Goal: Task Accomplishment & Management: Manage account settings

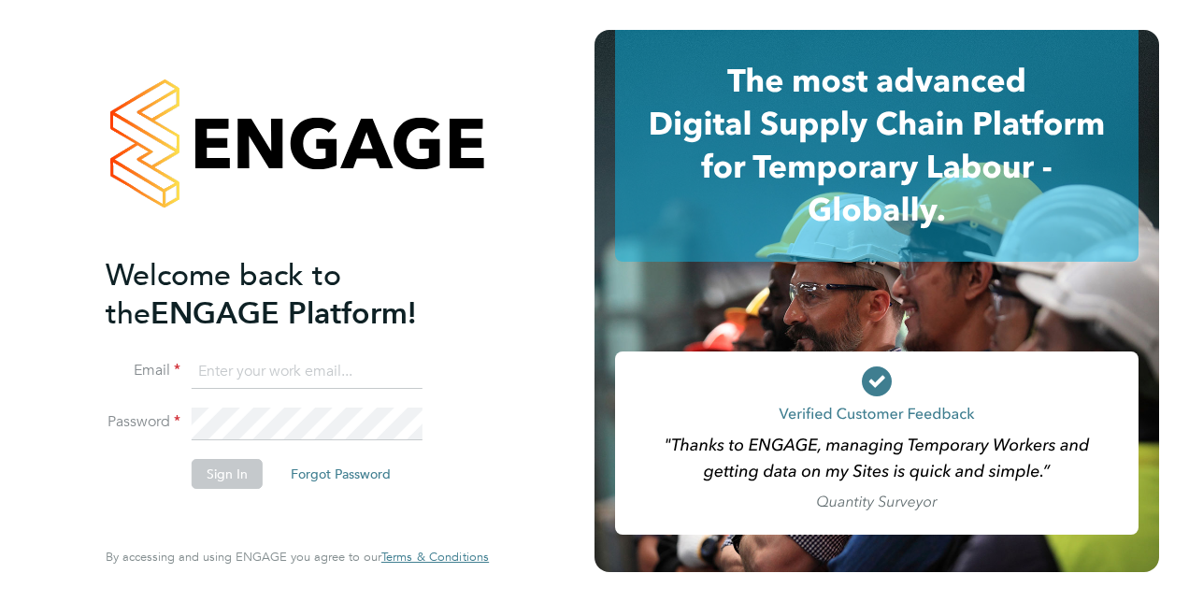
click at [326, 374] on input at bounding box center [307, 372] width 231 height 34
click at [471, 288] on div "Welcome back to the ENGAGE Platform! Email Password Sign In Forgot Password Ent…" at bounding box center [297, 297] width 383 height 535
click at [327, 368] on input at bounding box center [307, 372] width 231 height 34
drag, startPoint x: 497, startPoint y: 176, endPoint x: 202, endPoint y: 175, distance: 295.4
click at [202, 175] on div "Welcome back to the ENGAGE Platform! Email reuben.beechook@vistry.co.uk Passwor…" at bounding box center [297, 301] width 458 height 602
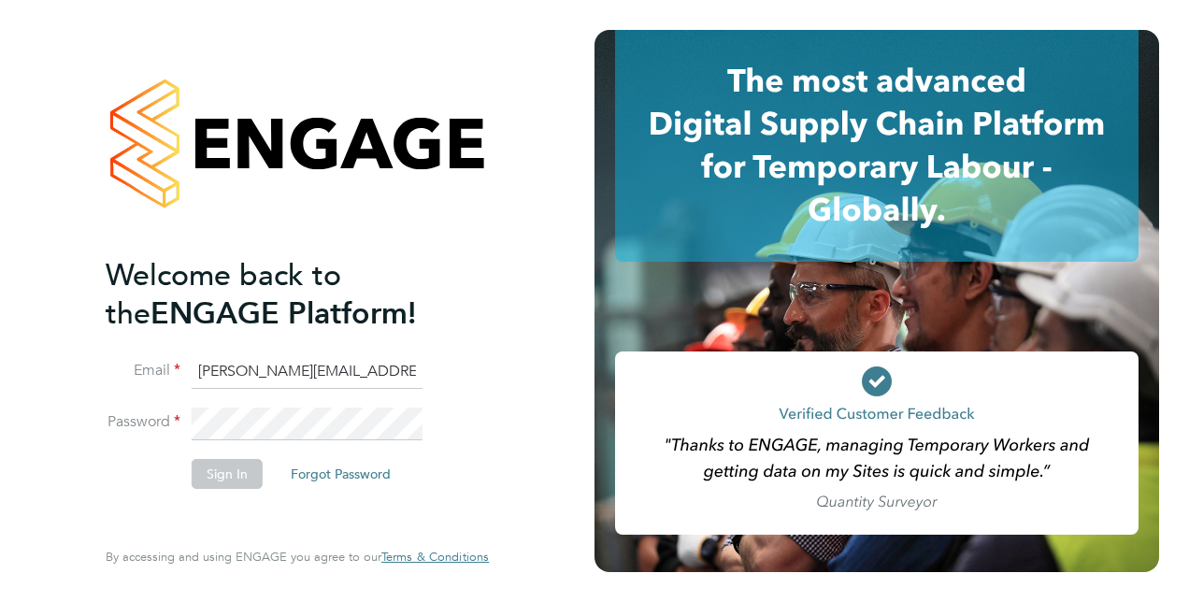
click at [327, 381] on input "reuben.beechook@vistry.co.uk" at bounding box center [307, 372] width 231 height 34
click at [299, 372] on input "reuben.beechook@vistry.co.uk" at bounding box center [307, 372] width 231 height 34
drag, startPoint x: 312, startPoint y: 372, endPoint x: 152, endPoint y: 367, distance: 159.9
click at [152, 367] on li "Email reuben.beechook@vistry.co.uk" at bounding box center [288, 381] width 365 height 52
type input "Grace.rowley@vistry.co.uk"
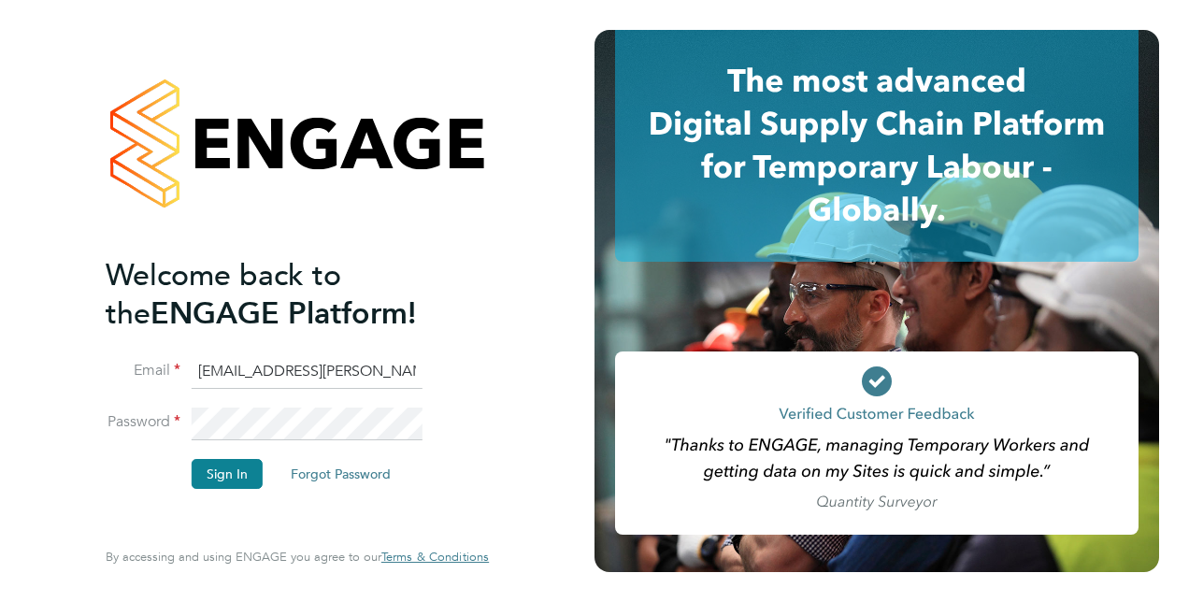
click at [223, 460] on button "Sign In" at bounding box center [227, 474] width 71 height 30
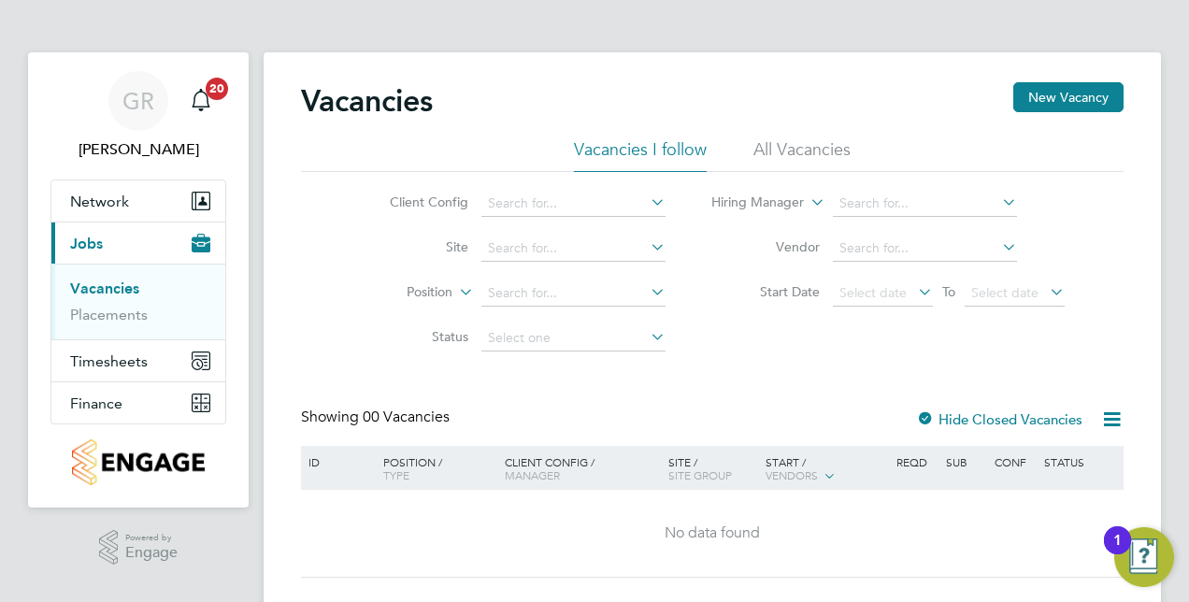
click at [680, 385] on div "Vacancies New Vacancy Vacancies I follow All Vacancies Client Config Site Posit…" at bounding box center [712, 329] width 823 height 495
click at [129, 310] on link "Placements" at bounding box center [109, 315] width 78 height 18
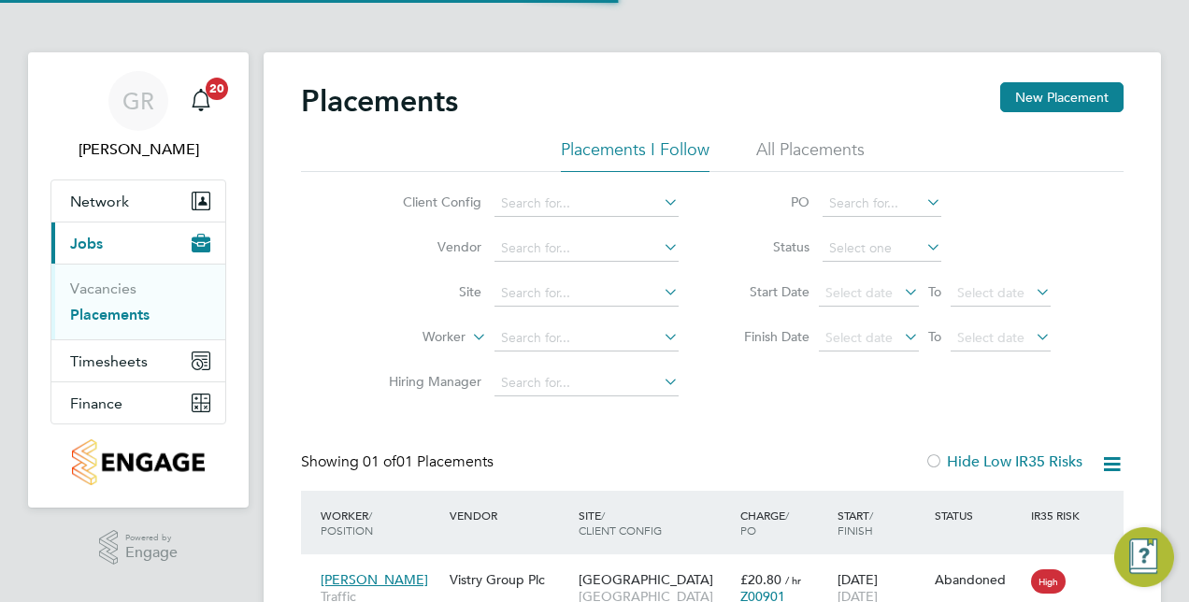
scroll to position [18, 88]
click at [148, 288] on li "Vacancies" at bounding box center [140, 292] width 140 height 26
click at [89, 312] on link "Placements" at bounding box center [109, 315] width 79 height 18
click at [135, 311] on link "Placements" at bounding box center [109, 315] width 79 height 18
click at [660, 206] on icon at bounding box center [660, 202] width 0 height 26
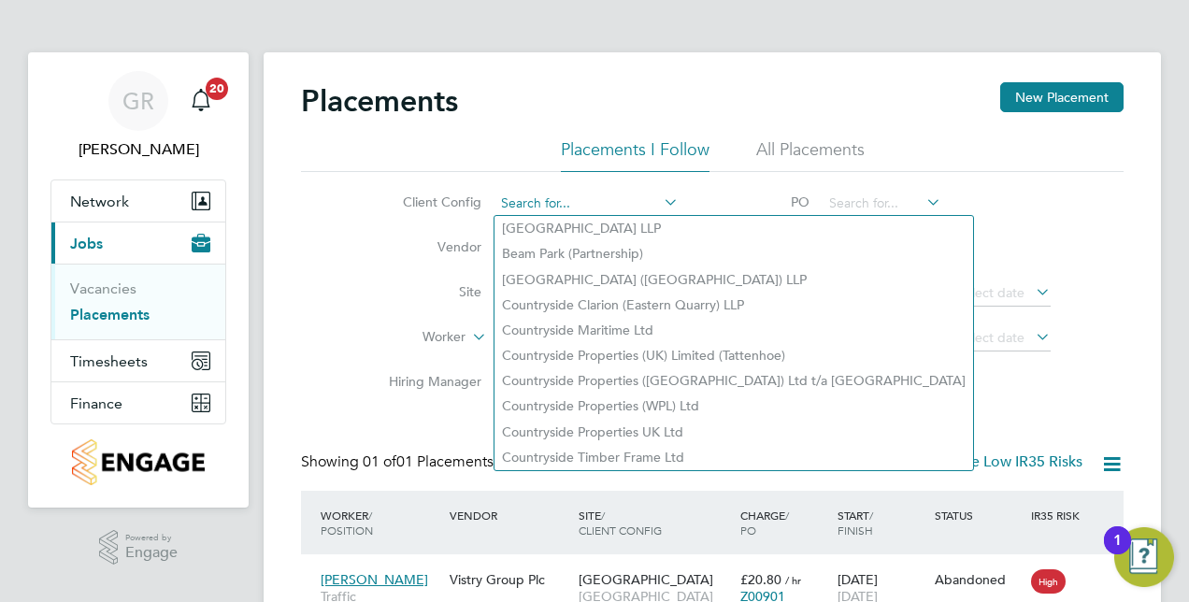
click at [580, 195] on input at bounding box center [586, 204] width 184 height 26
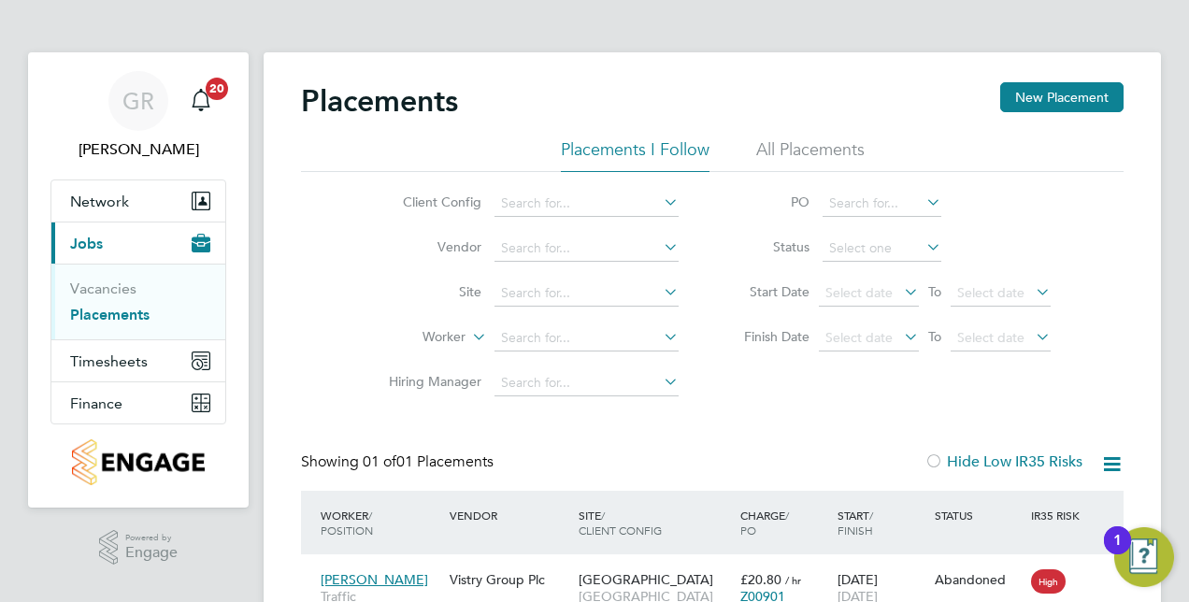
click at [660, 203] on icon at bounding box center [660, 202] width 0 height 26
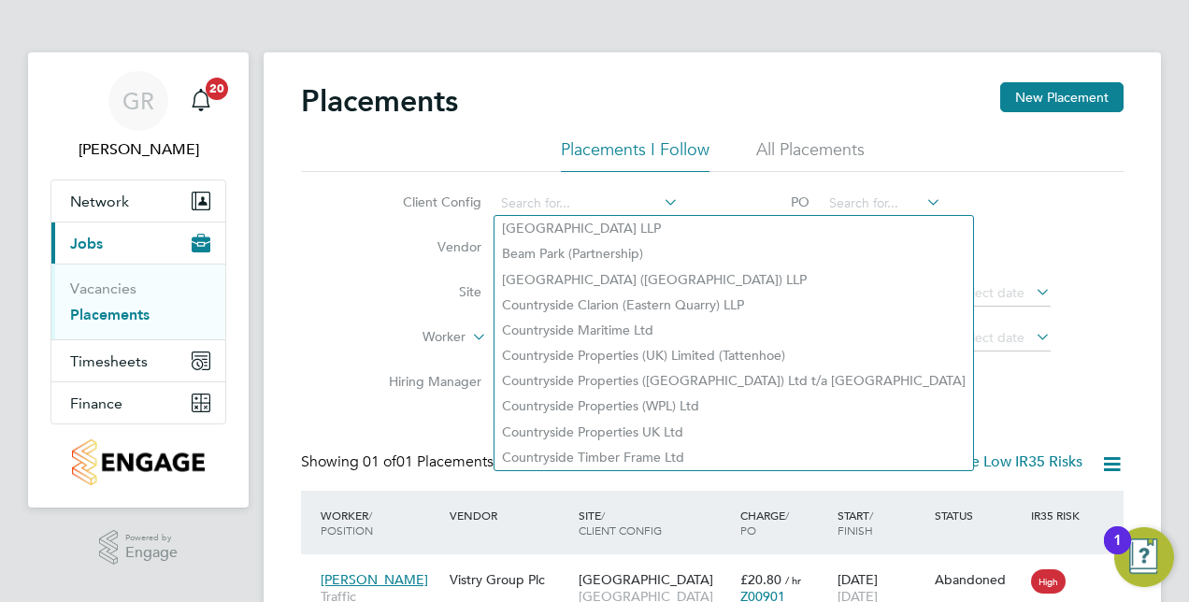
click at [660, 203] on icon at bounding box center [660, 202] width 0 height 26
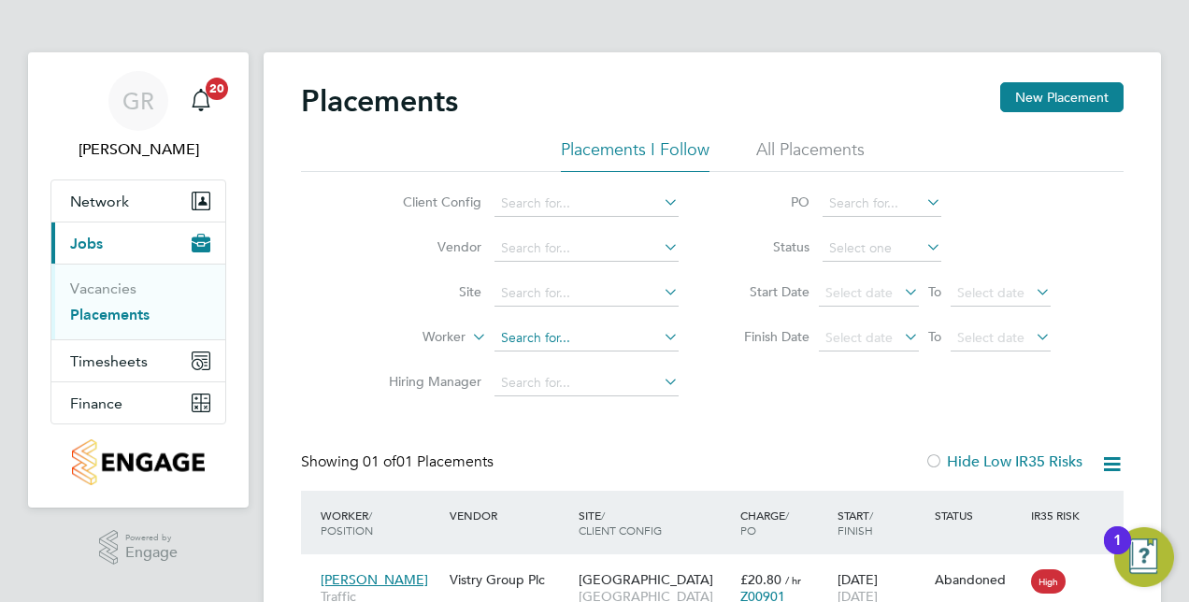
click at [623, 340] on input at bounding box center [586, 338] width 184 height 26
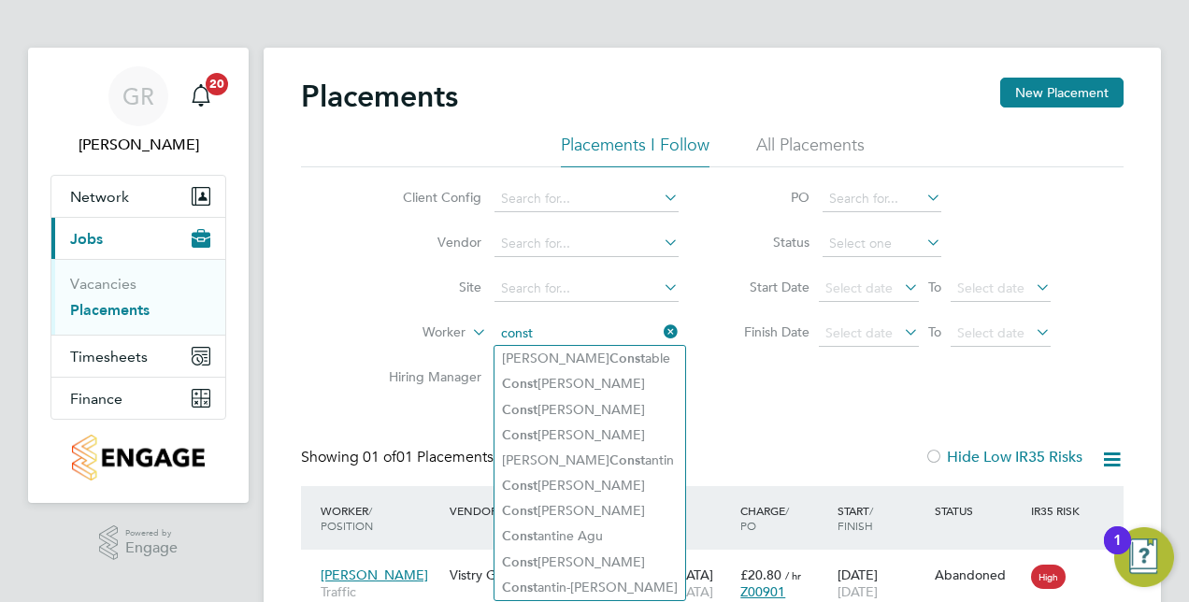
scroll to position [0, 0]
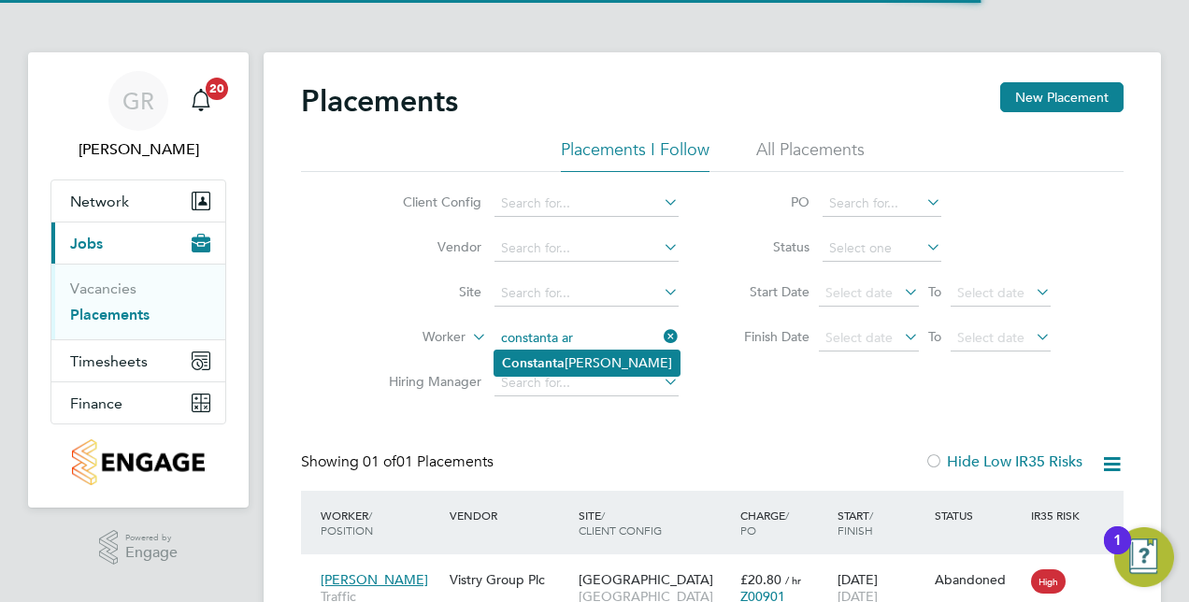
click at [603, 360] on li "Constanta Aron" at bounding box center [586, 363] width 185 height 25
type input "Constanta Aron"
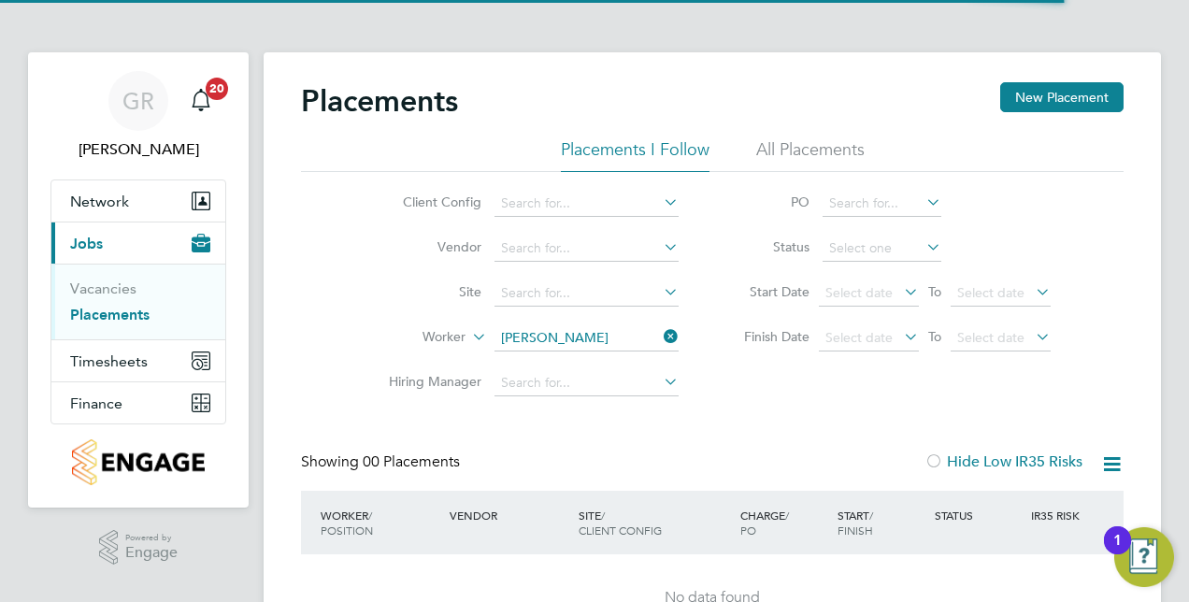
click at [790, 144] on li "All Placements" at bounding box center [810, 155] width 108 height 34
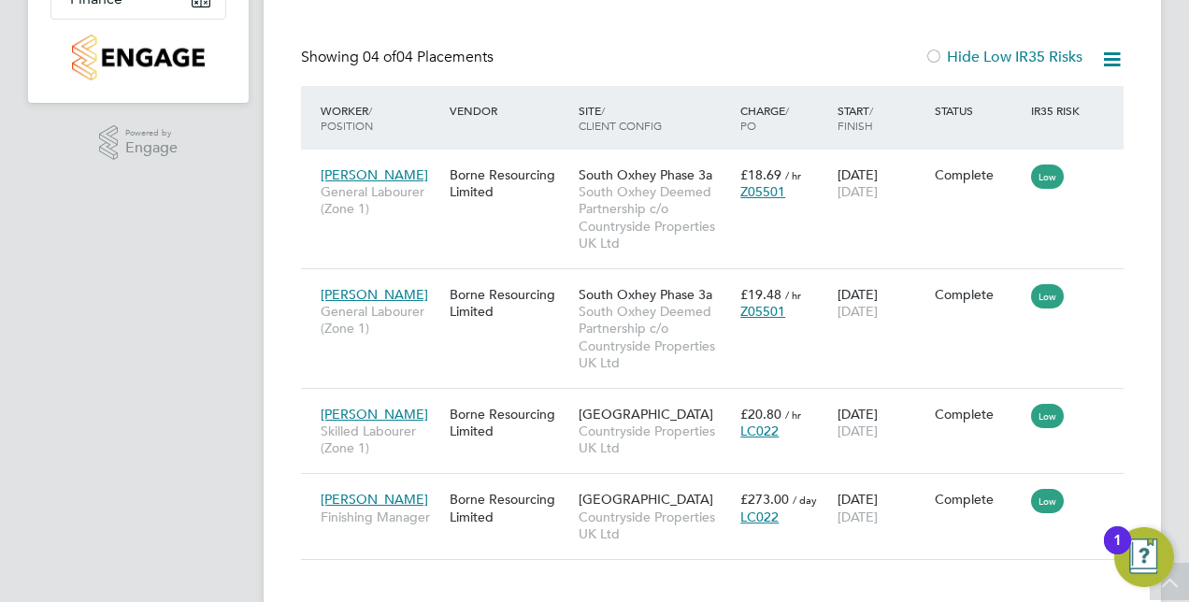
scroll to position [409, 0]
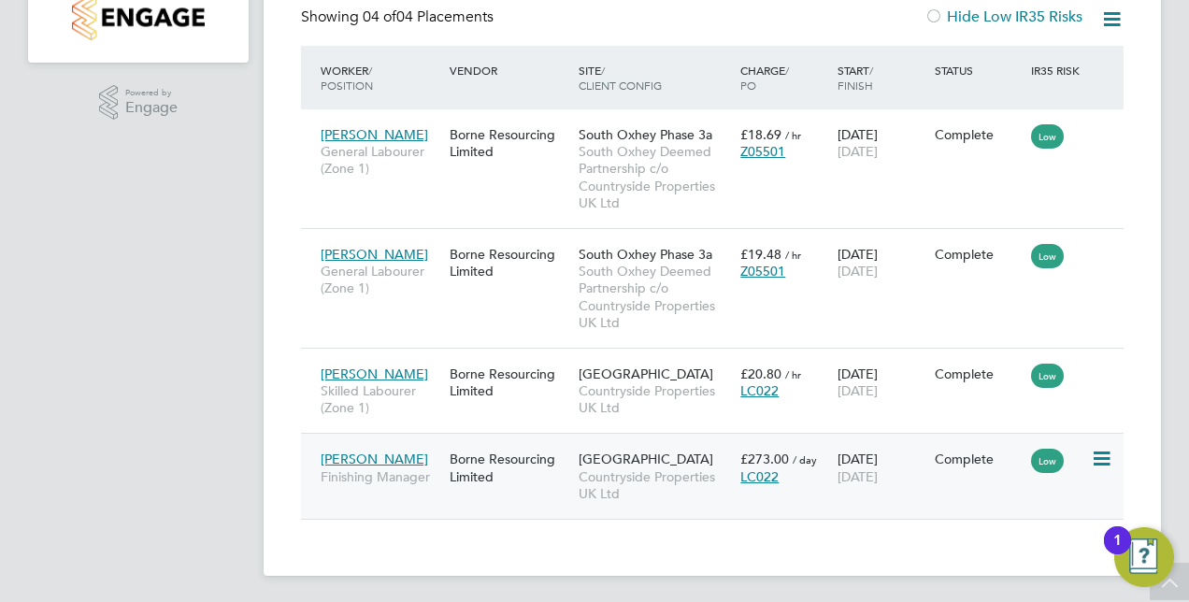
click at [396, 456] on span "Constanta Aron" at bounding box center [374, 459] width 107 height 17
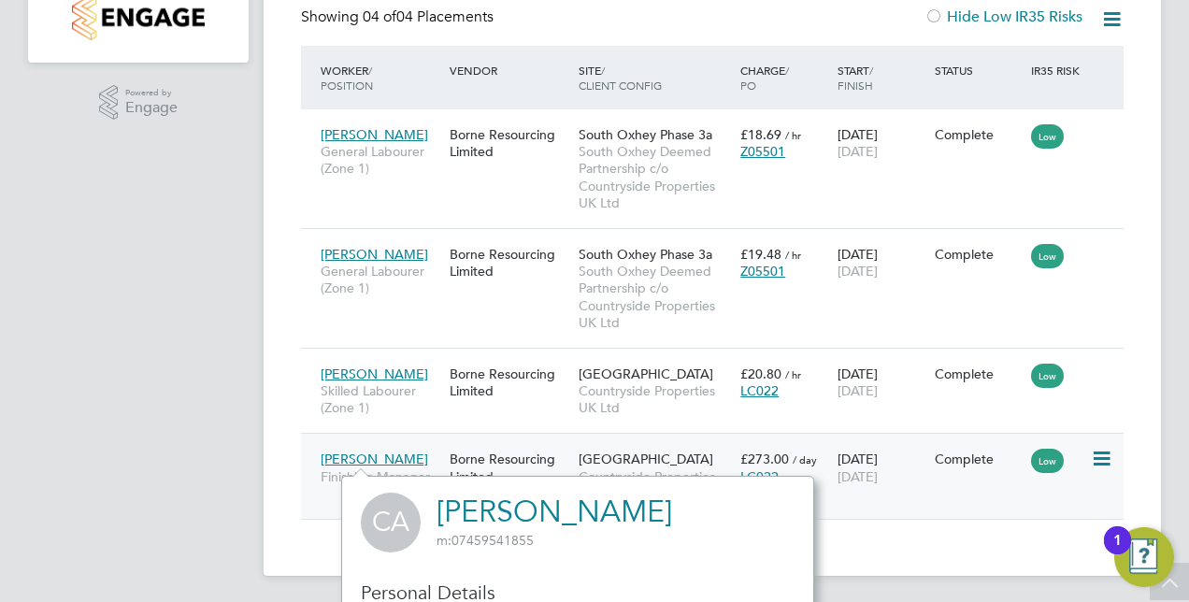
click at [581, 448] on div "Northwick Park Countryside Properties UK Ltd" at bounding box center [655, 476] width 162 height 70
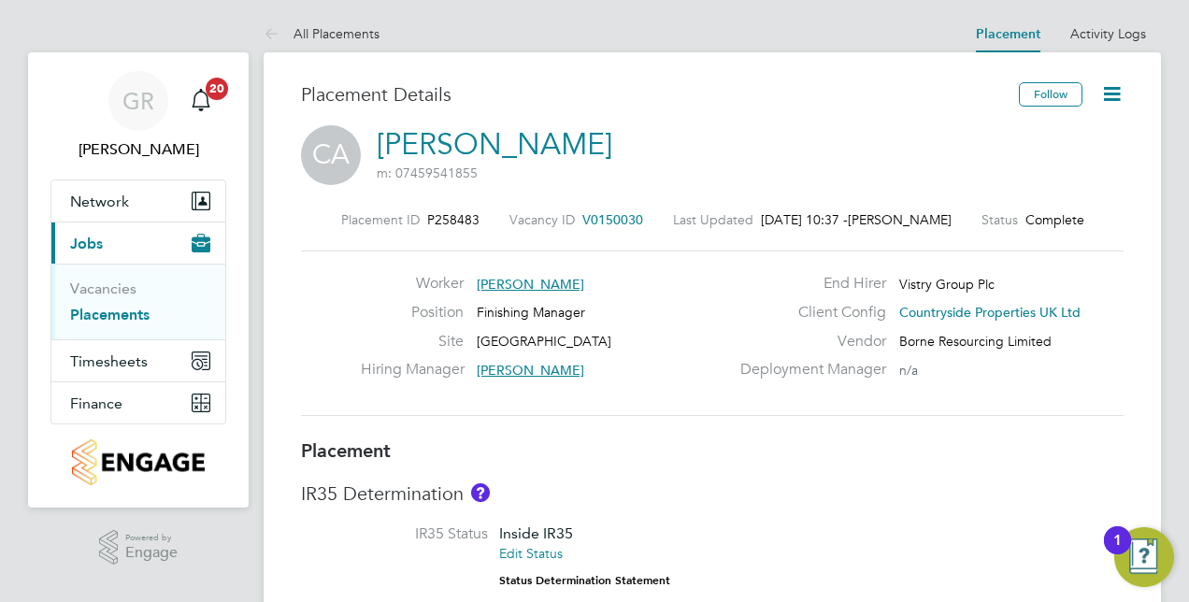
click at [1103, 93] on icon at bounding box center [1111, 93] width 23 height 23
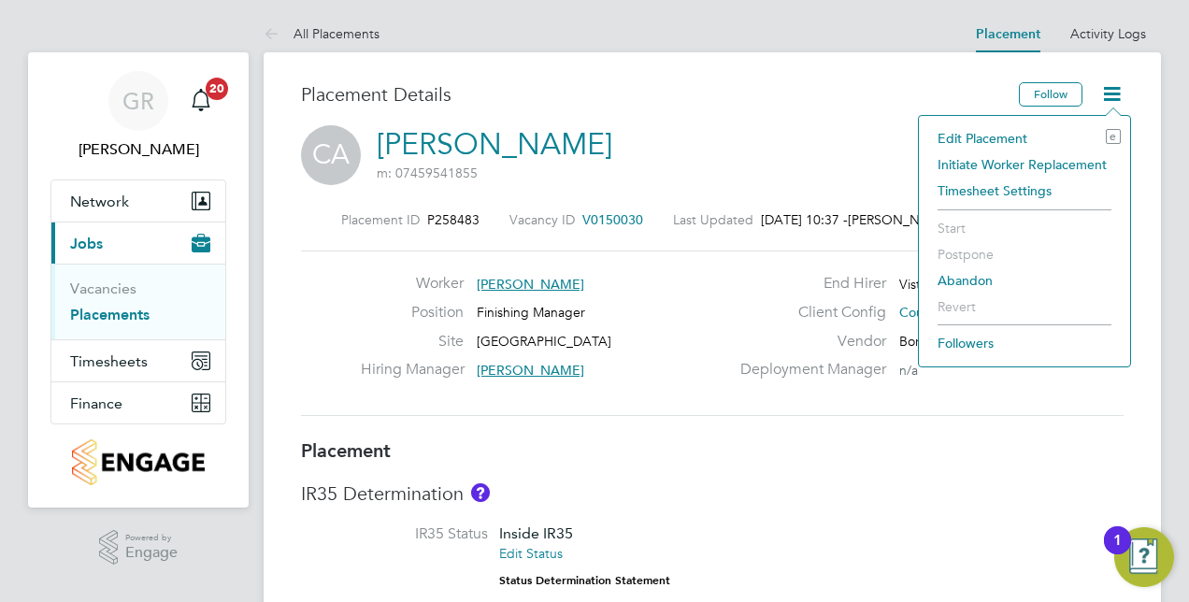
click at [1011, 132] on li "Edit Placement e" at bounding box center [1024, 138] width 193 height 26
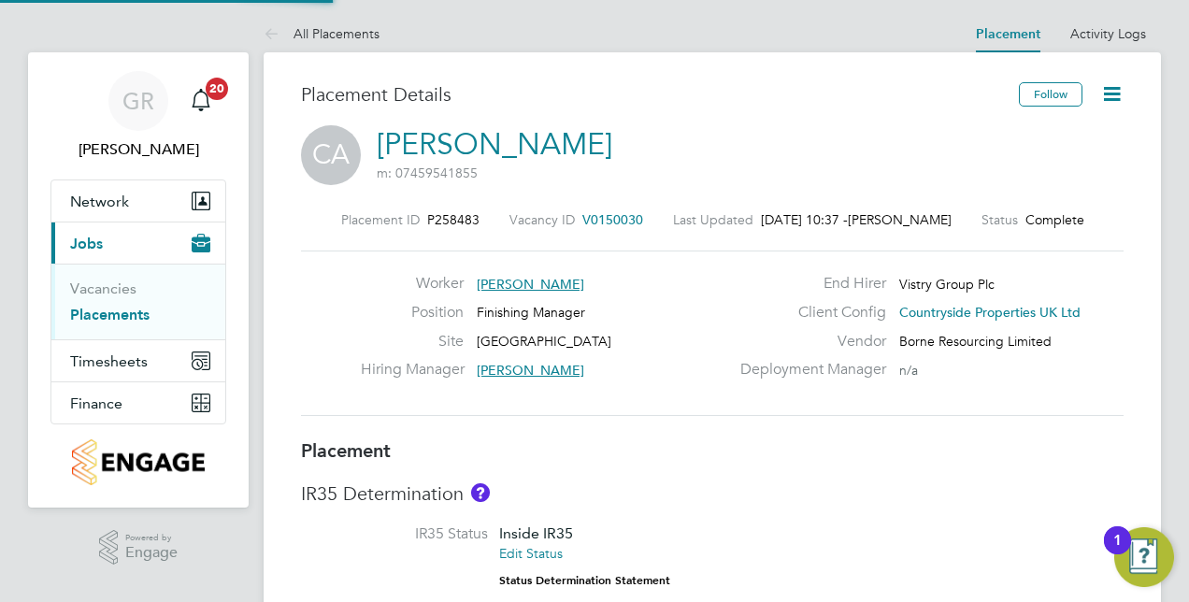
type input "[PERSON_NAME]"
type input "02 Dec 2024"
type input "30 Sep 2025"
type input "08:00"
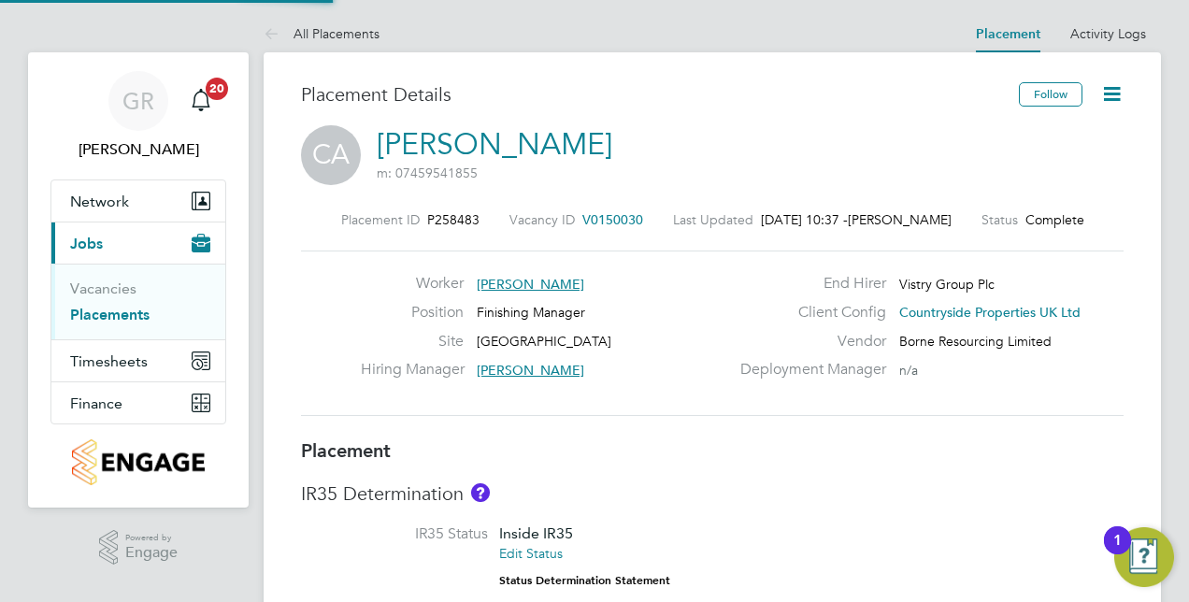
type input "18:00"
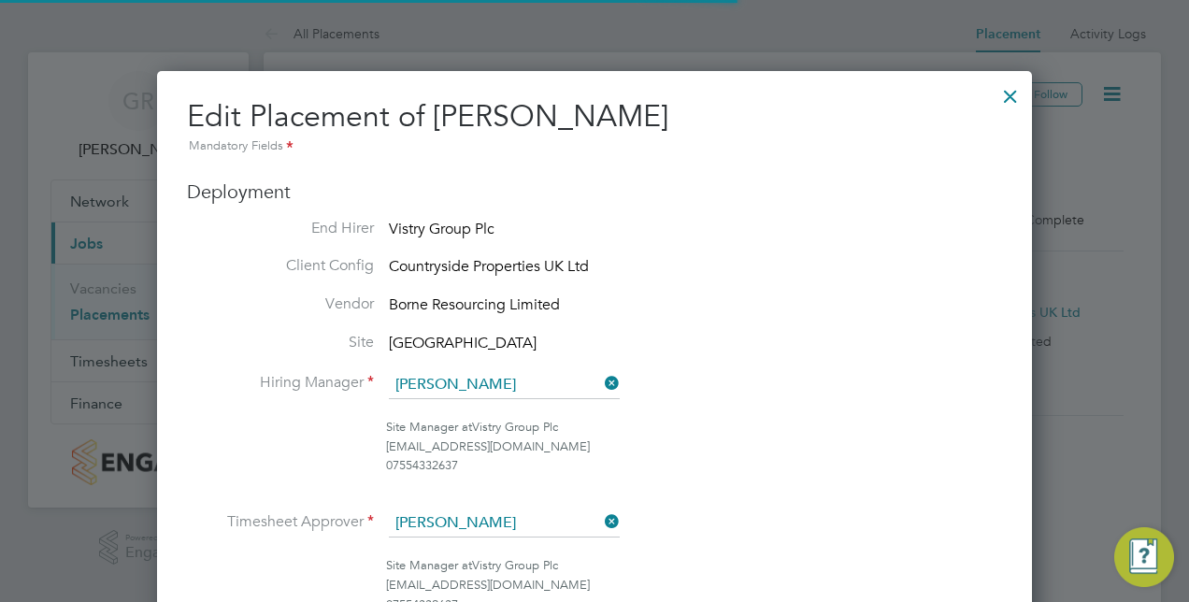
scroll to position [95, 9]
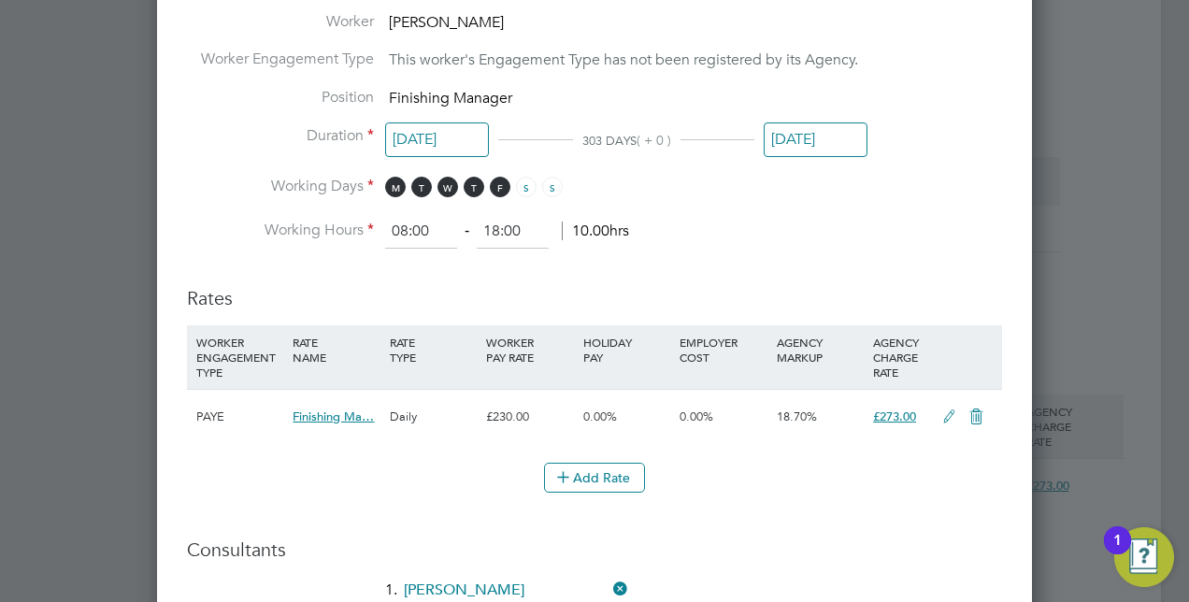
click at [832, 131] on input "30 Sep 2025" at bounding box center [816, 139] width 104 height 35
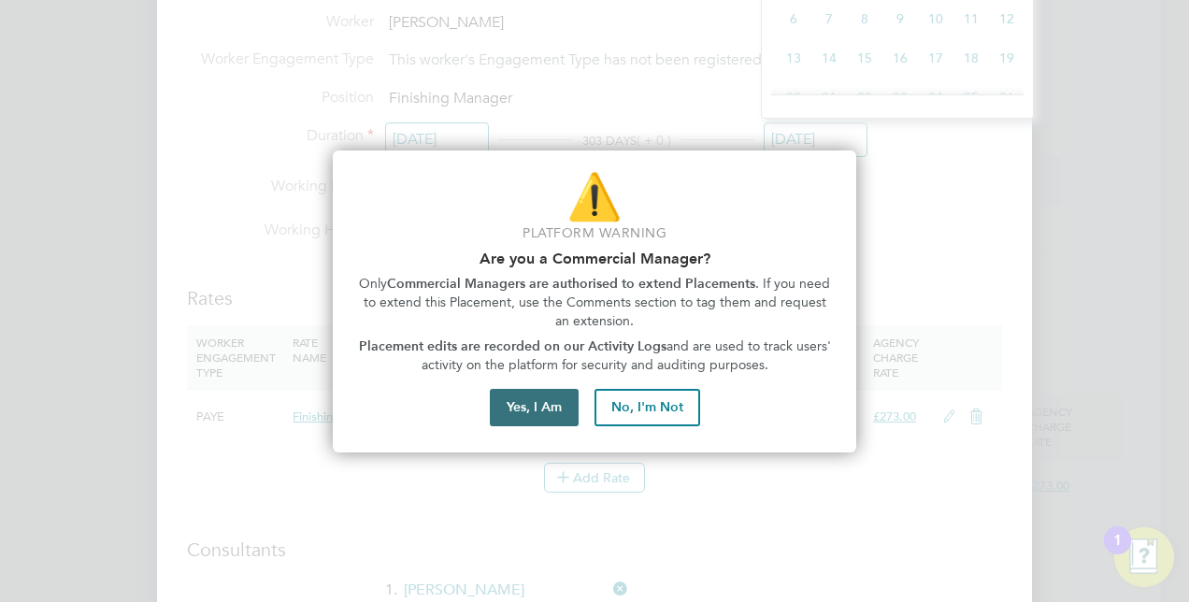
click at [538, 408] on button "Yes, I Am" at bounding box center [534, 407] width 89 height 37
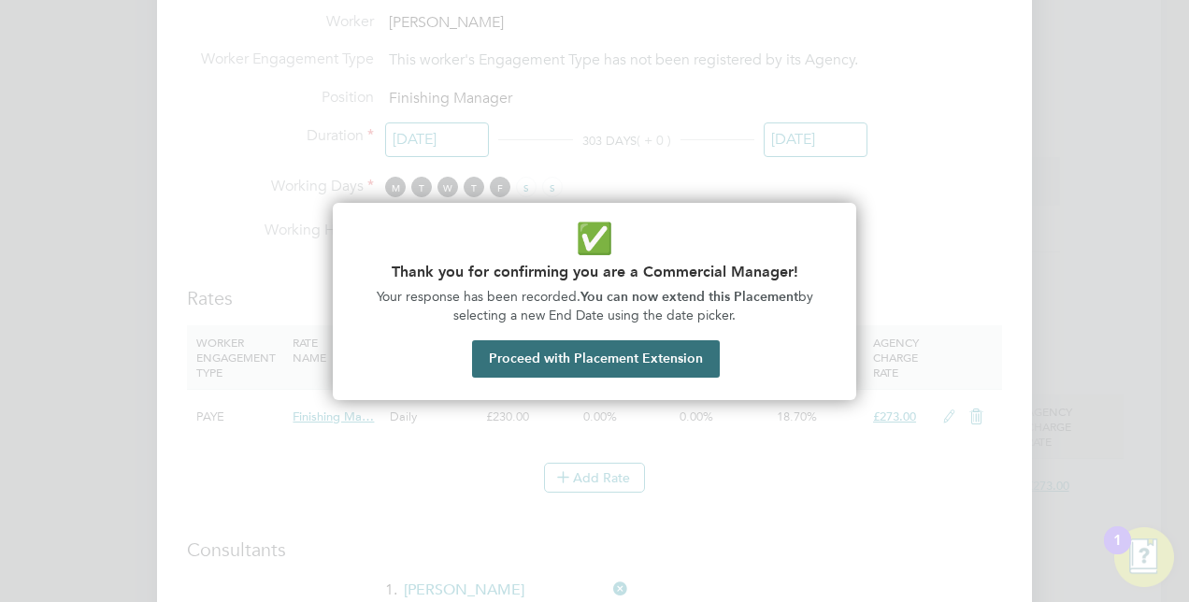
click at [563, 360] on button "Proceed with Placement Extension" at bounding box center [596, 358] width 248 height 37
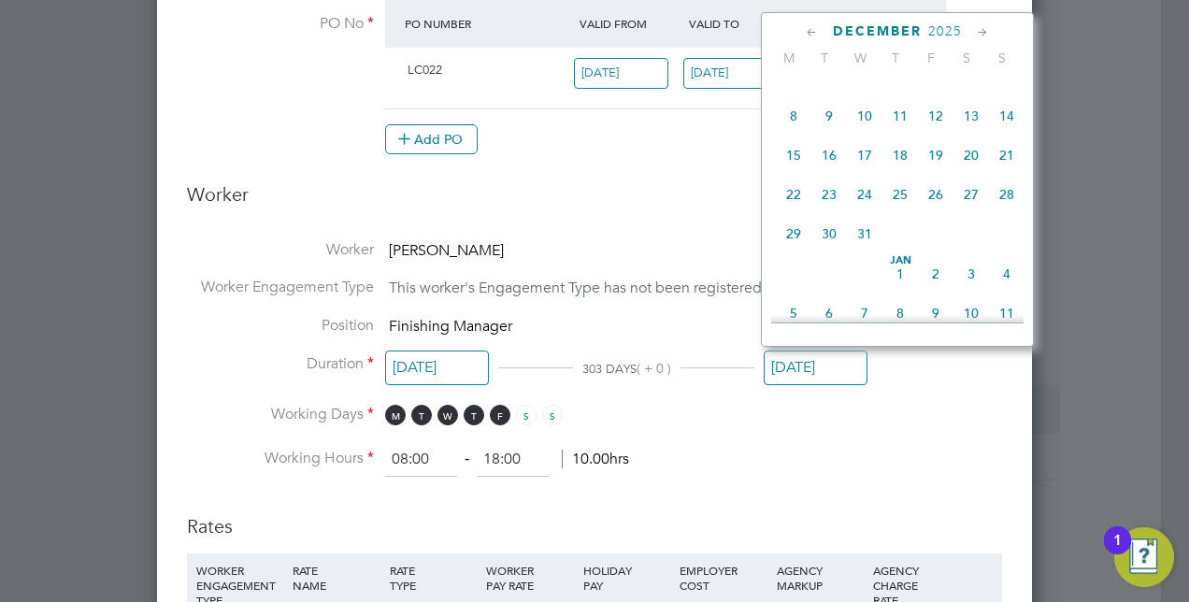
click at [867, 208] on span "24" at bounding box center [865, 195] width 36 height 36
type input "[DATE]"
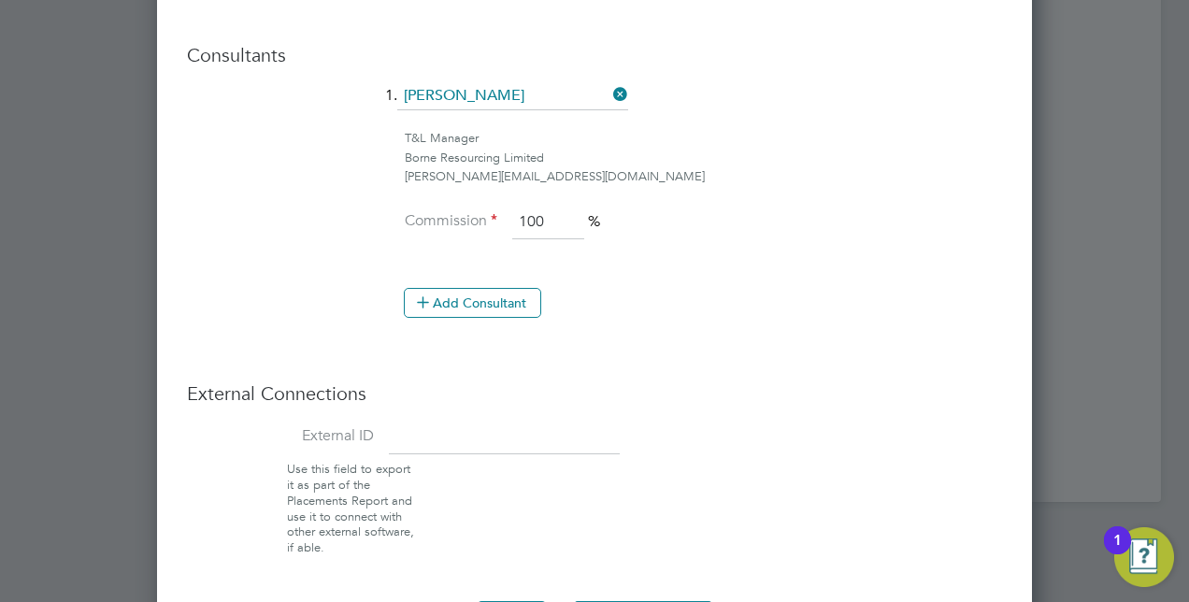
scroll to position [1537, 0]
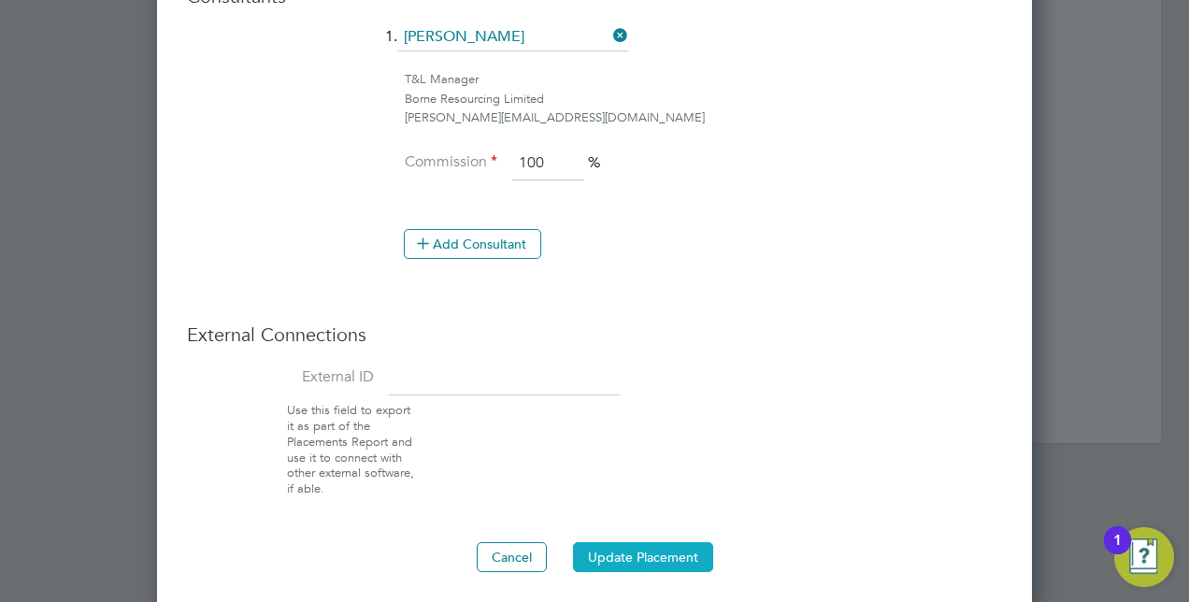
drag, startPoint x: 649, startPoint y: 551, endPoint x: 657, endPoint y: 540, distance: 13.3
click at [657, 542] on button "Update Placement" at bounding box center [643, 557] width 140 height 30
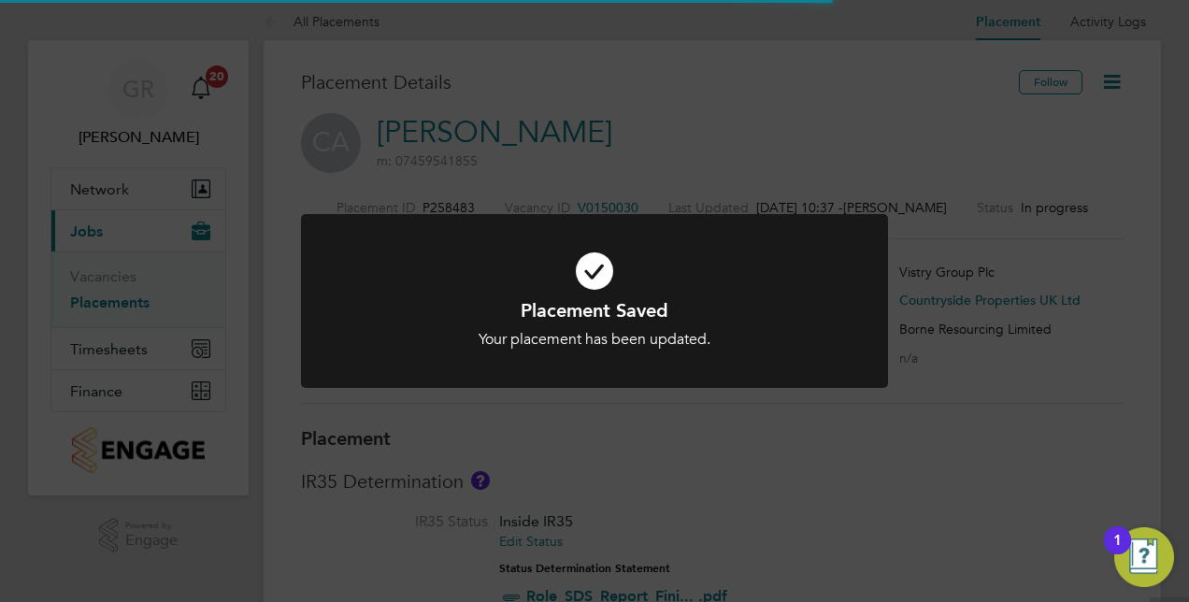
scroll to position [0, 0]
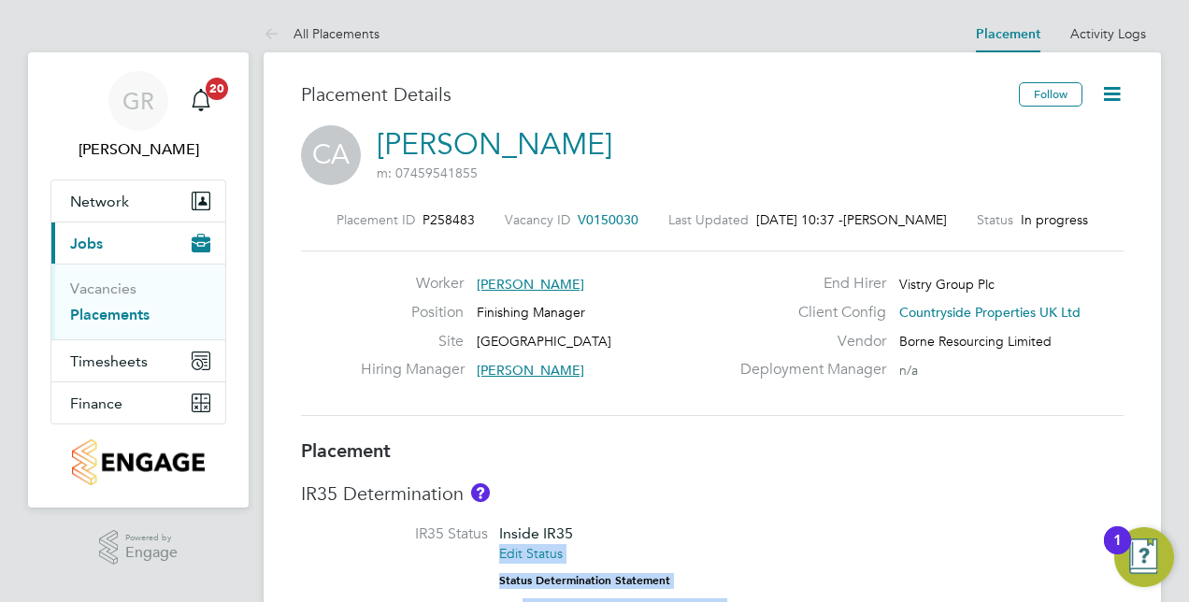
drag, startPoint x: 657, startPoint y: 540, endPoint x: 769, endPoint y: 578, distance: 118.2
click at [769, 578] on li "IR35 Status Inside IR35 Edit Status Status Determination Statement Role_SDS_Rep…" at bounding box center [712, 581] width 823 height 115
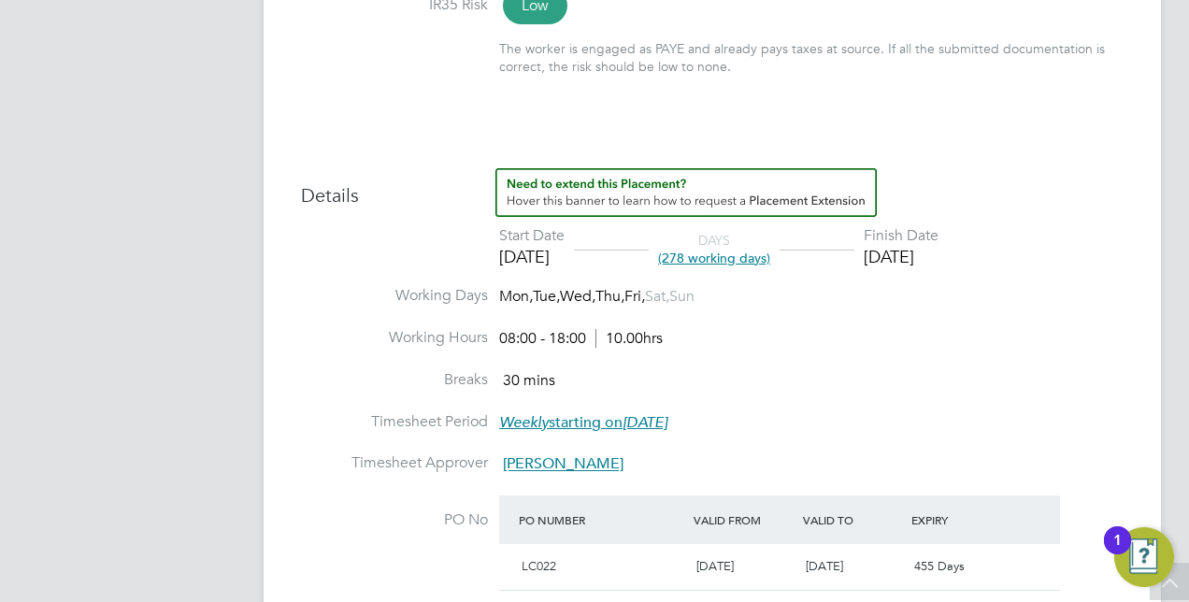
scroll to position [841, 0]
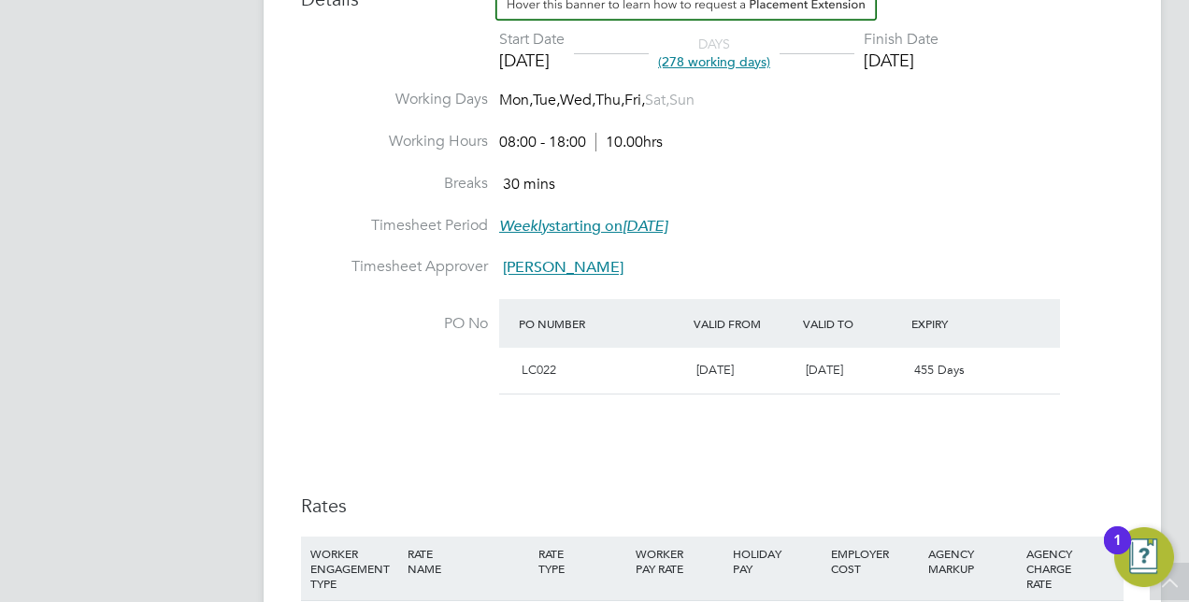
click at [946, 488] on div "Details Start Date 02 Dec 2024 DAYS (278 working days) Finish Date 24 Dec 2025 …" at bounding box center [712, 323] width 823 height 702
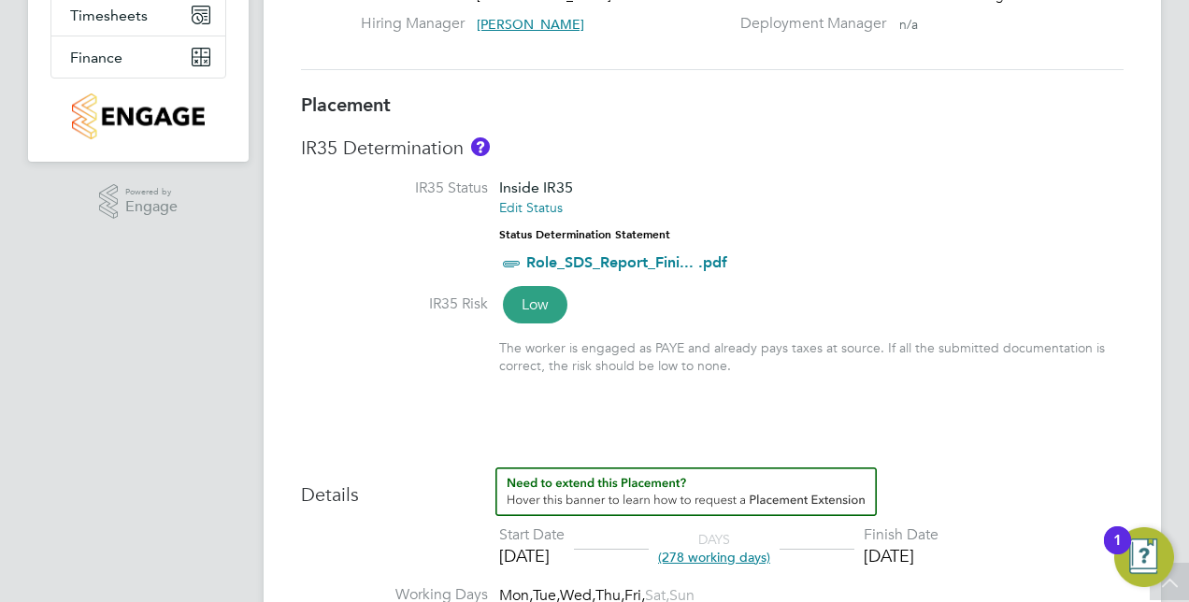
scroll to position [93, 0]
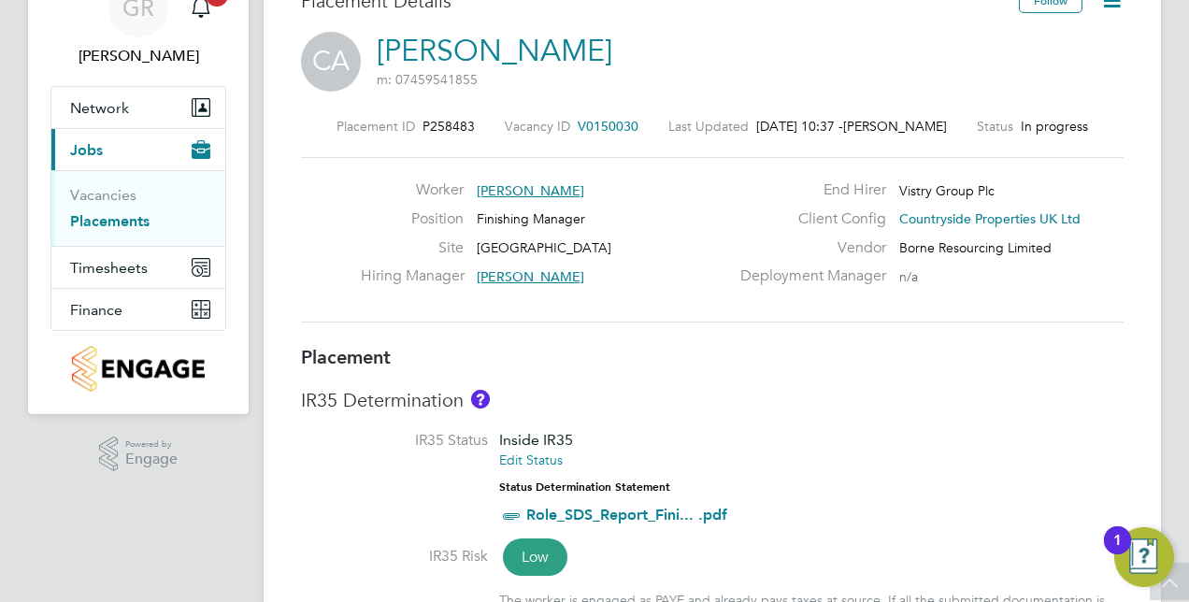
click at [135, 214] on link "Placements" at bounding box center [109, 221] width 79 height 18
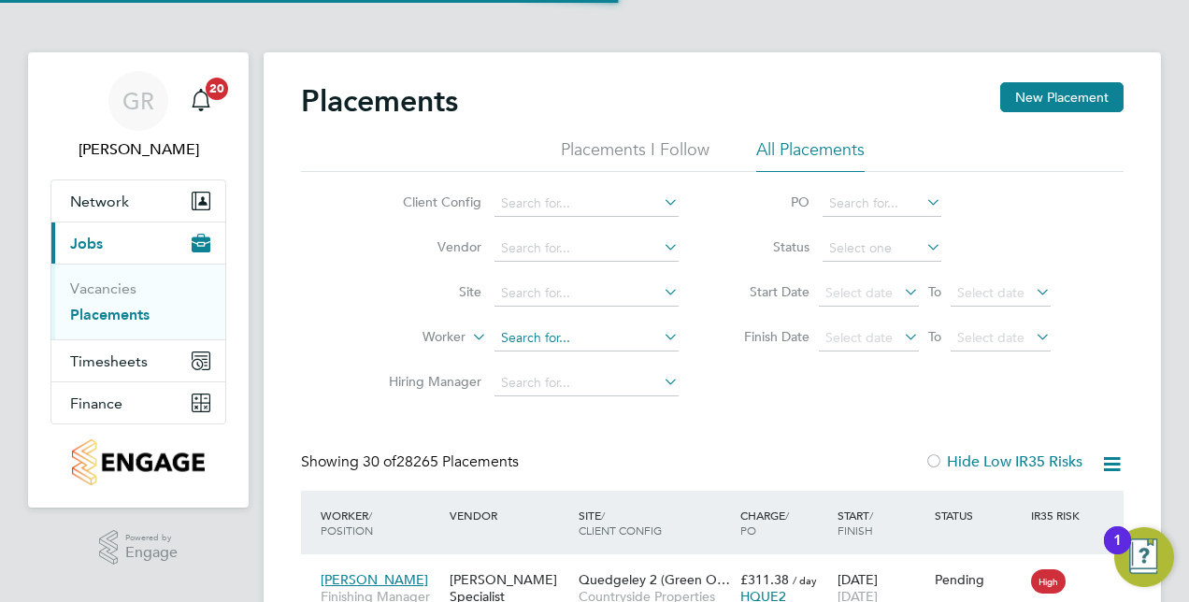
scroll to position [71, 162]
click at [562, 376] on input at bounding box center [586, 383] width 184 height 26
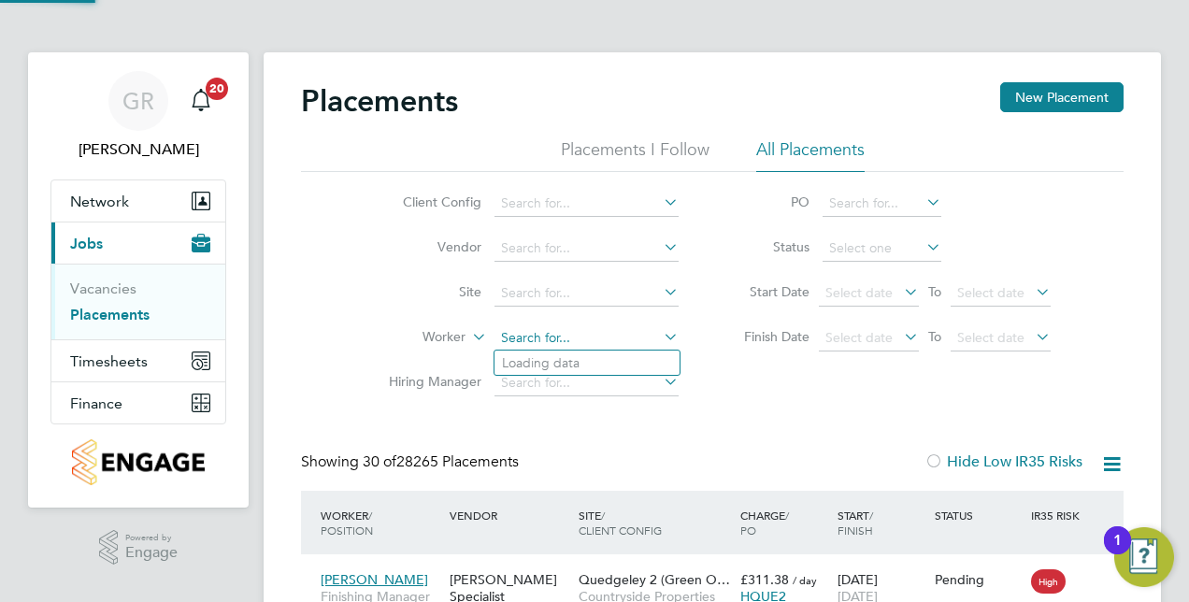
click at [555, 339] on input at bounding box center [586, 338] width 184 height 26
type input "g"
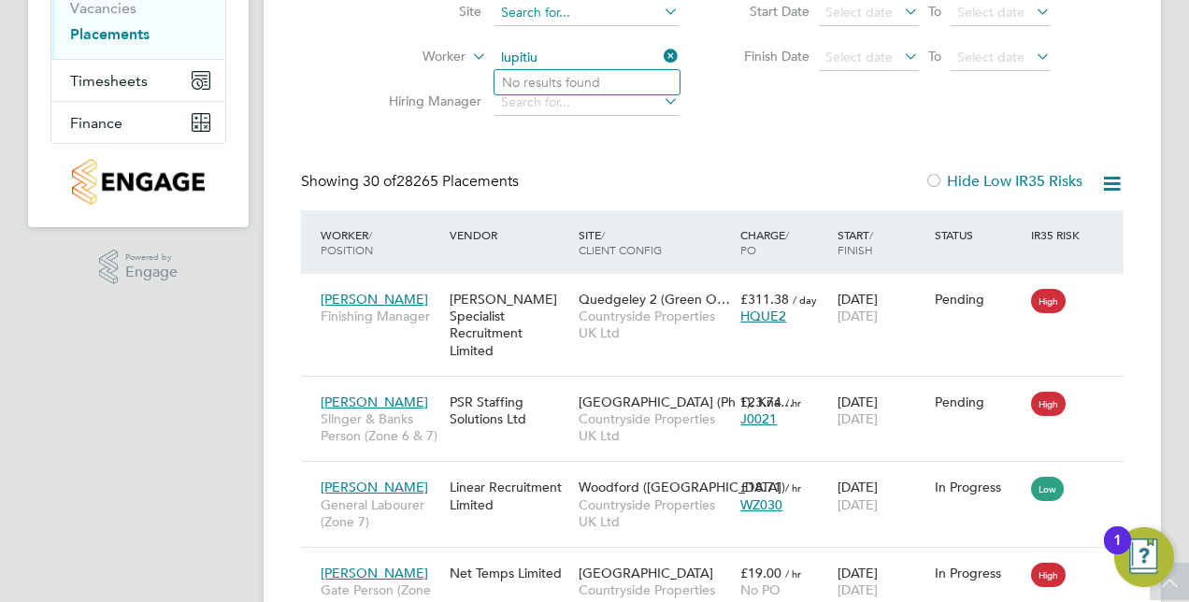
type input "lupitiu"
click at [898, 172] on div "Showing 30 of 28265 Placements Hide Low IR35 Risks" at bounding box center [712, 191] width 823 height 38
click at [567, 50] on input at bounding box center [586, 58] width 184 height 26
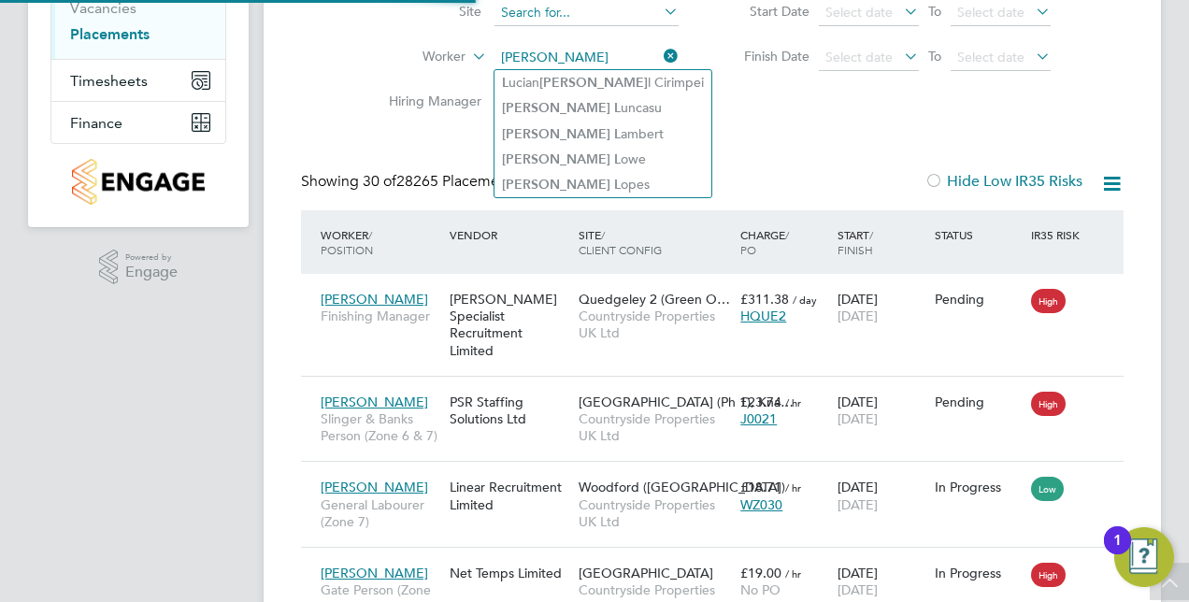
type input "george lup"
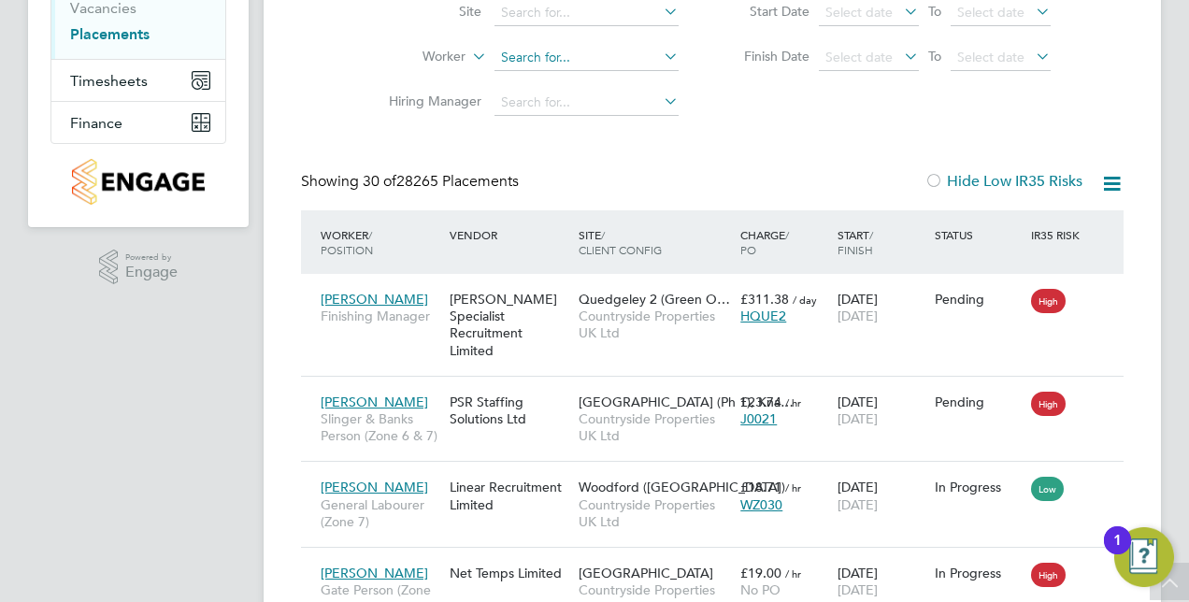
click at [566, 57] on input at bounding box center [586, 58] width 184 height 26
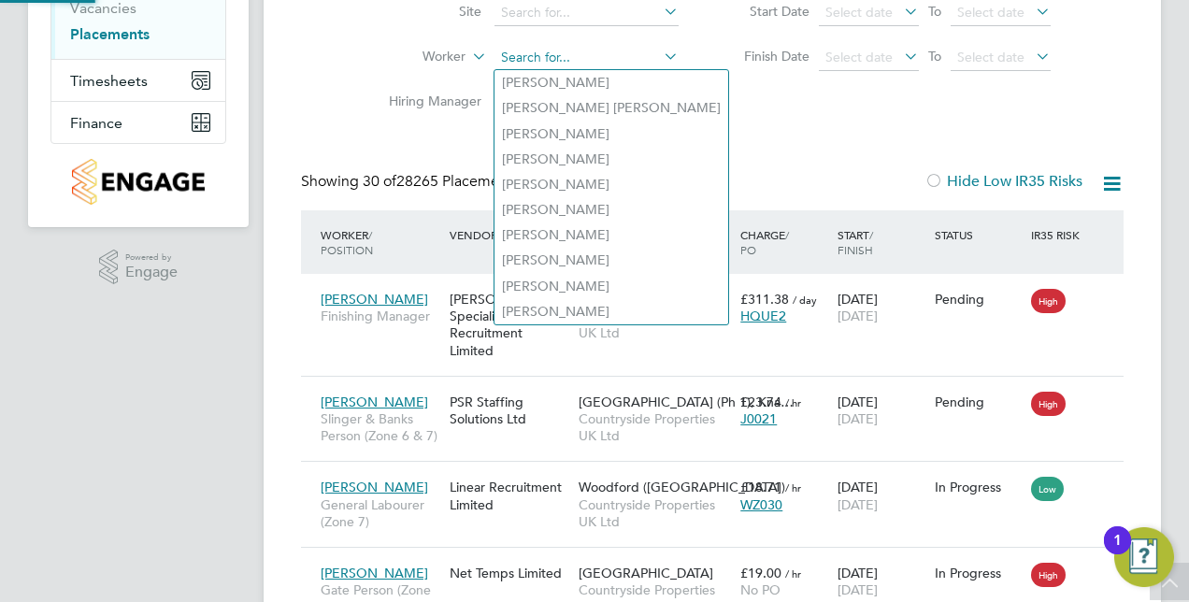
scroll to position [187, 0]
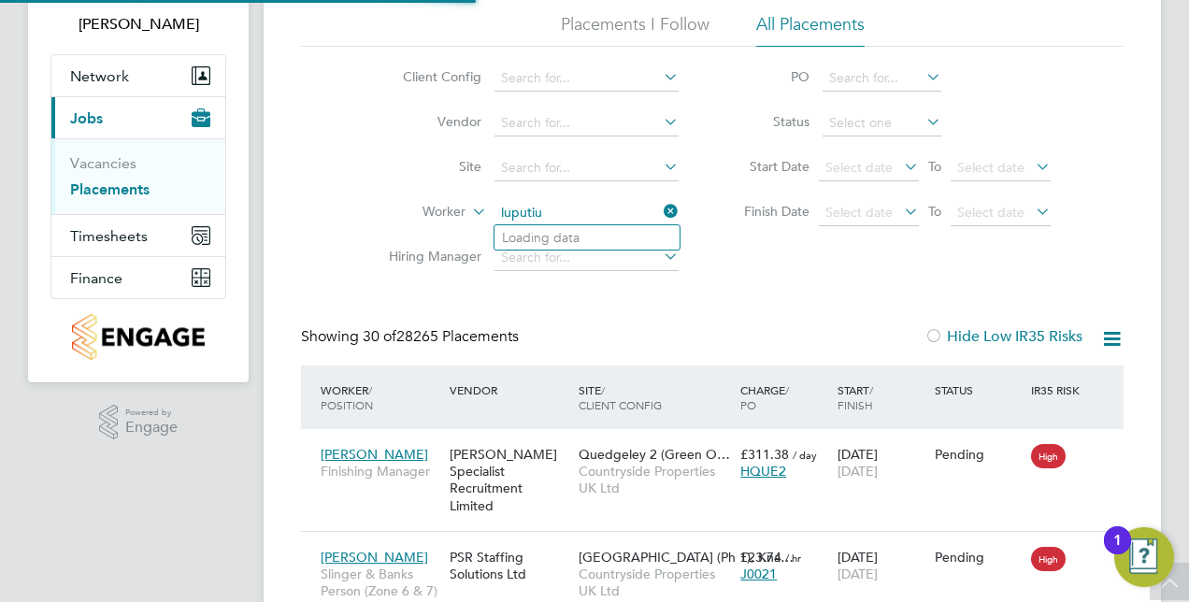
type input "[PERSON_NAME]"
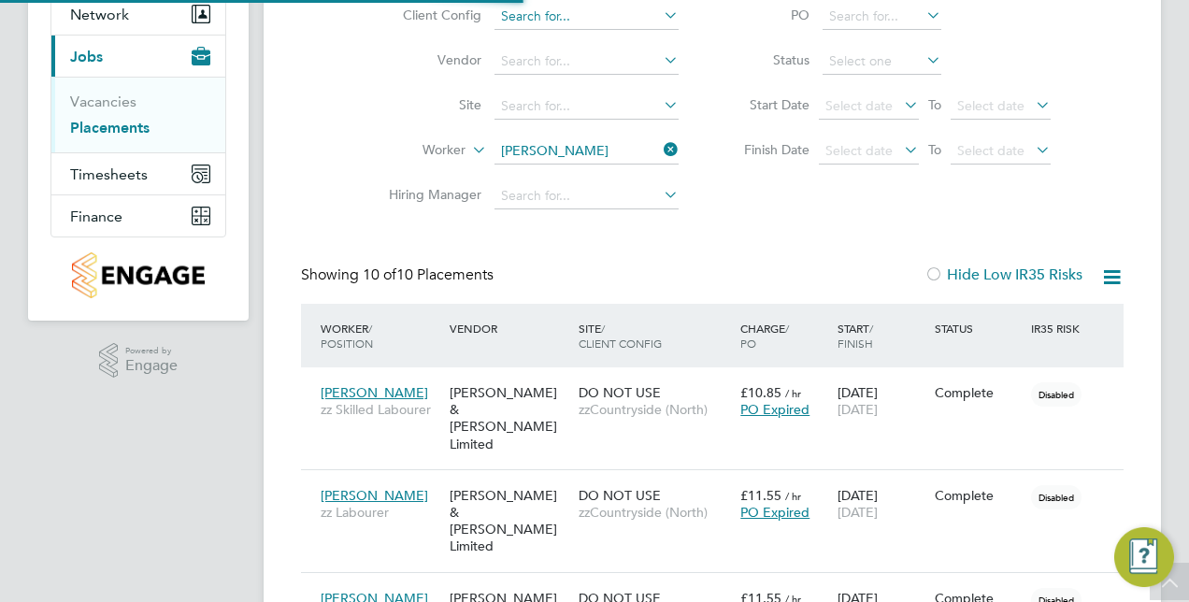
scroll to position [9, 9]
click at [660, 146] on icon at bounding box center [660, 149] width 0 height 26
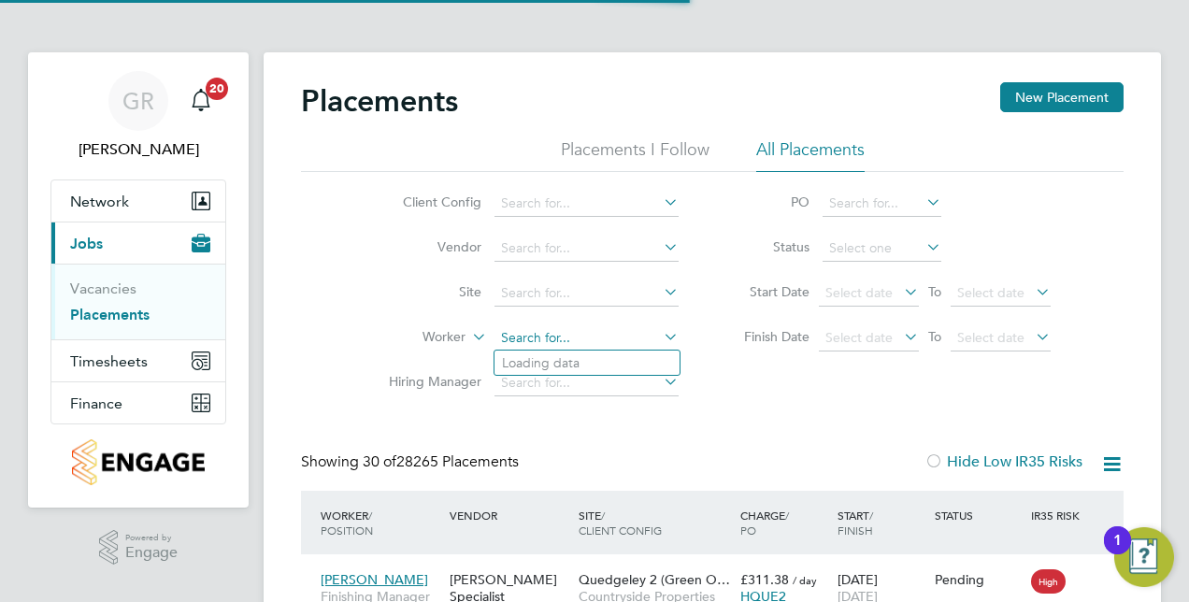
click at [550, 339] on input at bounding box center [586, 338] width 184 height 26
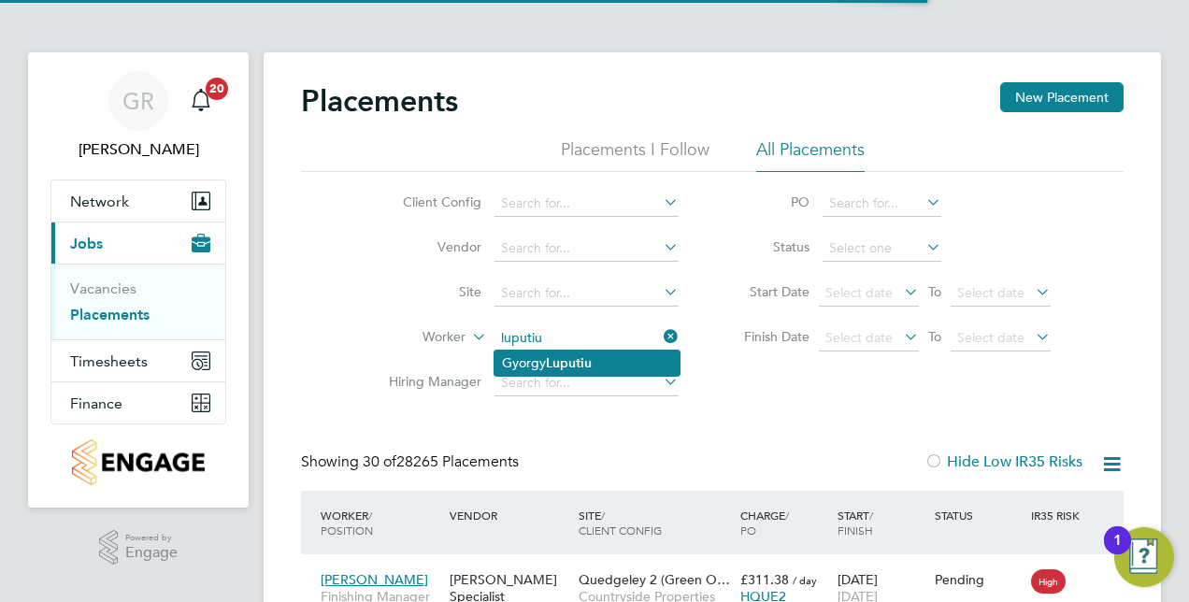
click at [607, 352] on li "Gyorgy Luputiu" at bounding box center [586, 363] width 185 height 25
type input "Gyorgy Luputiu"
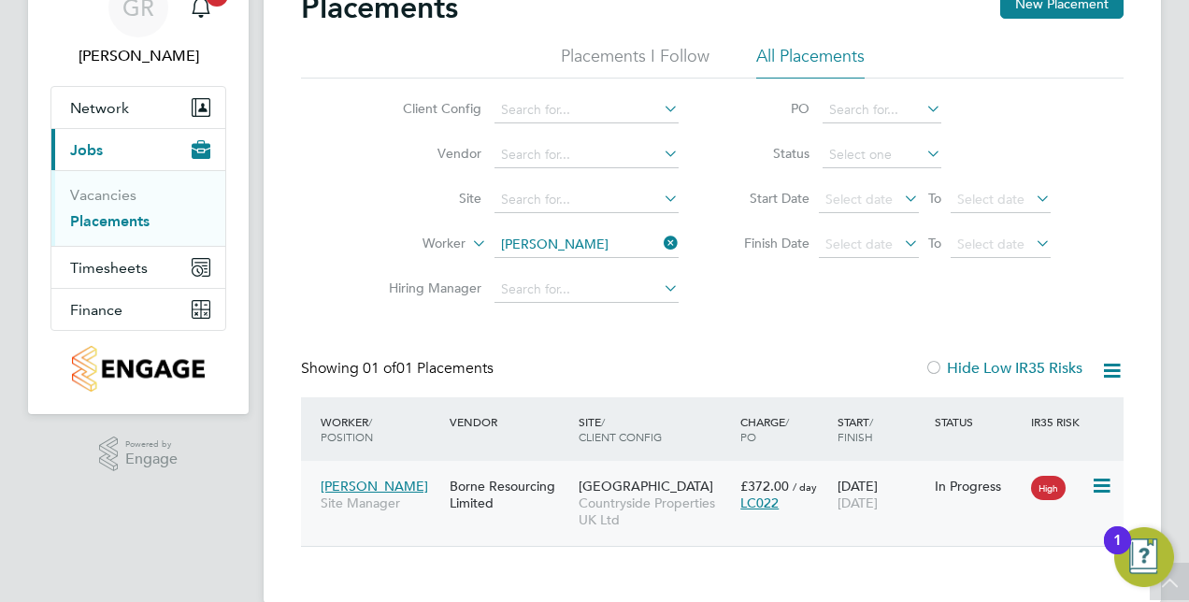
click at [760, 505] on span "LC022" at bounding box center [759, 502] width 38 height 17
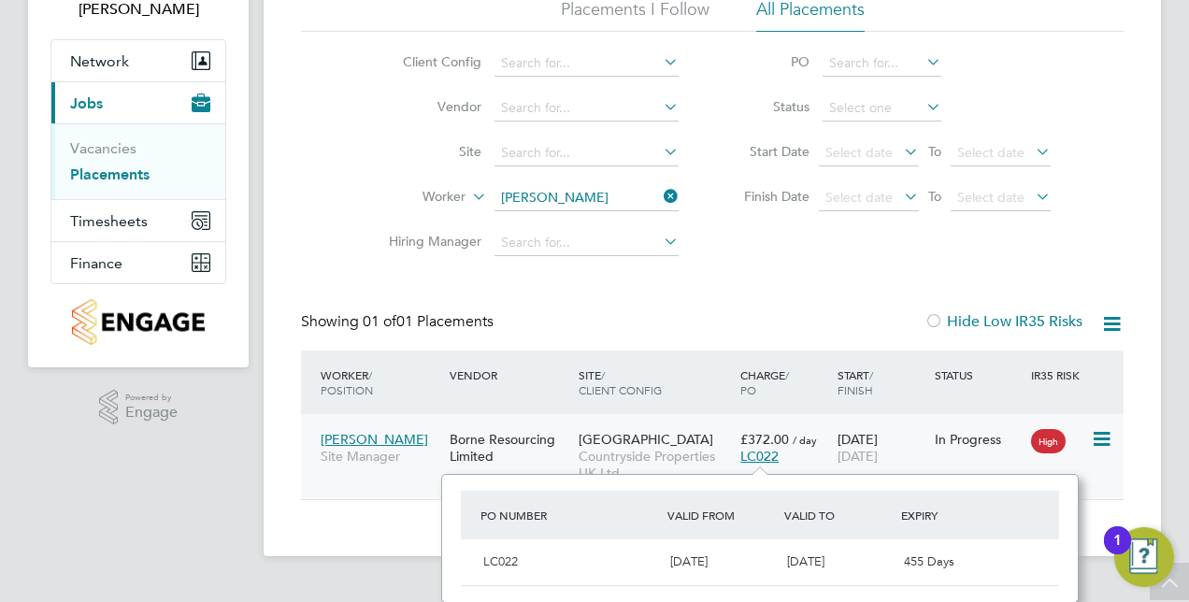
click at [511, 446] on div "Borne Resourcing Limited" at bounding box center [509, 448] width 129 height 52
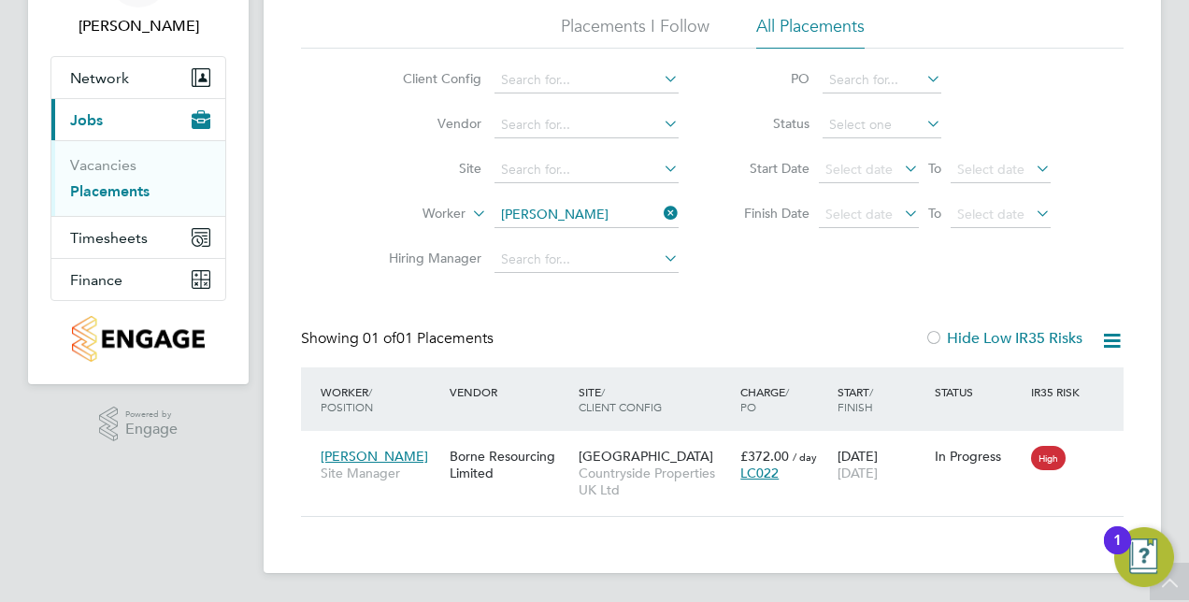
click at [660, 206] on icon at bounding box center [660, 213] width 0 height 26
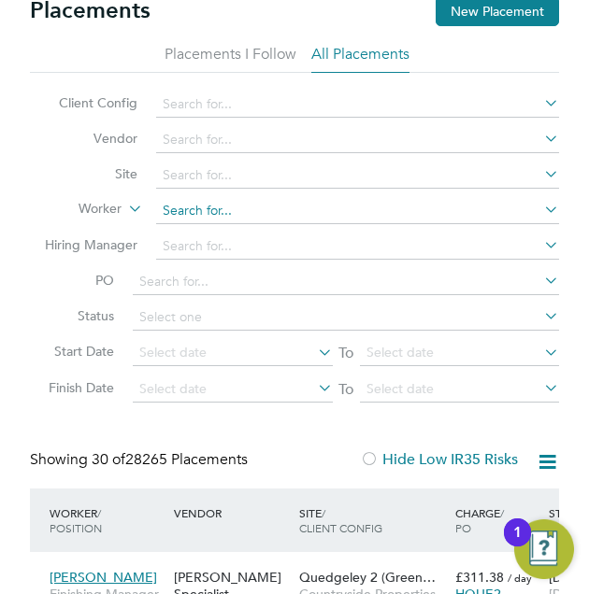
click at [221, 210] on input at bounding box center [357, 211] width 403 height 26
click at [283, 241] on li "Khaldoun Sharaf" at bounding box center [358, 235] width 404 height 25
type input "Khaldoun Sharaf"
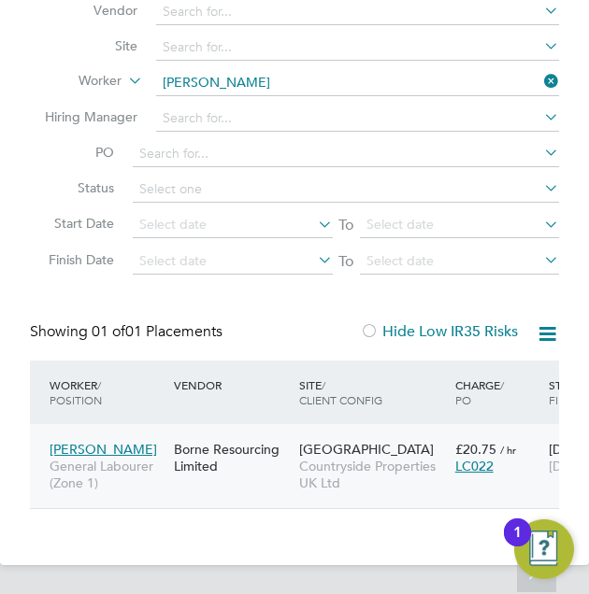
click at [245, 468] on div "Borne Resourcing Limited" at bounding box center [231, 458] width 124 height 52
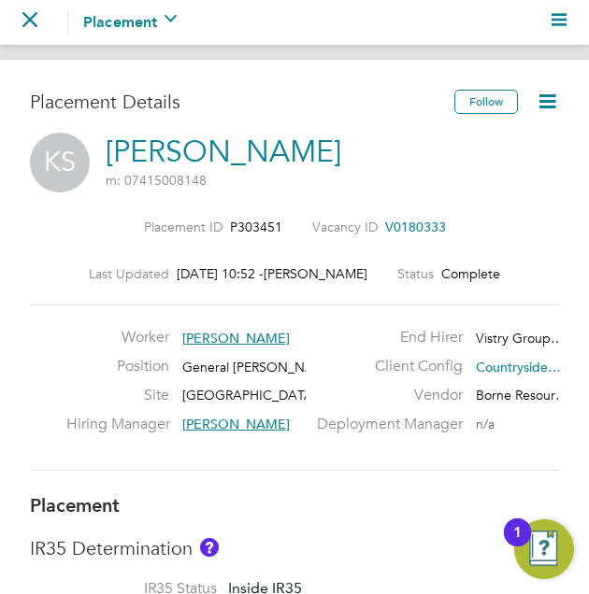
click at [554, 104] on icon at bounding box center [547, 101] width 23 height 23
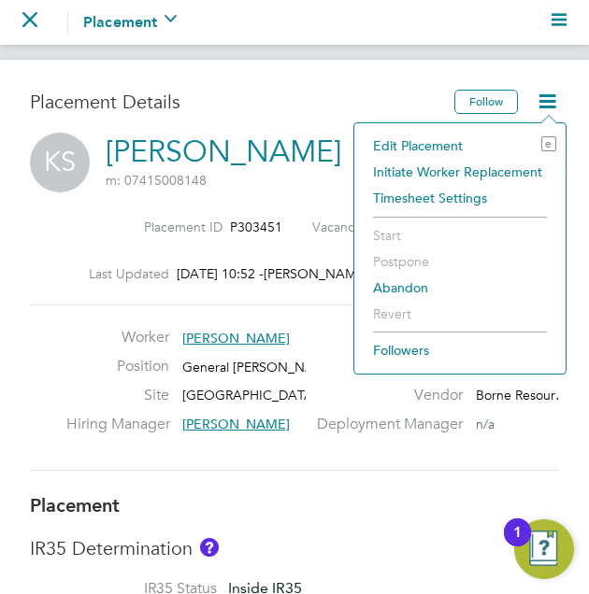
click at [431, 147] on li "Edit Placement e" at bounding box center [460, 146] width 193 height 26
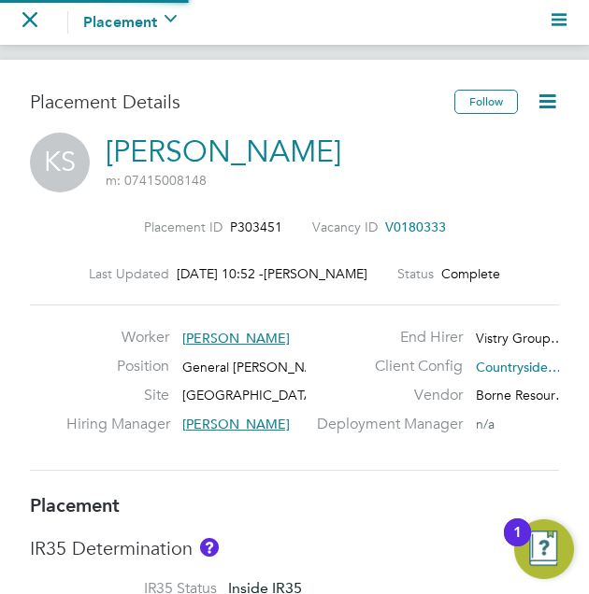
type input "[PERSON_NAME]"
type input "[DATE]"
type input "08:00"
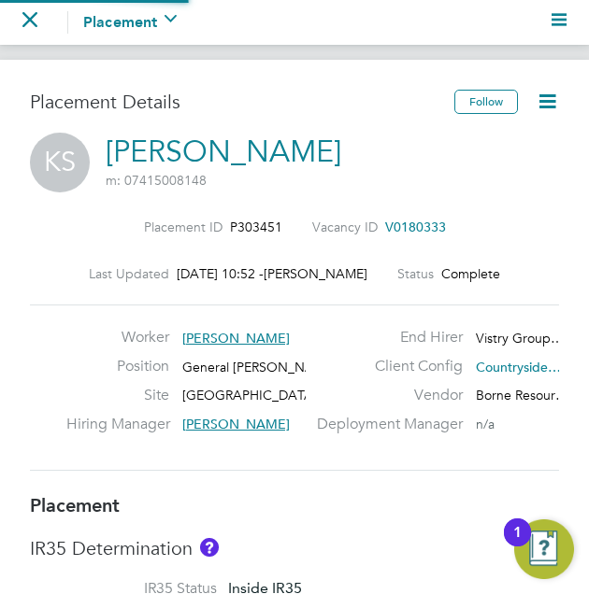
type input "18:00"
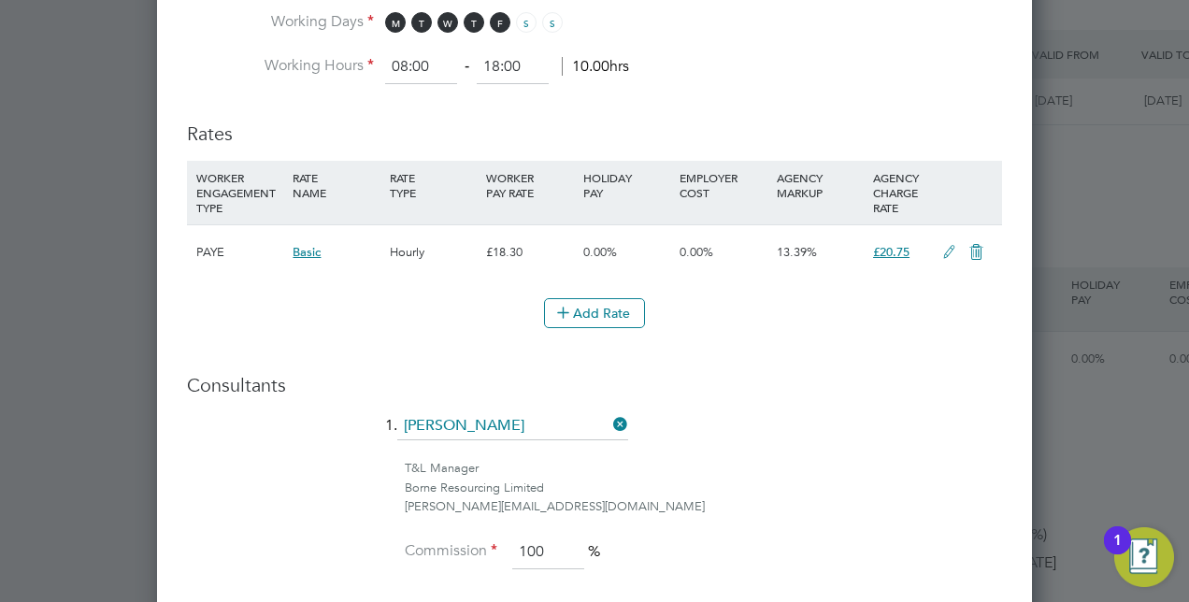
scroll to position [841, 0]
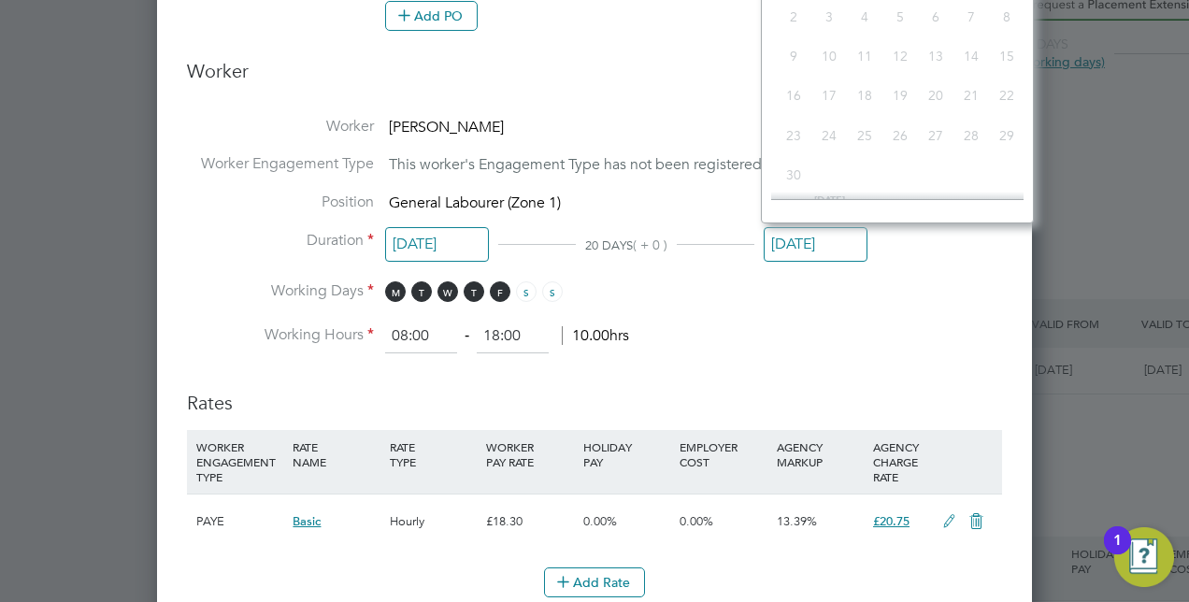
click at [588, 243] on input "[DATE]" at bounding box center [816, 244] width 104 height 35
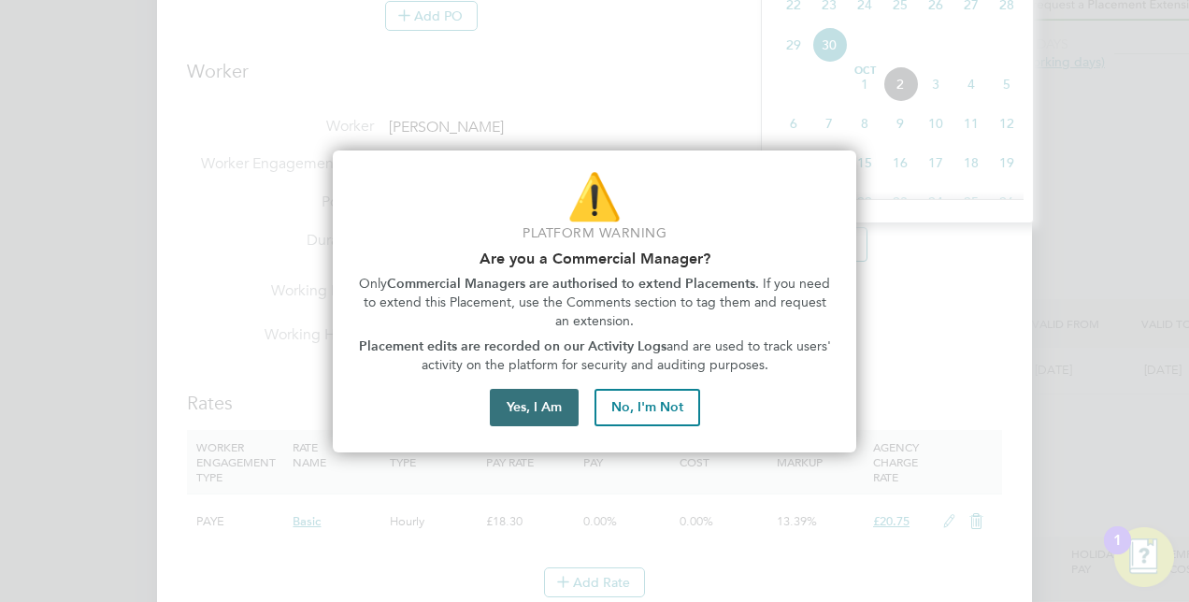
click at [538, 409] on button "Yes, I Am" at bounding box center [534, 407] width 89 height 37
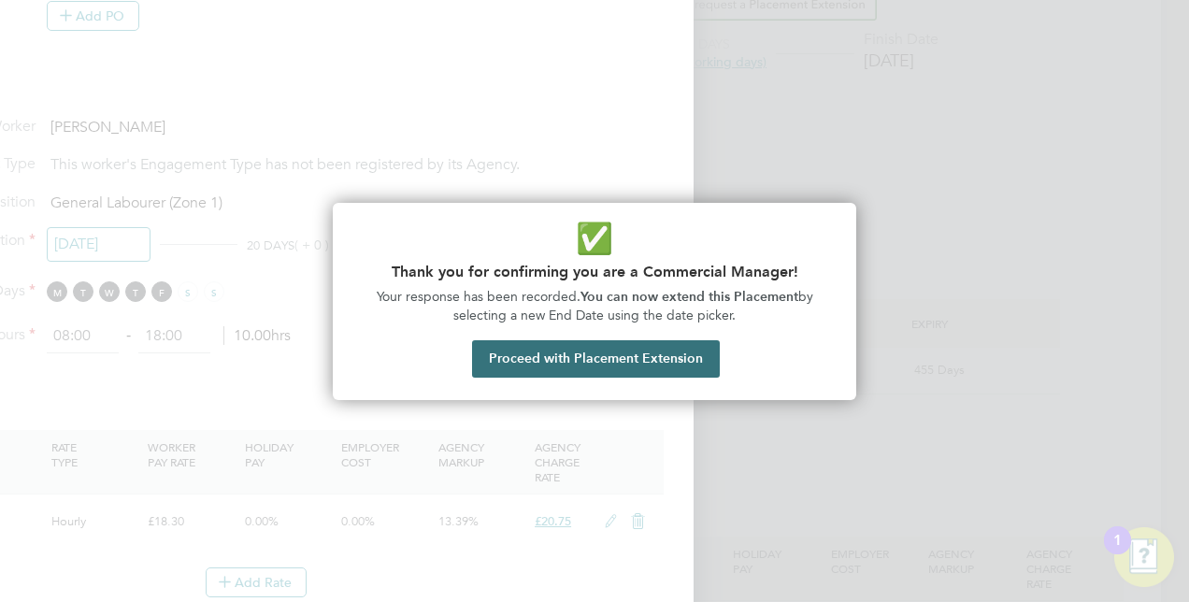
click at [588, 358] on button "Proceed with Placement Extension" at bounding box center [596, 358] width 248 height 37
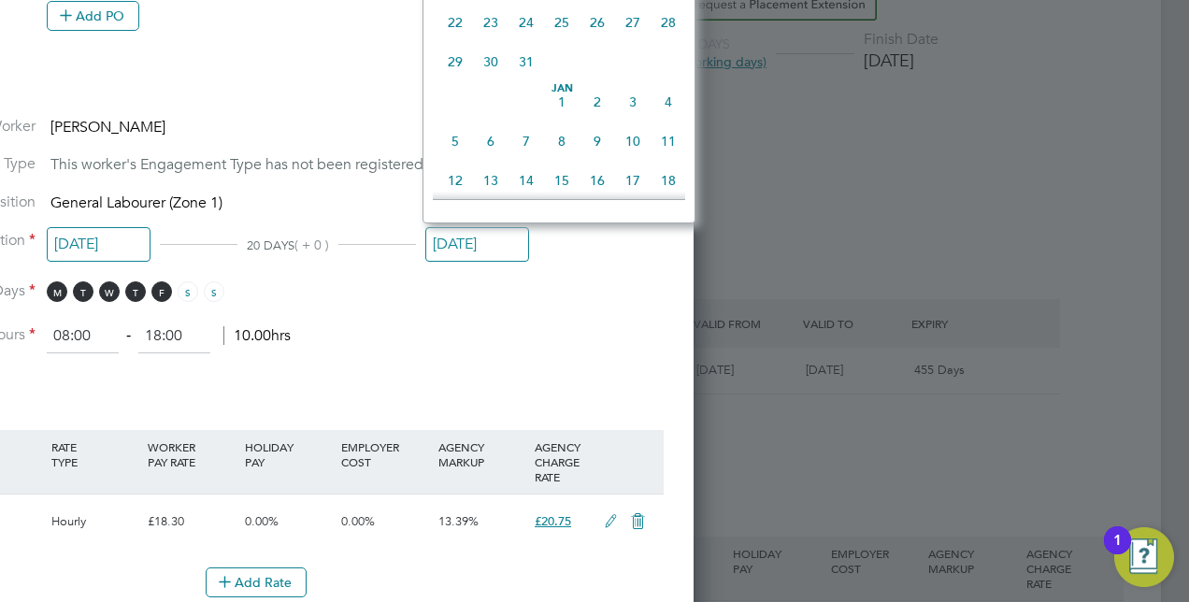
scroll to position [1202, 0]
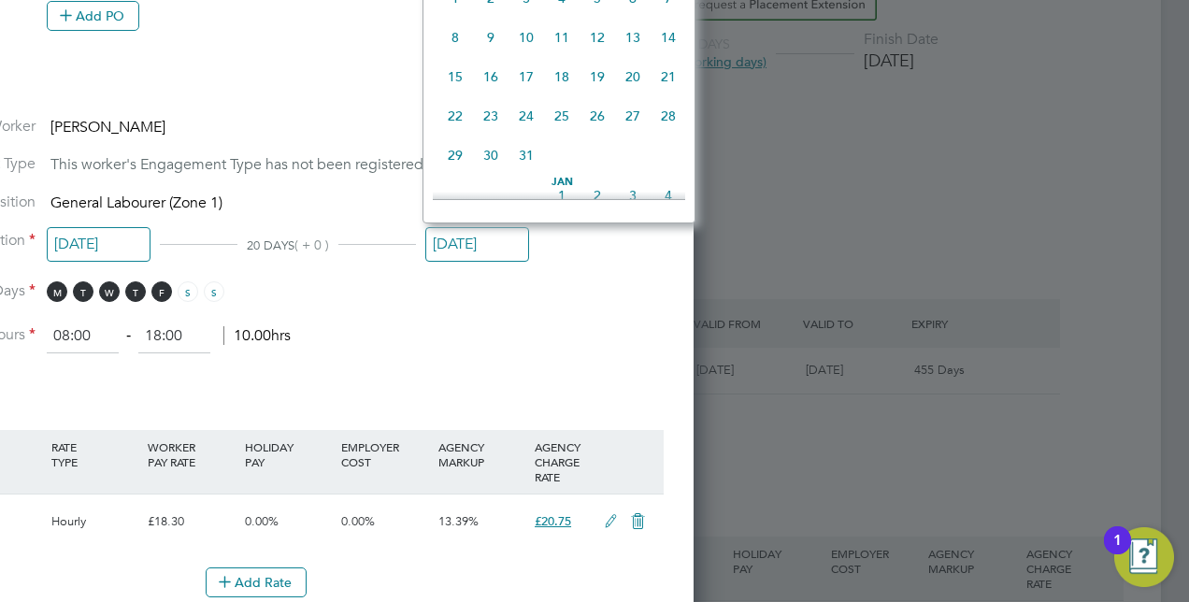
click at [528, 131] on span "24" at bounding box center [526, 116] width 36 height 36
type input "[DATE]"
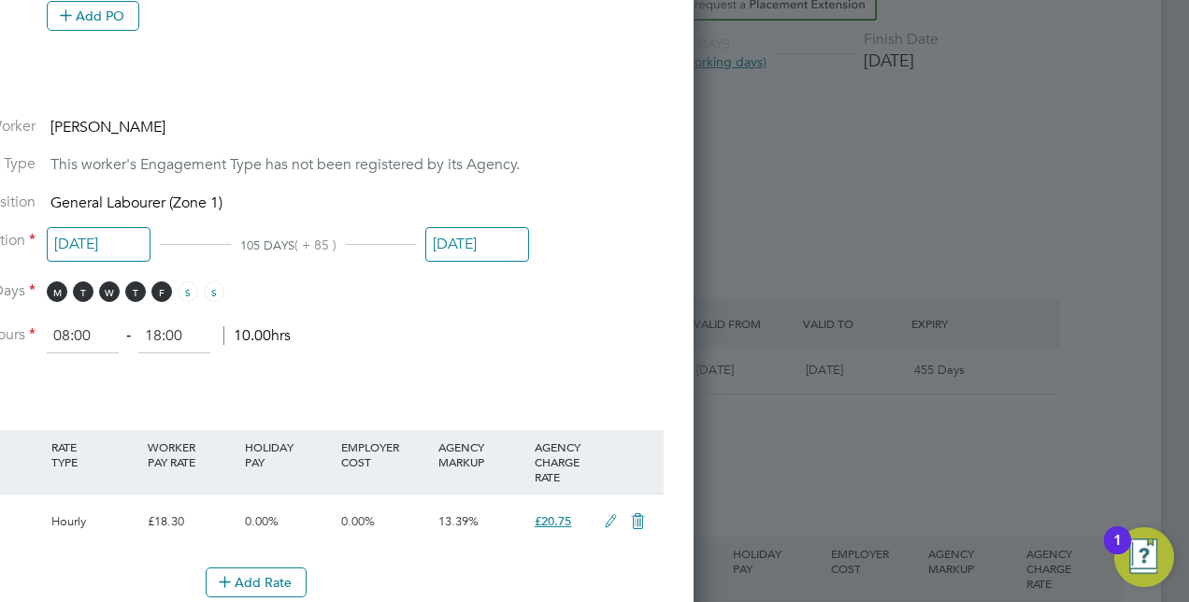
click at [588, 307] on li "Working Days M T W T F S S" at bounding box center [256, 300] width 815 height 38
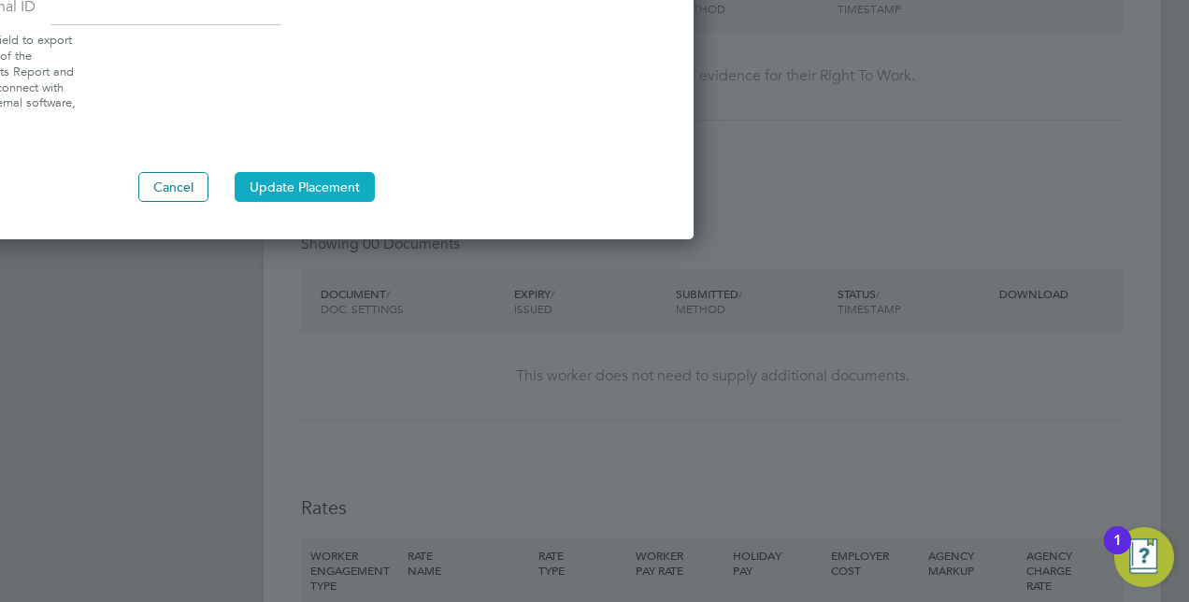
click at [308, 186] on button "Update Placement" at bounding box center [305, 187] width 140 height 30
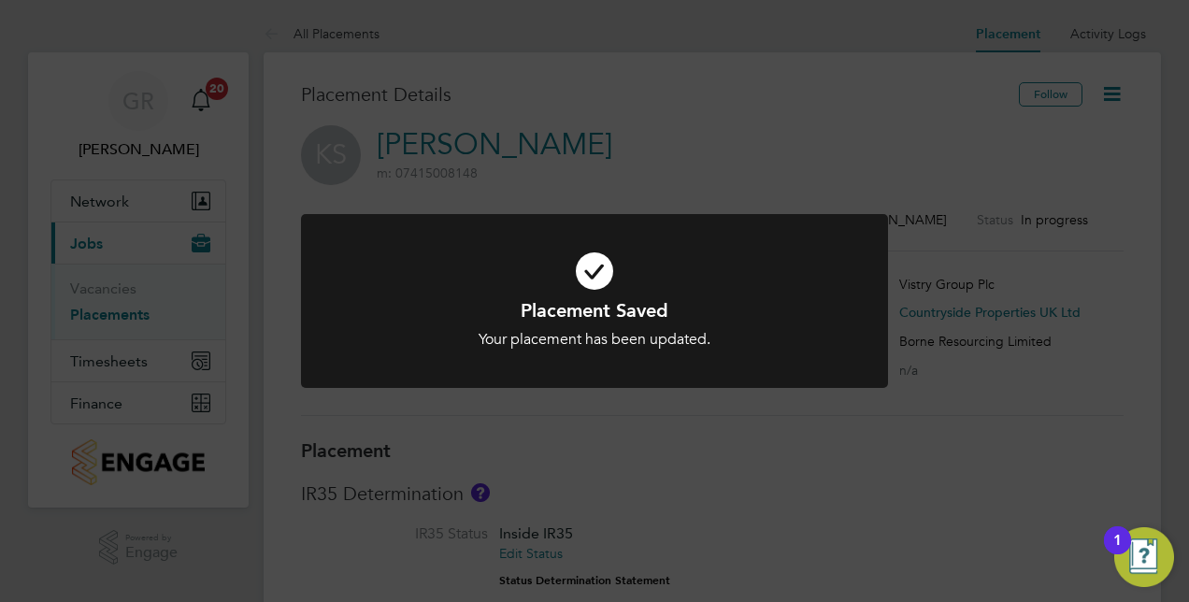
click at [588, 445] on div "Placement Saved Your placement has been updated. Cancel Okay" at bounding box center [594, 301] width 1189 height 602
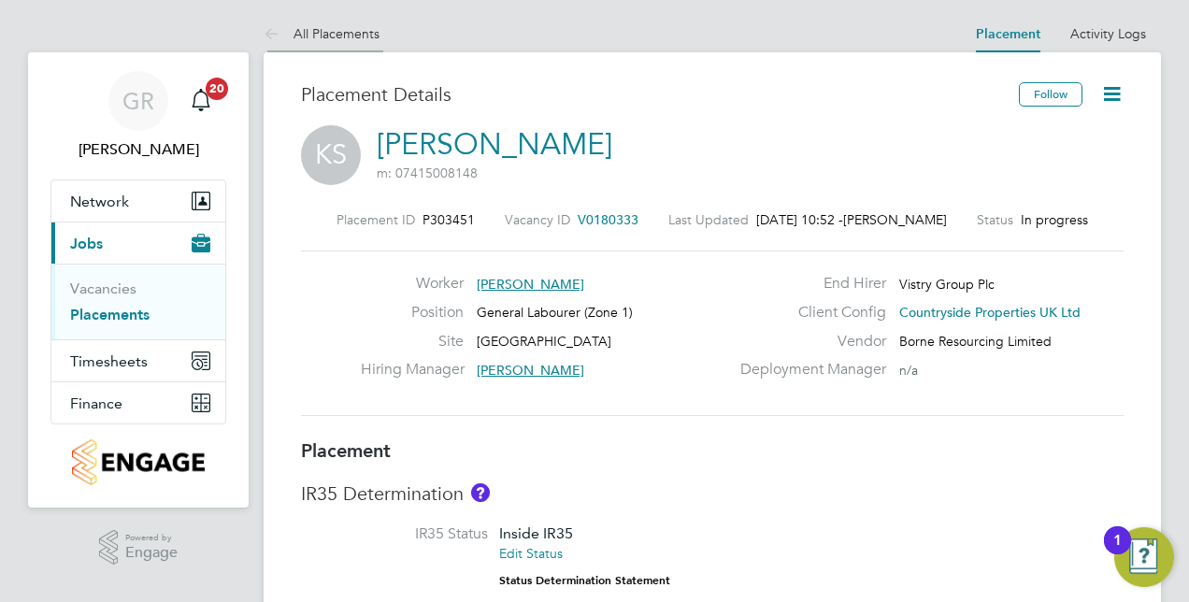
click at [301, 29] on link "All Placements" at bounding box center [322, 33] width 116 height 17
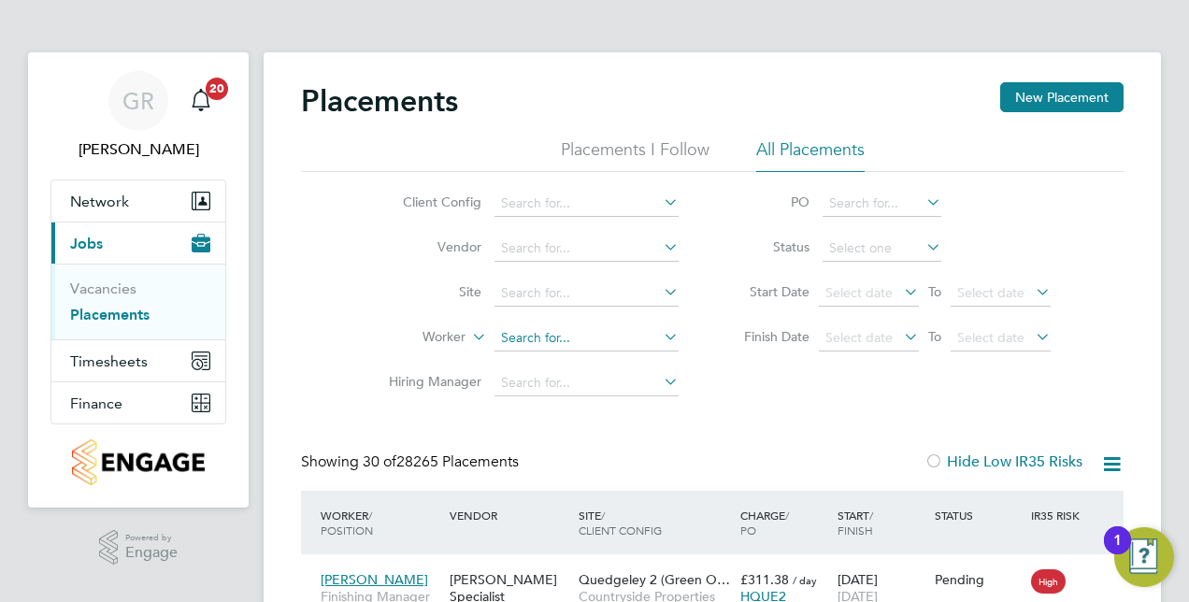
click at [544, 329] on input at bounding box center [586, 338] width 184 height 26
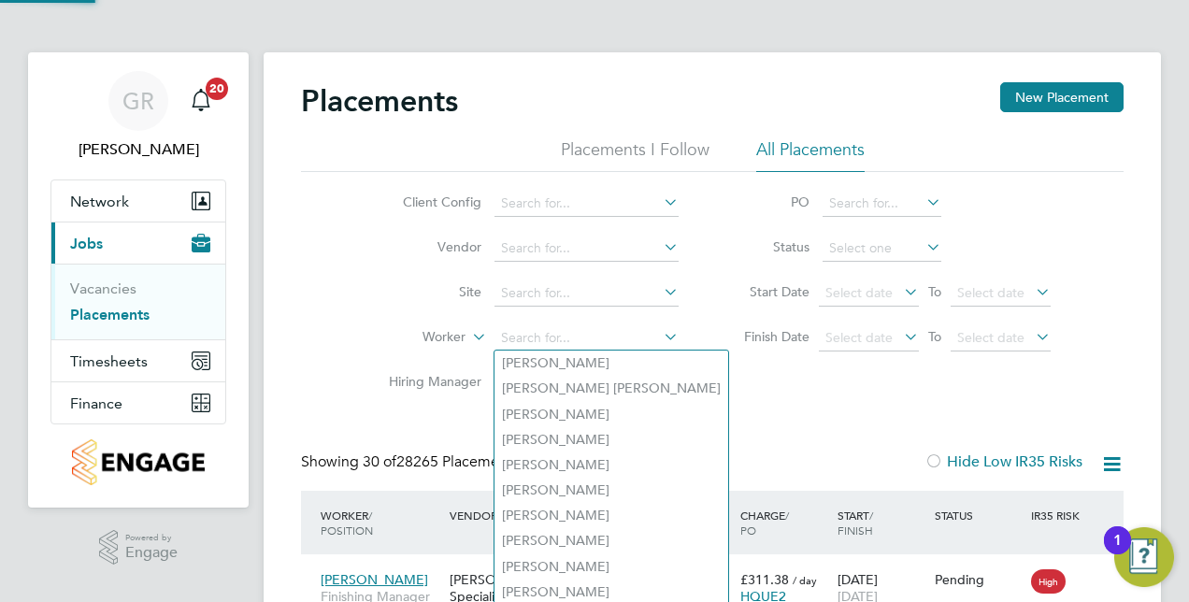
paste input "Mahesh Rai"
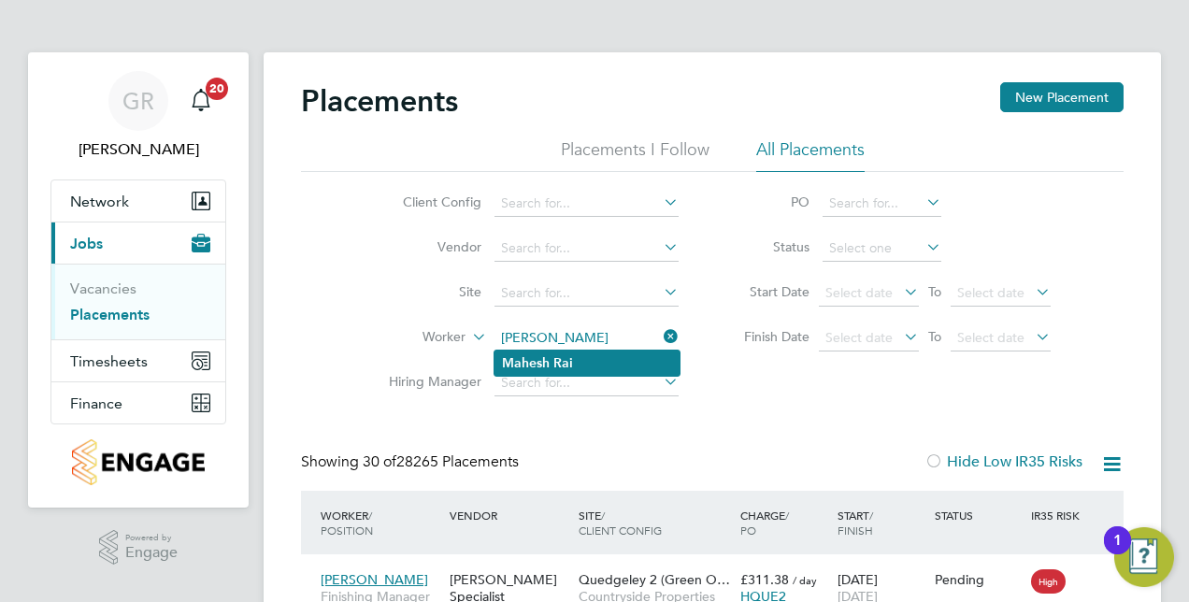
type input "Mahesh Rai"
click at [559, 360] on b "Rai" at bounding box center [563, 363] width 20 height 16
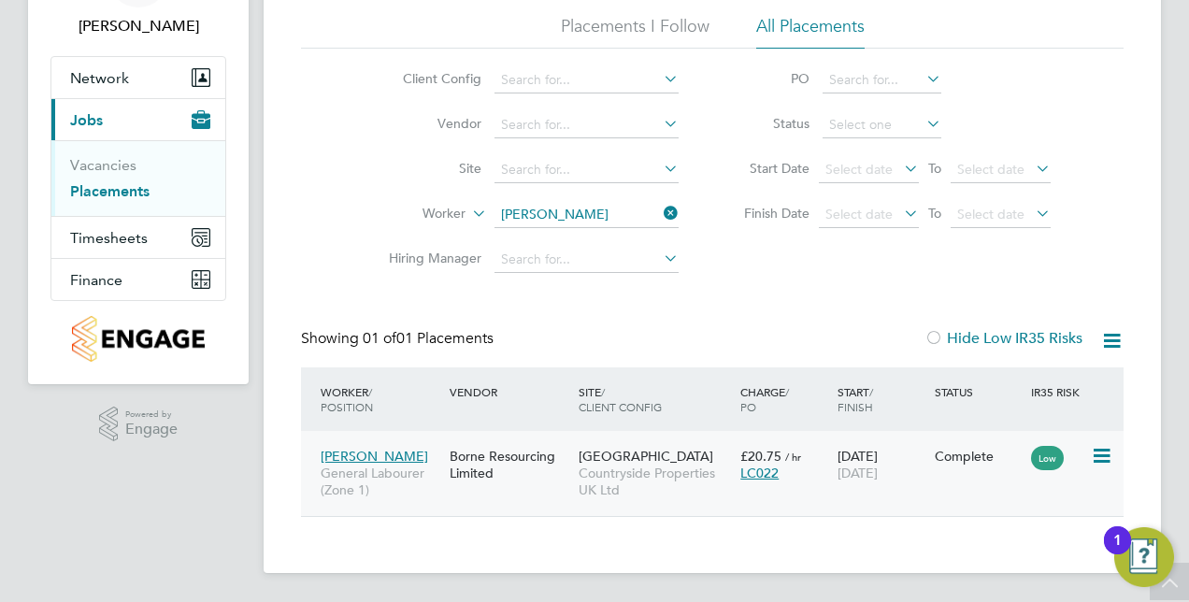
click at [428, 468] on span "General Labourer (Zone 1)" at bounding box center [381, 482] width 120 height 34
click at [495, 467] on div "Borne Resourcing Limited" at bounding box center [509, 464] width 129 height 52
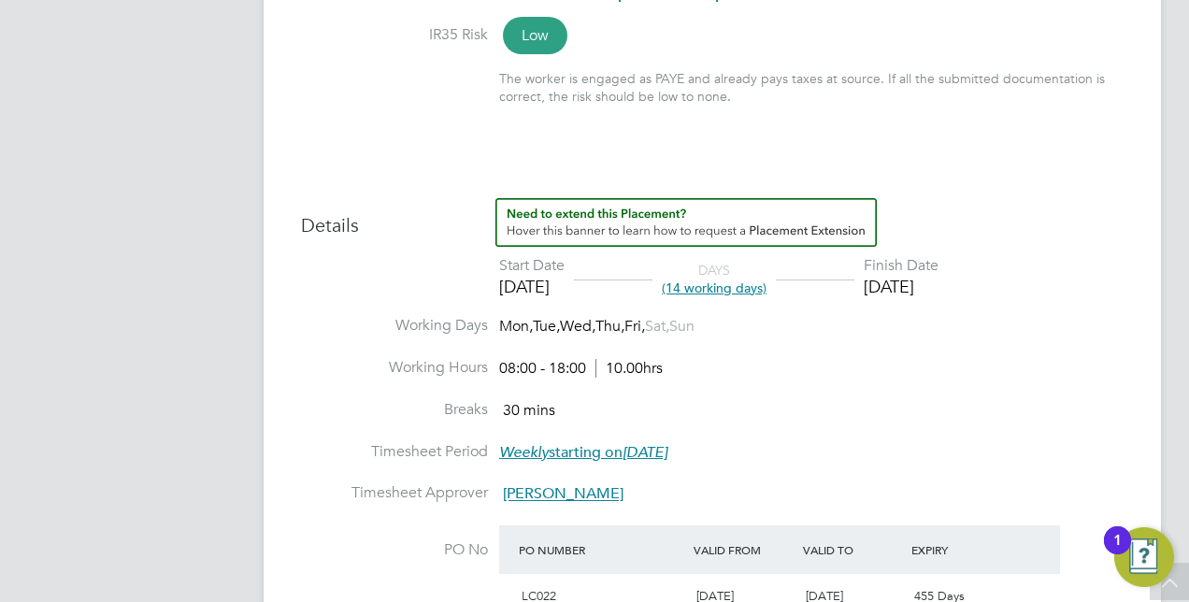
scroll to position [561, 0]
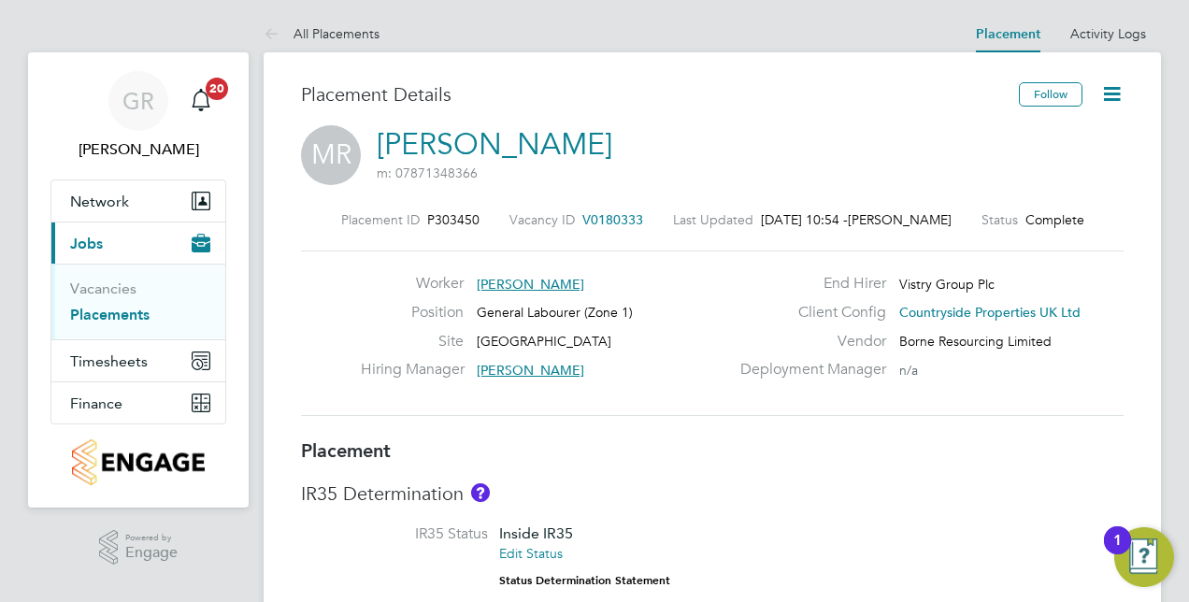
click at [1110, 93] on icon at bounding box center [1111, 93] width 23 height 23
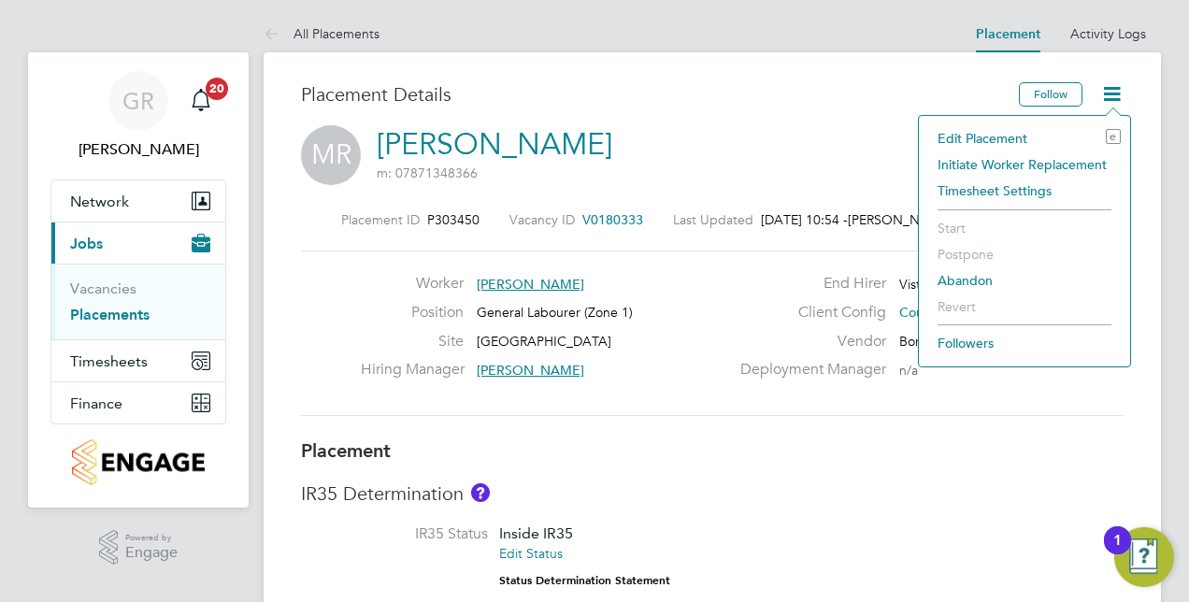
click at [1020, 140] on li "Edit Placement e" at bounding box center [1024, 138] width 193 height 26
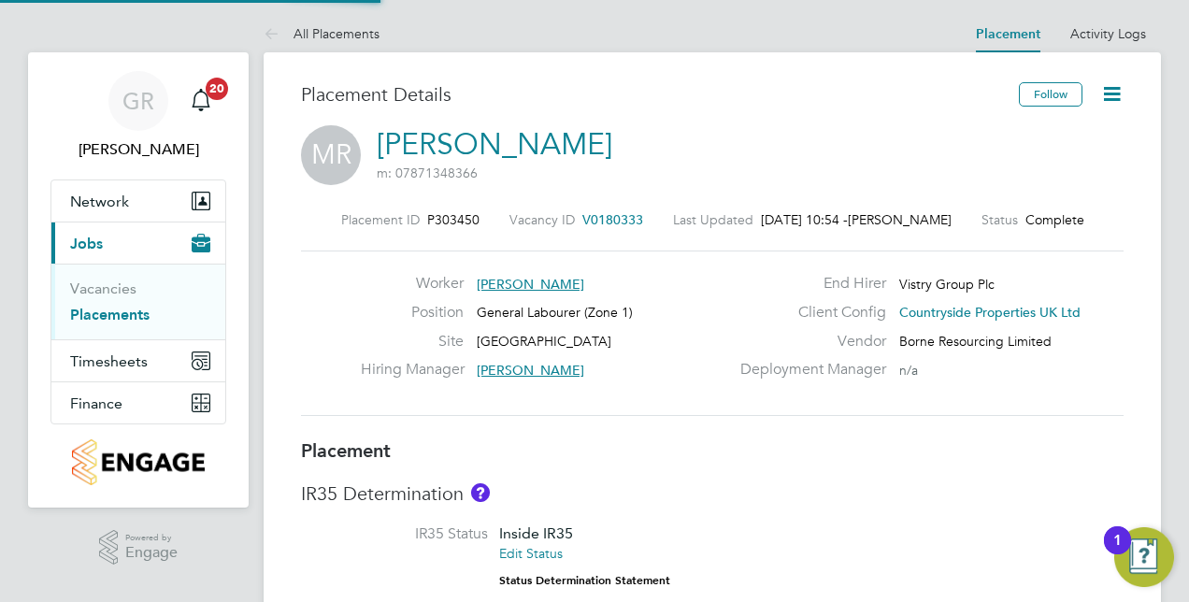
type input "[PERSON_NAME]"
type input "[DATE]"
type input "08:00"
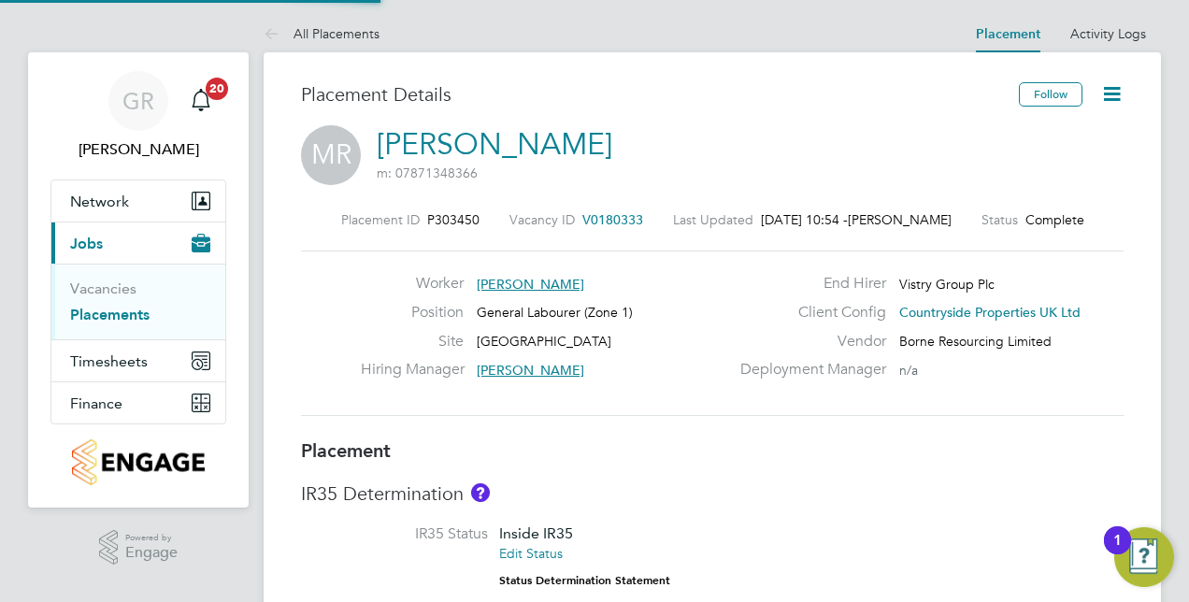
type input "18:00"
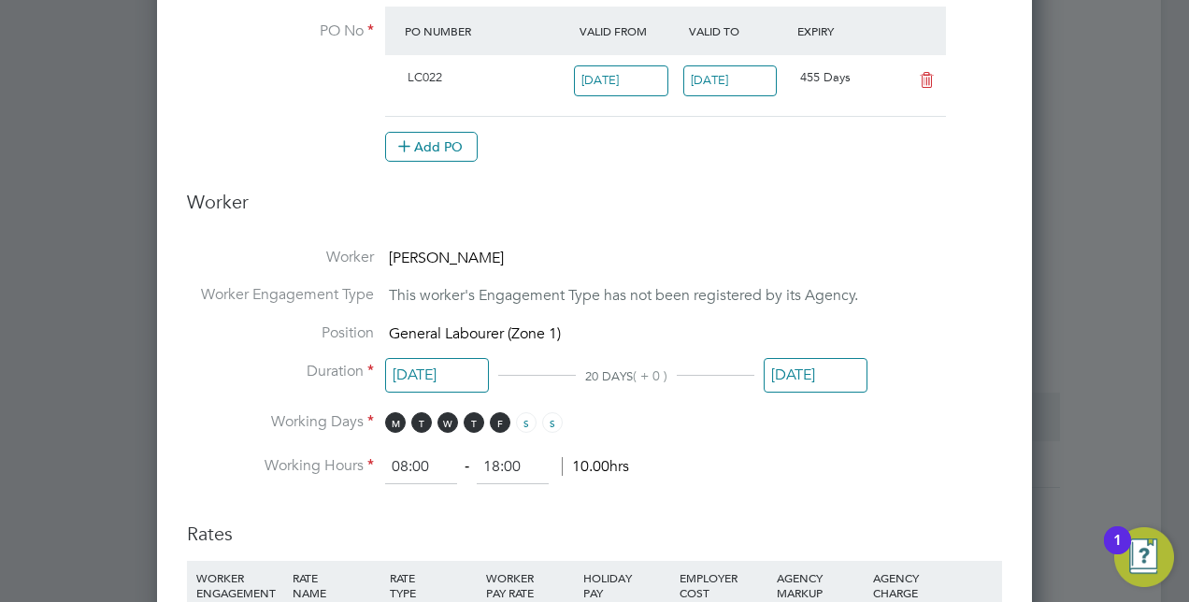
click at [820, 375] on input "[DATE]" at bounding box center [816, 375] width 104 height 35
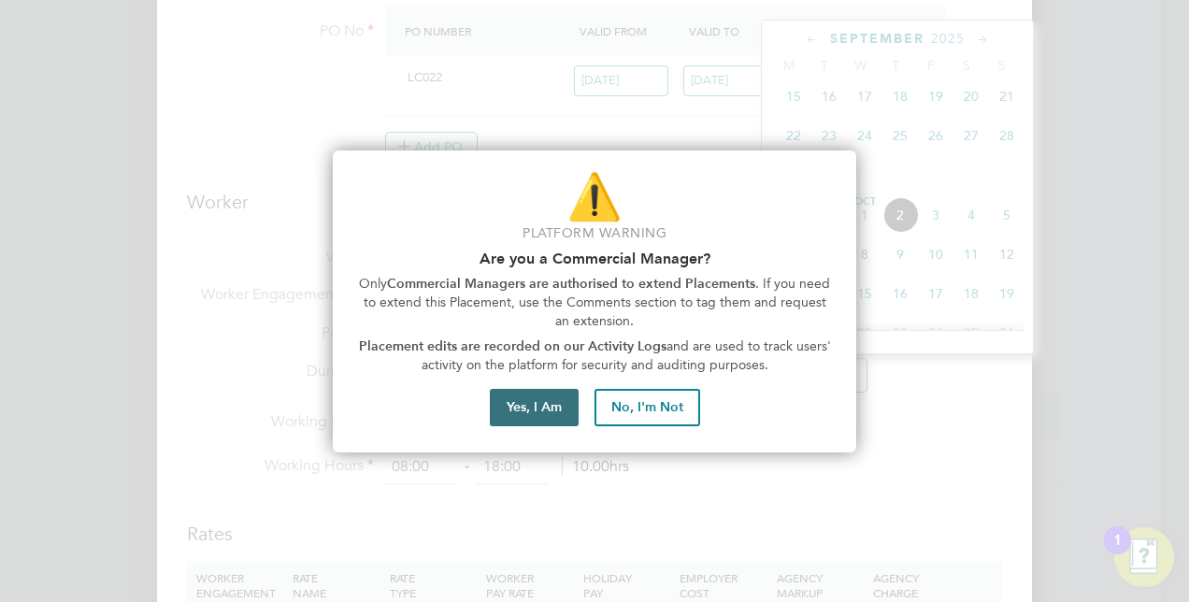
click at [546, 399] on button "Yes, I Am" at bounding box center [534, 407] width 89 height 37
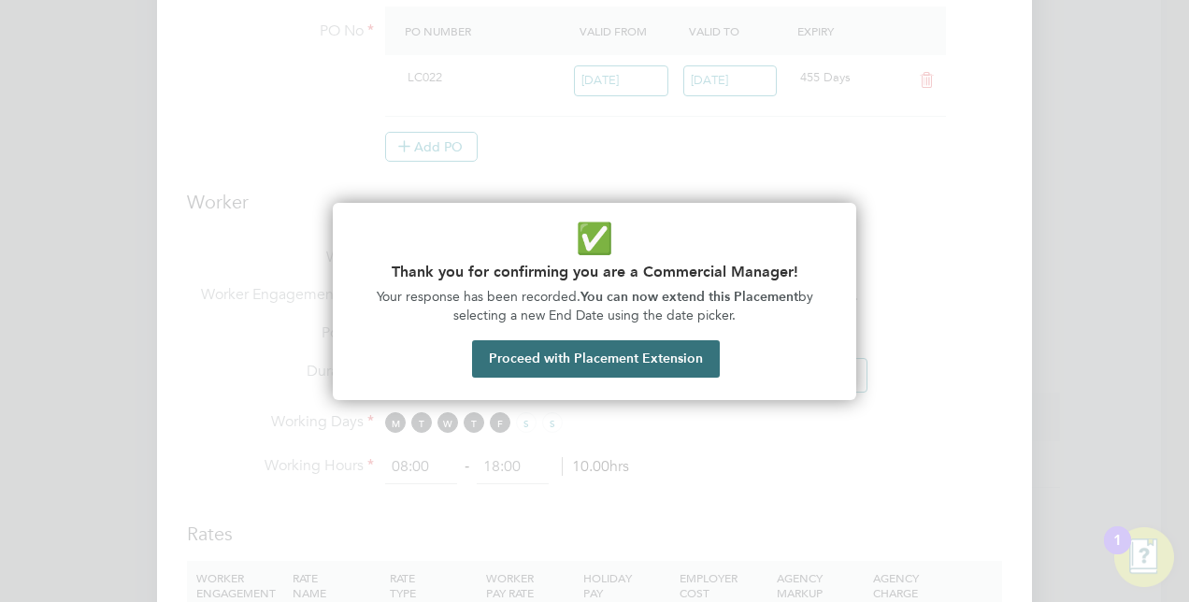
click at [667, 351] on button "Proceed with Placement Extension" at bounding box center [596, 358] width 248 height 37
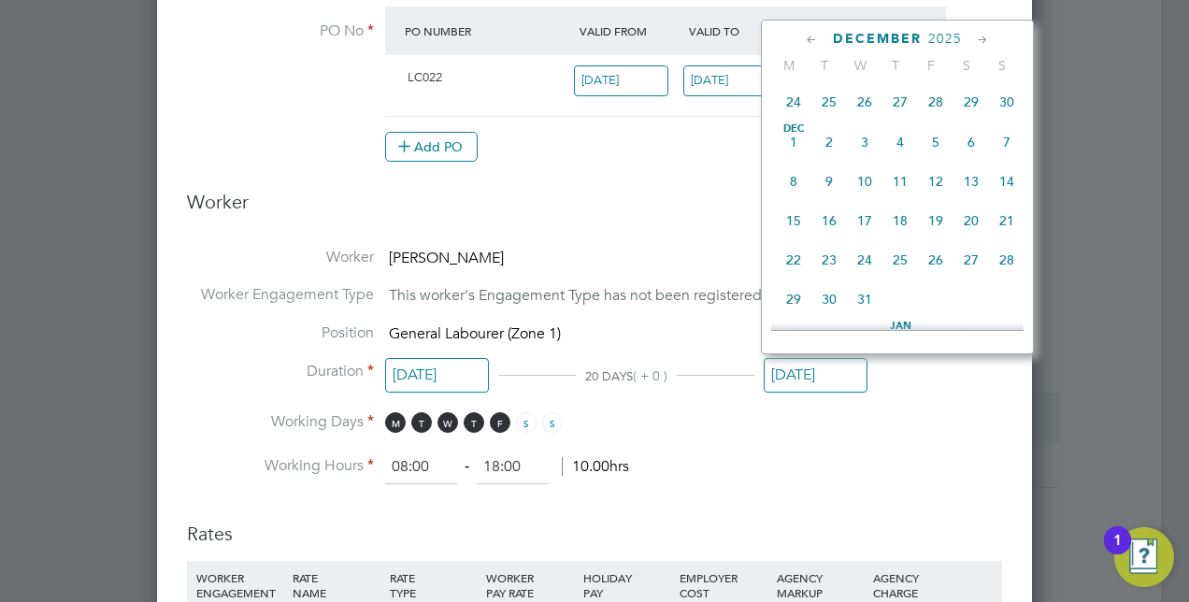
click at [865, 276] on span "24" at bounding box center [865, 260] width 36 height 36
type input "[DATE]"
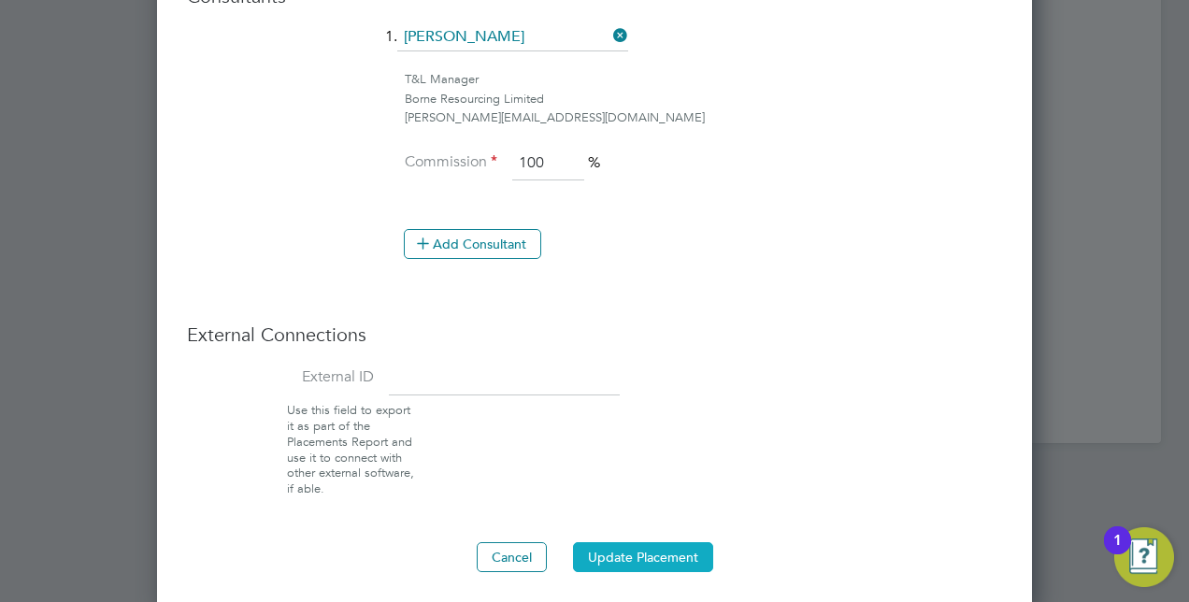
click at [635, 542] on button "Update Placement" at bounding box center [643, 557] width 140 height 30
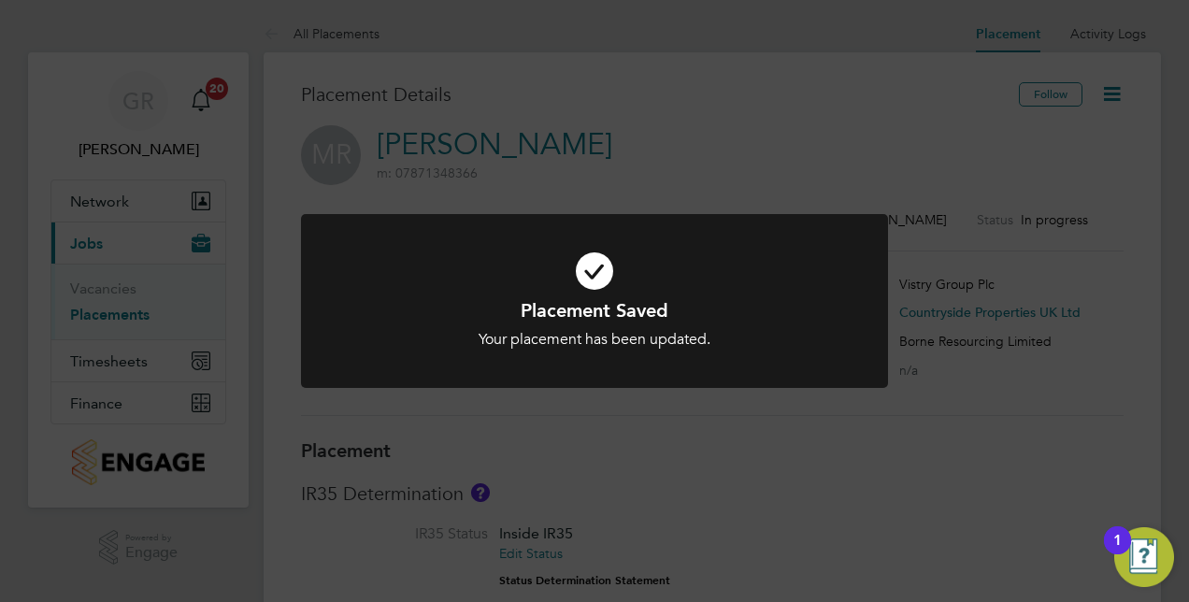
click at [723, 167] on div "Placement Saved Your placement has been updated. Cancel Okay" at bounding box center [594, 301] width 1189 height 602
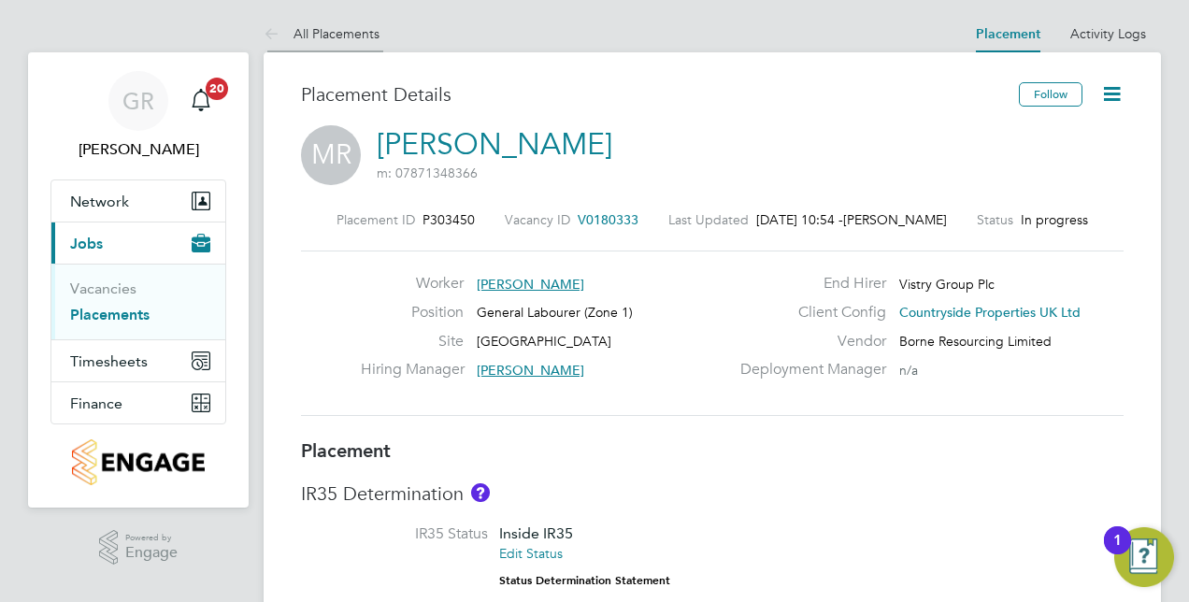
click at [327, 43] on li "All Placements" at bounding box center [322, 33] width 116 height 37
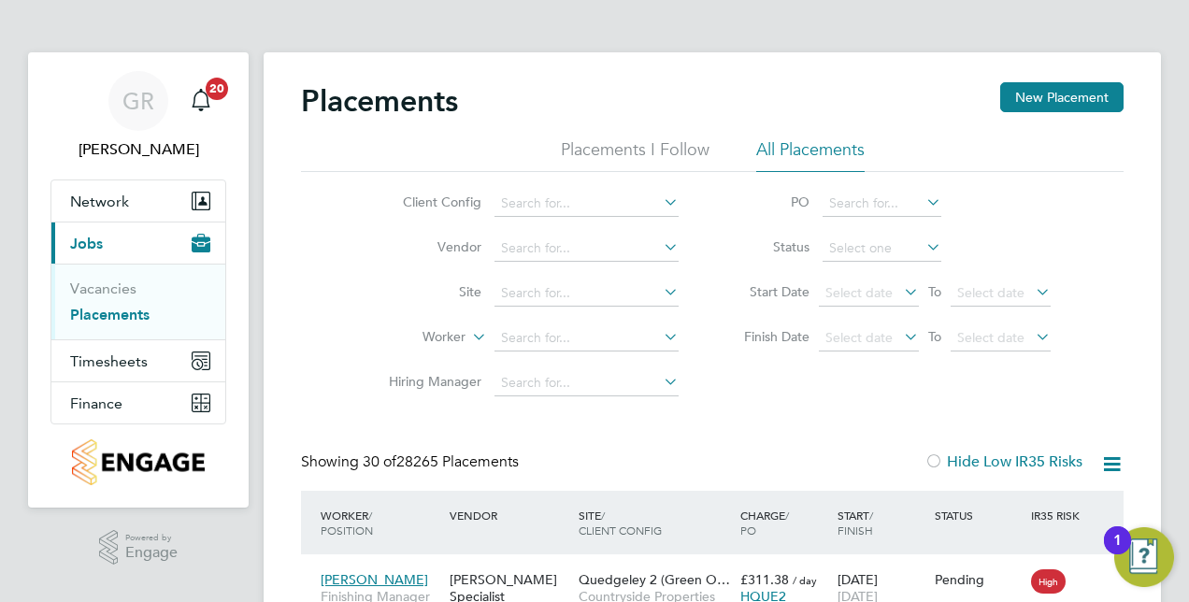
click at [669, 82] on div "Placements New Placement" at bounding box center [712, 110] width 823 height 56
click at [584, 326] on input at bounding box center [586, 338] width 184 height 26
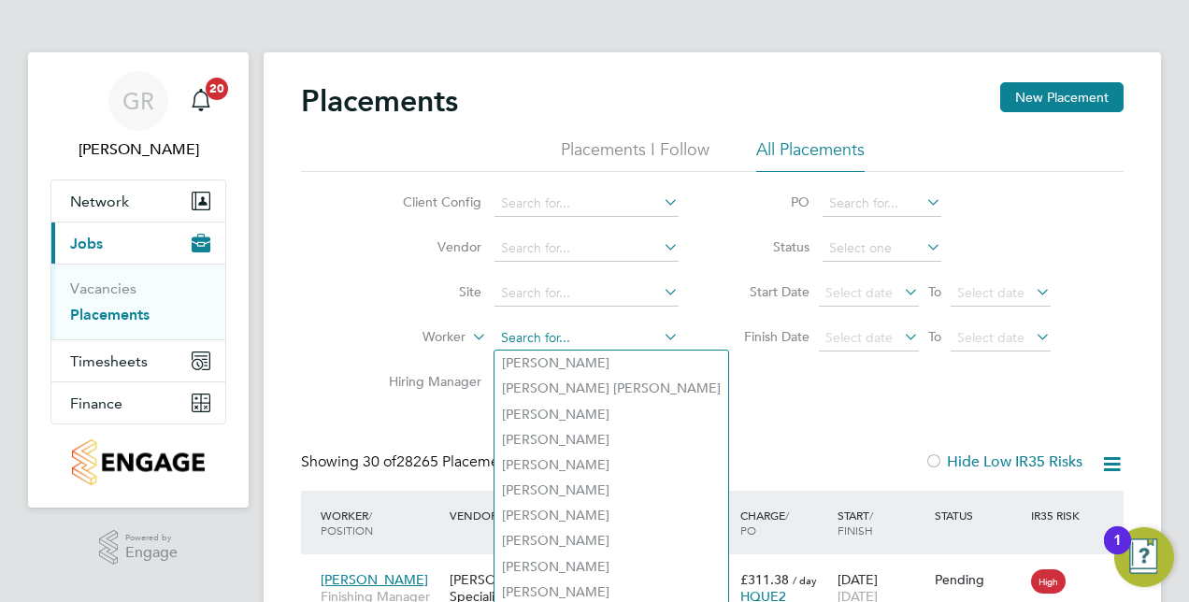
paste input "[PERSON_NAME]"
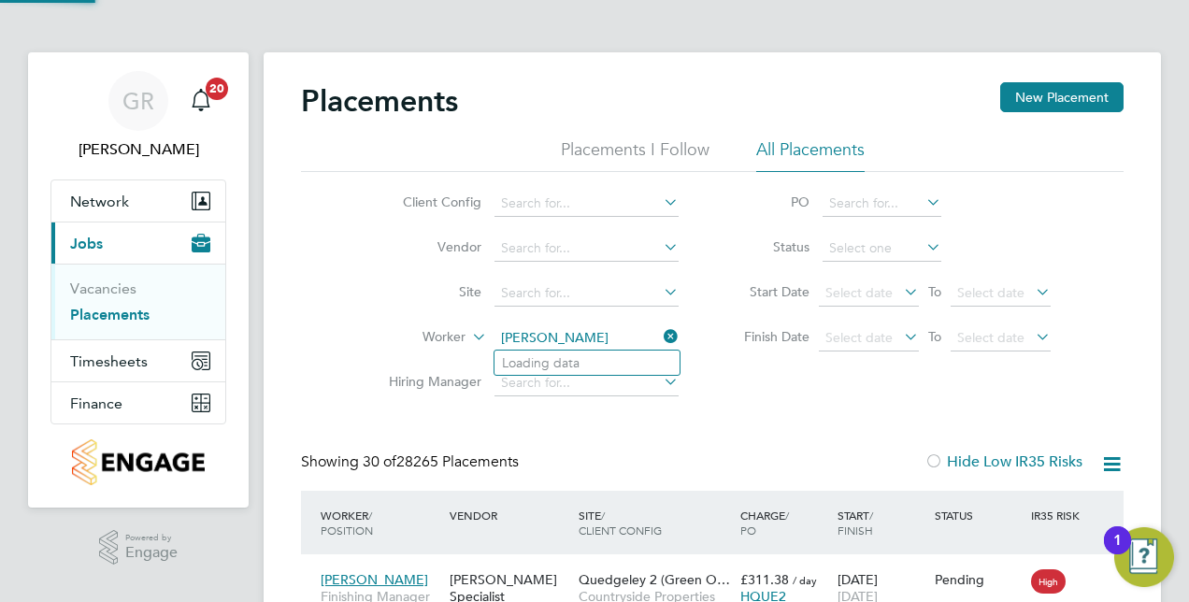
type input "[PERSON_NAME]"
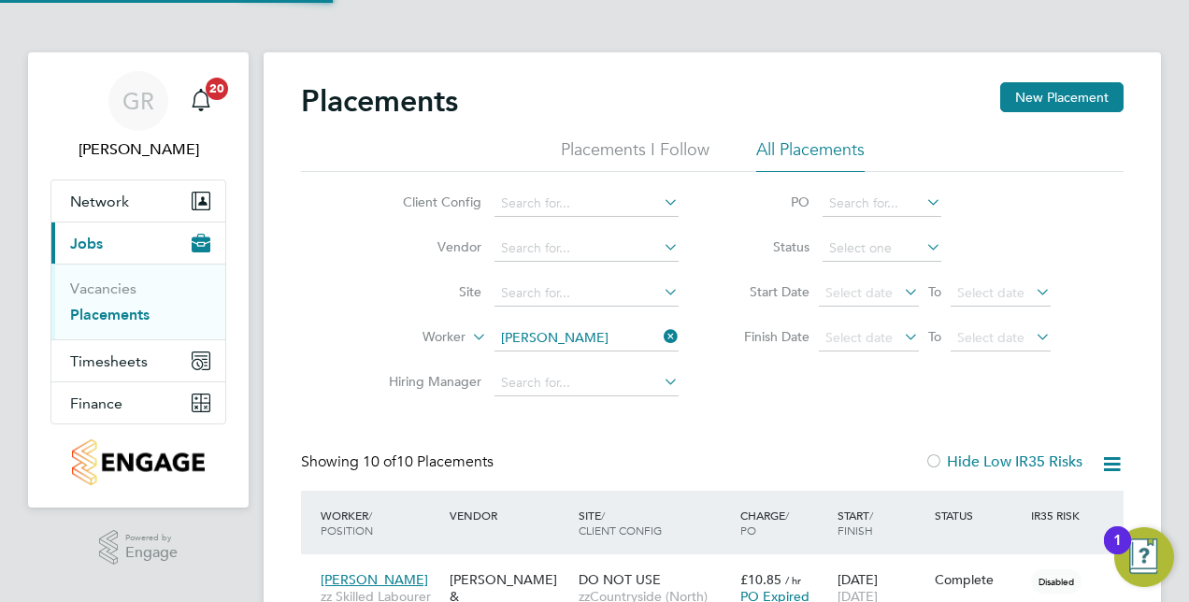
click at [660, 325] on icon at bounding box center [660, 336] width 0 height 26
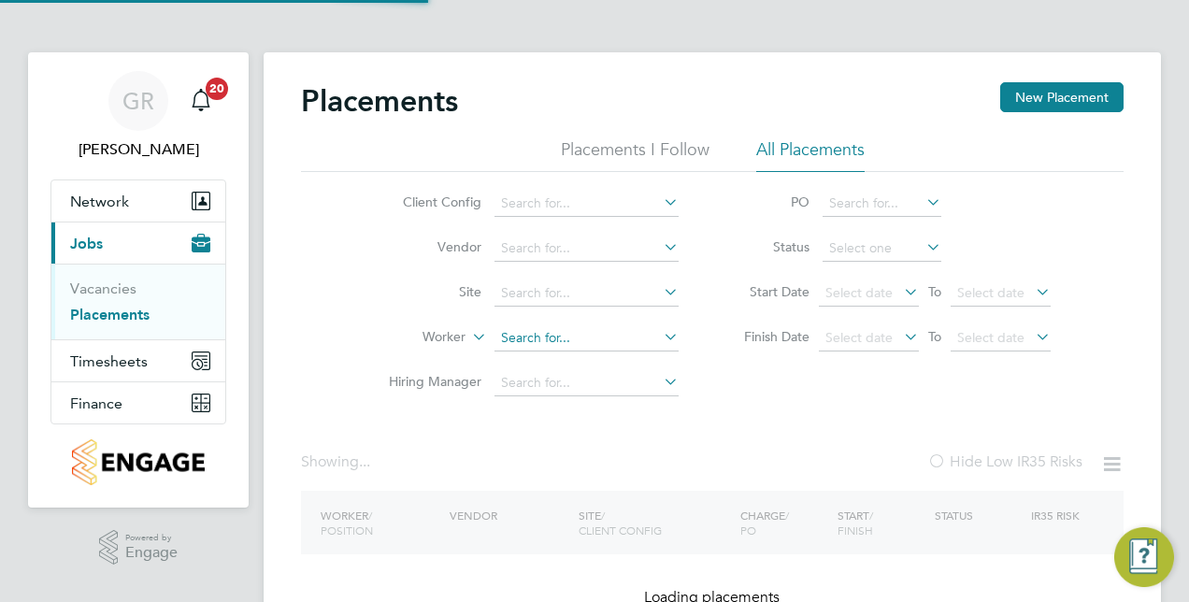
click at [621, 338] on input at bounding box center [586, 338] width 184 height 26
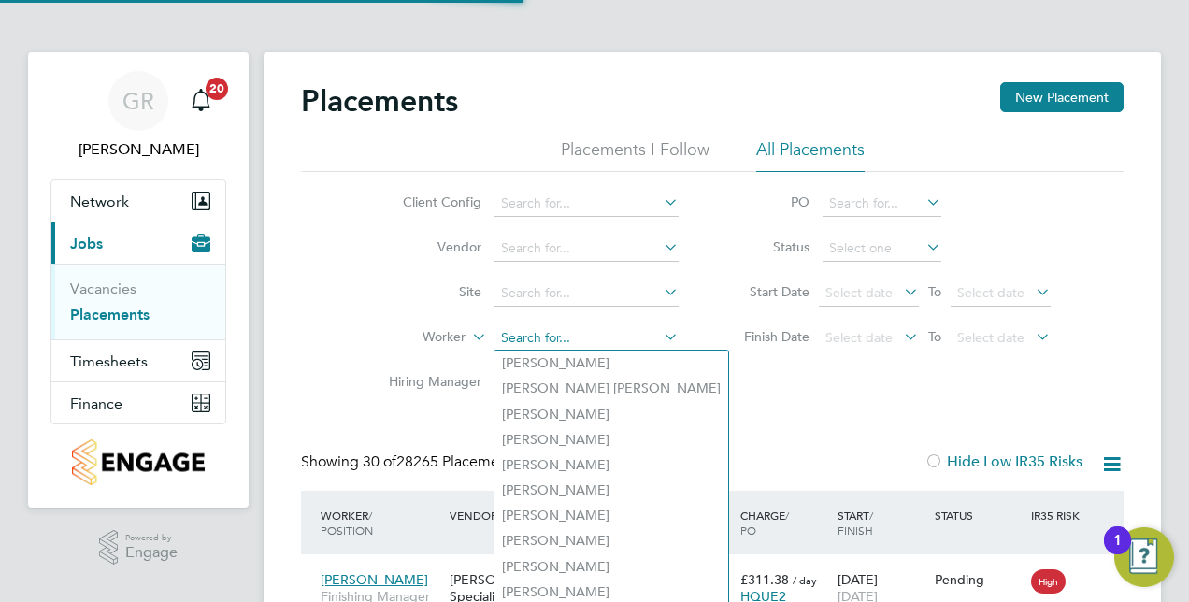
paste input "Musa Hubahimfura"
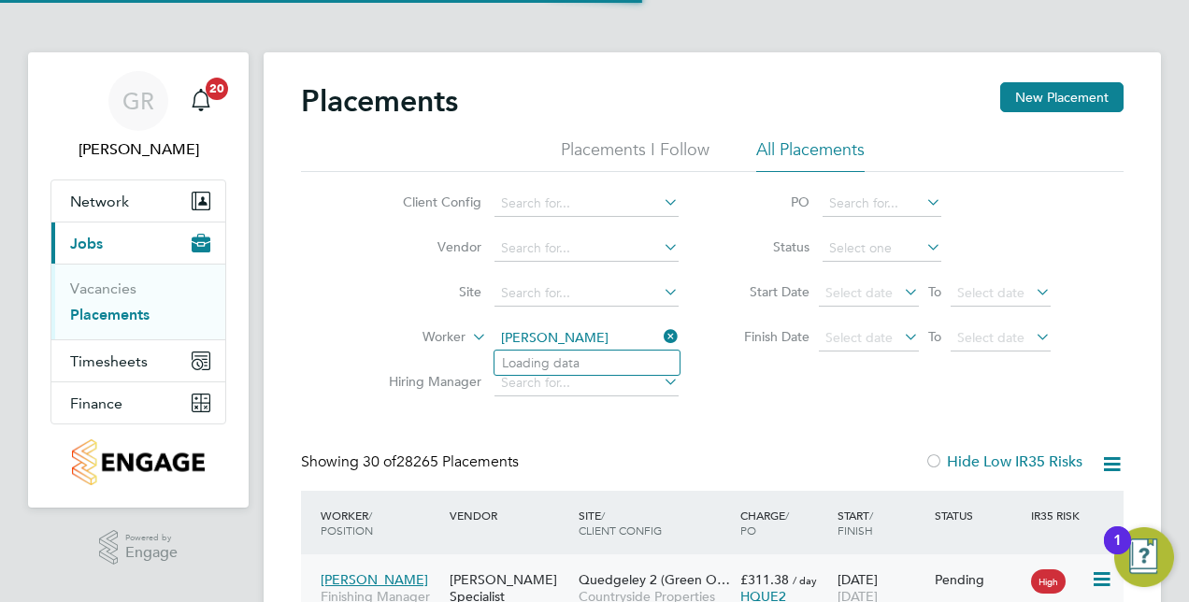
type input "Musa Hubahimfura"
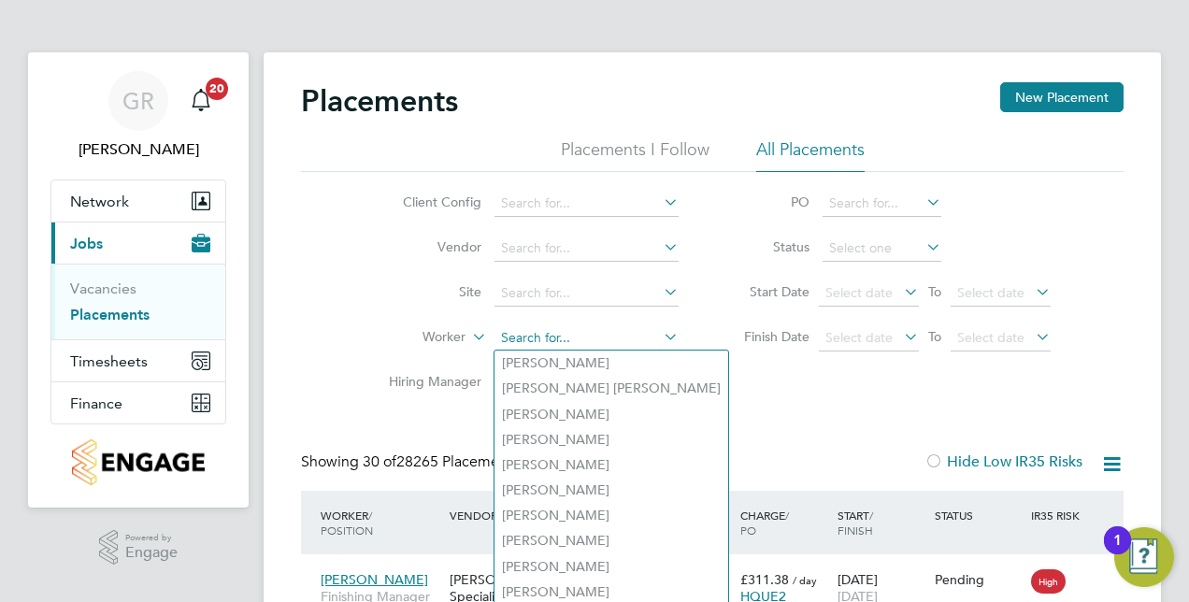
click at [554, 328] on input at bounding box center [586, 338] width 184 height 26
paste input "Musa Hubahimfura"
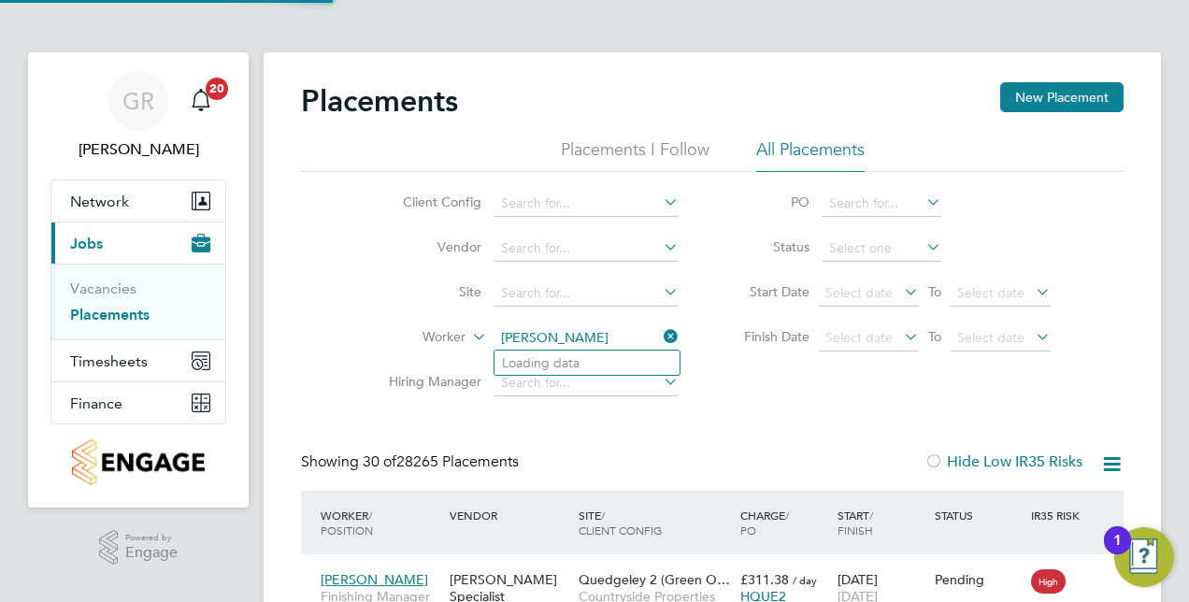
type input "Musa Hubahimfura"
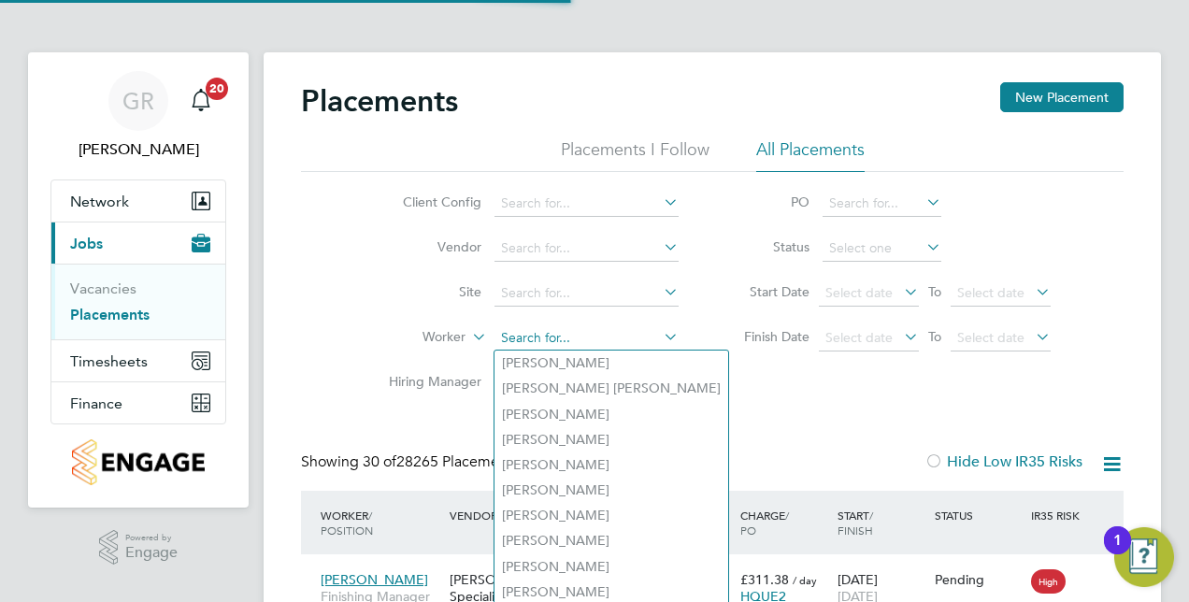
paste input "Musa Hubahimfura"
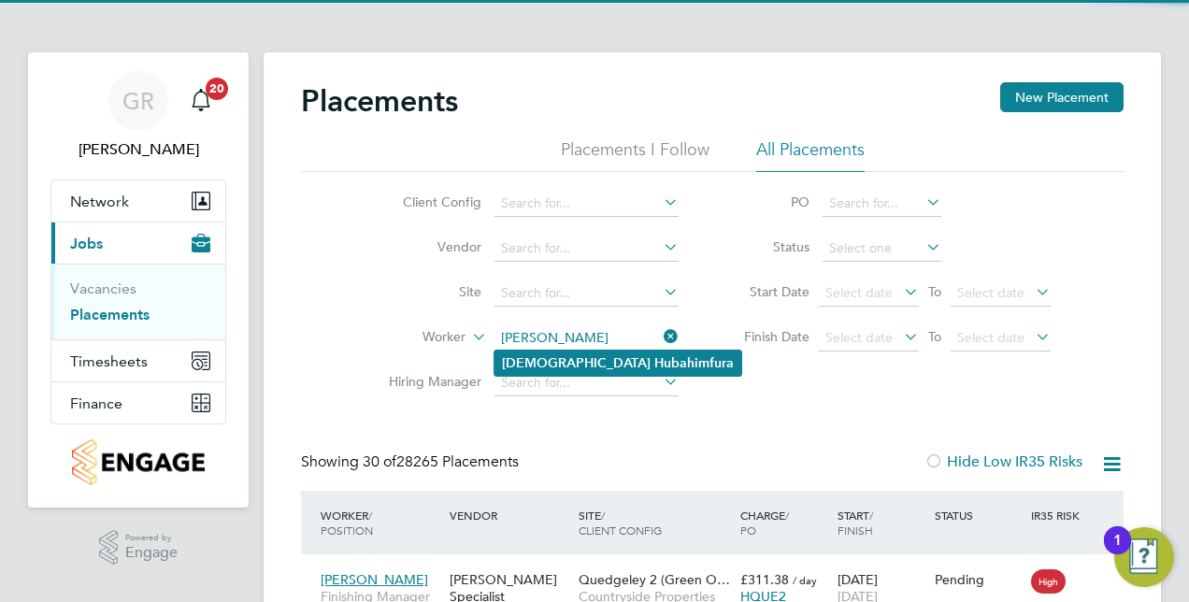
type input "Musa Hubahimfura"
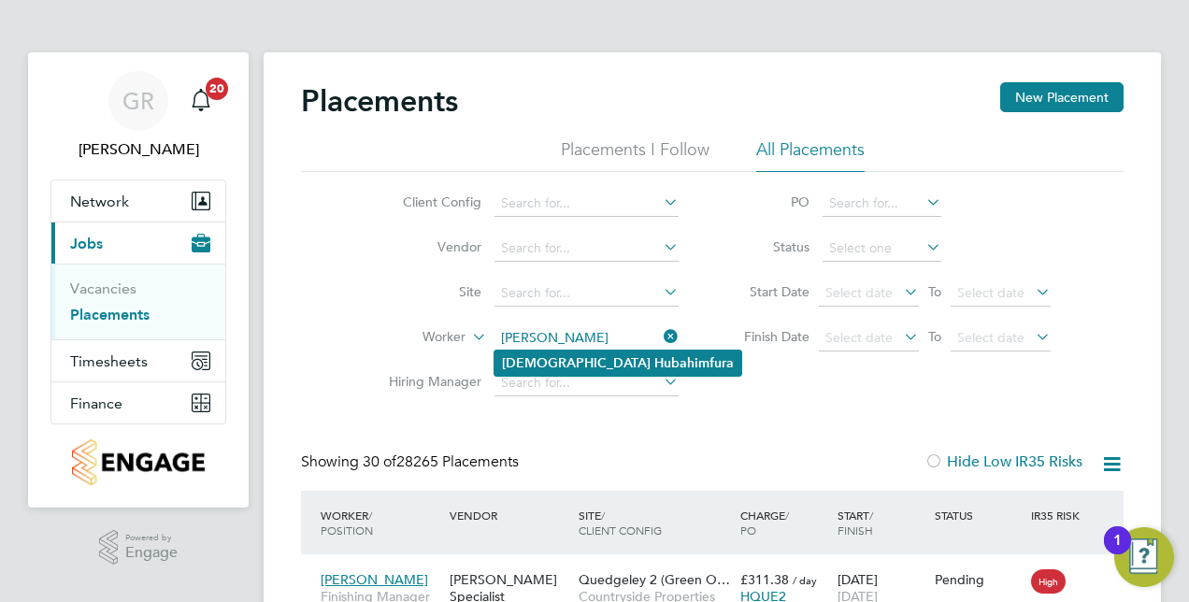
click at [654, 356] on b "Hubahimfura" at bounding box center [693, 363] width 79 height 16
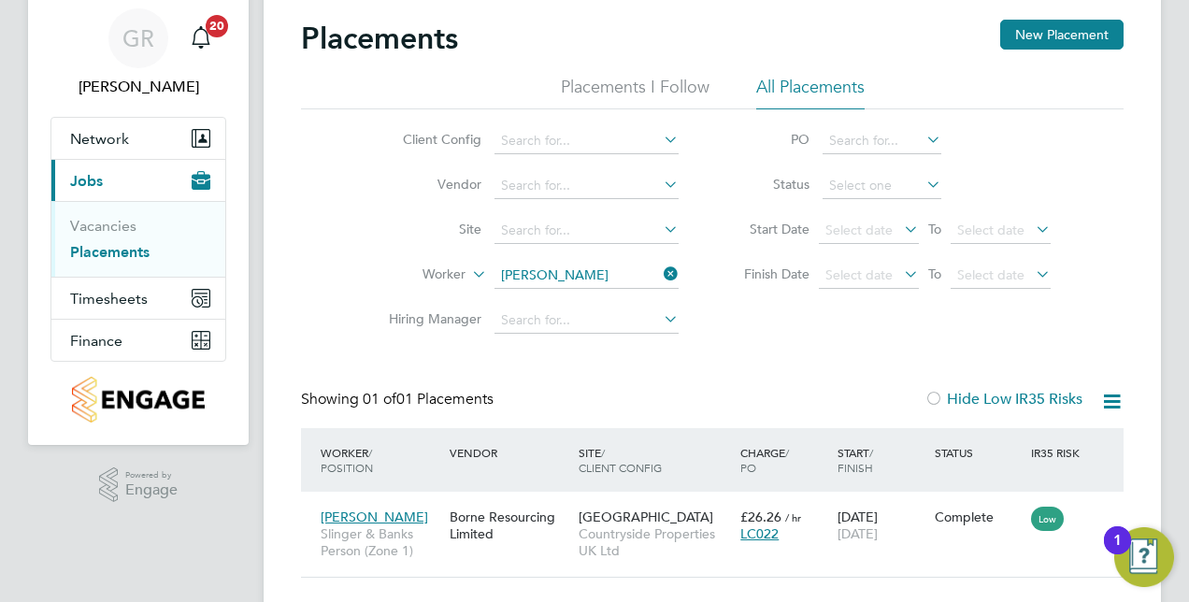
scroll to position [123, 0]
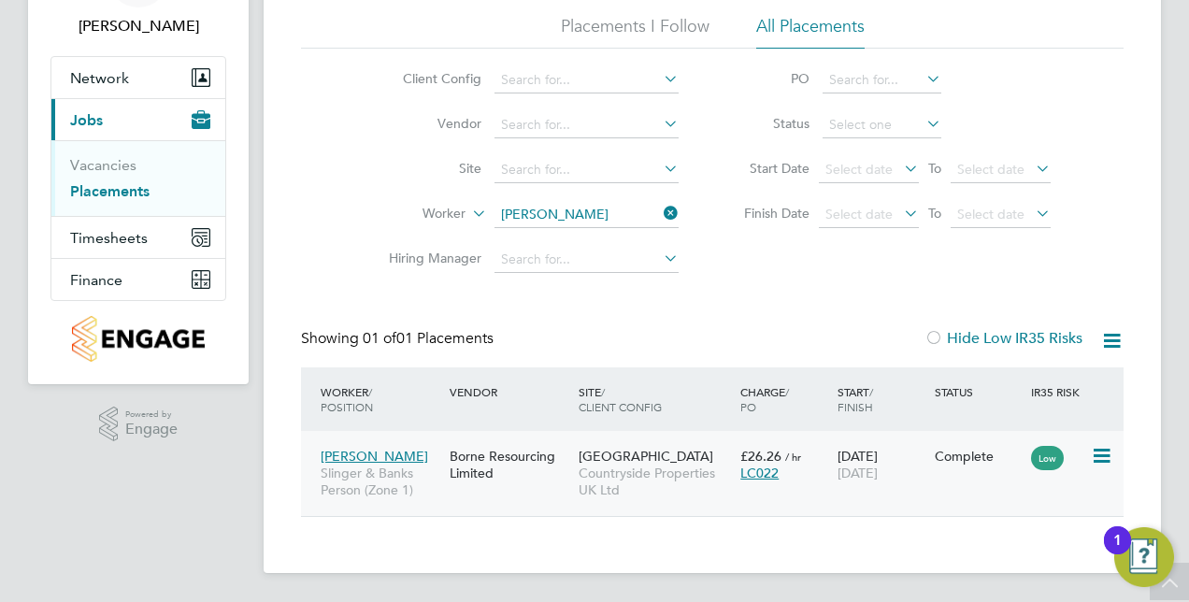
click at [550, 462] on div "Borne Resourcing Limited" at bounding box center [509, 464] width 129 height 52
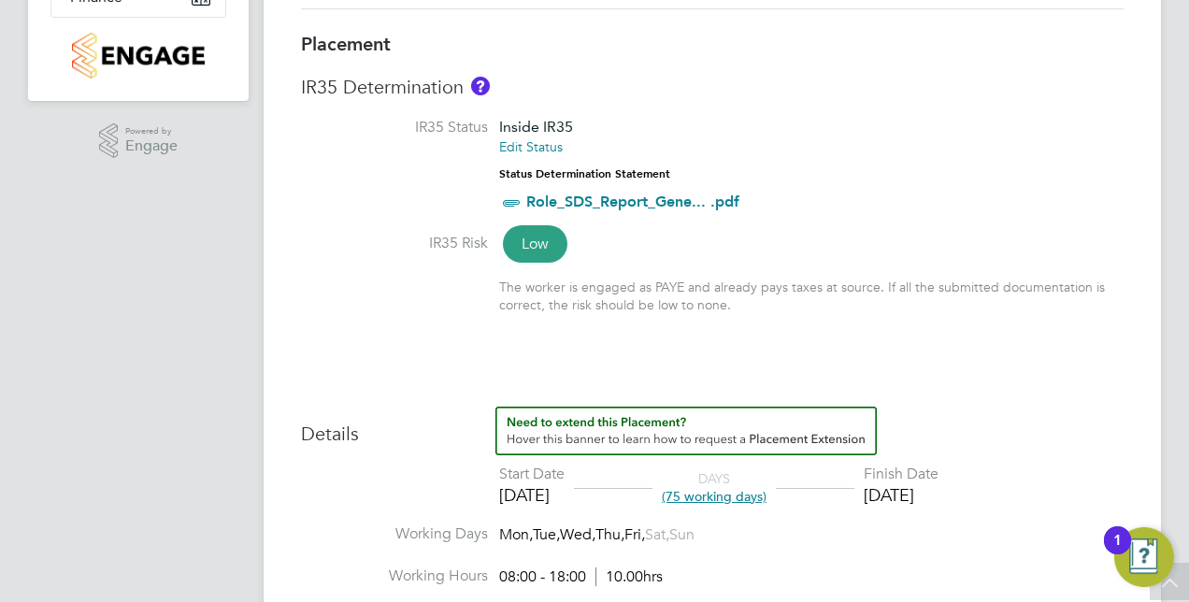
scroll to position [280, 0]
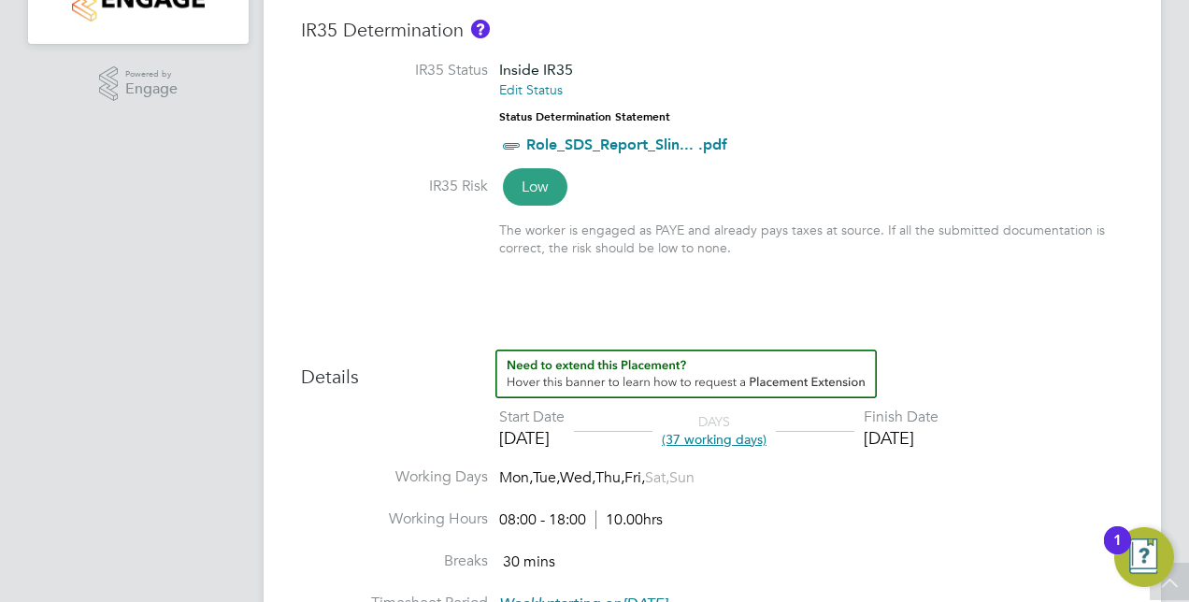
scroll to position [467, 0]
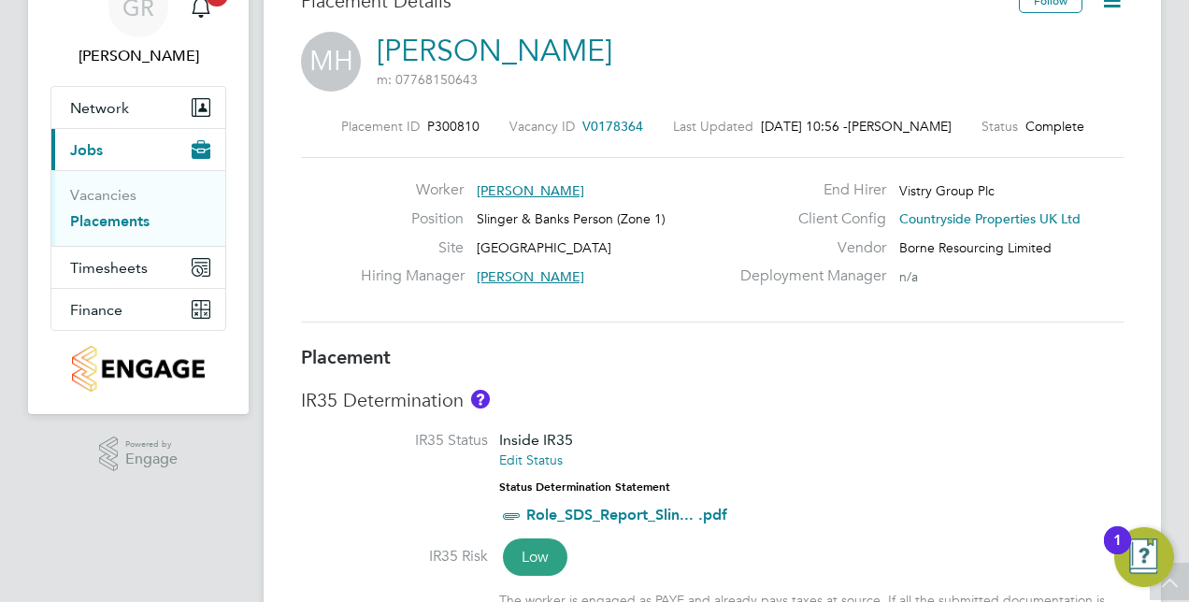
click at [1116, 6] on icon at bounding box center [1111, 0] width 23 height 23
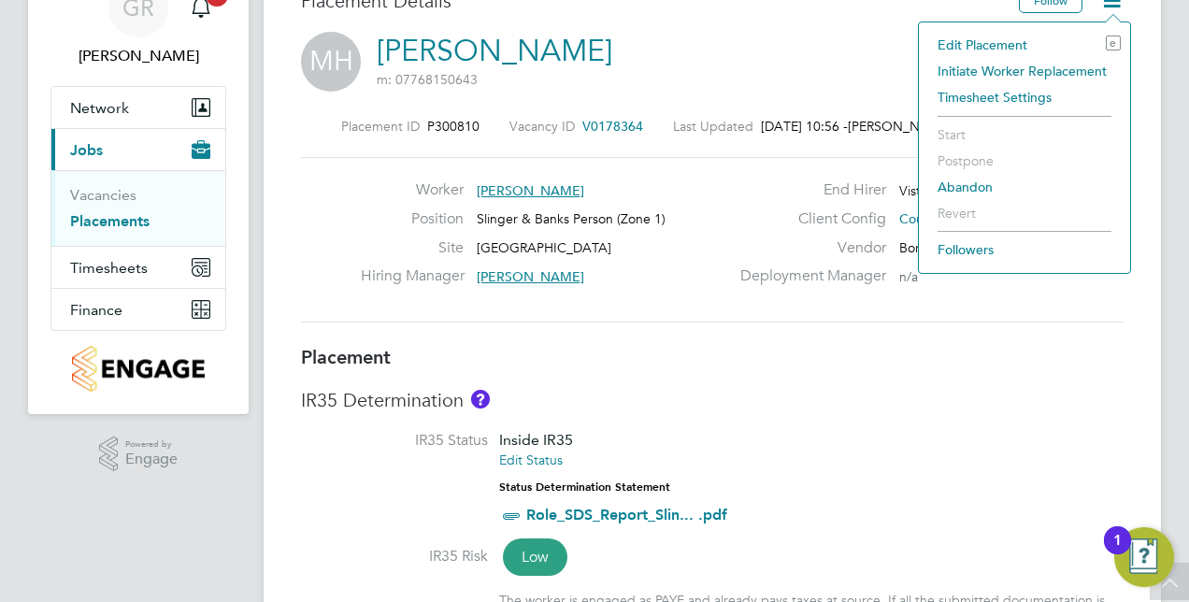
click at [1006, 43] on li "Edit Placement e" at bounding box center [1024, 45] width 193 height 26
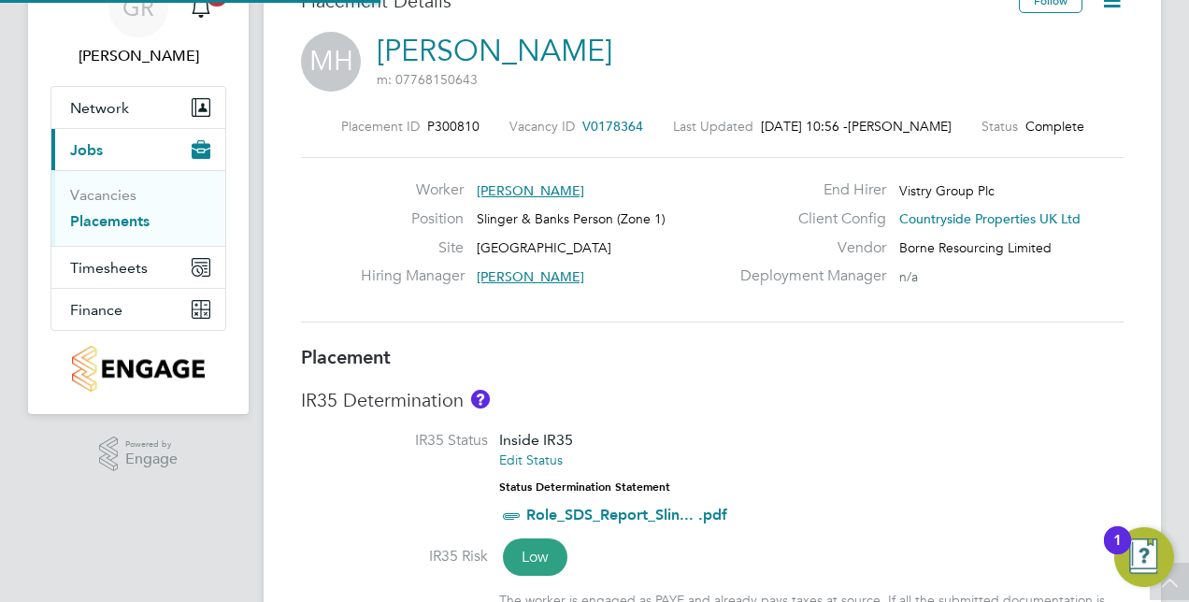
type input "[PERSON_NAME]"
type input "11 Aug 2025"
type input "[DATE]"
type input "08:00"
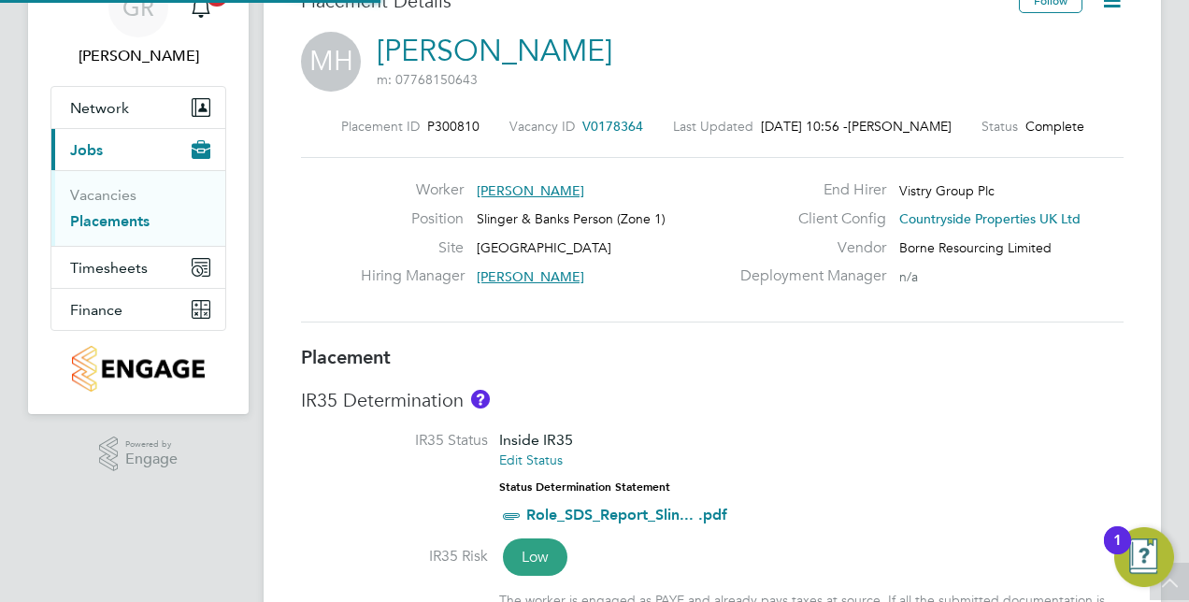
type input "18:00"
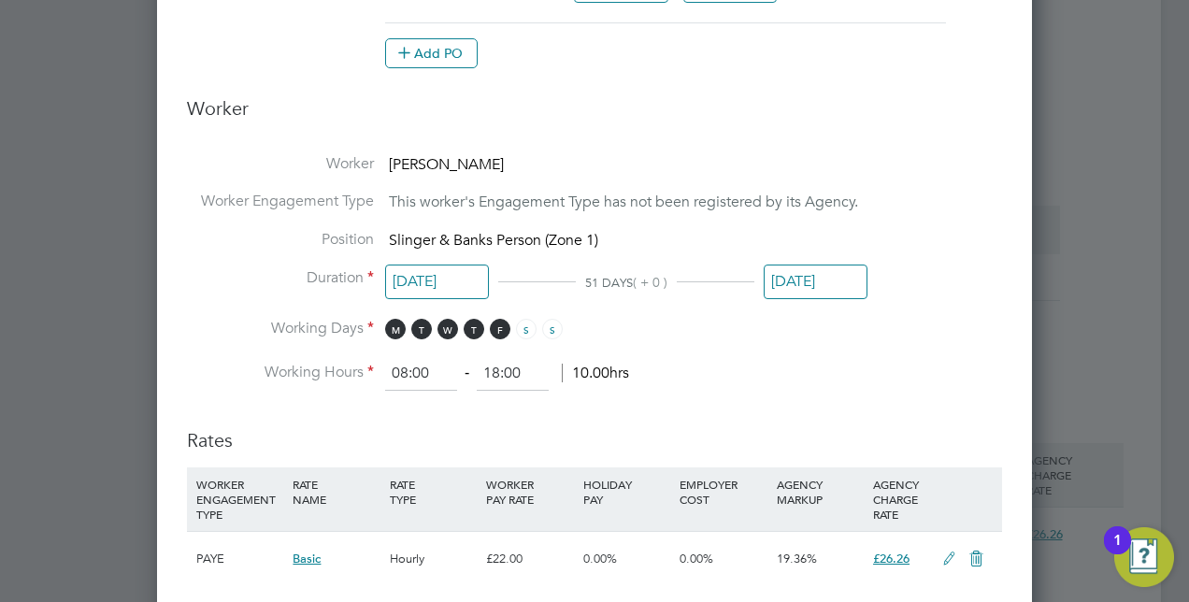
click at [843, 283] on input "[DATE]" at bounding box center [816, 282] width 104 height 35
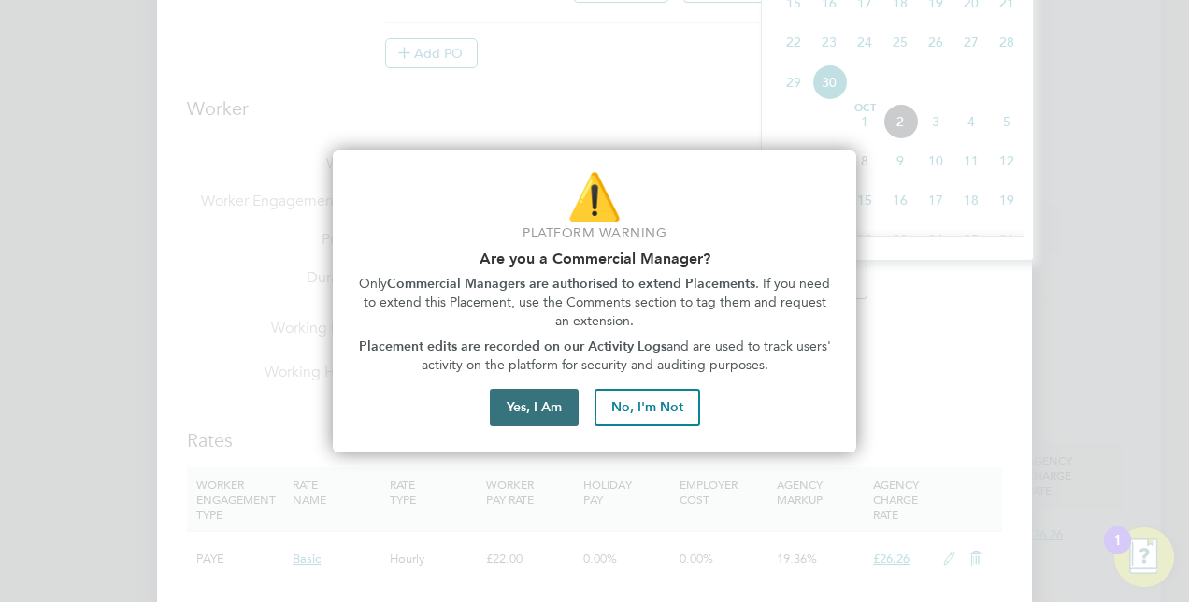
click at [554, 404] on button "Yes, I Am" at bounding box center [534, 407] width 89 height 37
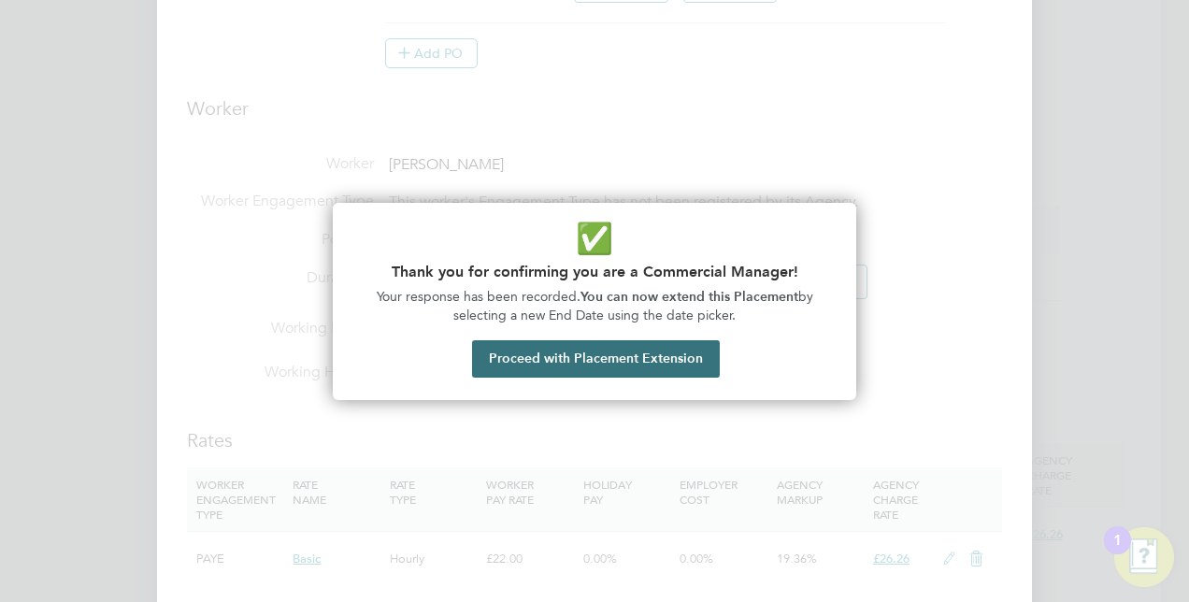
click at [593, 364] on button "Proceed with Placement Extension" at bounding box center [596, 358] width 248 height 37
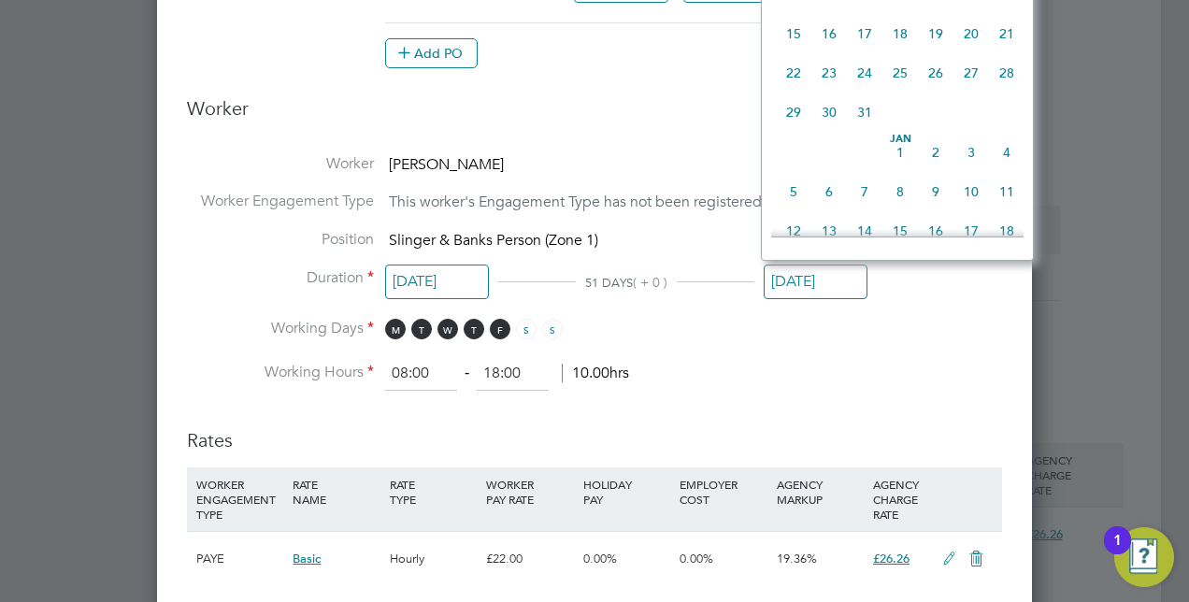
click at [864, 91] on span "24" at bounding box center [865, 73] width 36 height 36
type input "[DATE]"
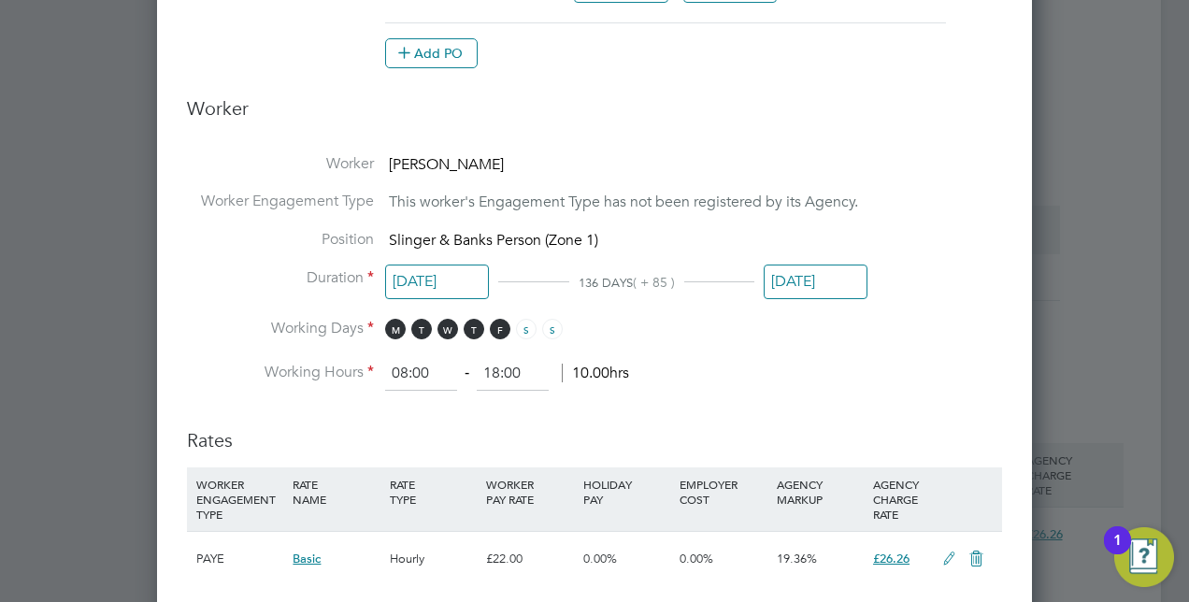
click at [860, 371] on li "Working Hours 08:00 ‐ 18:00 10.00hrs" at bounding box center [594, 374] width 815 height 34
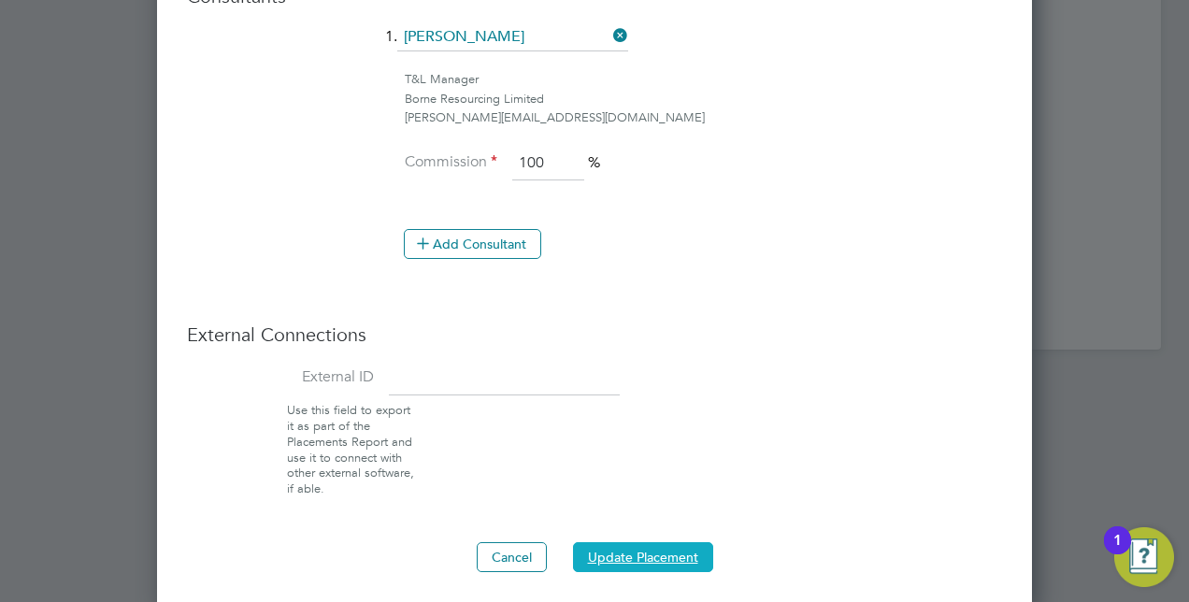
click at [651, 544] on button "Update Placement" at bounding box center [643, 557] width 140 height 30
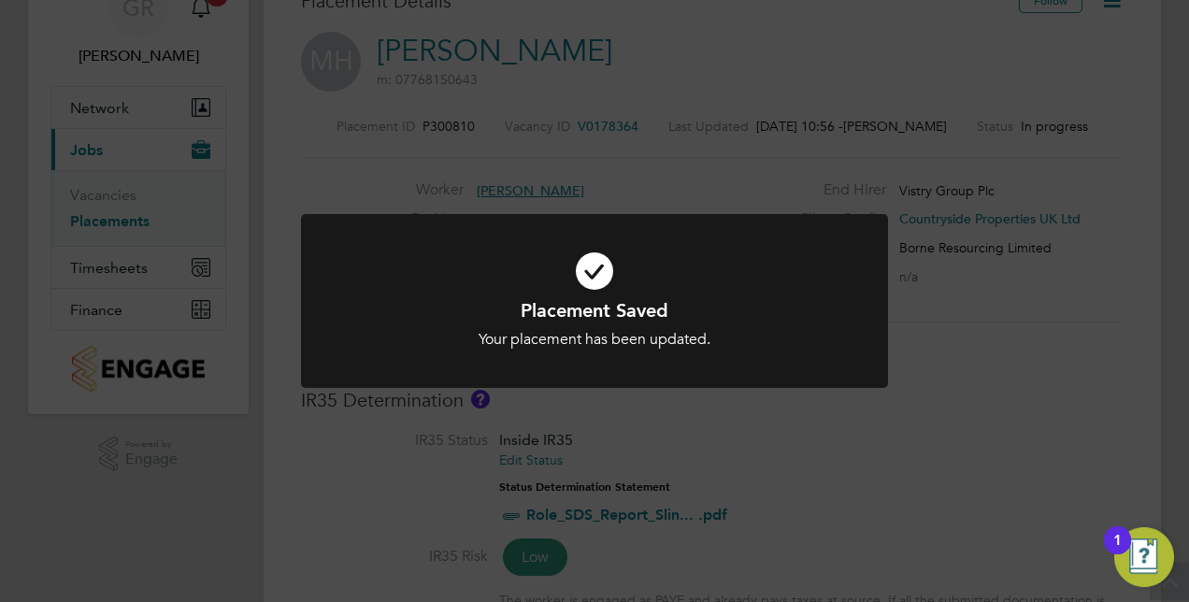
click at [993, 417] on div "Placement Saved Your placement has been updated. Cancel Okay" at bounding box center [594, 301] width 1189 height 602
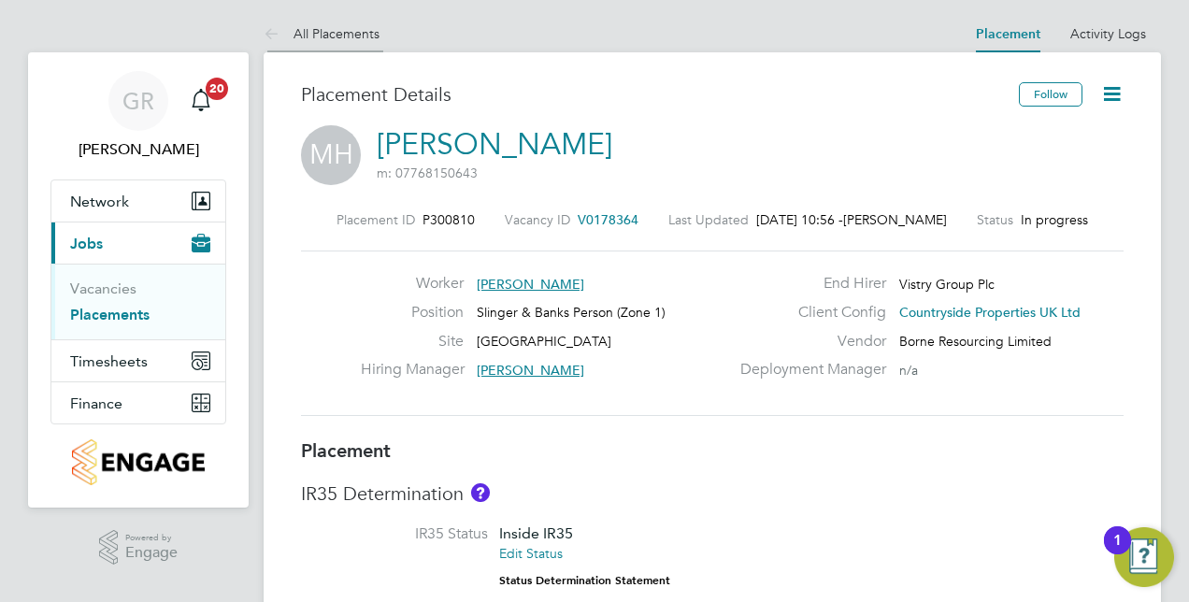
click at [326, 34] on link "All Placements" at bounding box center [322, 33] width 116 height 17
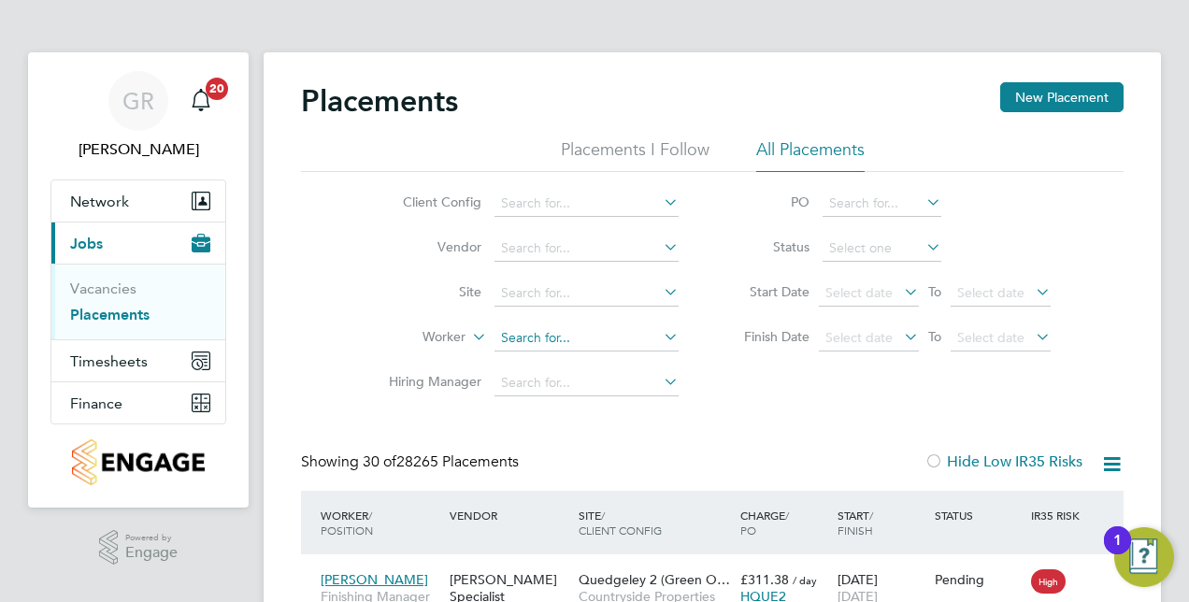
click at [602, 346] on input at bounding box center [586, 338] width 184 height 26
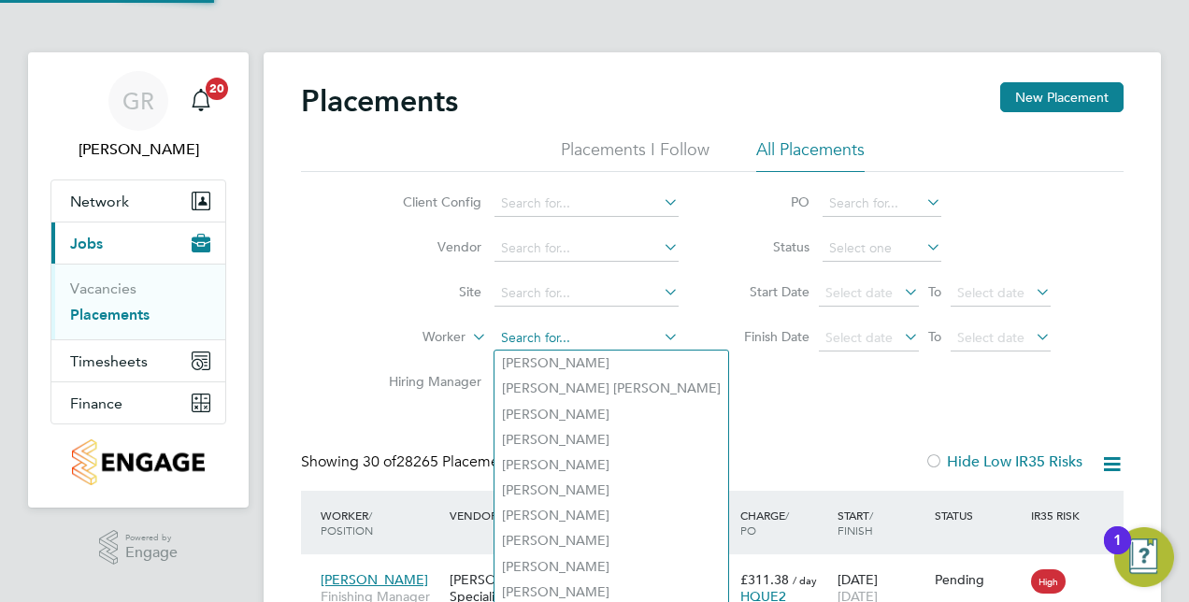
paste input "Micah Malachi Malcolm"
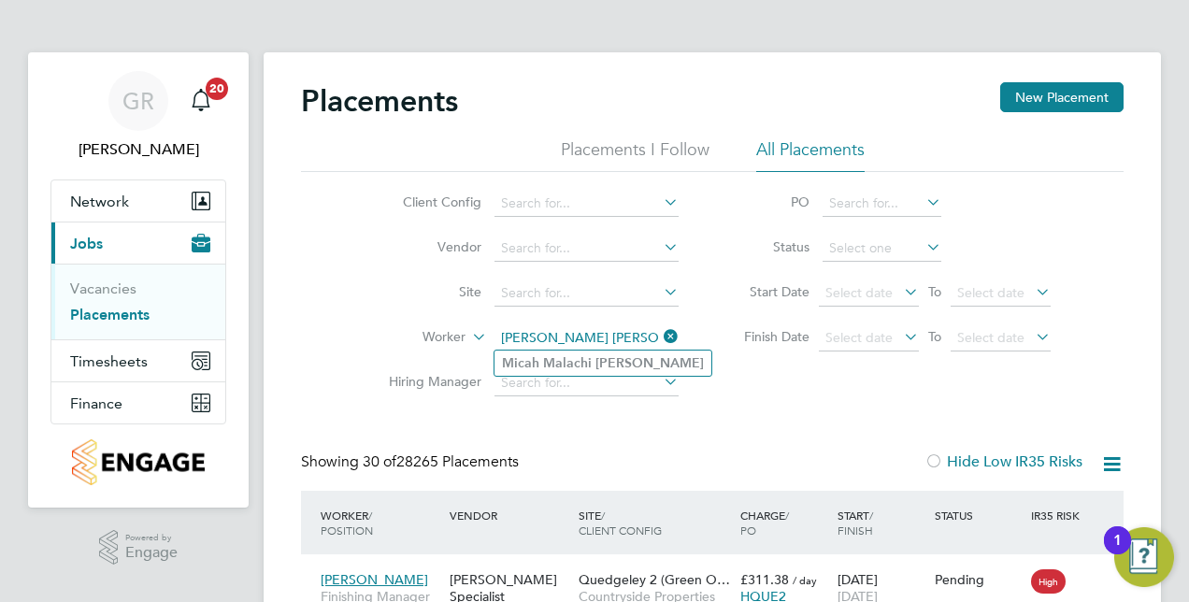
type input "Micah Malachi Malcolm"
click at [594, 353] on li "Micah Malachi Malcolm" at bounding box center [602, 363] width 217 height 25
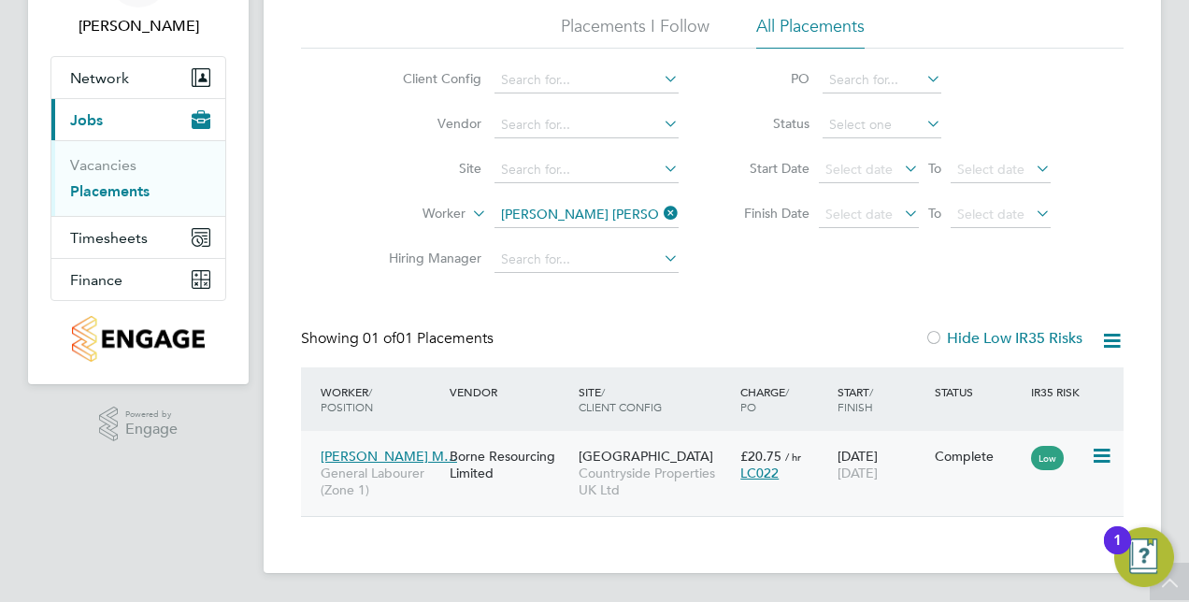
click at [413, 458] on span "Micah Malachi M…" at bounding box center [389, 456] width 136 height 17
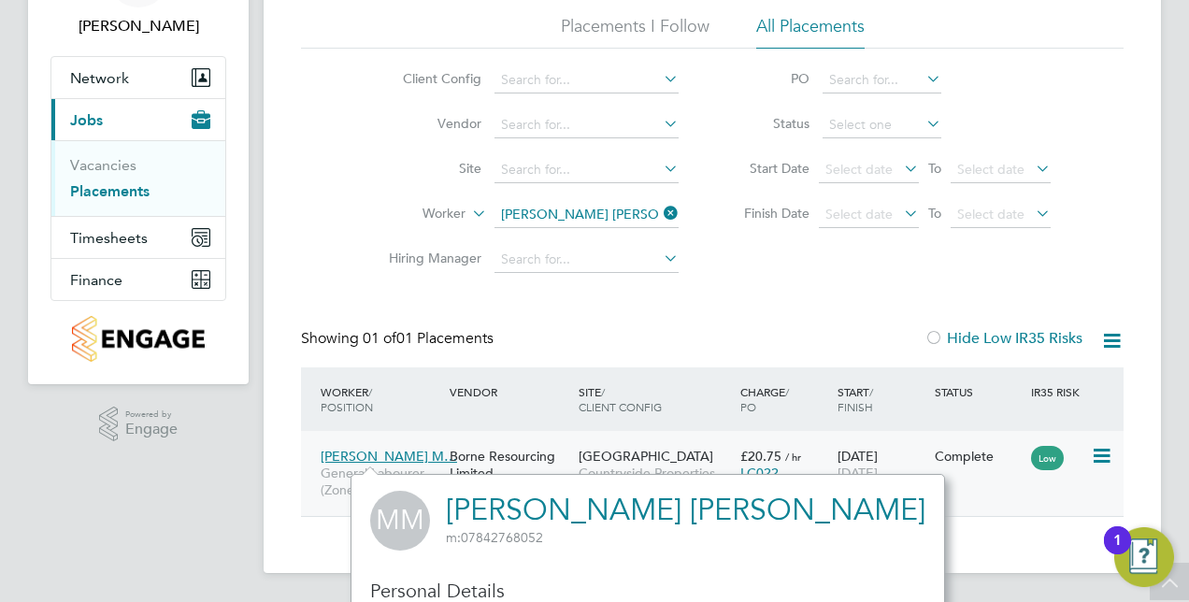
click at [520, 452] on div "Borne Resourcing Limited" at bounding box center [509, 464] width 129 height 52
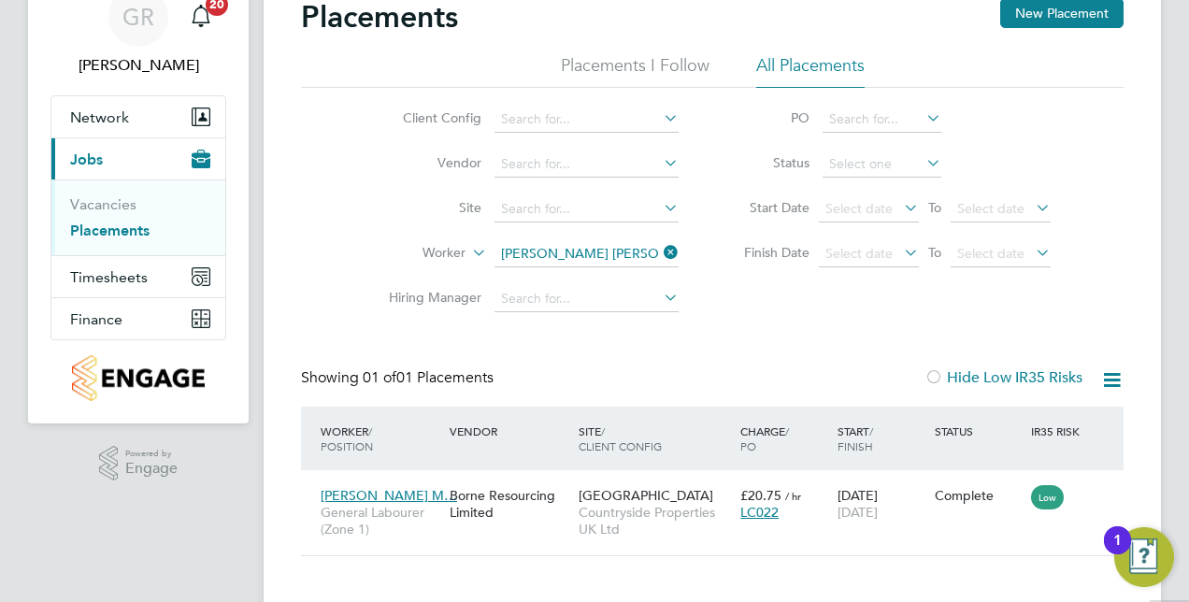
scroll to position [123, 0]
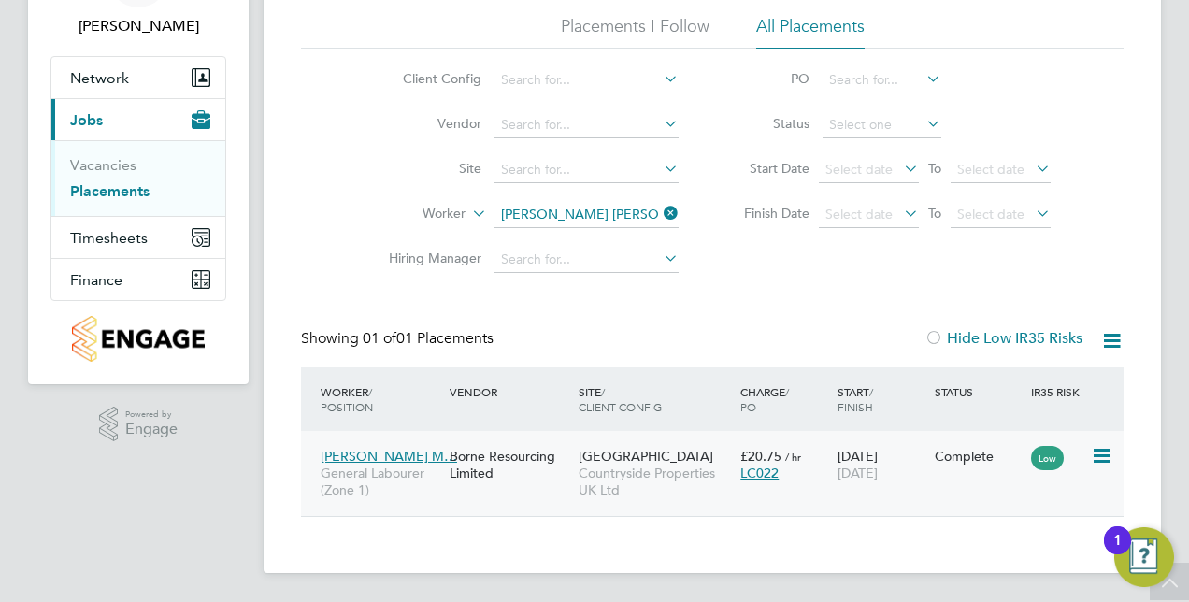
click at [862, 463] on div "13 May 2025 30 Sep 2025" at bounding box center [881, 464] width 97 height 52
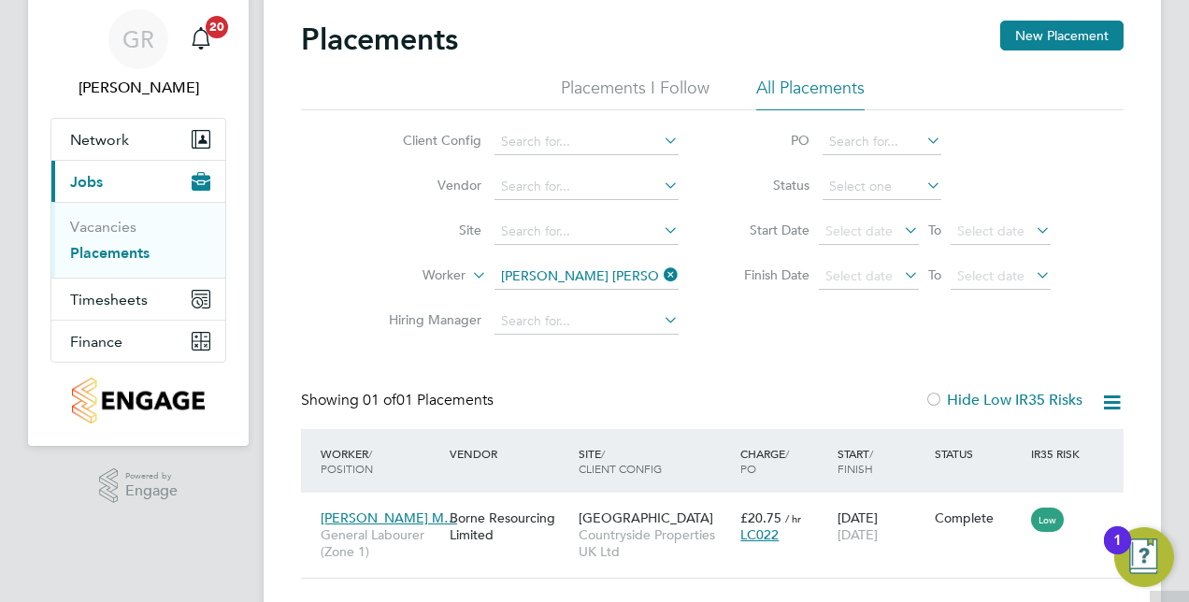
scroll to position [0, 0]
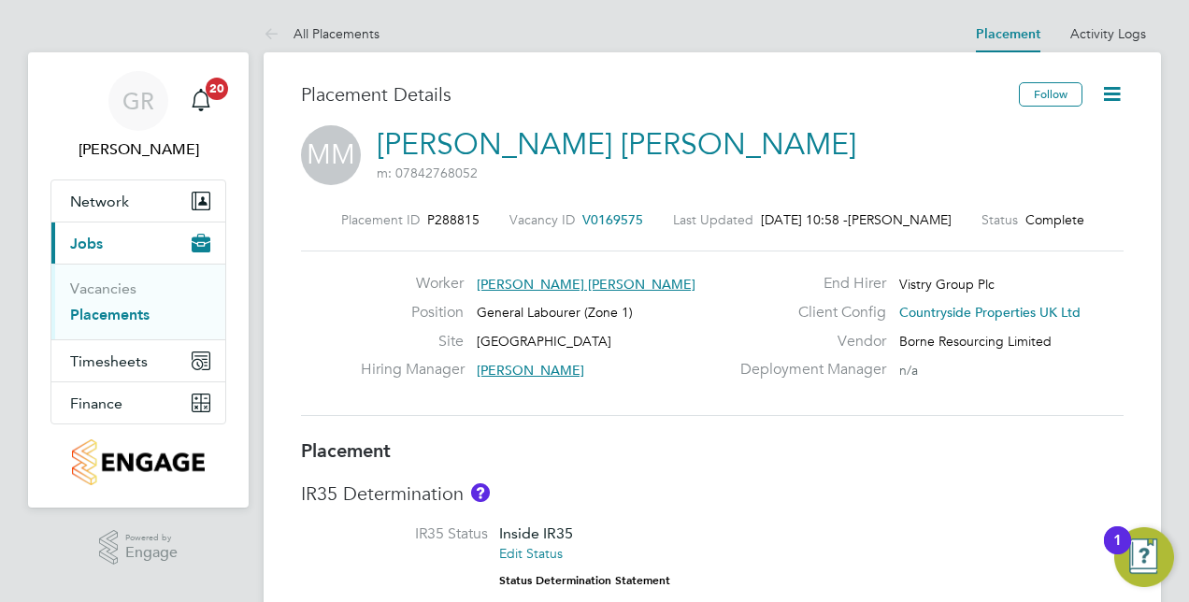
click at [1100, 100] on icon at bounding box center [1111, 93] width 23 height 23
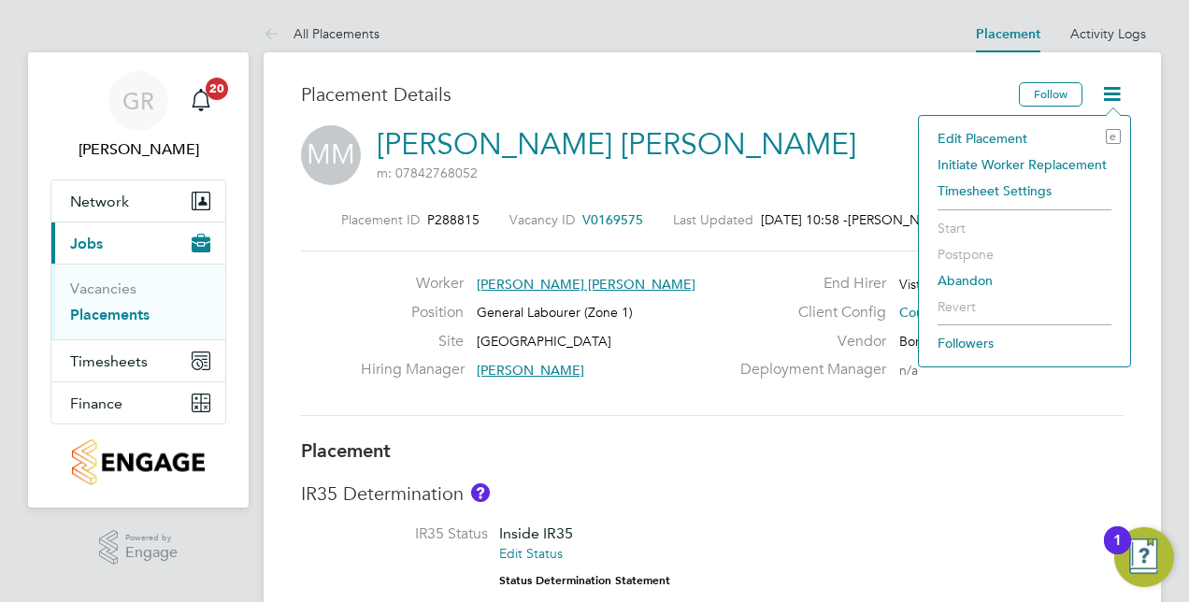
click at [1006, 139] on li "Edit Placement e" at bounding box center [1024, 138] width 193 height 26
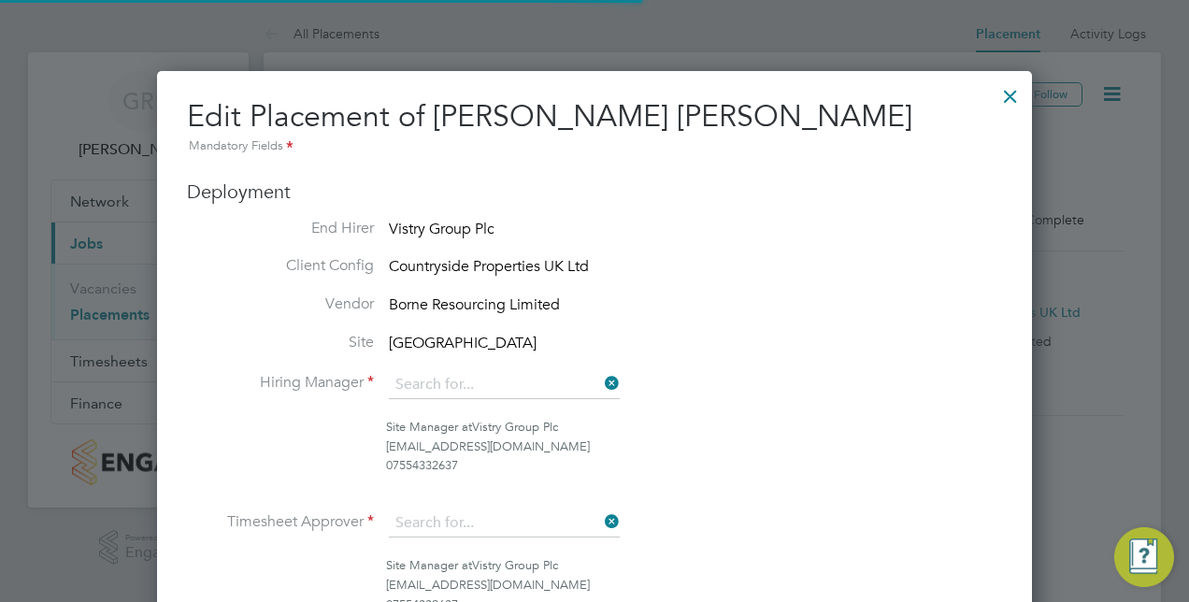
type input "[PERSON_NAME]"
type input "13 May 2025"
type input "[DATE]"
type input "08:00"
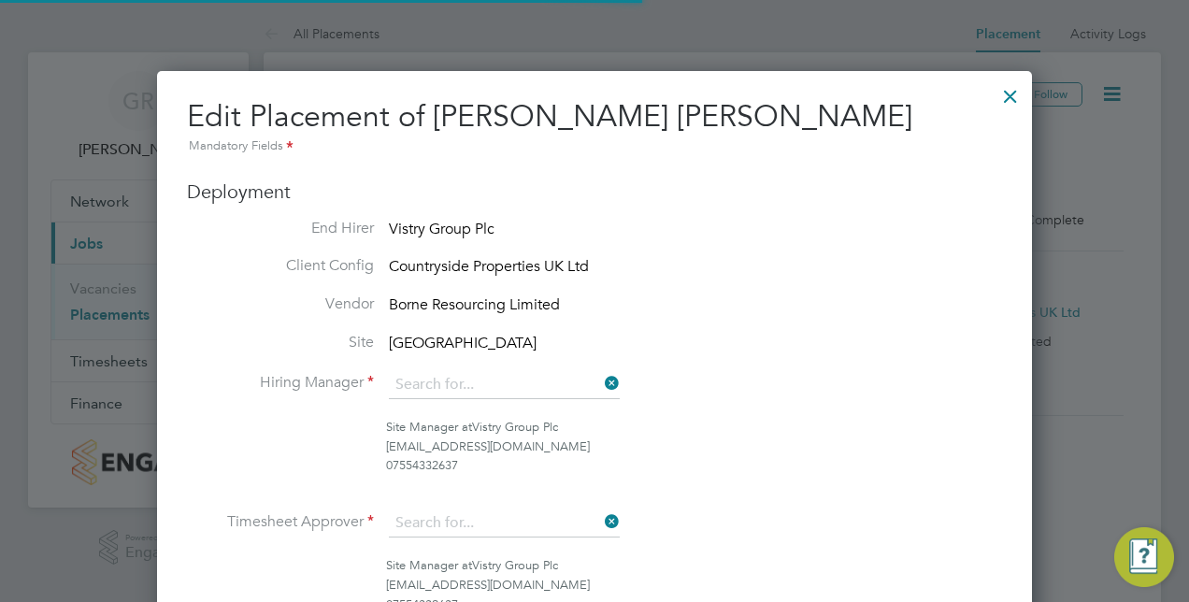
type input "18:00"
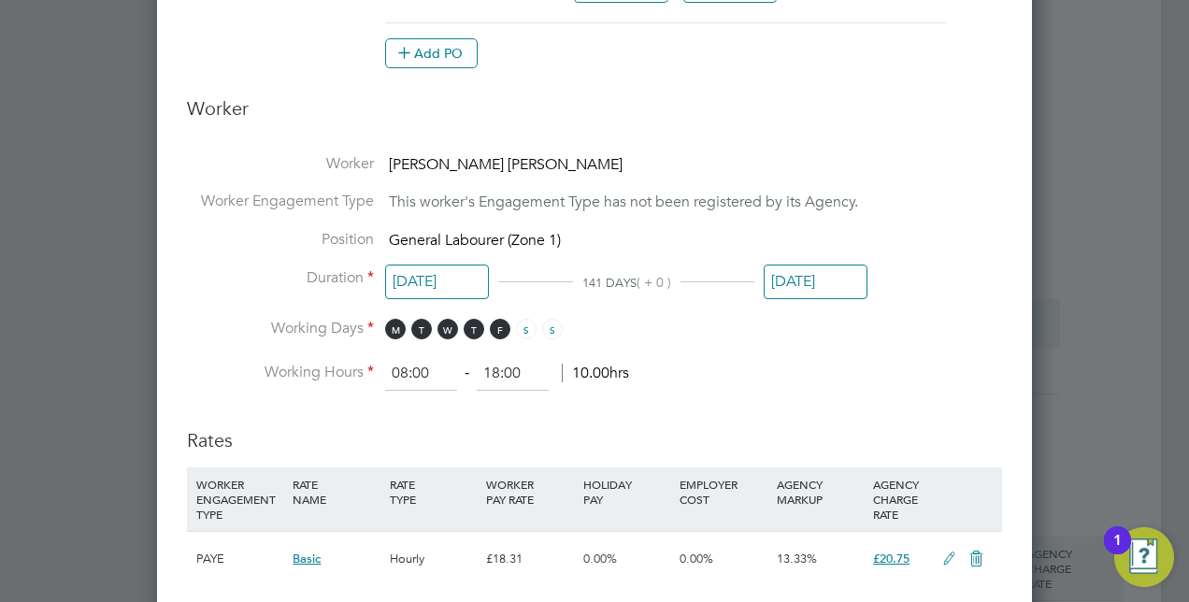
click at [794, 280] on input "[DATE]" at bounding box center [816, 282] width 104 height 35
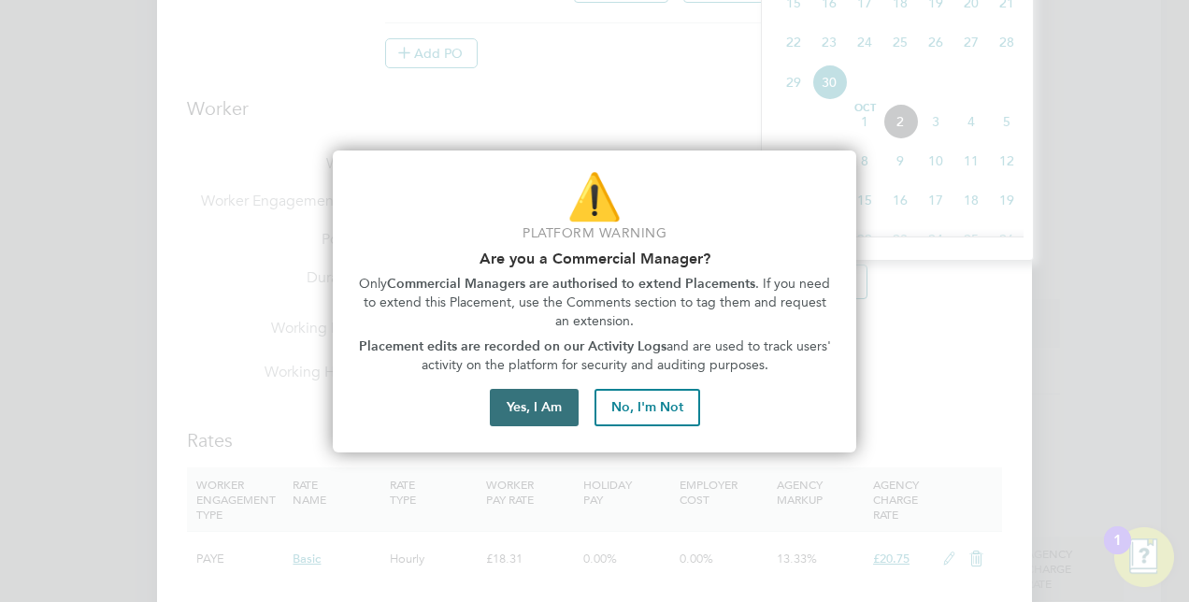
click at [542, 408] on button "Yes, I Am" at bounding box center [534, 407] width 89 height 37
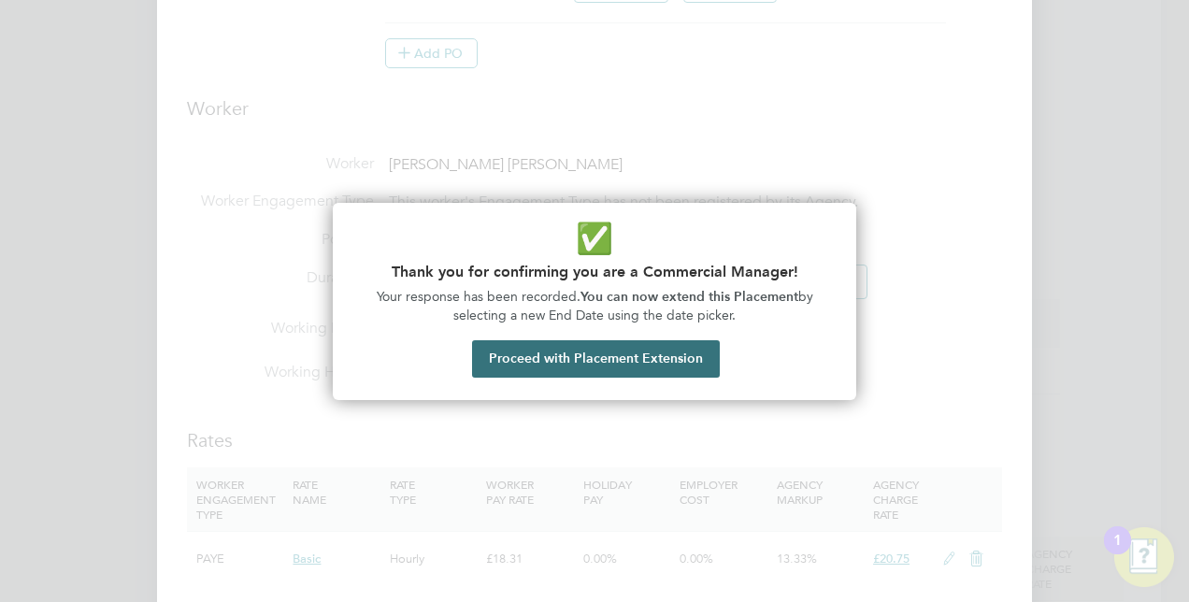
click at [559, 370] on button "Proceed with Placement Extension" at bounding box center [596, 358] width 248 height 37
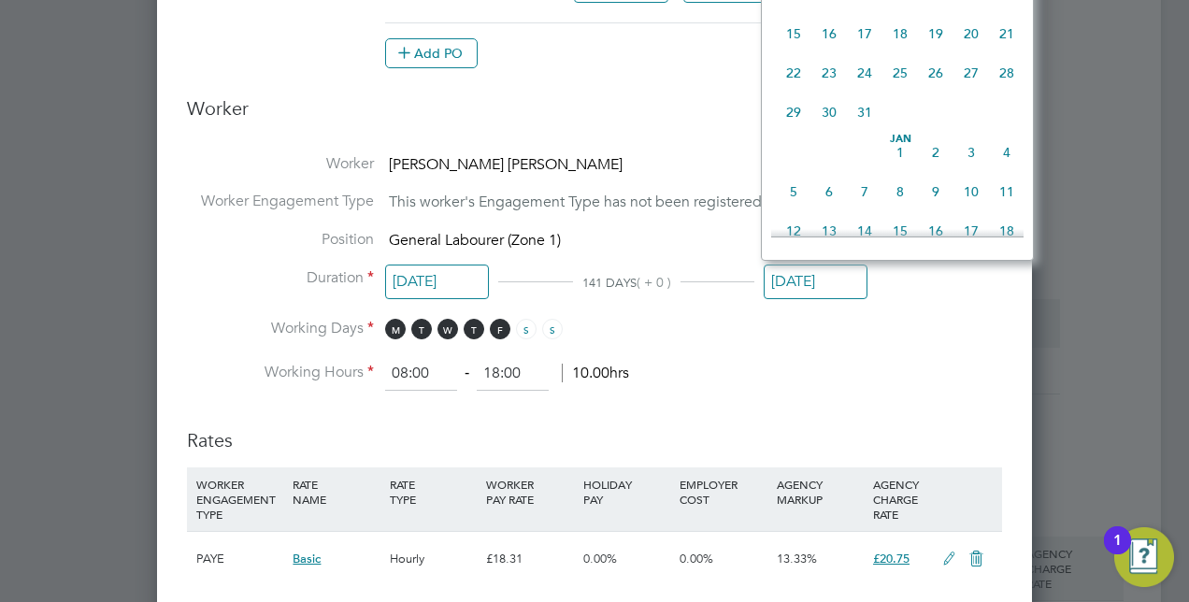
click at [860, 90] on span "24" at bounding box center [865, 73] width 36 height 36
type input "[DATE]"
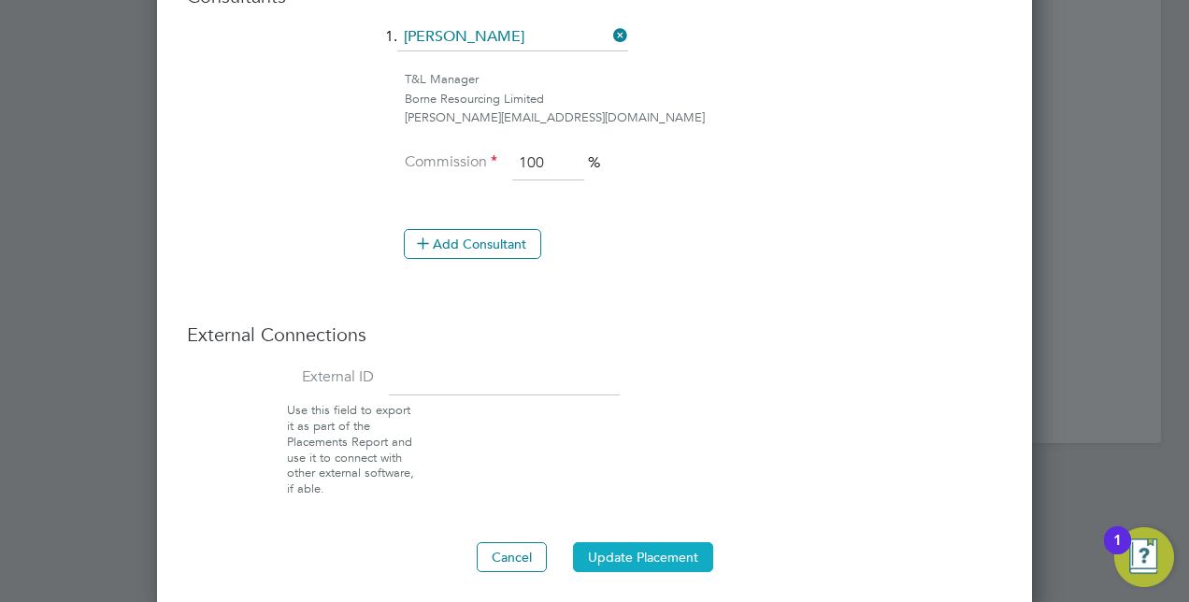
click at [705, 544] on button "Update Placement" at bounding box center [643, 557] width 140 height 30
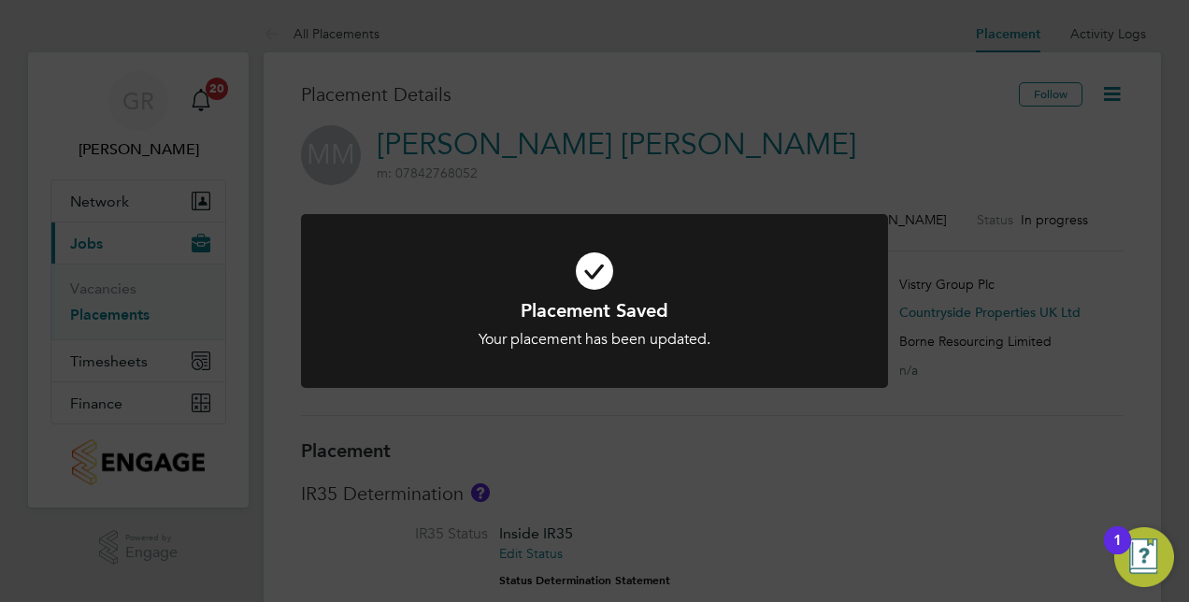
click at [823, 63] on div "Placement Saved Your placement has been updated. Cancel Okay" at bounding box center [594, 301] width 1189 height 602
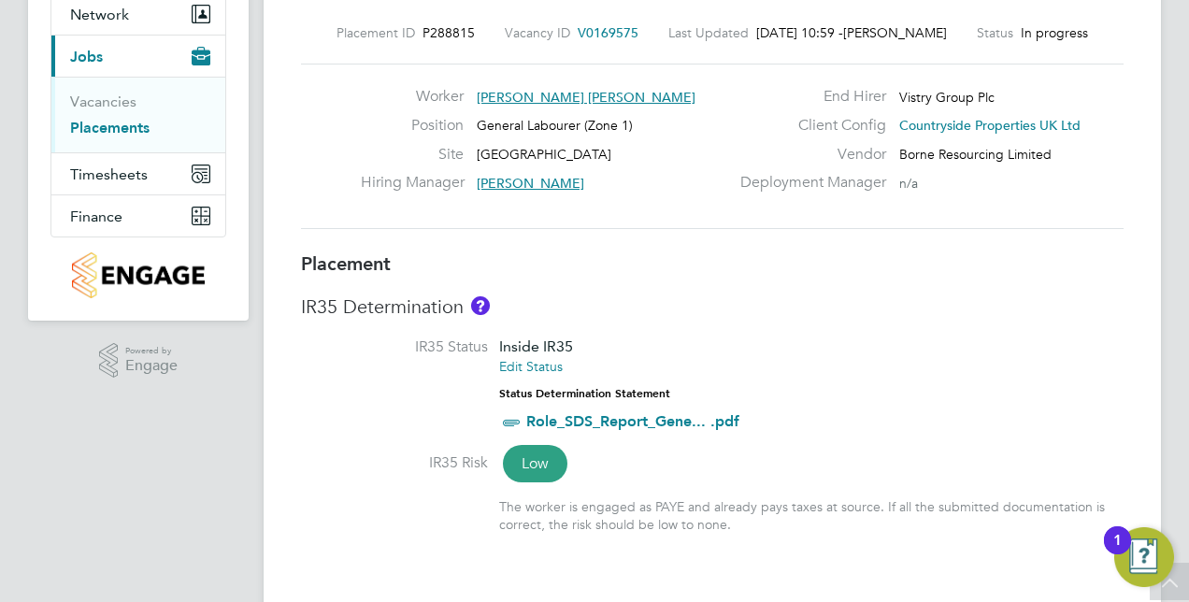
scroll to position [561, 0]
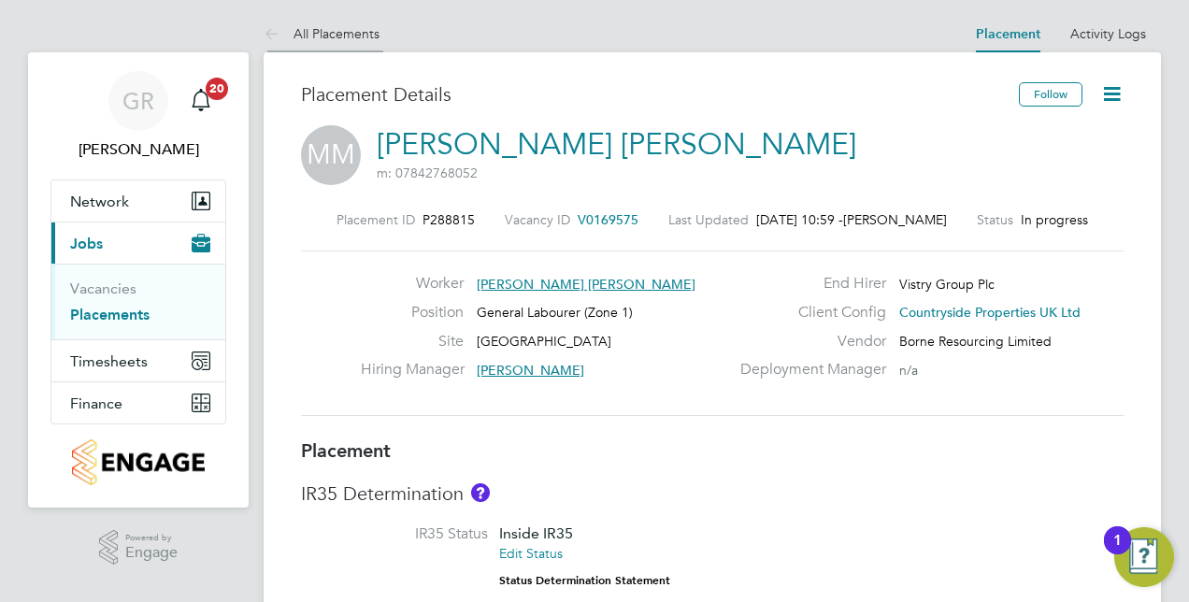
click at [313, 30] on link "All Placements" at bounding box center [322, 33] width 116 height 17
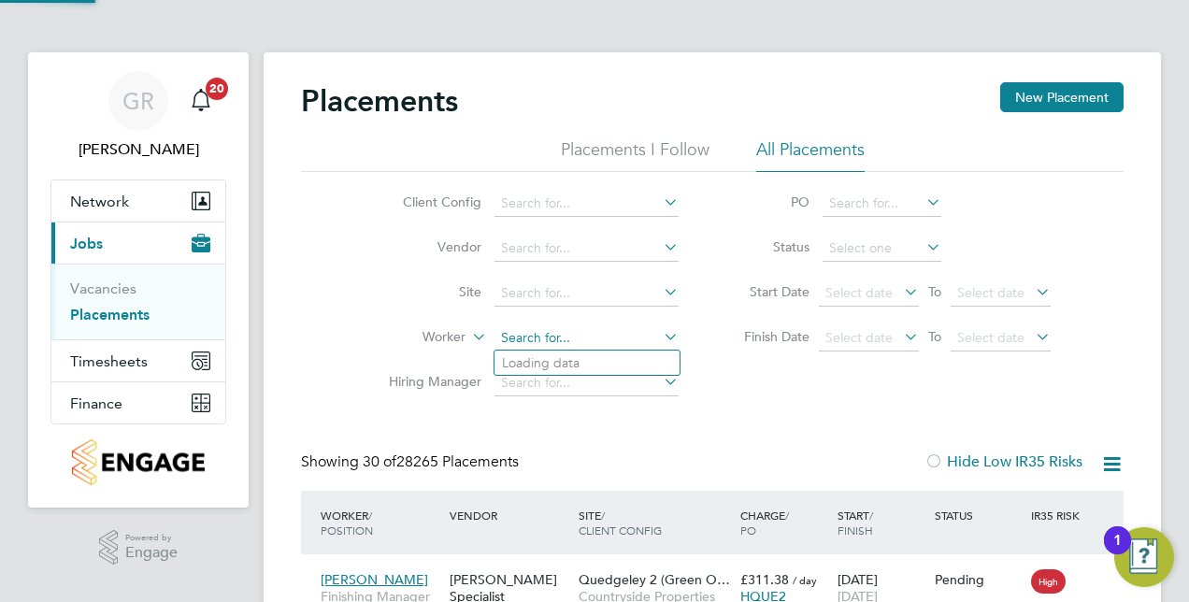
click at [579, 333] on input at bounding box center [586, 338] width 184 height 26
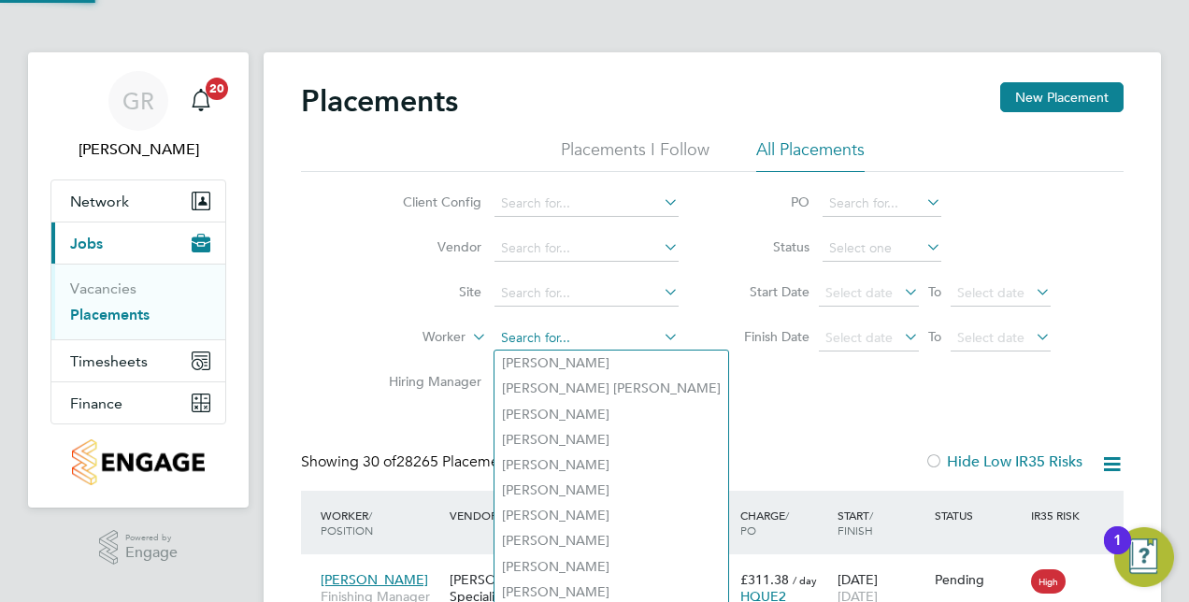
paste input "[PERSON_NAME] [PERSON_NAME]"
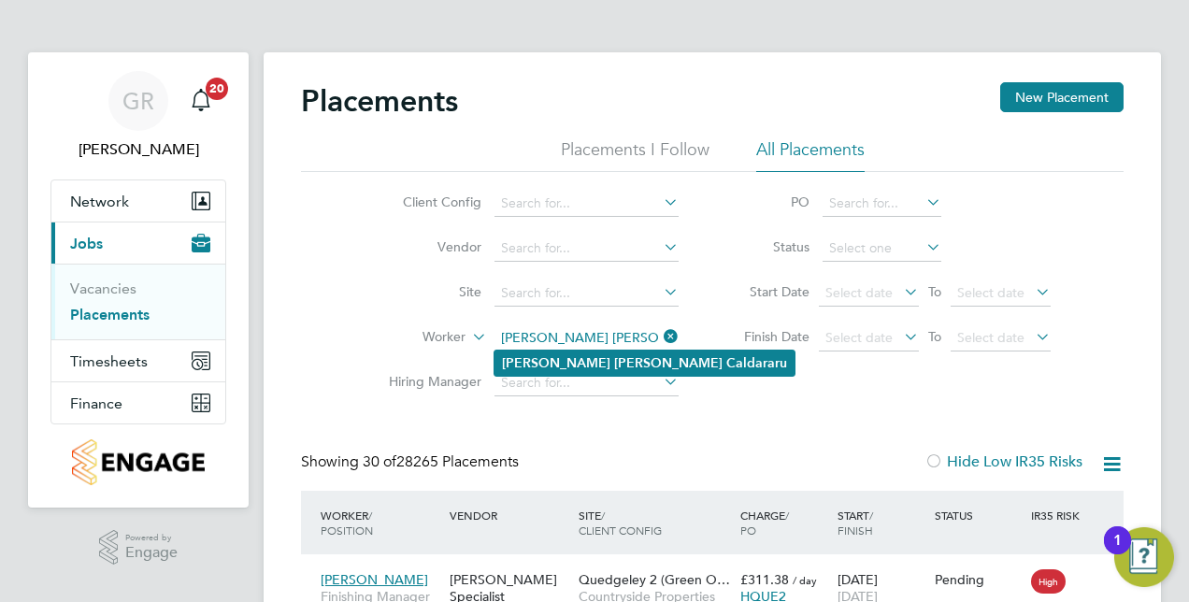
type input "[PERSON_NAME] [PERSON_NAME]"
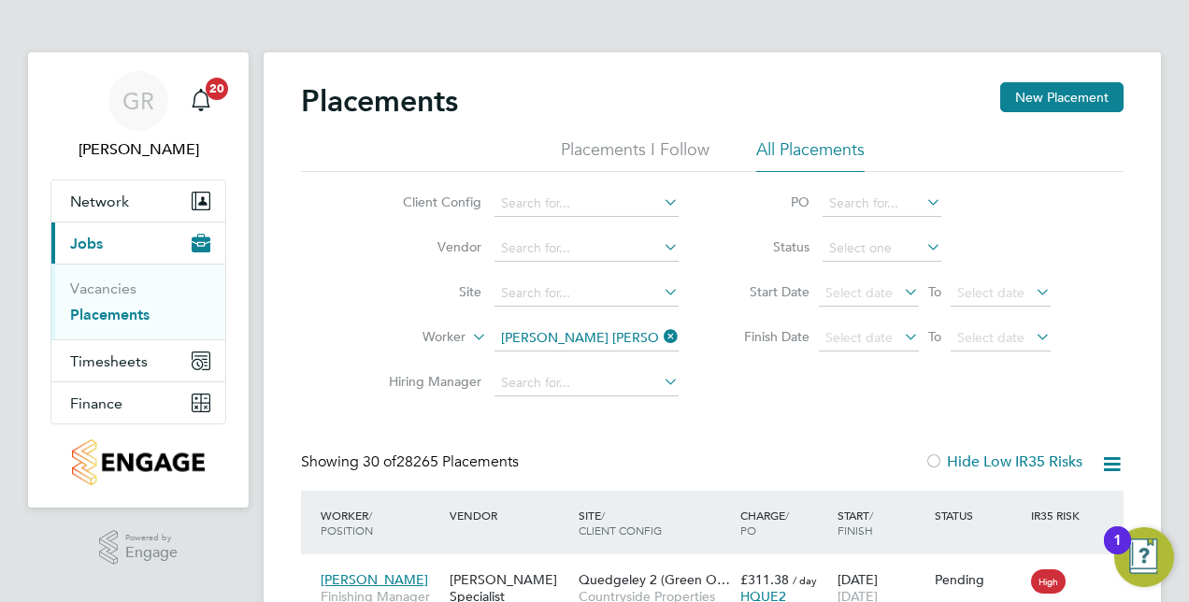
click at [612, 353] on li "Eduard Marius Caldararu" at bounding box center [644, 363] width 300 height 25
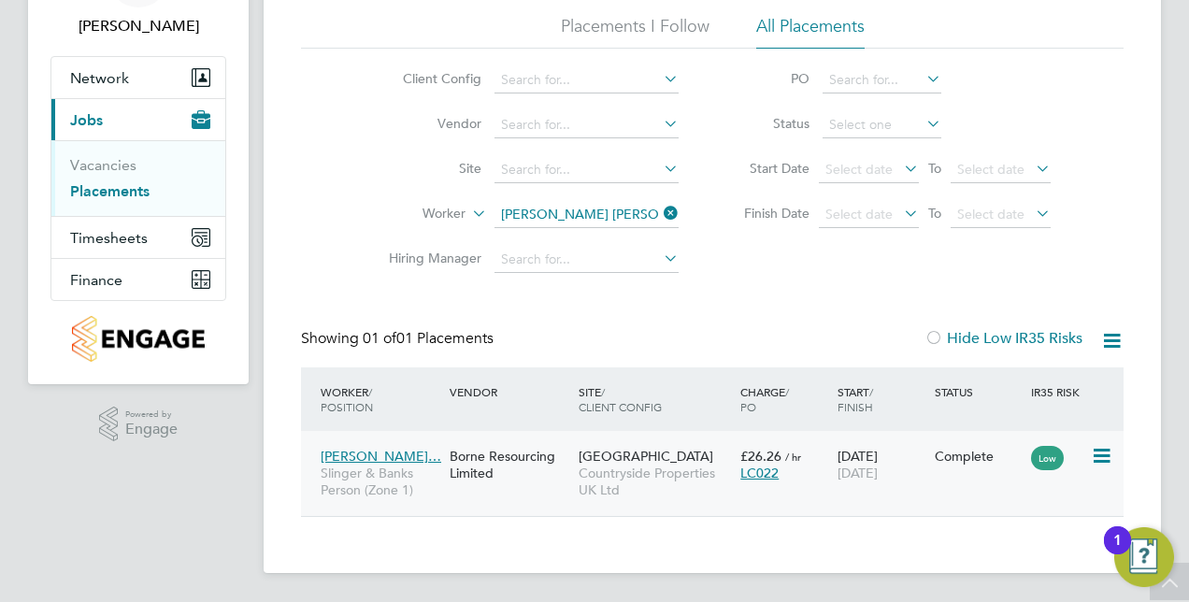
click at [987, 476] on div "Eduard Marius Ca… Slinger & Banks Person (Zone 1) Borne Resourcing Limited Nort…" at bounding box center [712, 473] width 823 height 85
click at [507, 469] on div "Borne Resourcing Limited" at bounding box center [509, 464] width 129 height 52
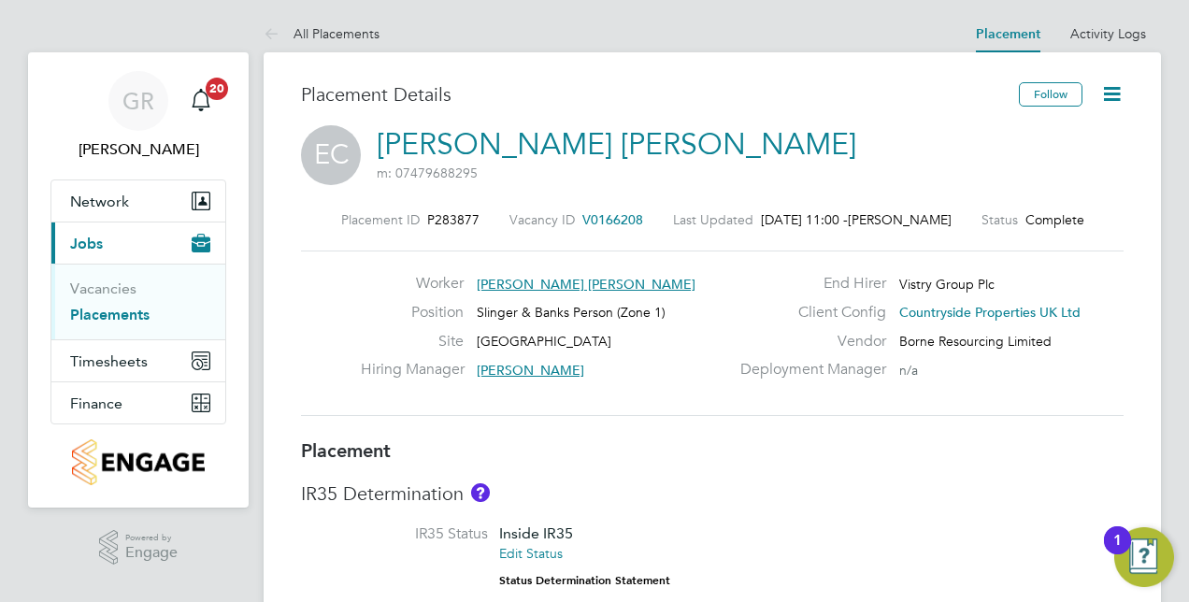
click at [1120, 94] on icon at bounding box center [1111, 93] width 23 height 23
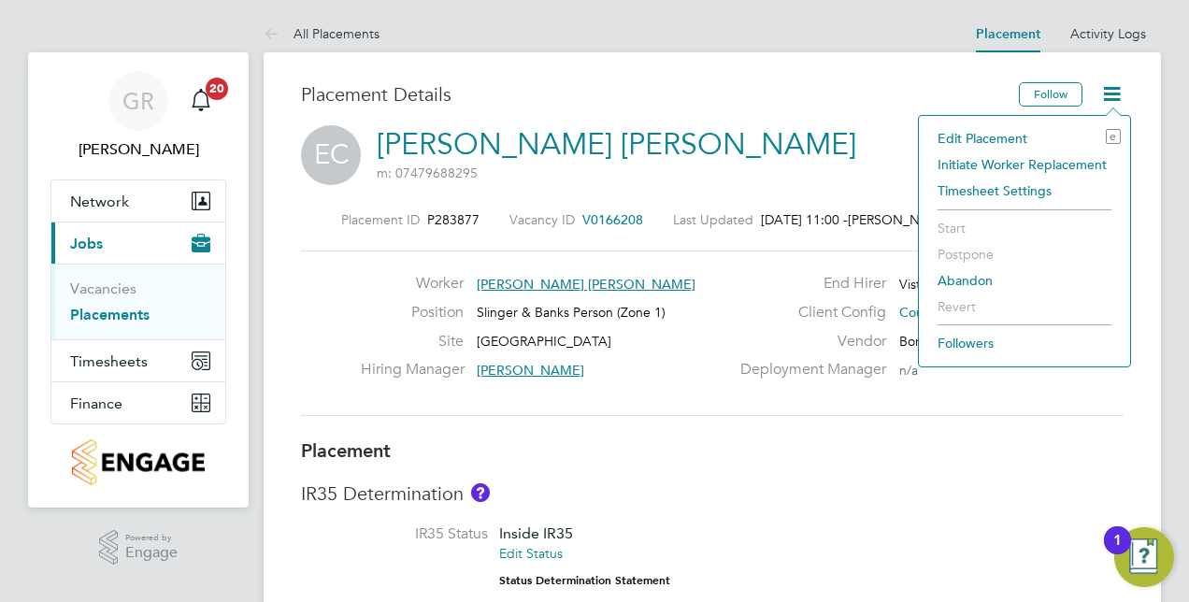
click at [980, 131] on li "Edit Placement e" at bounding box center [1024, 138] width 193 height 26
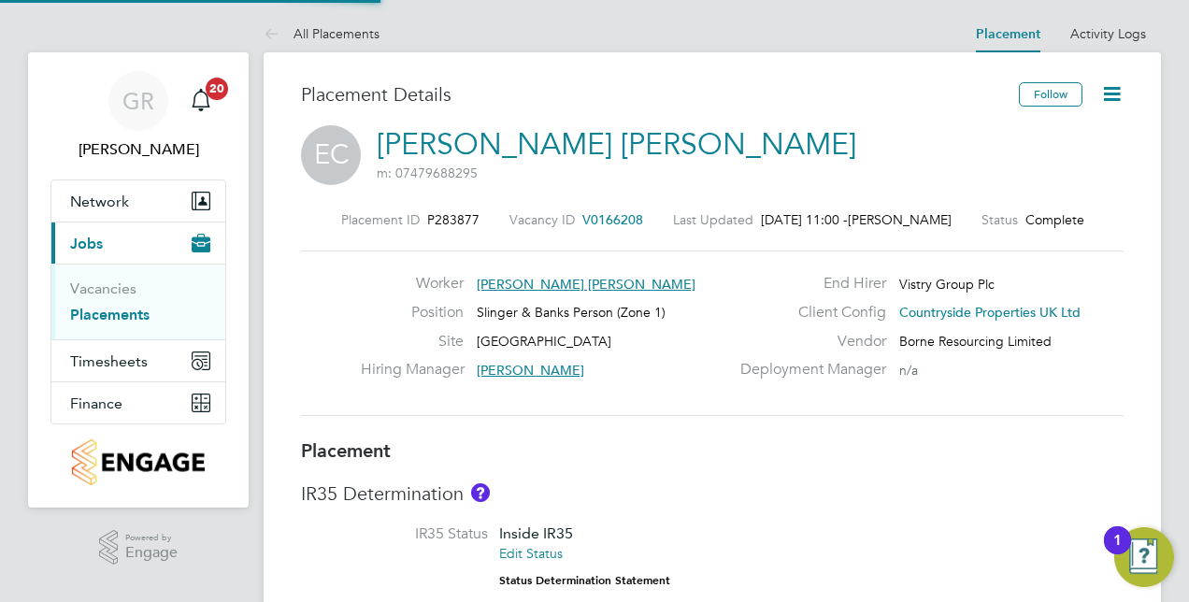
type input "[PERSON_NAME]"
type input "22 Apr 2025"
type input "[DATE]"
type input "08:00"
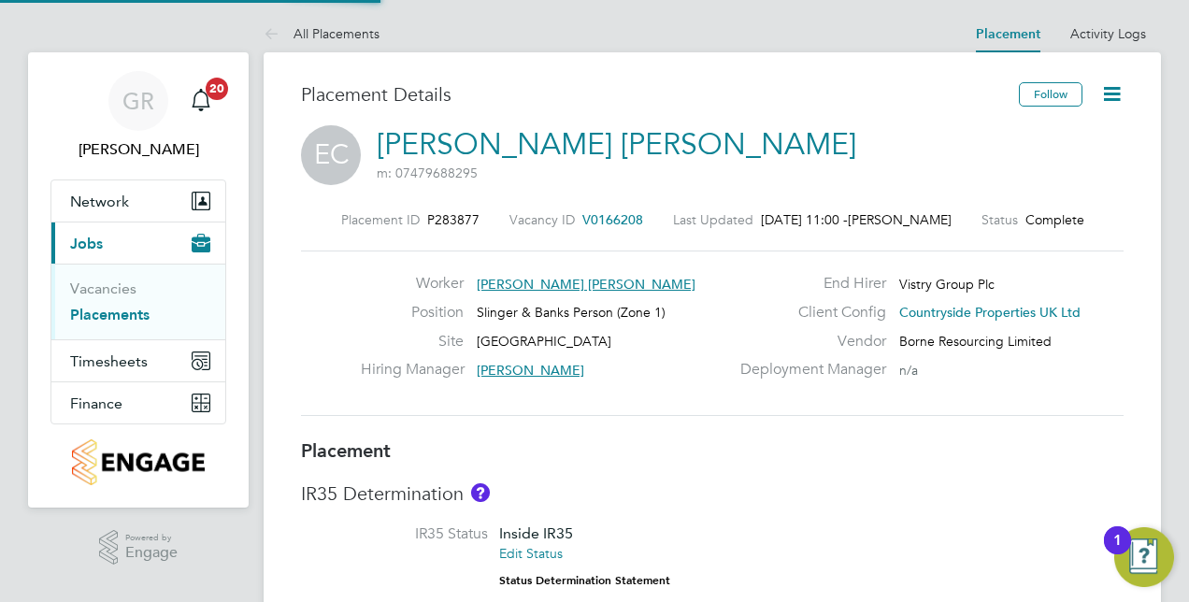
type input "18:00"
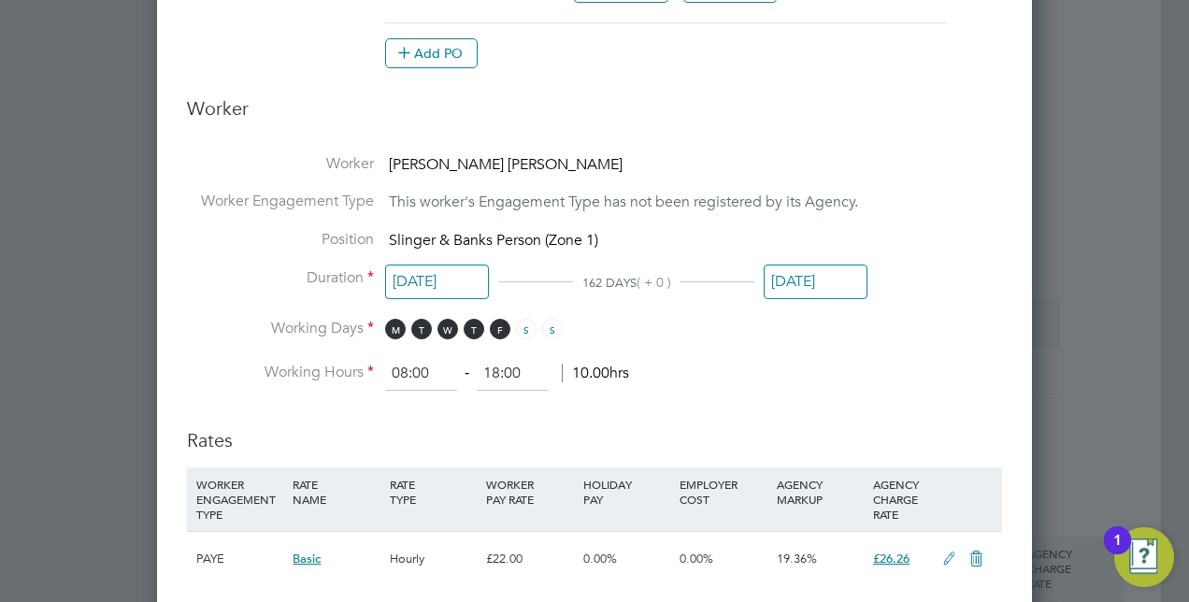
click at [820, 273] on input "[DATE]" at bounding box center [816, 282] width 104 height 35
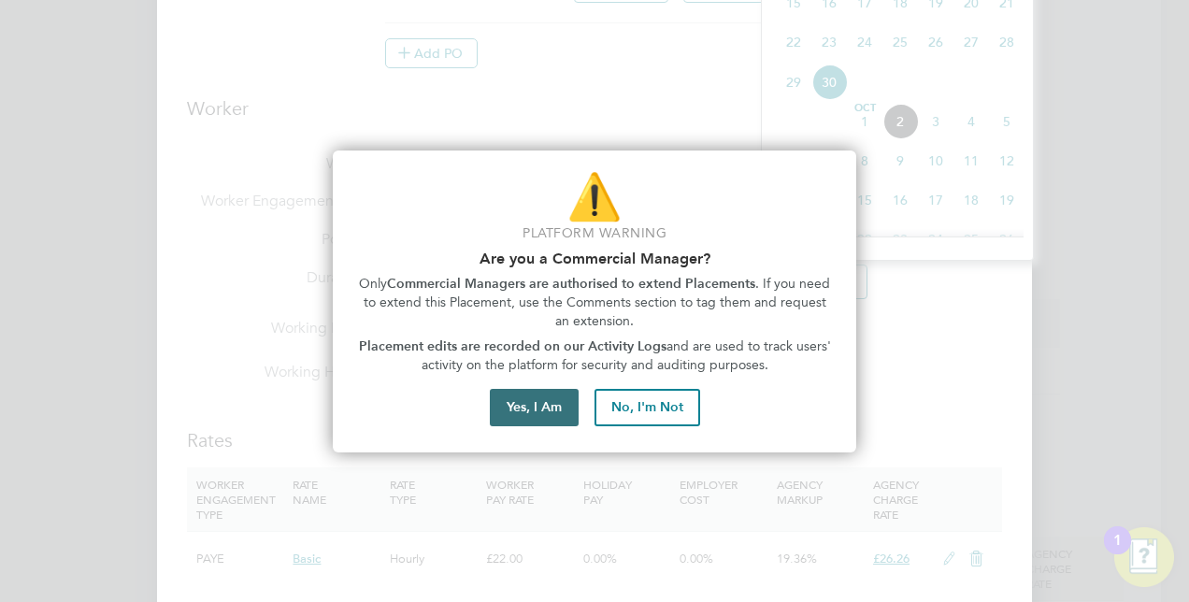
click at [548, 399] on button "Yes, I Am" at bounding box center [534, 407] width 89 height 37
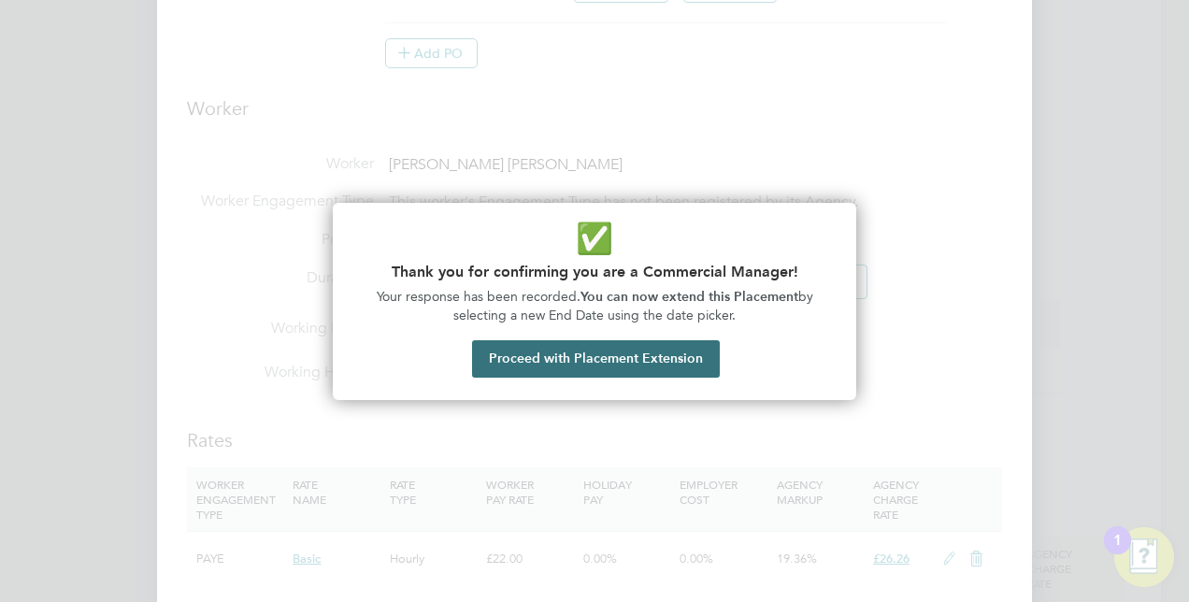
click at [589, 353] on button "Proceed with Placement Extension" at bounding box center [596, 358] width 248 height 37
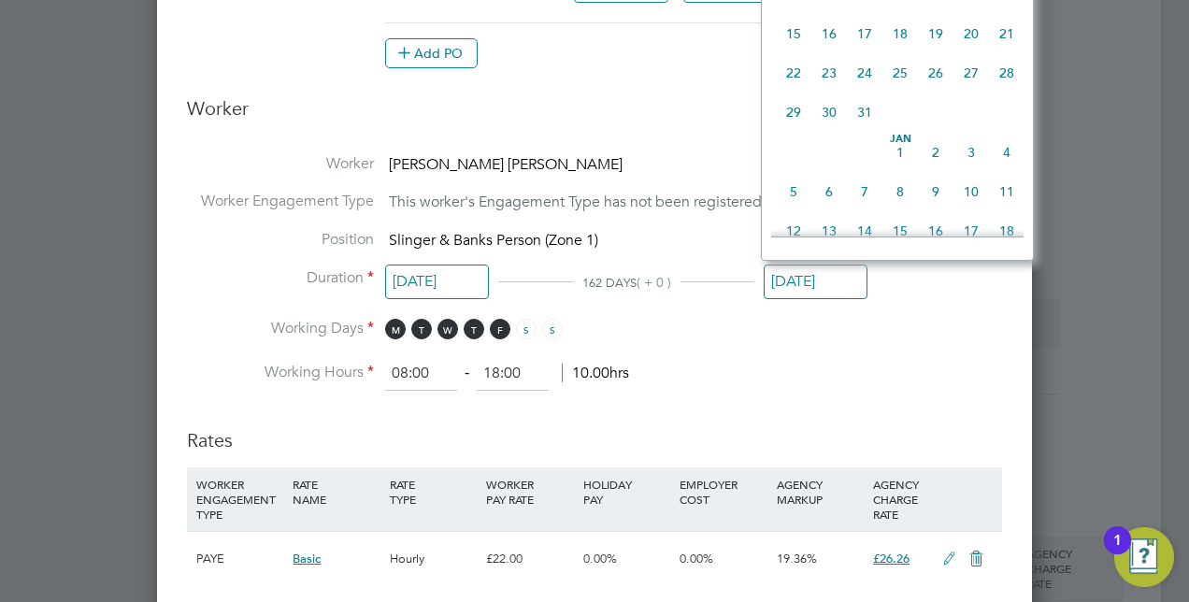
click at [864, 86] on span "24" at bounding box center [865, 73] width 36 height 36
type input "[DATE]"
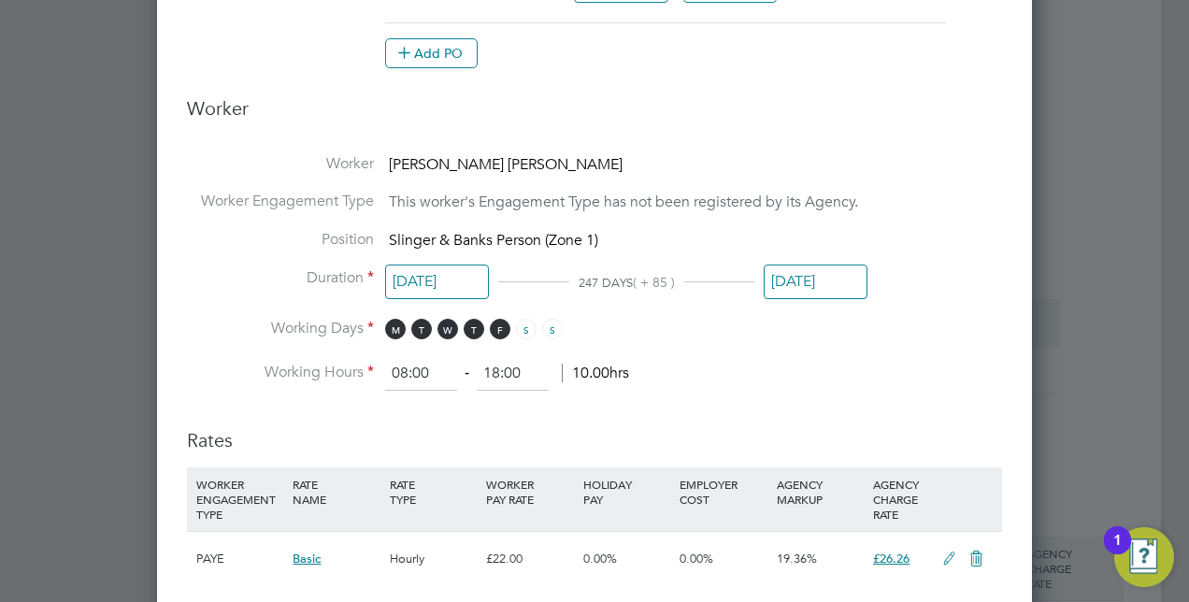
click at [920, 344] on li "Working Days M T W T F S S" at bounding box center [594, 338] width 815 height 38
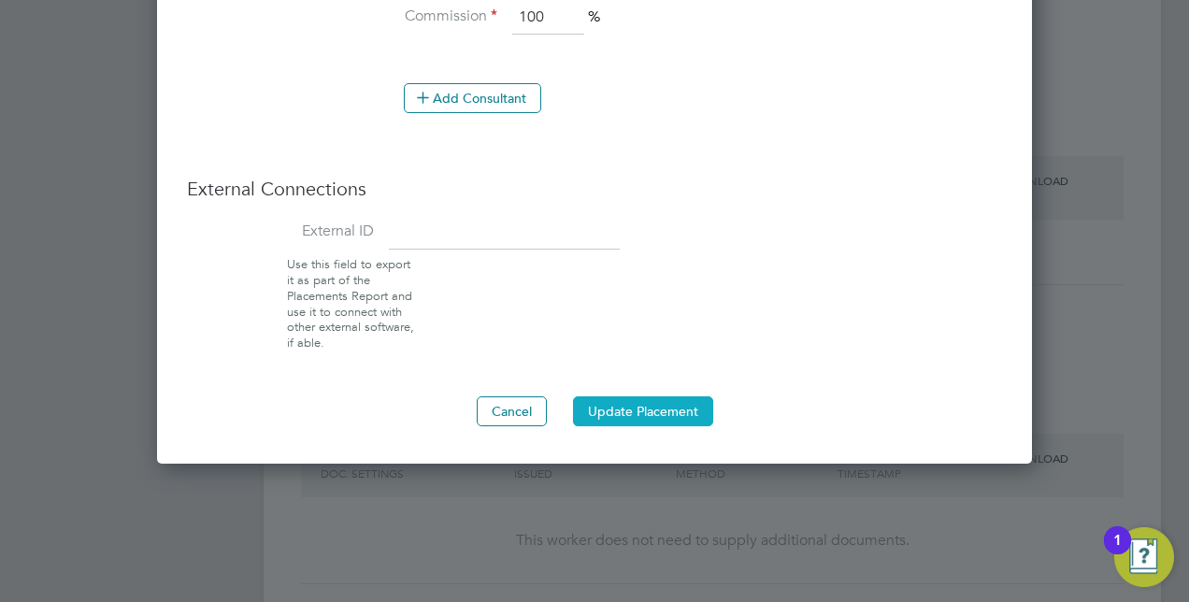
click at [628, 396] on button "Update Placement" at bounding box center [643, 411] width 140 height 30
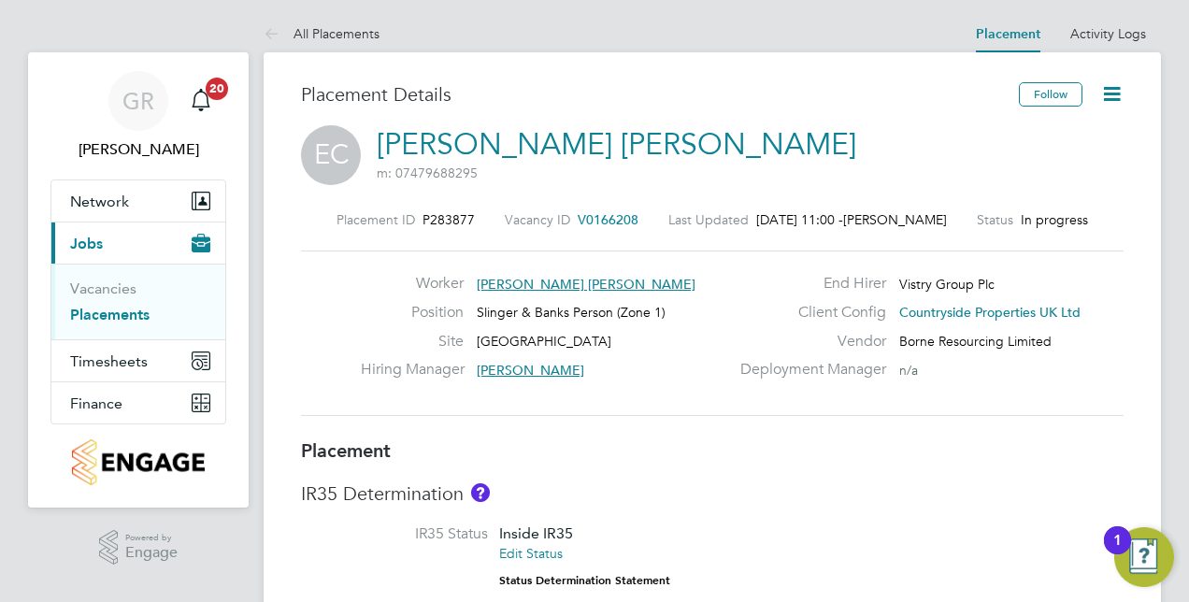
click at [1112, 93] on icon at bounding box center [1111, 93] width 23 height 23
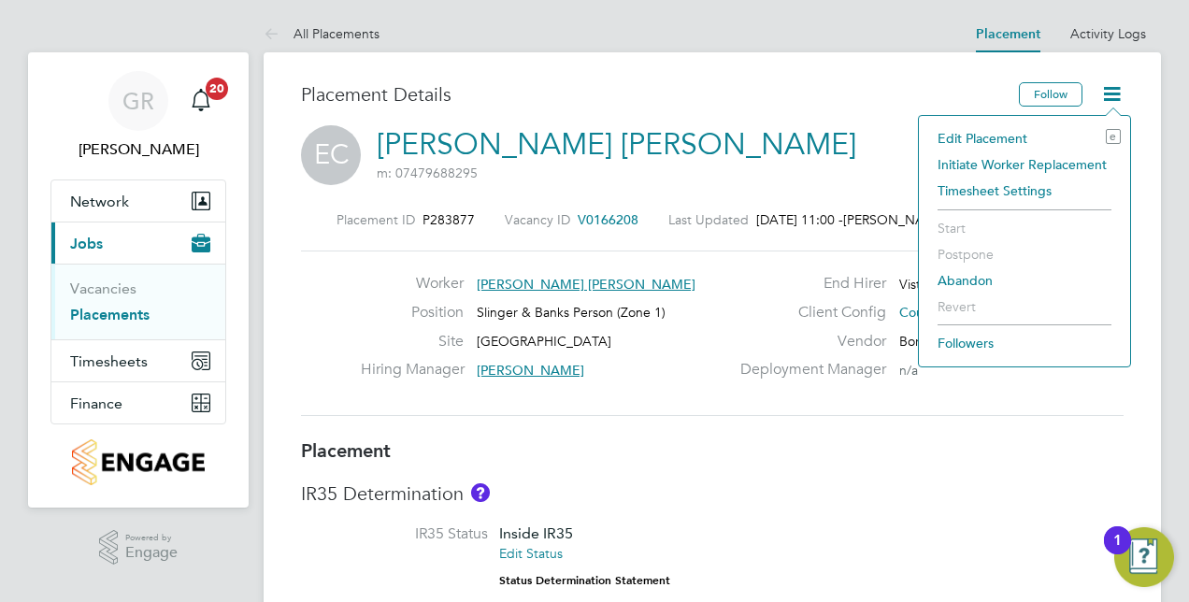
click at [975, 133] on li "Edit Placement e" at bounding box center [1024, 138] width 193 height 26
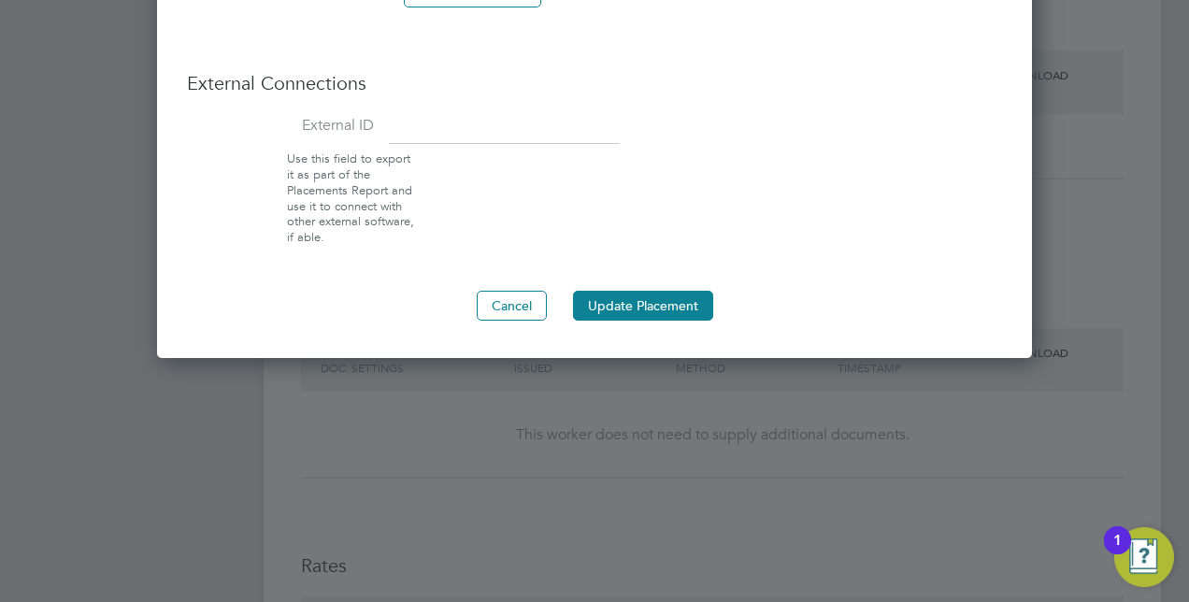
scroll to position [1869, 0]
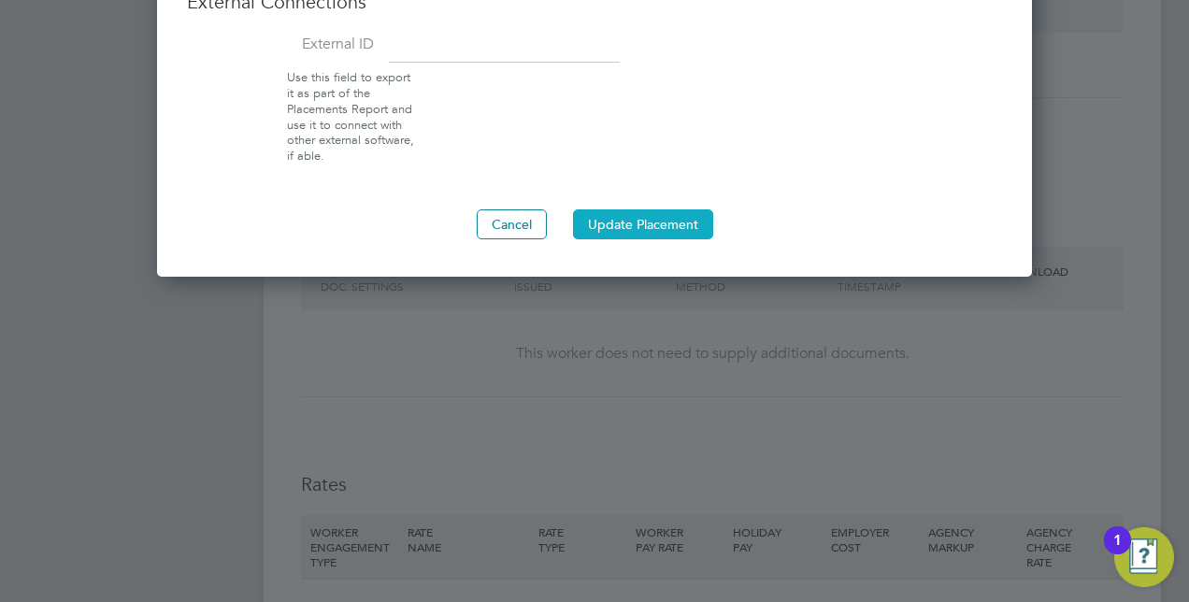
click at [630, 219] on button "Update Placement" at bounding box center [643, 224] width 140 height 30
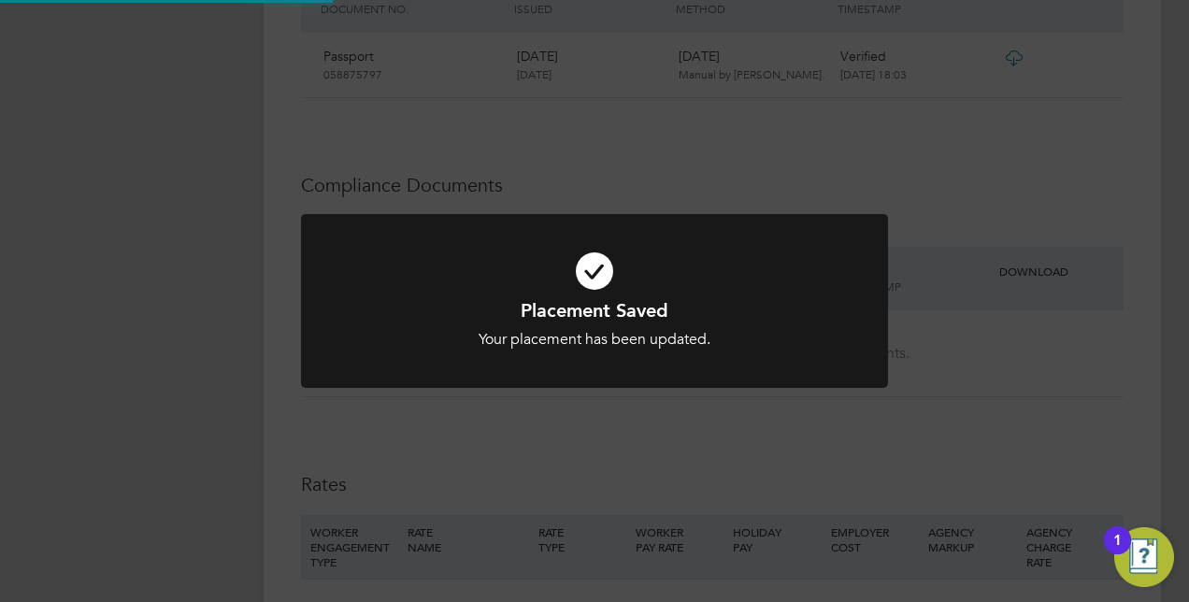
scroll to position [1421, 0]
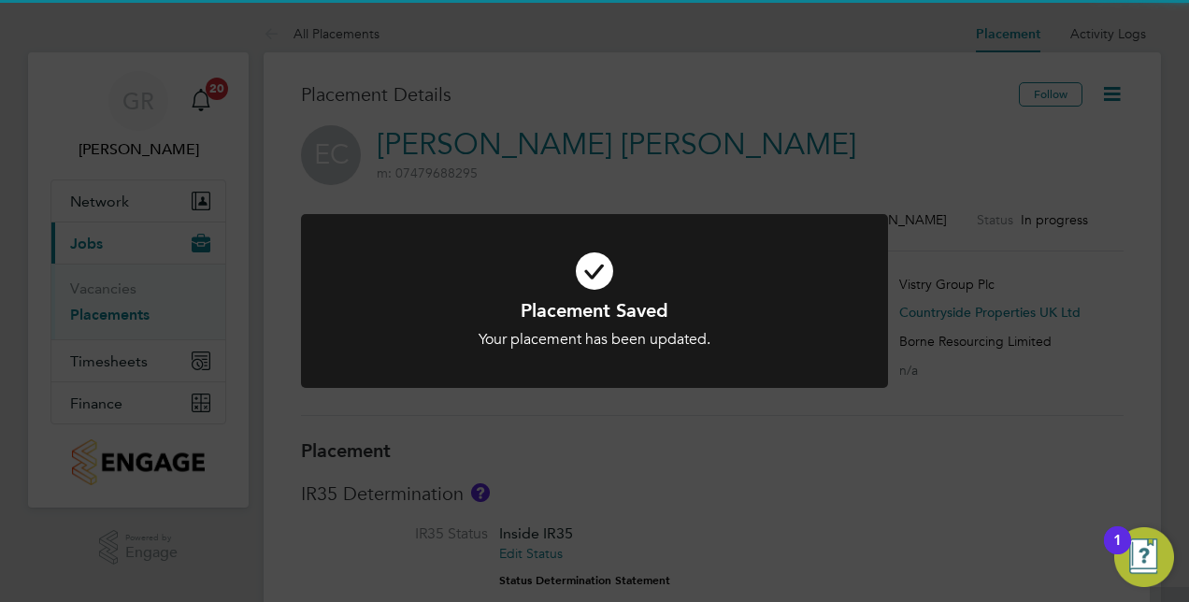
click at [1047, 359] on div "Placement Saved Your placement has been updated. Cancel Okay" at bounding box center [594, 301] width 1189 height 602
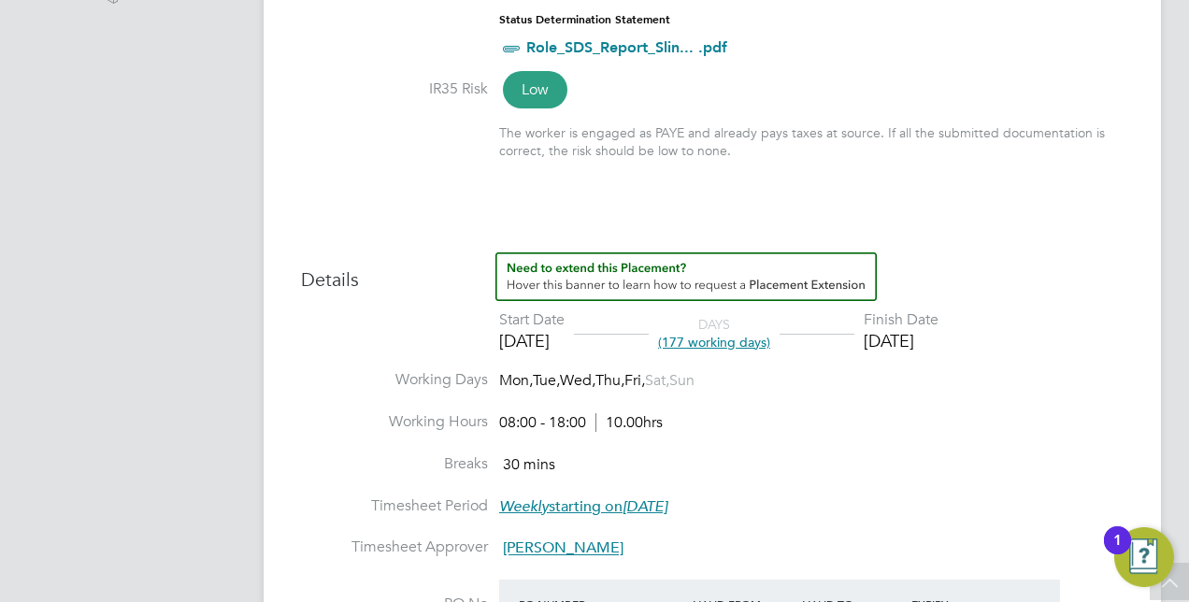
click at [975, 243] on div "Placement IR35 Determination IR35 Status Inside IR35 Edit Status Status Determi…" at bounding box center [712, 416] width 823 height 1077
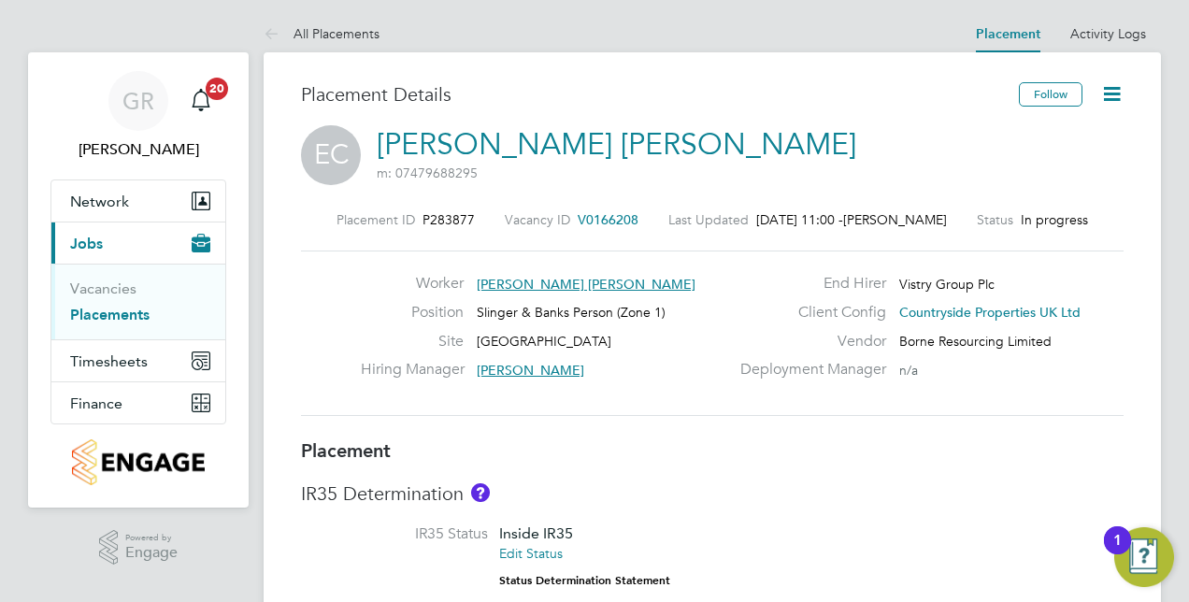
click at [99, 310] on link "Placements" at bounding box center [109, 315] width 79 height 18
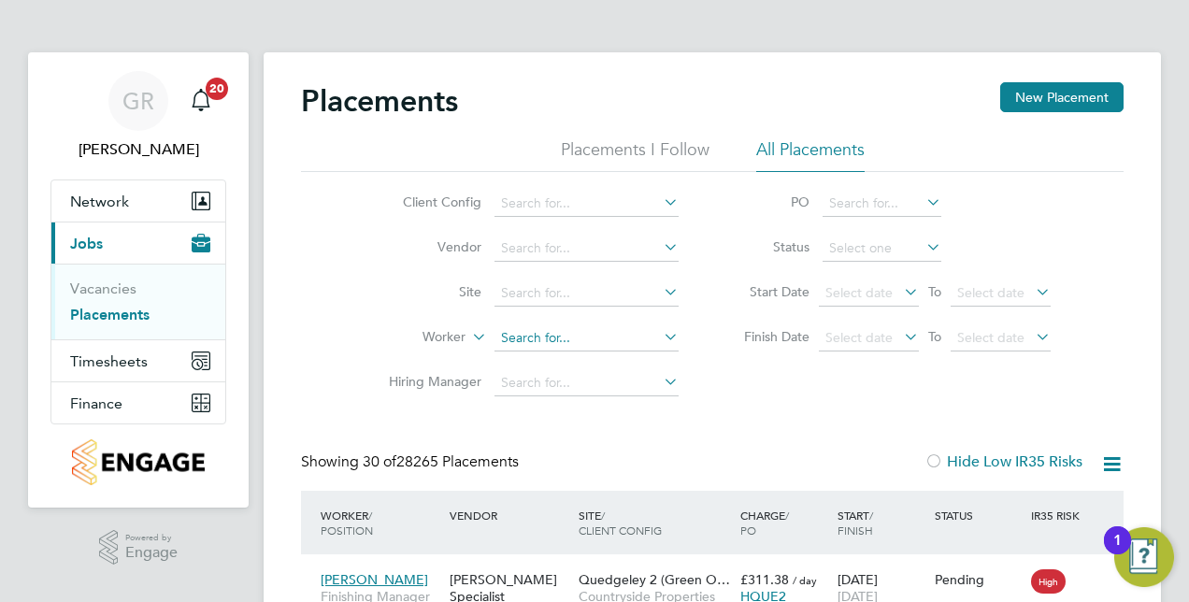
click at [555, 333] on input at bounding box center [586, 338] width 184 height 26
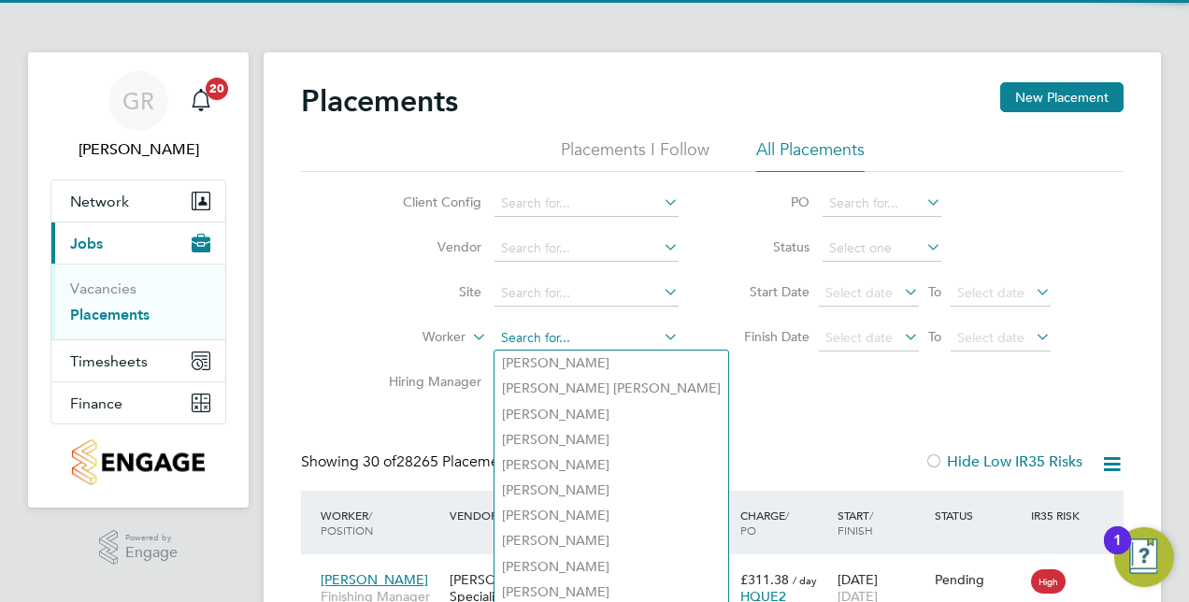
paste input "Smail Mahammedi"
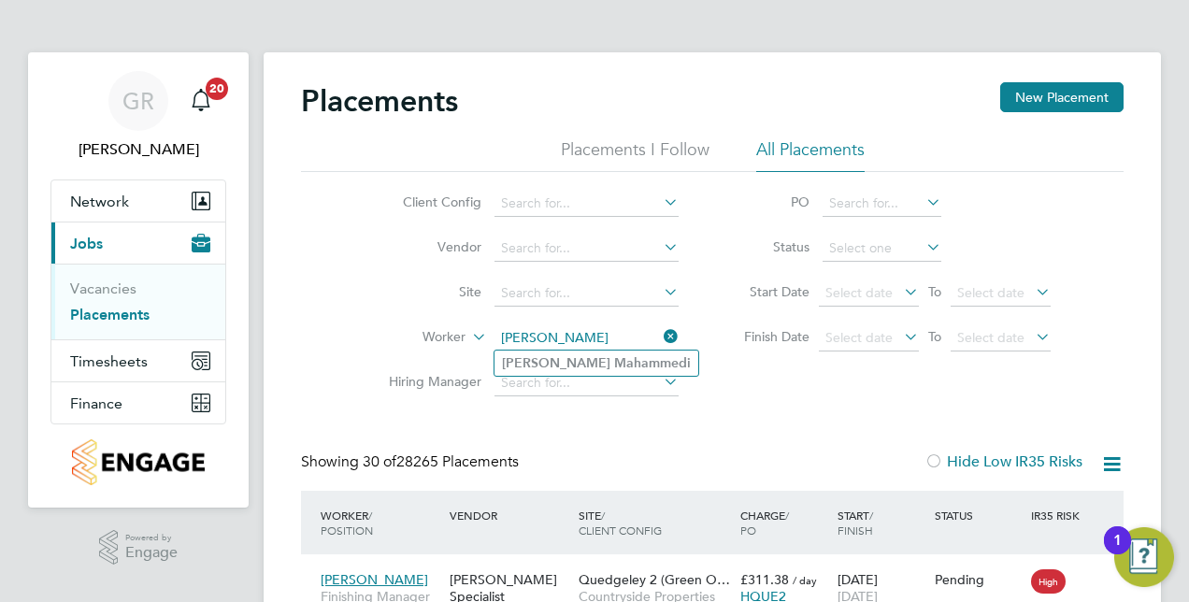
type input "Smail Mahammedi"
click at [614, 357] on b "Mahammedi" at bounding box center [652, 363] width 77 height 16
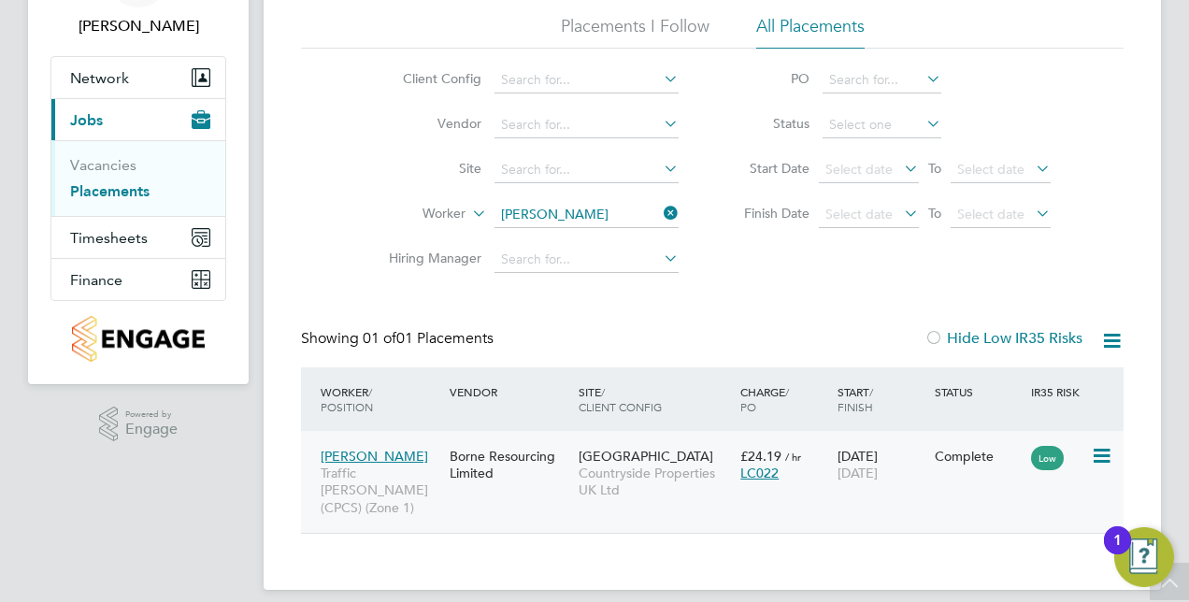
click at [551, 475] on div "Borne Resourcing Limited" at bounding box center [509, 464] width 129 height 52
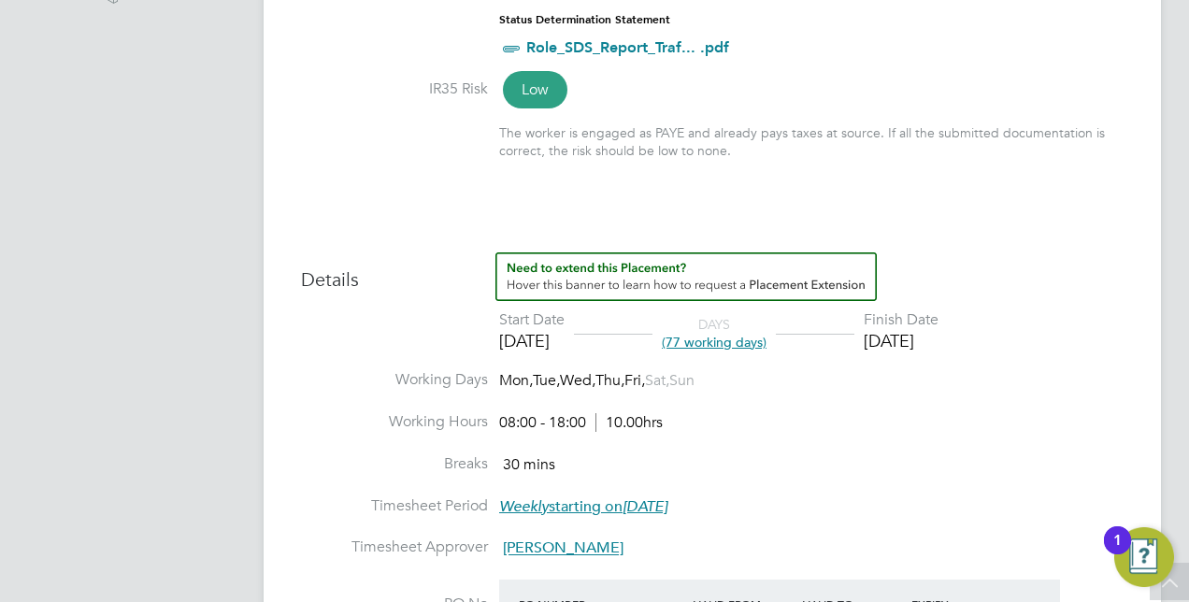
scroll to position [654, 0]
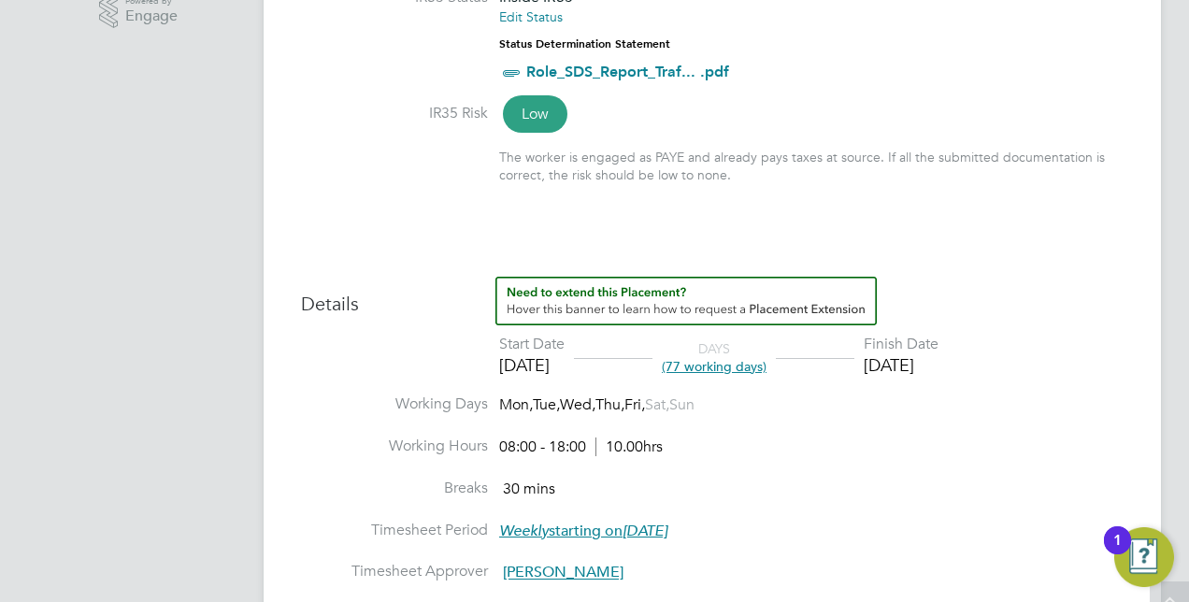
click at [958, 508] on li "Breaks 30 mins" at bounding box center [712, 500] width 823 height 42
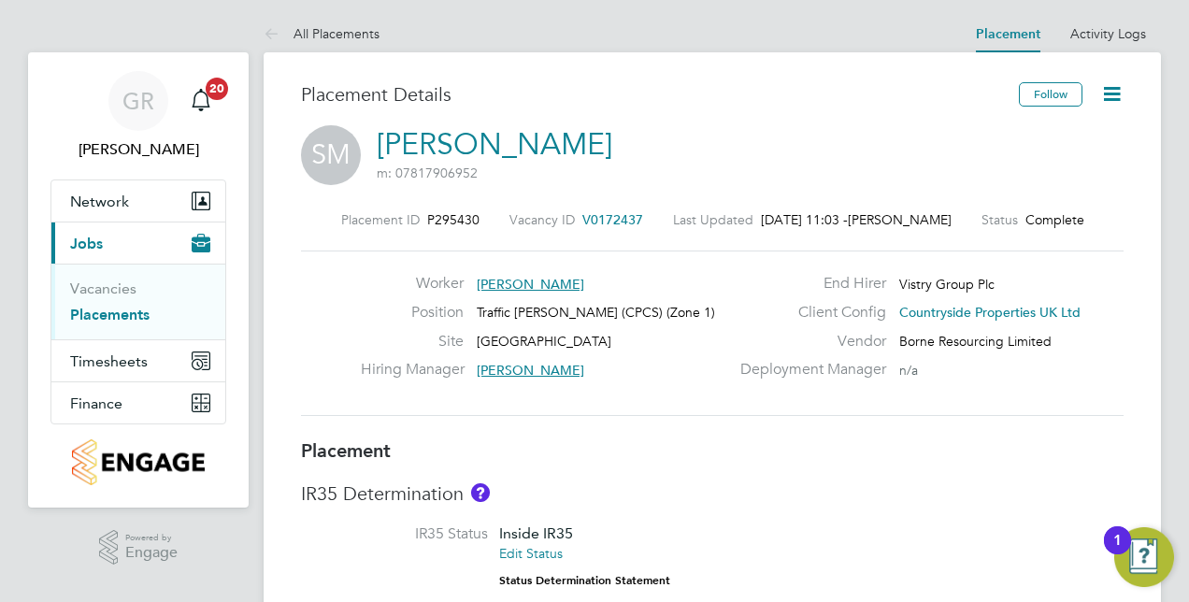
click at [1124, 92] on icon at bounding box center [1111, 93] width 23 height 23
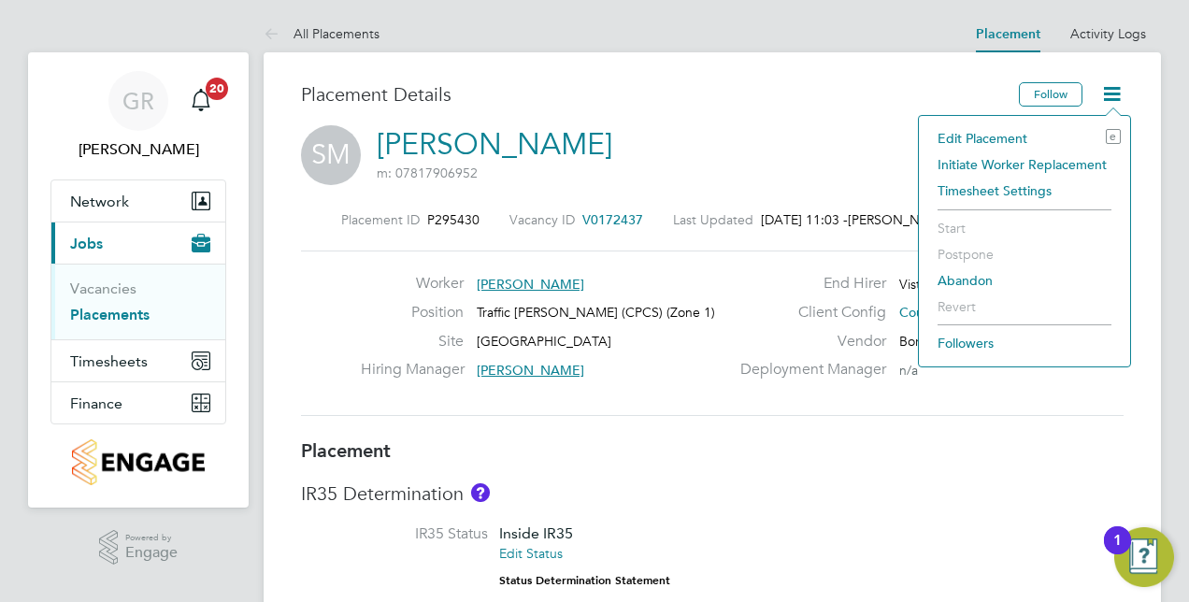
click at [1009, 136] on li "Edit Placement e" at bounding box center [1024, 138] width 193 height 26
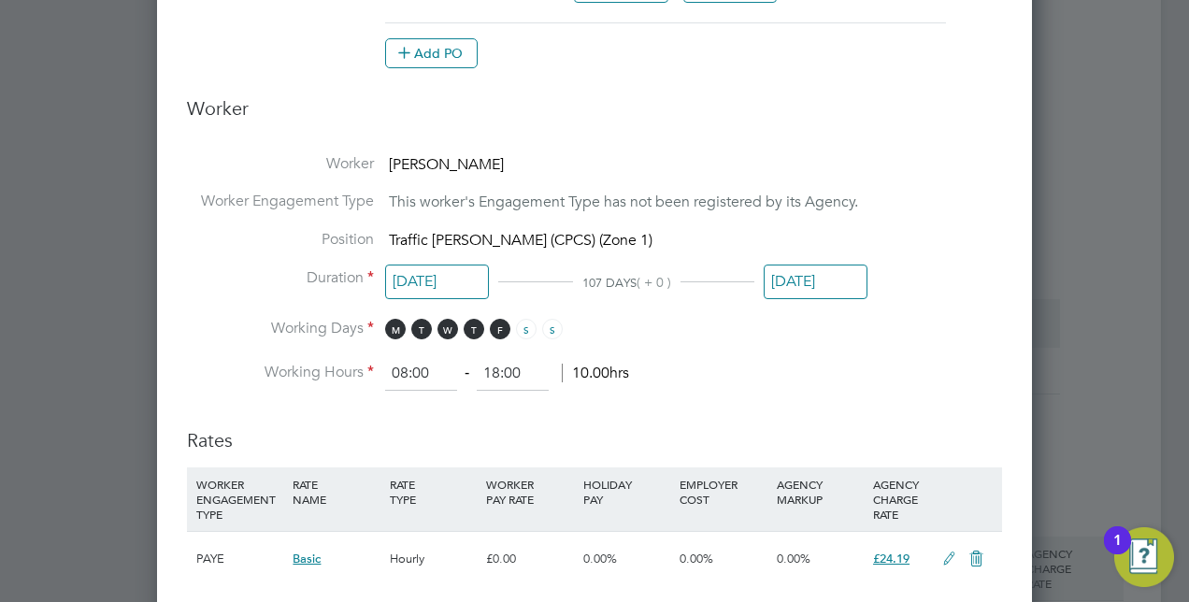
click at [805, 272] on input "[DATE]" at bounding box center [816, 282] width 104 height 35
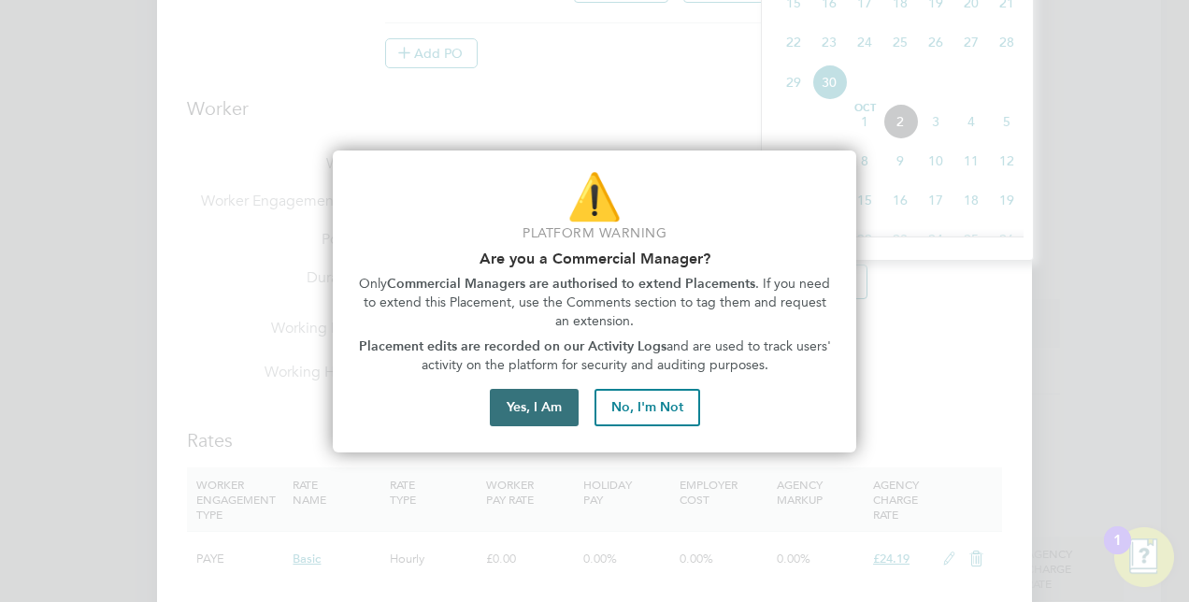
click at [510, 407] on button "Yes, I Am" at bounding box center [534, 407] width 89 height 37
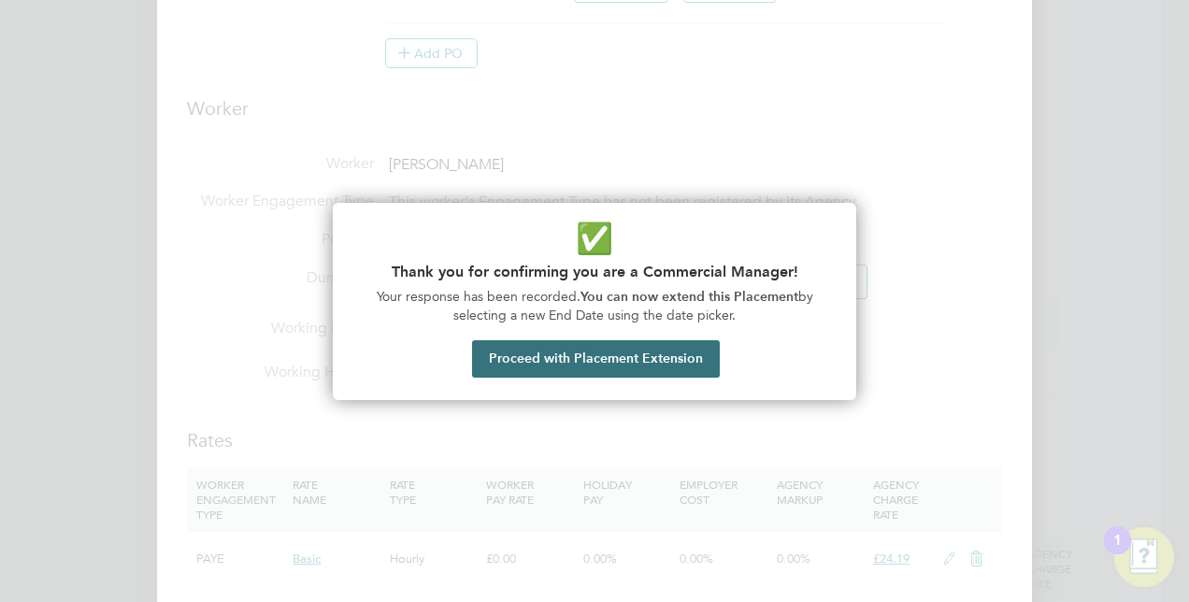
click at [645, 360] on button "Proceed with Placement Extension" at bounding box center [596, 358] width 248 height 37
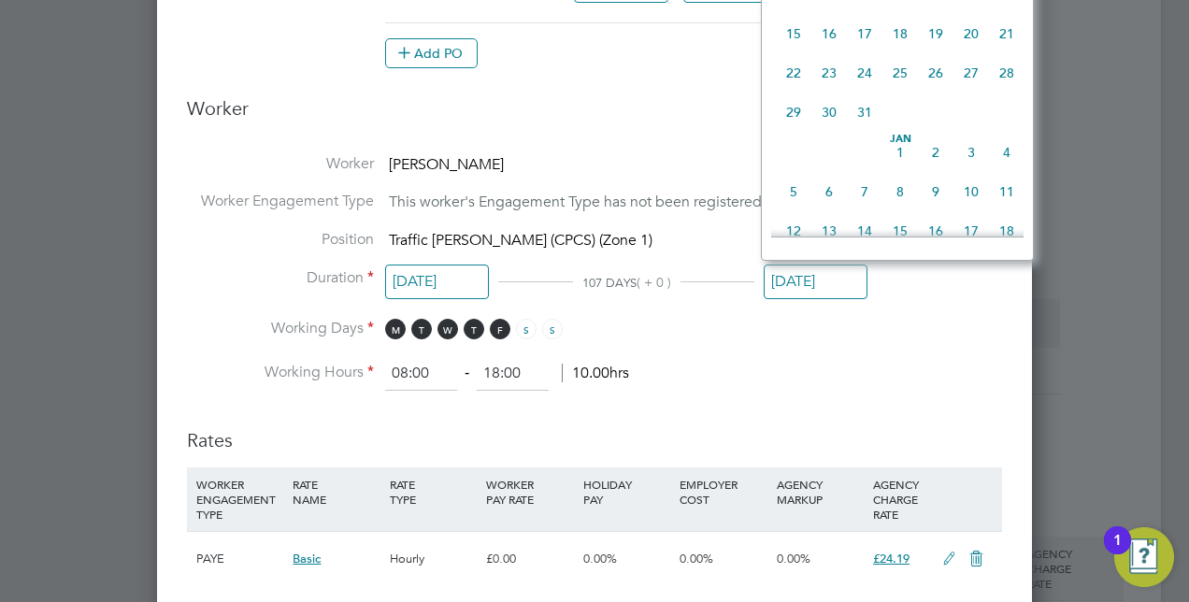
click at [868, 91] on span "24" at bounding box center [865, 73] width 36 height 36
type input "[DATE]"
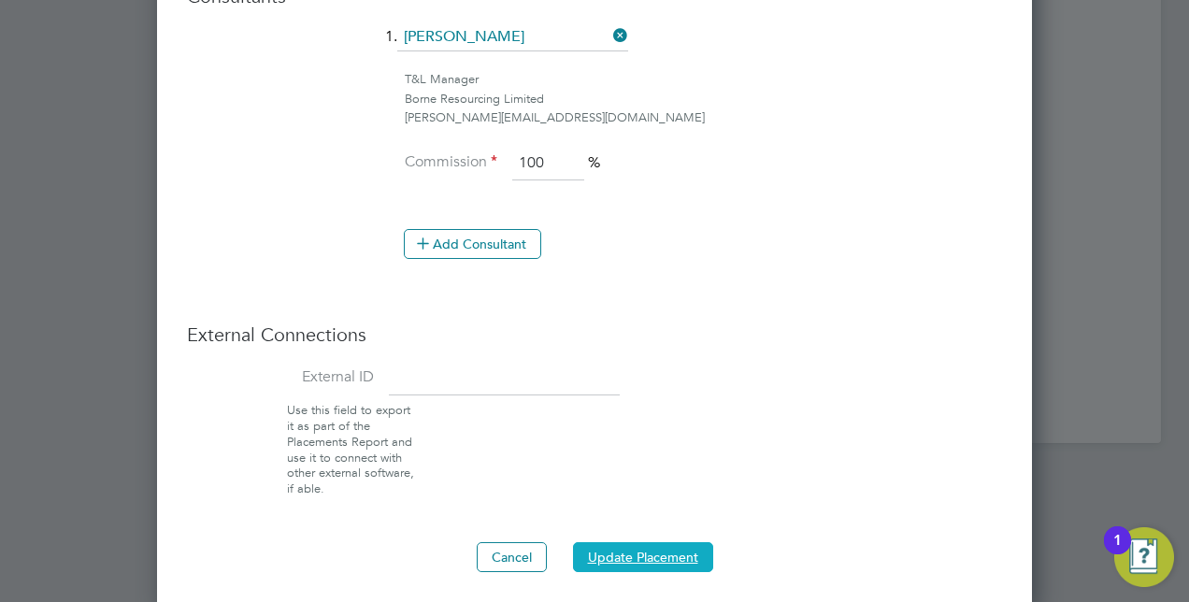
click at [611, 557] on button "Update Placement" at bounding box center [643, 557] width 140 height 30
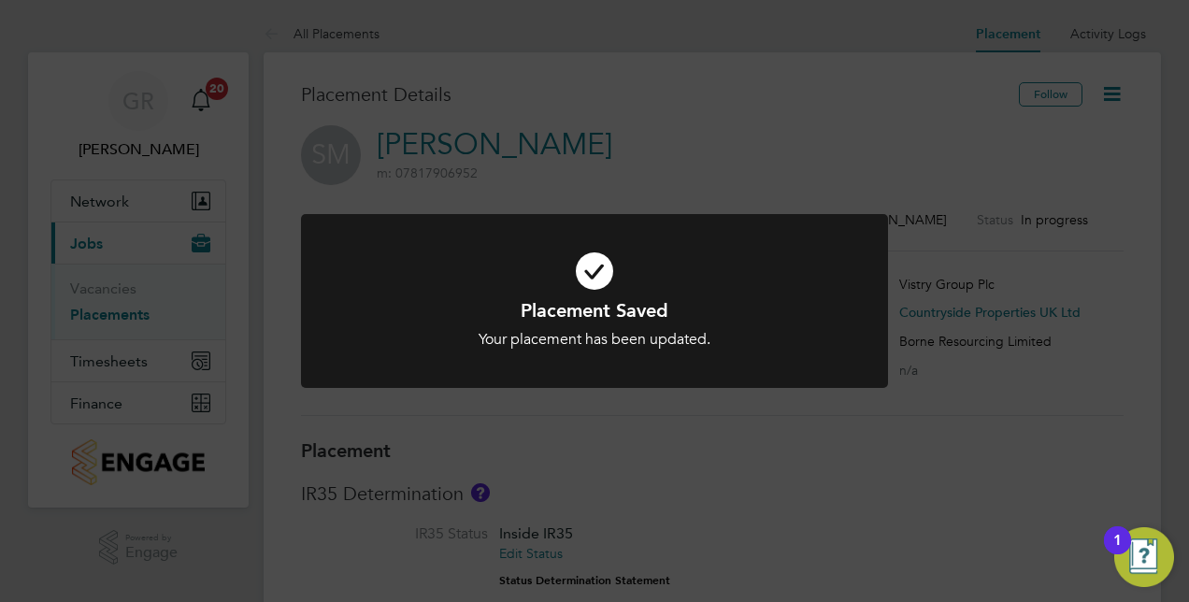
click at [901, 501] on div "Placement Saved Your placement has been updated. Cancel Okay" at bounding box center [594, 301] width 1189 height 602
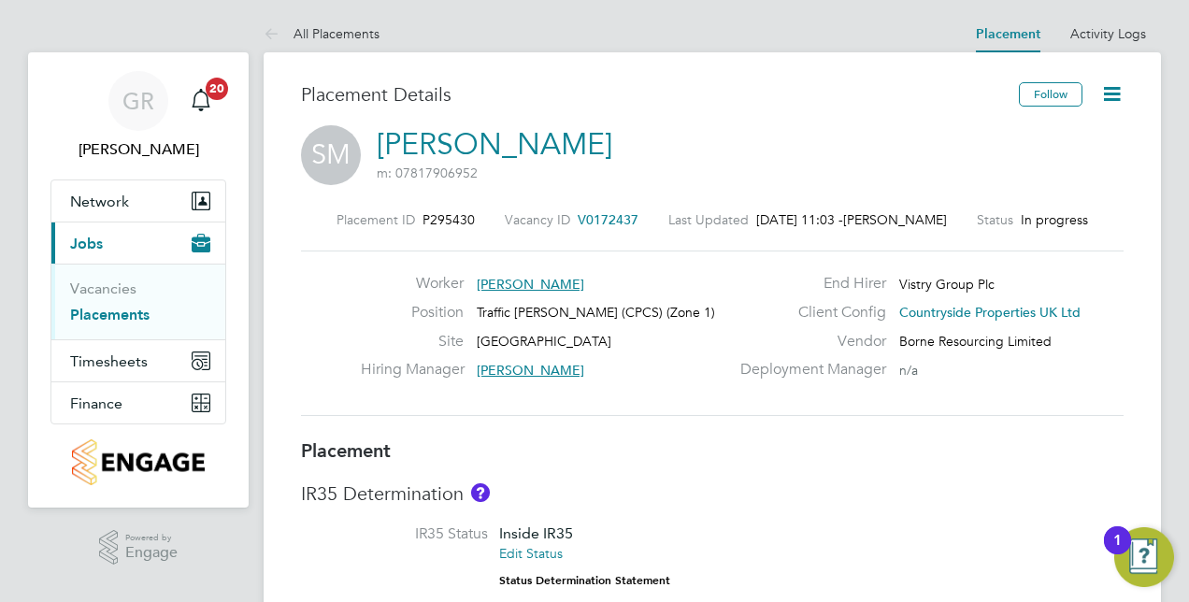
click at [100, 314] on link "Placements" at bounding box center [109, 315] width 79 height 18
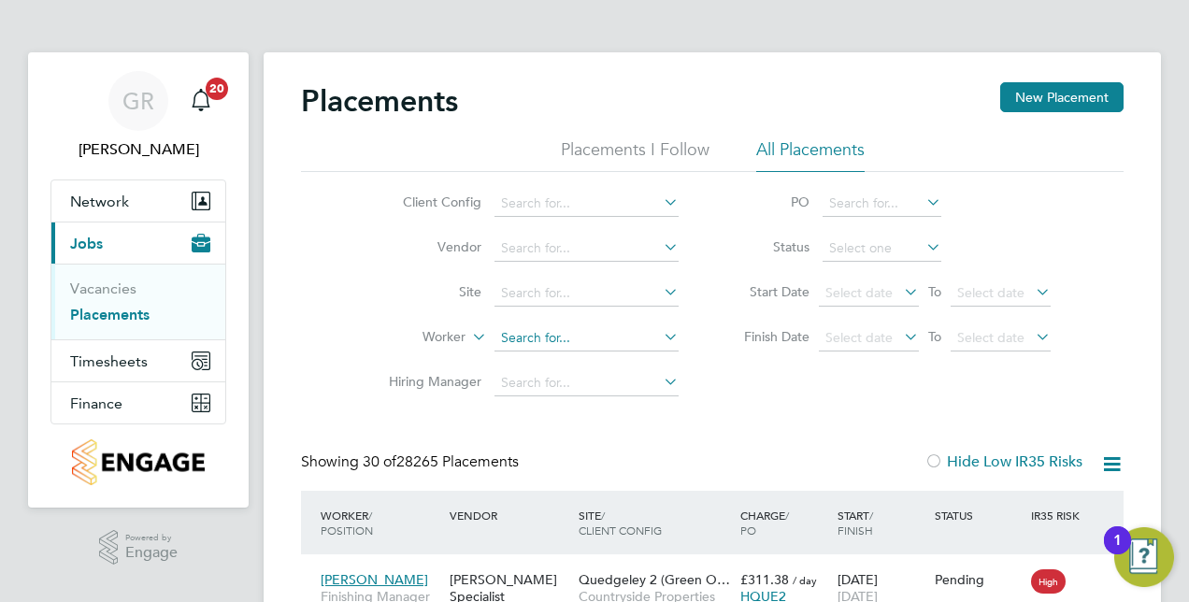
click at [553, 331] on input at bounding box center [586, 338] width 184 height 26
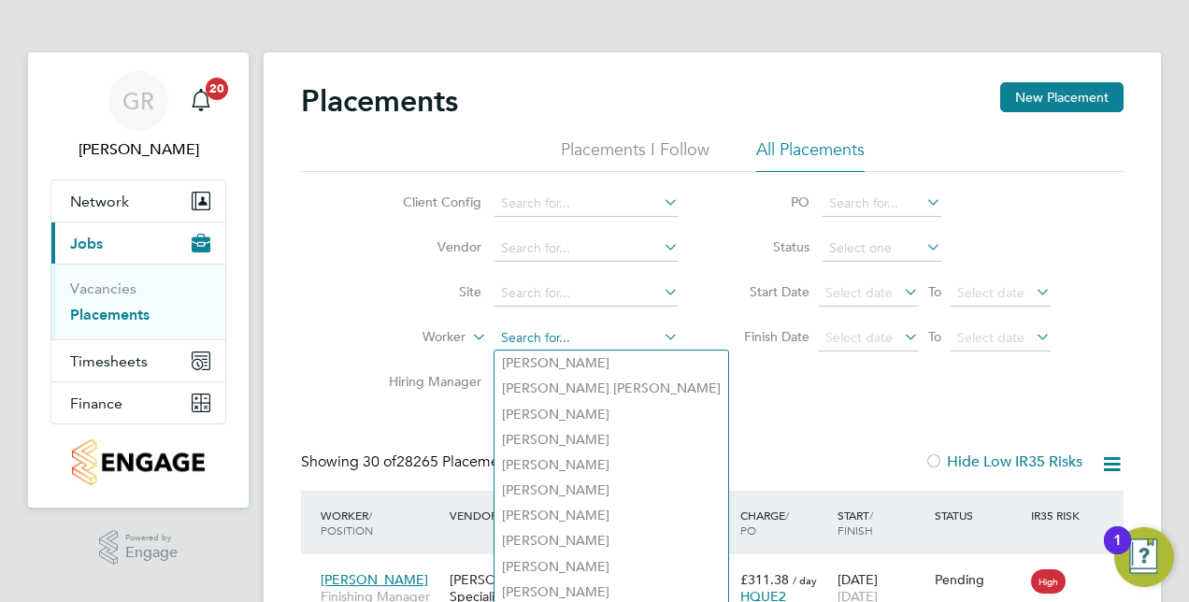
paste input "[PERSON_NAME]"
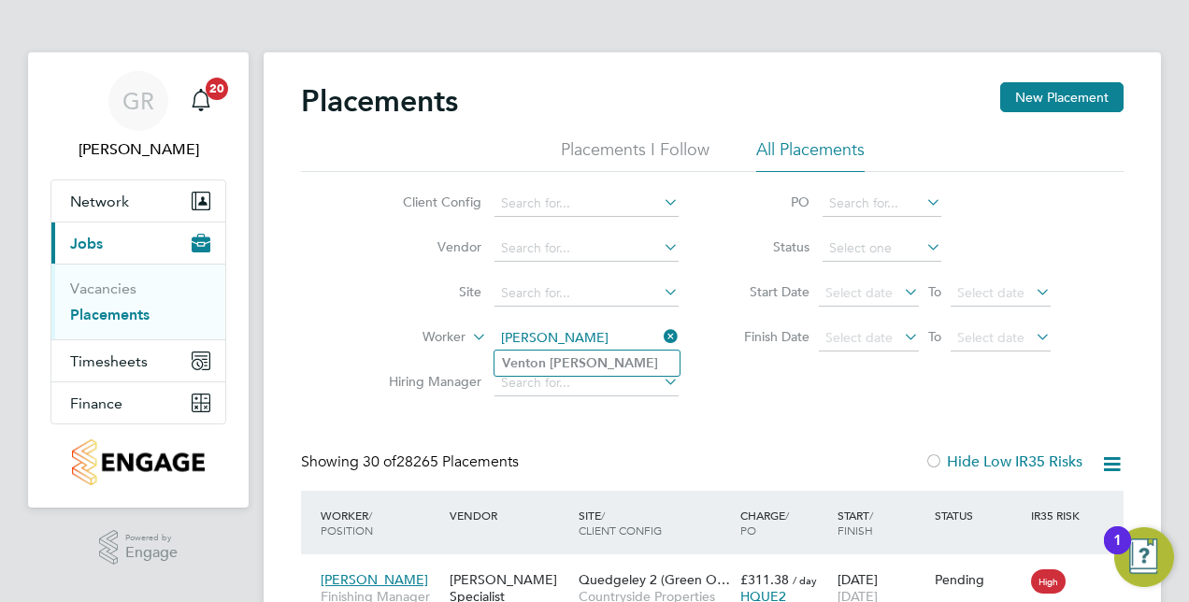
type input "[PERSON_NAME]"
click at [561, 359] on b "[PERSON_NAME]" at bounding box center [604, 363] width 108 height 16
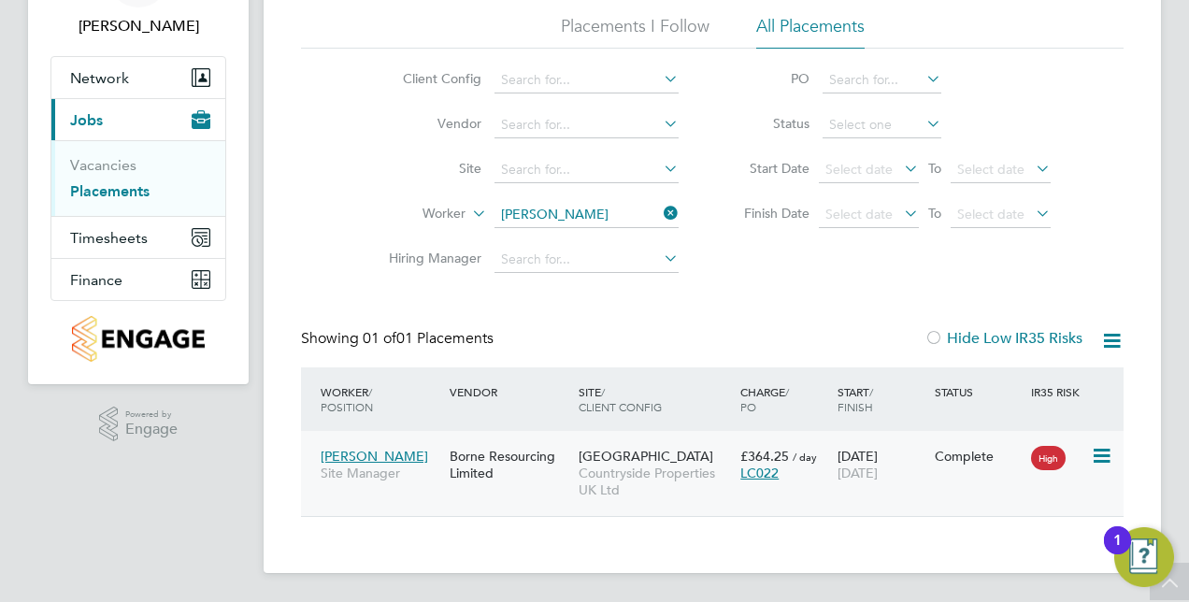
click at [613, 456] on span "[GEOGRAPHIC_DATA]" at bounding box center [646, 456] width 135 height 17
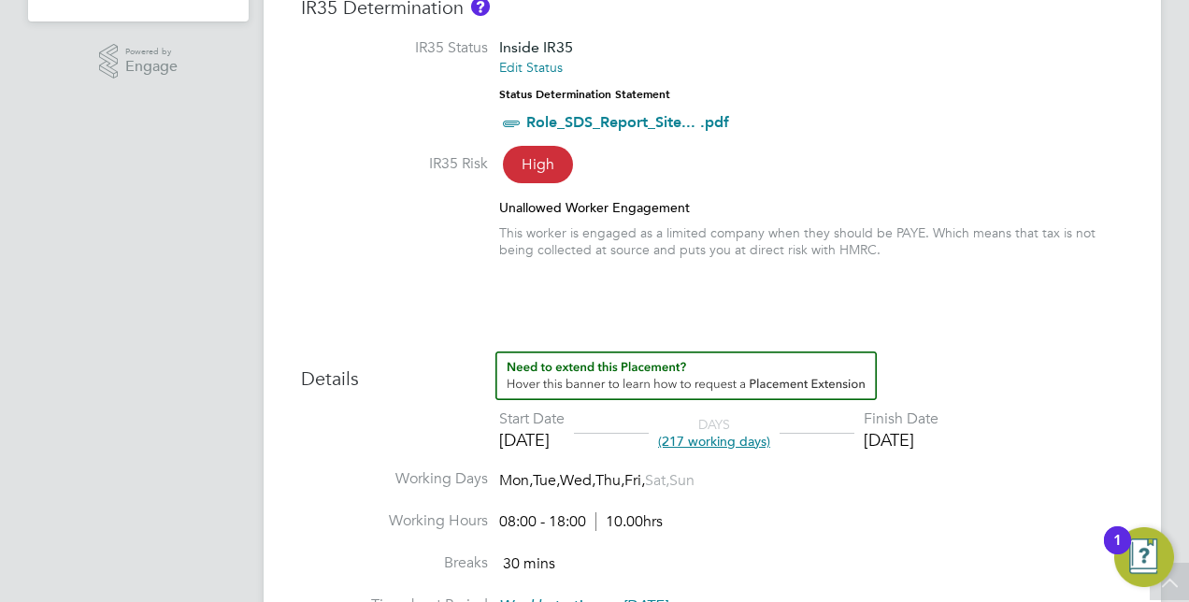
click at [921, 252] on div "This worker is engaged as a limited company when they should be PAYE. Which mea…" at bounding box center [811, 241] width 624 height 34
click at [797, 244] on div "This worker is engaged as a limited company when they should be PAYE. Which mea…" at bounding box center [811, 241] width 624 height 34
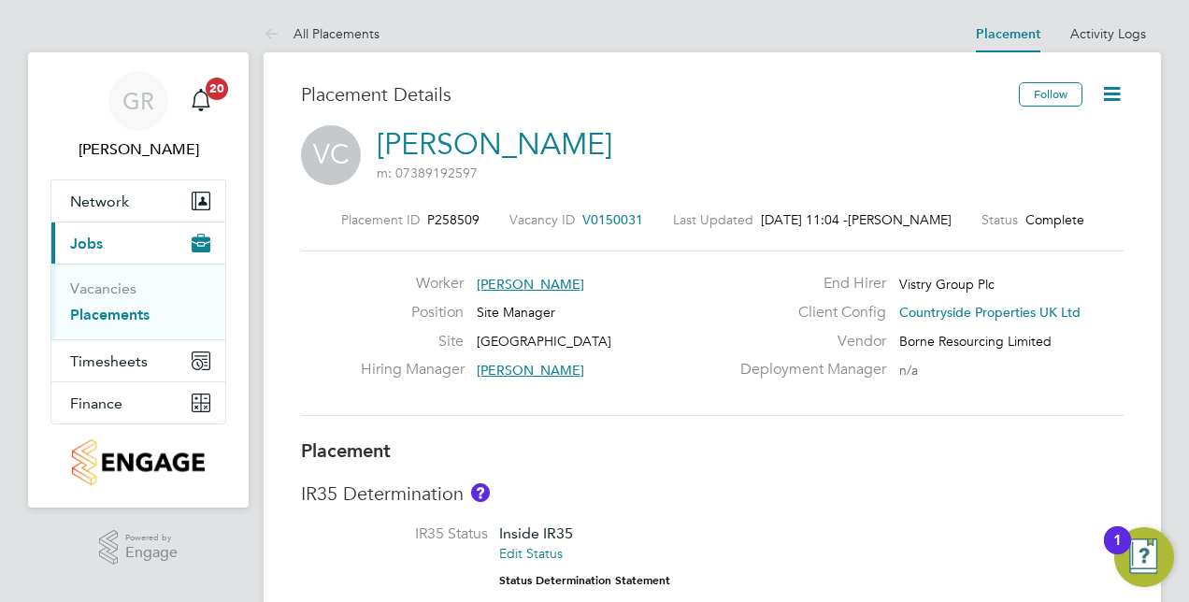
click at [1109, 93] on icon at bounding box center [1111, 93] width 23 height 23
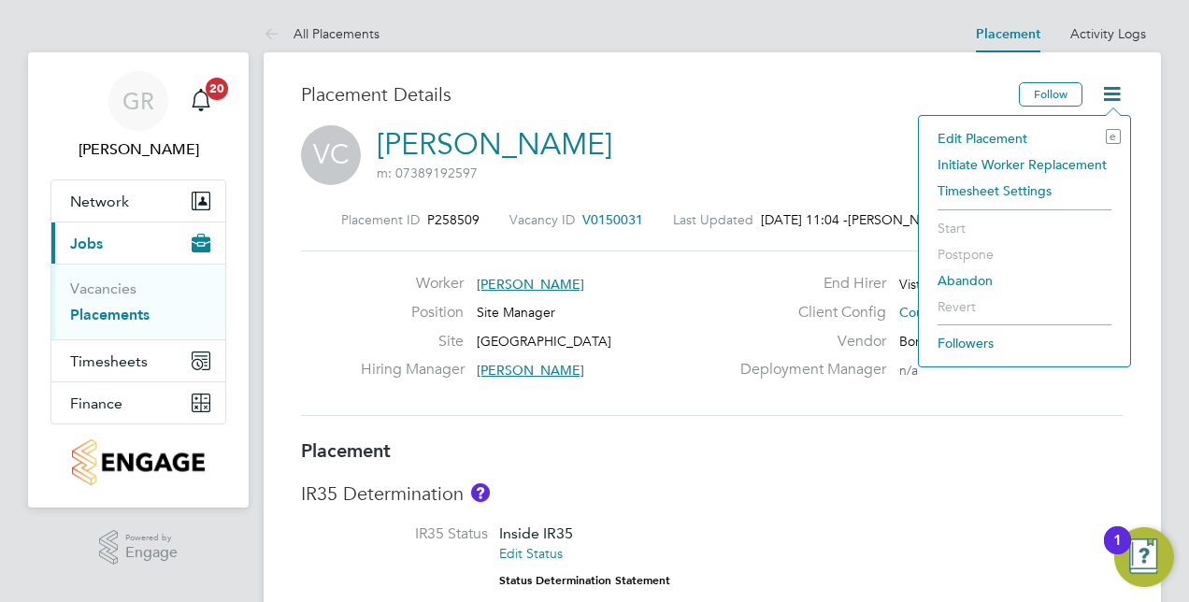
click at [1019, 136] on li "Edit Placement e" at bounding box center [1024, 138] width 193 height 26
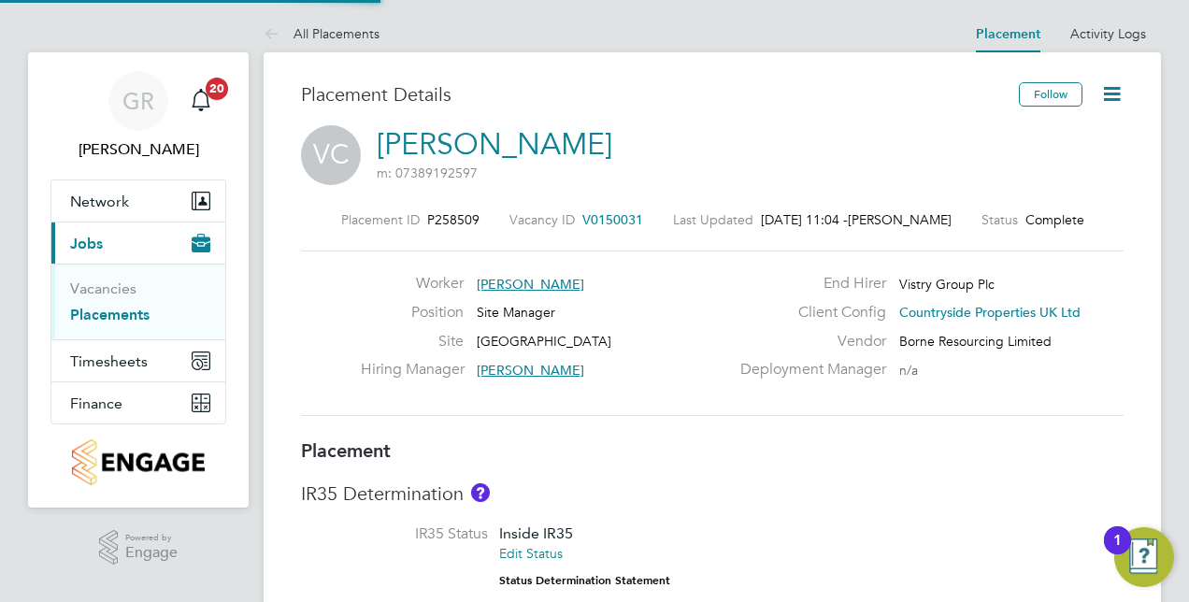
type input "[PERSON_NAME]"
type input "02 Dec 2024"
type input "[DATE]"
type input "08:00"
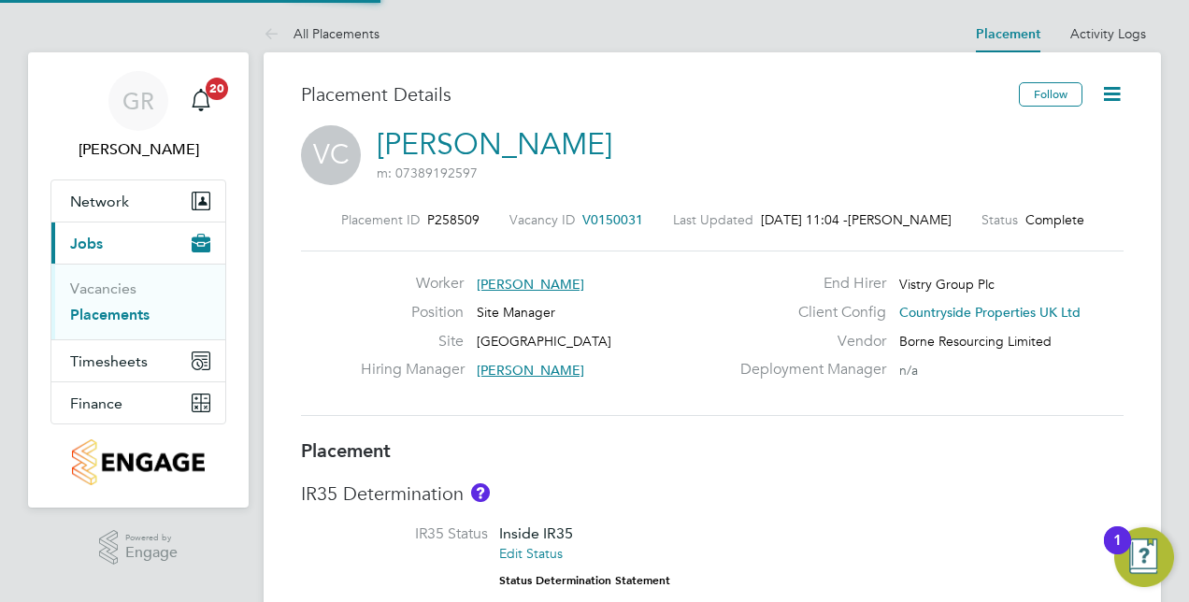
type input "18:00"
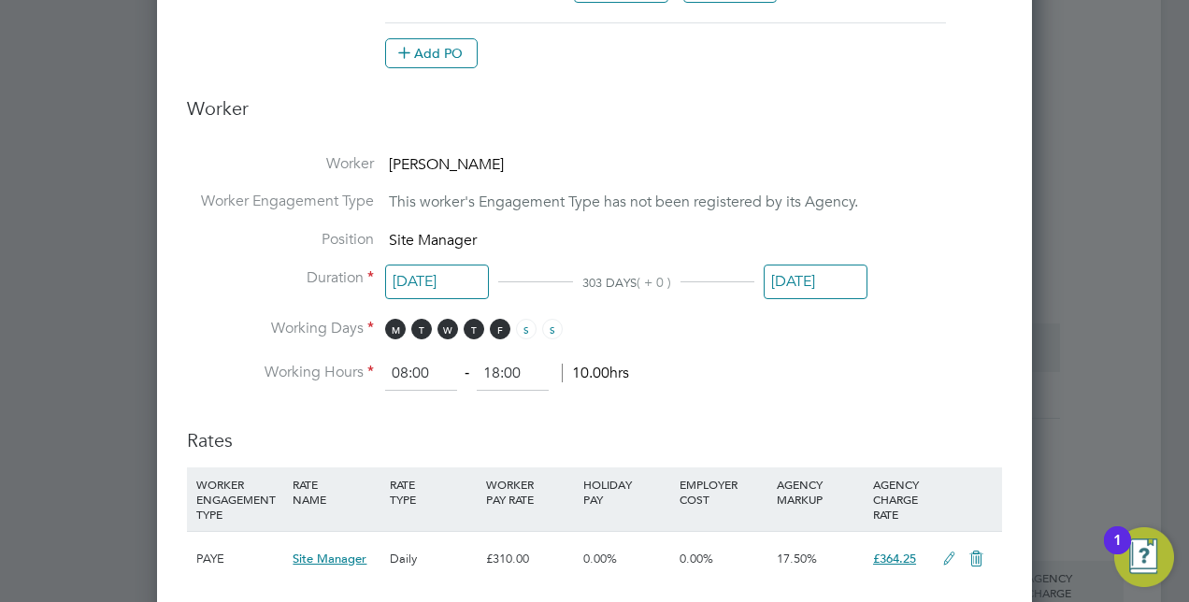
click at [810, 284] on input "[DATE]" at bounding box center [816, 282] width 104 height 35
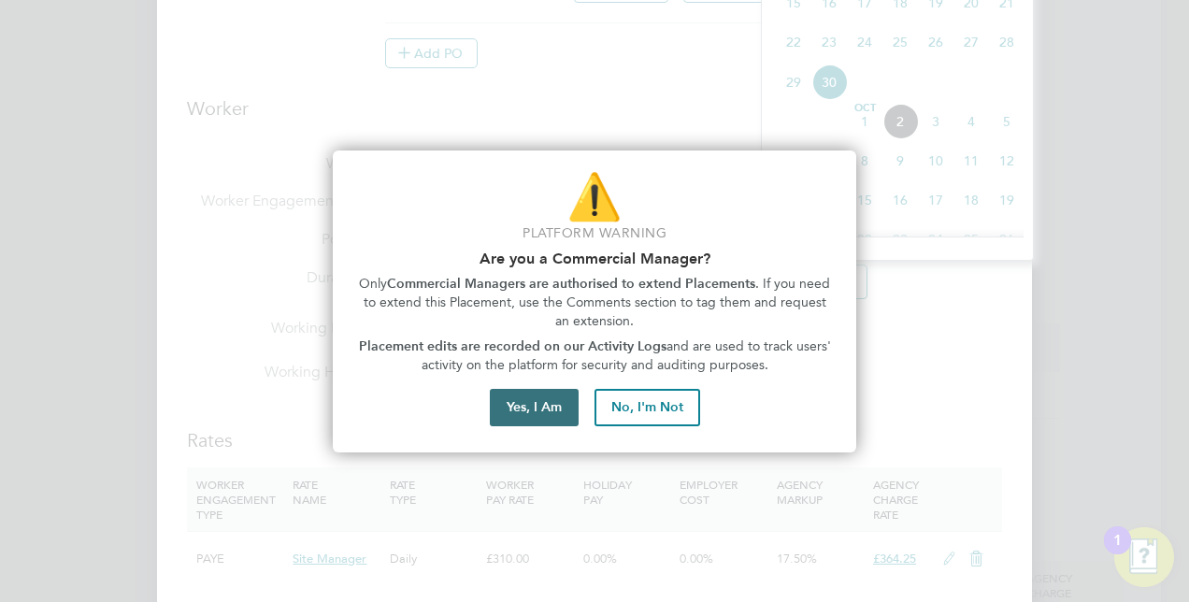
click at [525, 398] on button "Yes, I Am" at bounding box center [534, 407] width 89 height 37
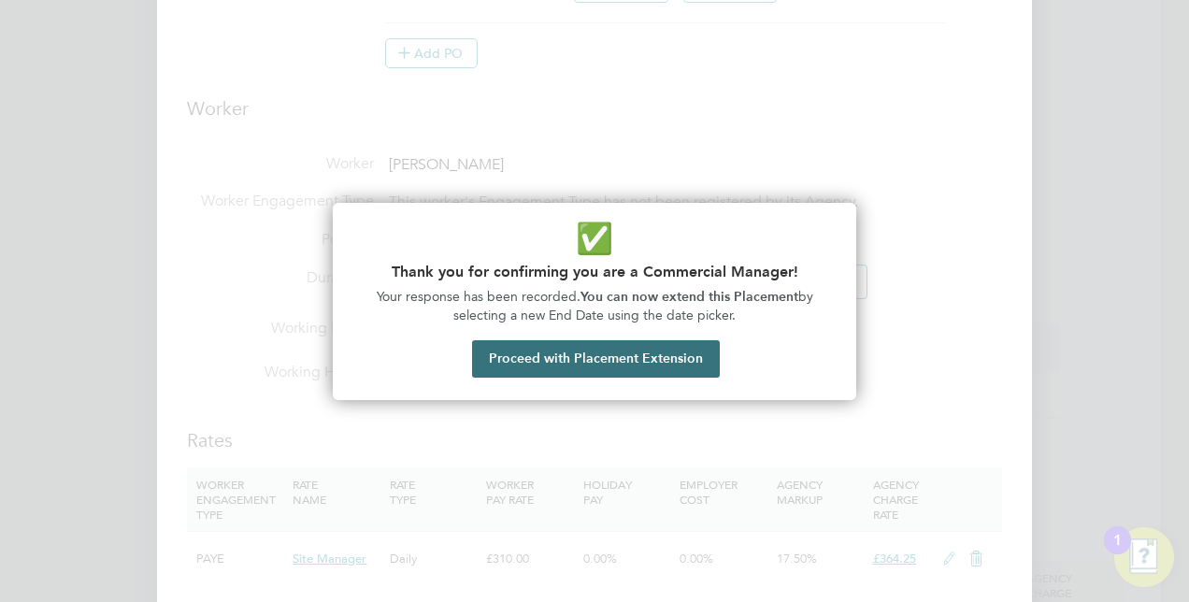
click at [574, 353] on button "Proceed with Placement Extension" at bounding box center [596, 358] width 248 height 37
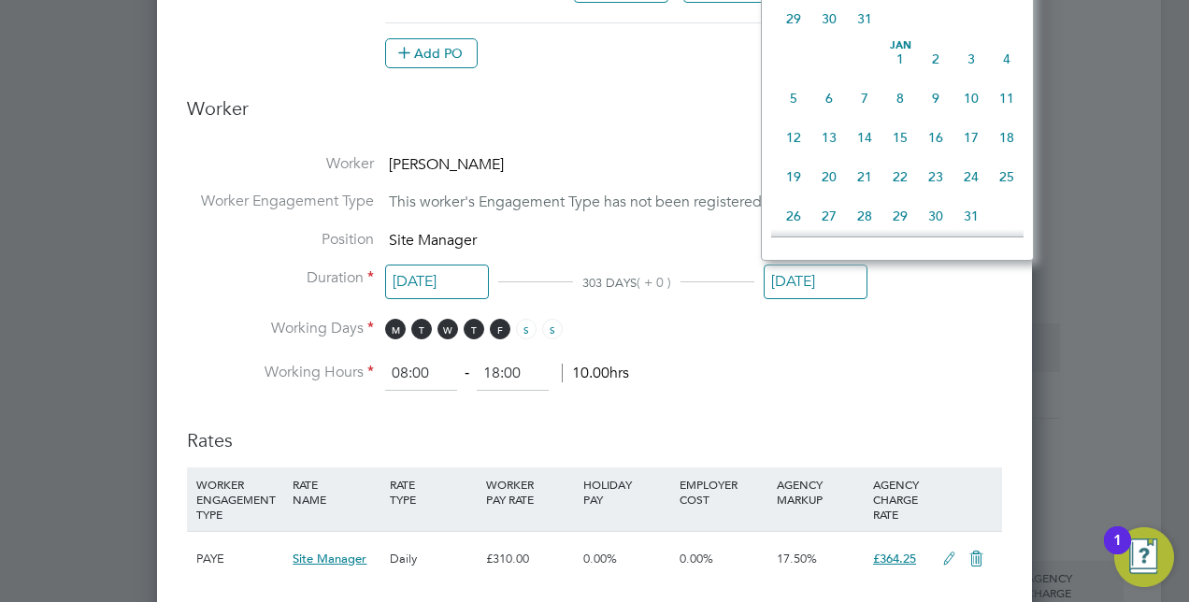
type input "[DATE]"
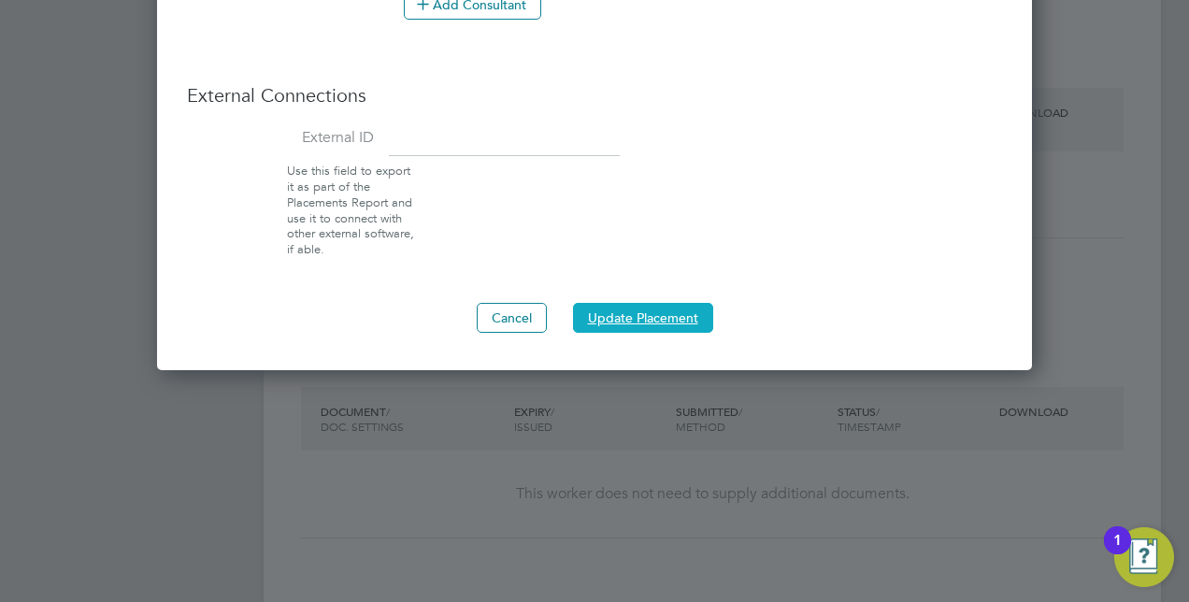
click at [669, 308] on button "Update Placement" at bounding box center [643, 318] width 140 height 30
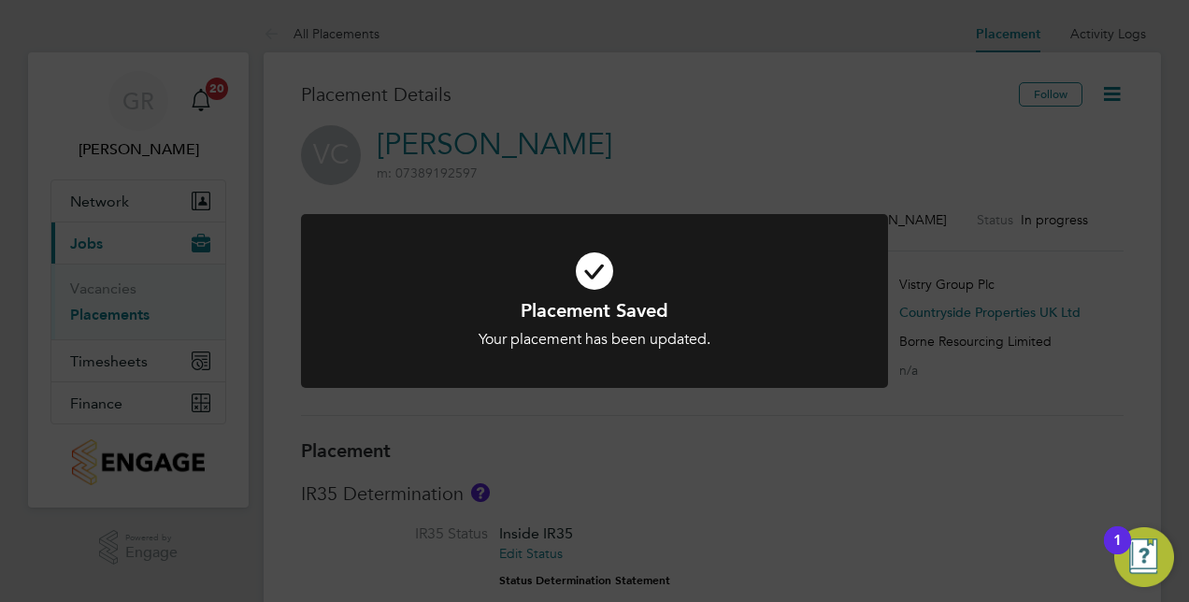
click at [876, 434] on div "Placement Saved Your placement has been updated. Cancel Okay" at bounding box center [594, 301] width 1189 height 602
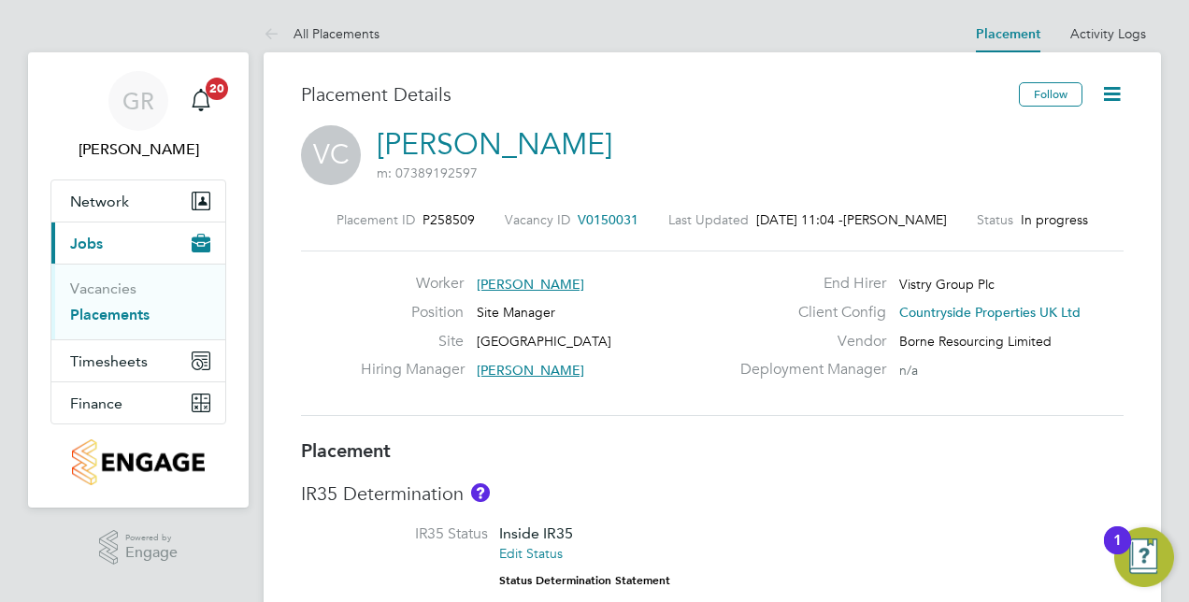
click at [109, 308] on link "Placements" at bounding box center [109, 315] width 79 height 18
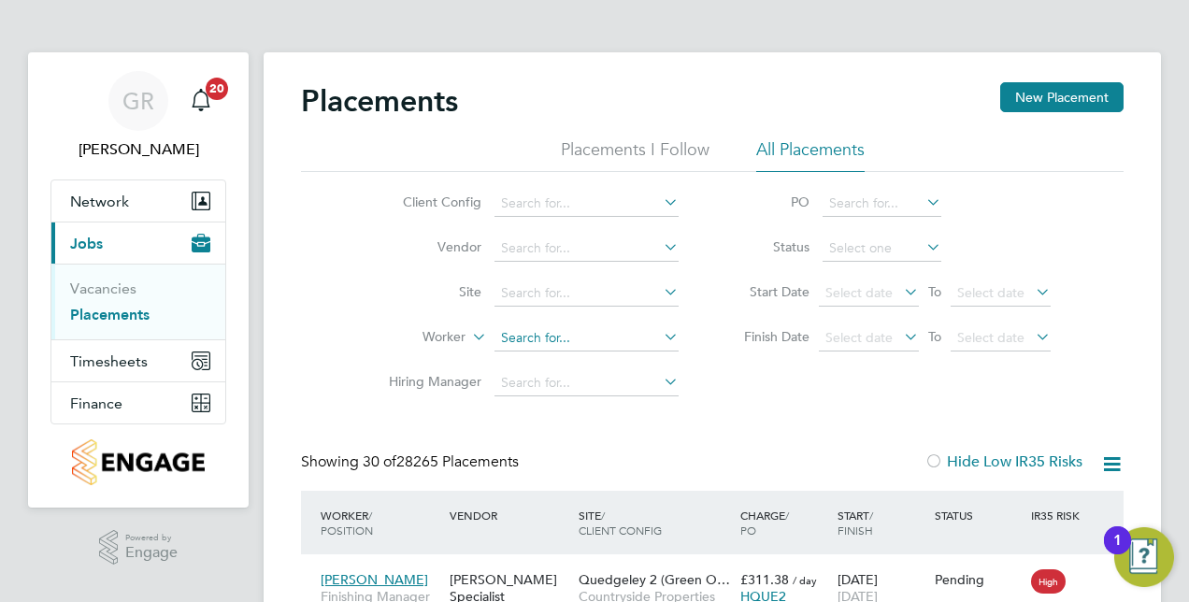
click at [547, 329] on input at bounding box center [586, 338] width 184 height 26
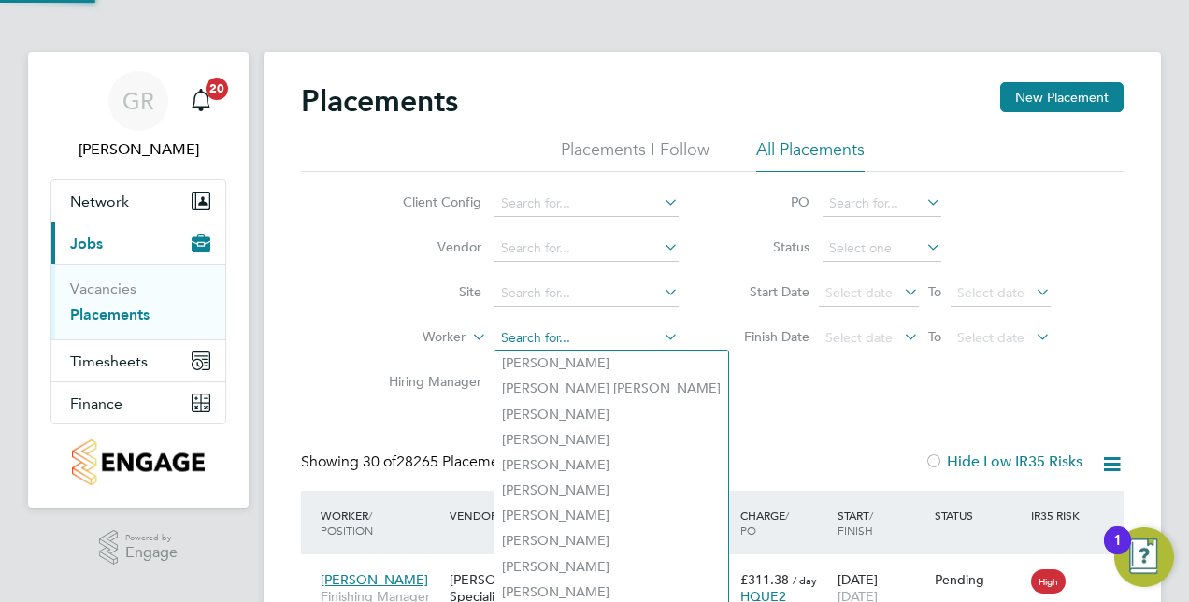
paste input "Marian Gabriel Pahontu"
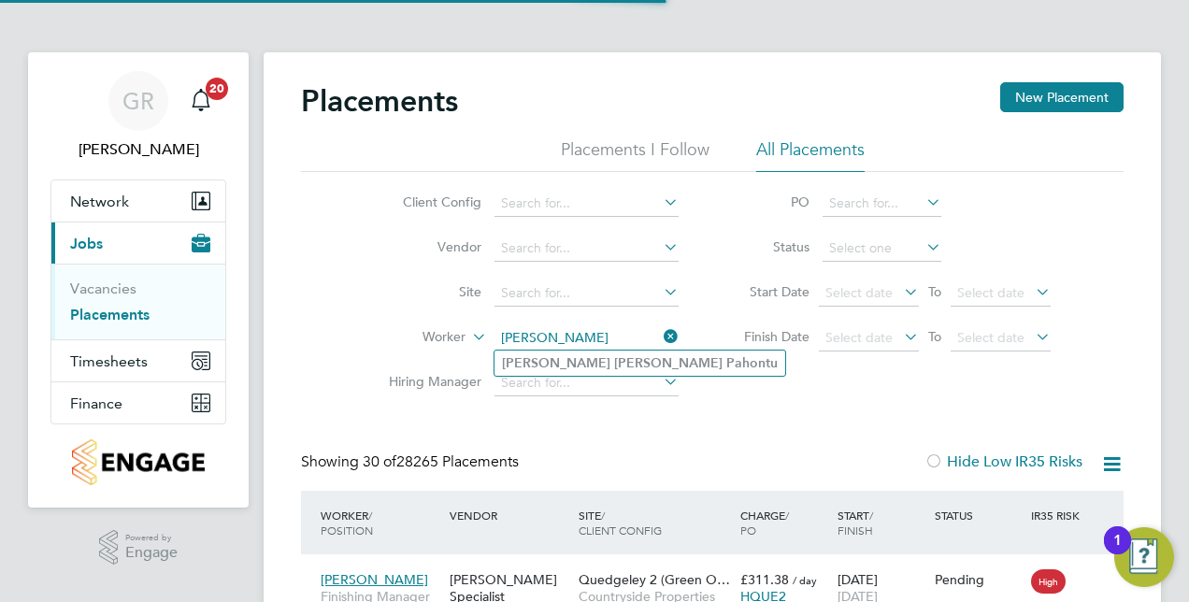
type input "Marian Gabriel Pahontu"
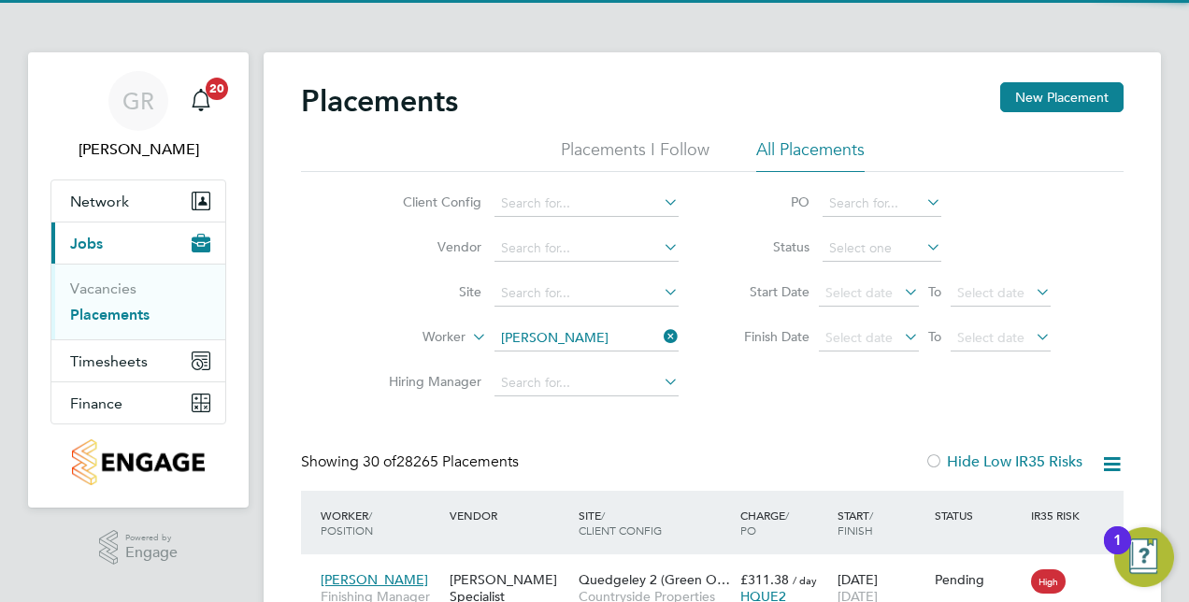
click at [726, 359] on b "Pahontu" at bounding box center [751, 363] width 51 height 16
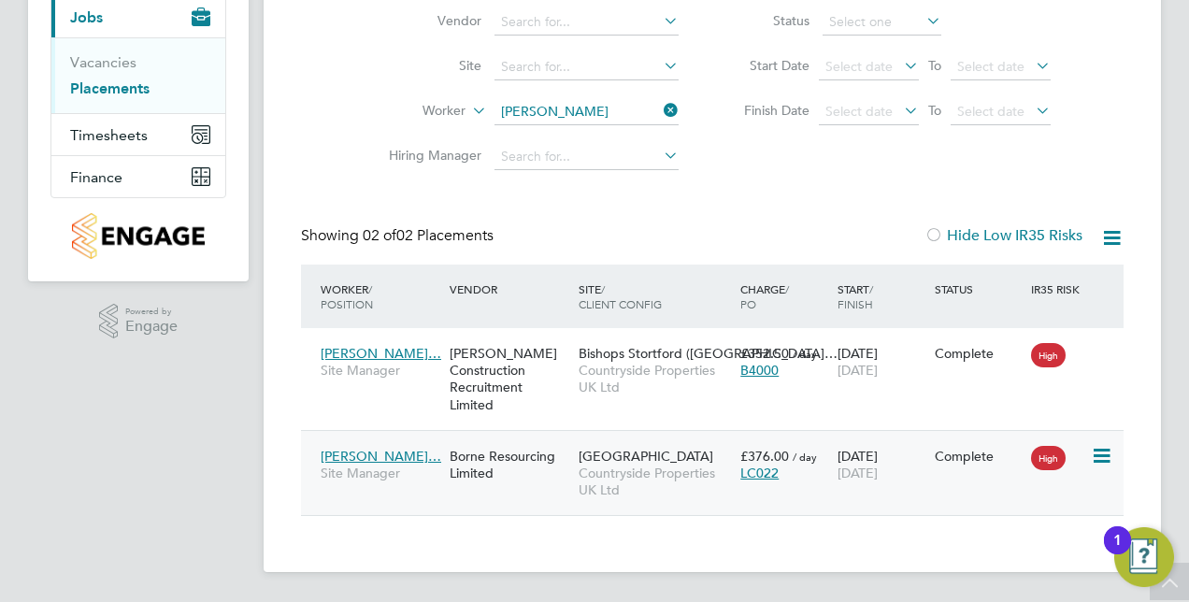
click at [398, 451] on span "Marian Gabriel Pa…" at bounding box center [381, 456] width 121 height 17
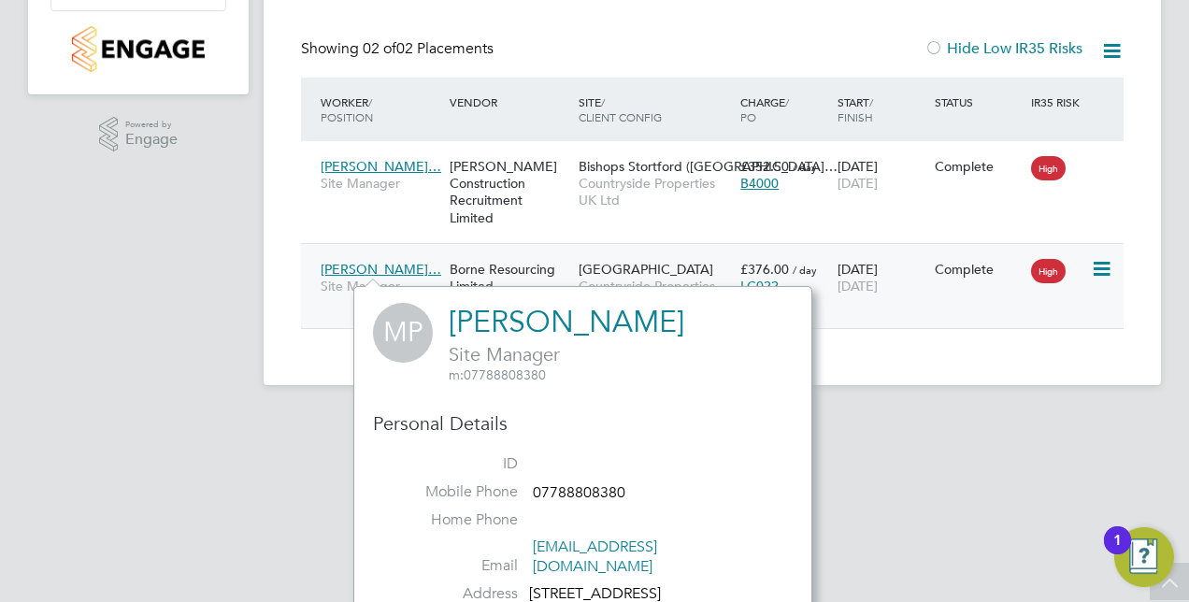
click at [662, 262] on span "[GEOGRAPHIC_DATA]" at bounding box center [646, 269] width 135 height 17
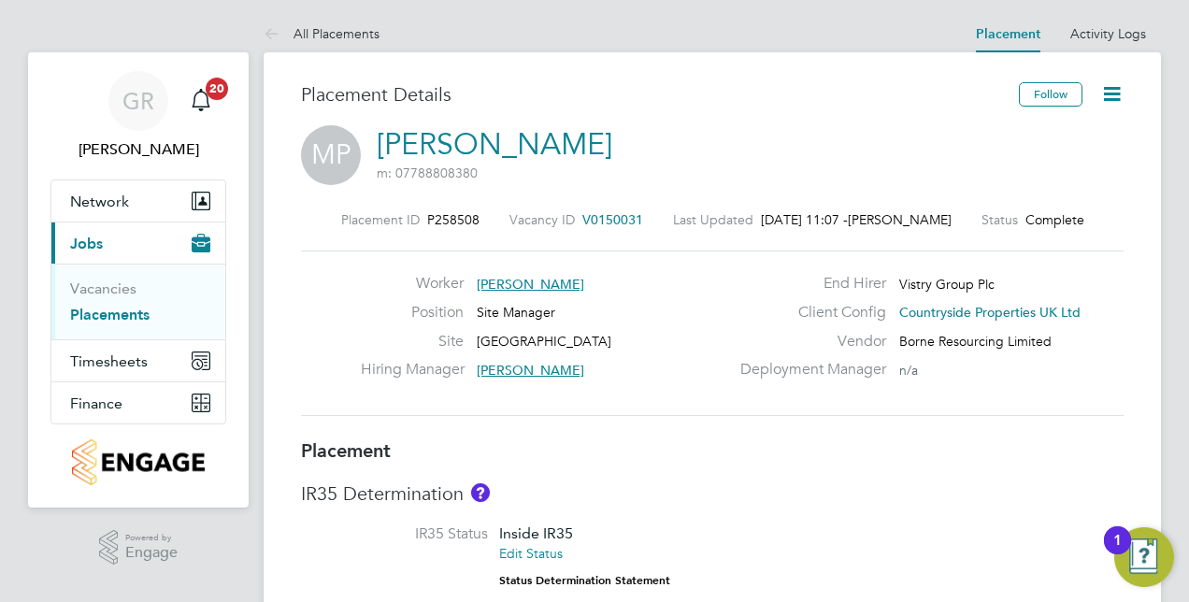
click at [1107, 97] on icon at bounding box center [1111, 93] width 23 height 23
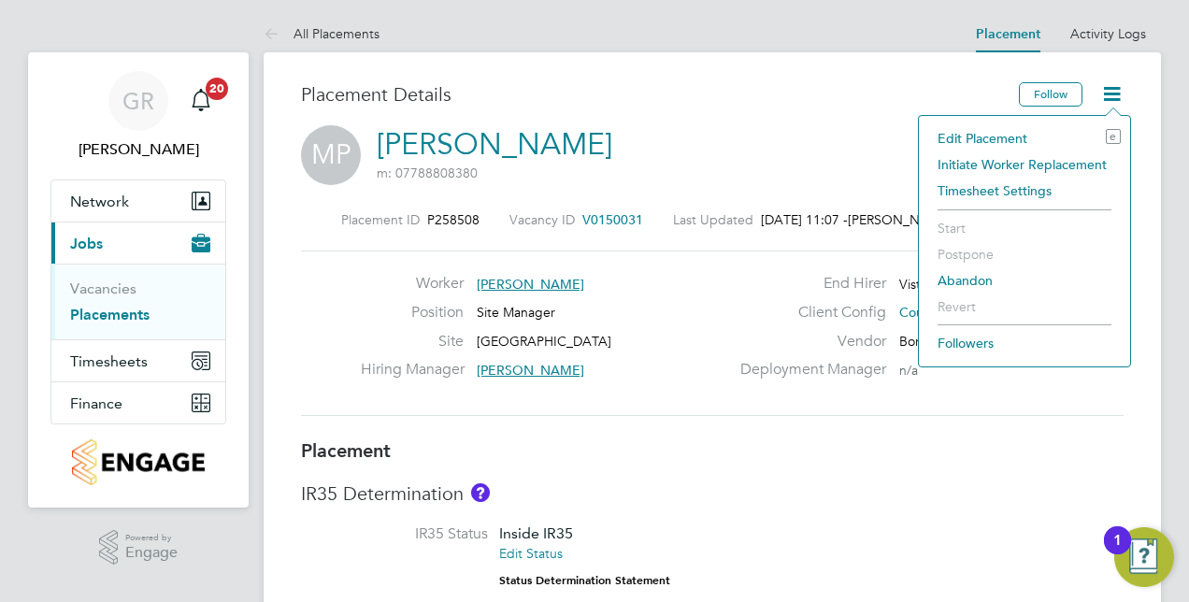
click at [1009, 135] on li "Edit Placement e" at bounding box center [1024, 138] width 193 height 26
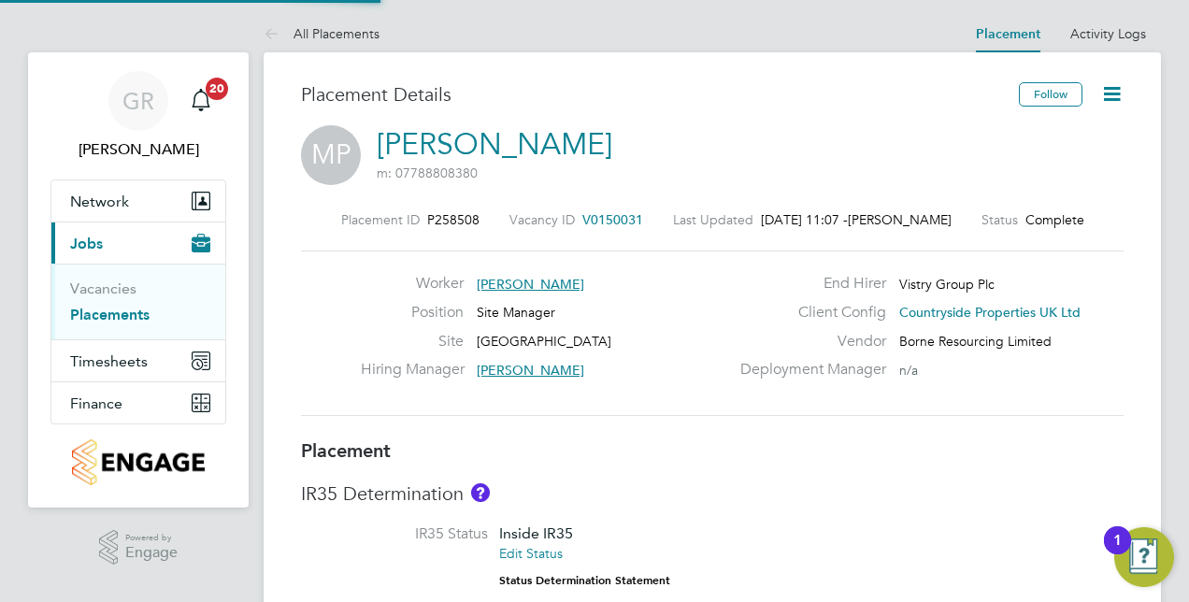
type input "[PERSON_NAME]"
type input "[DATE]"
type input "08:00"
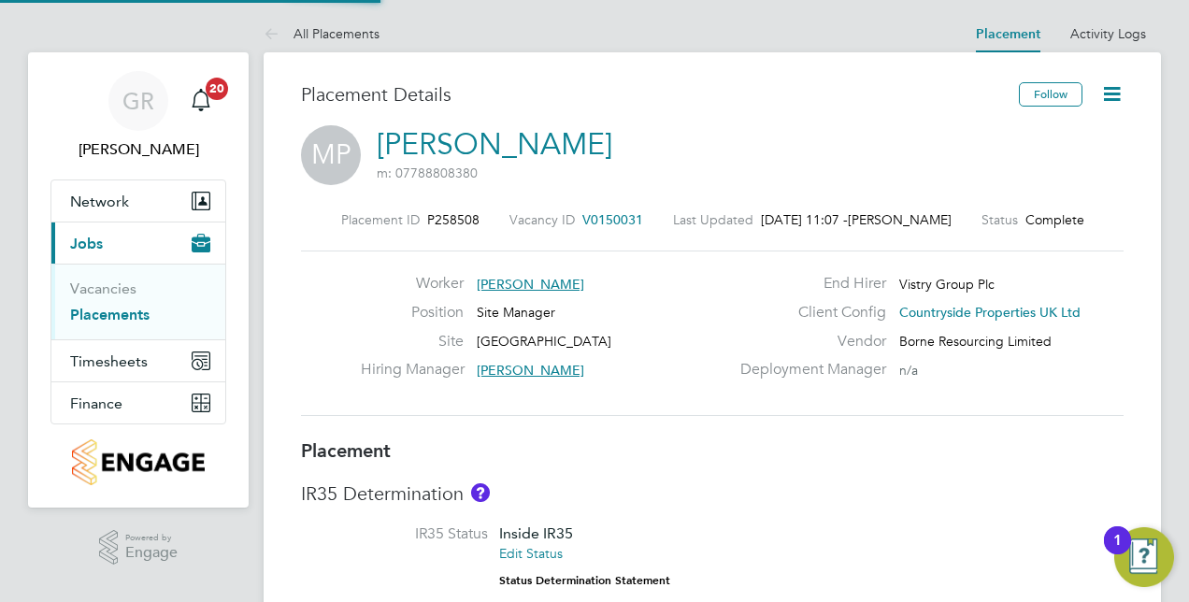
type input "18:00"
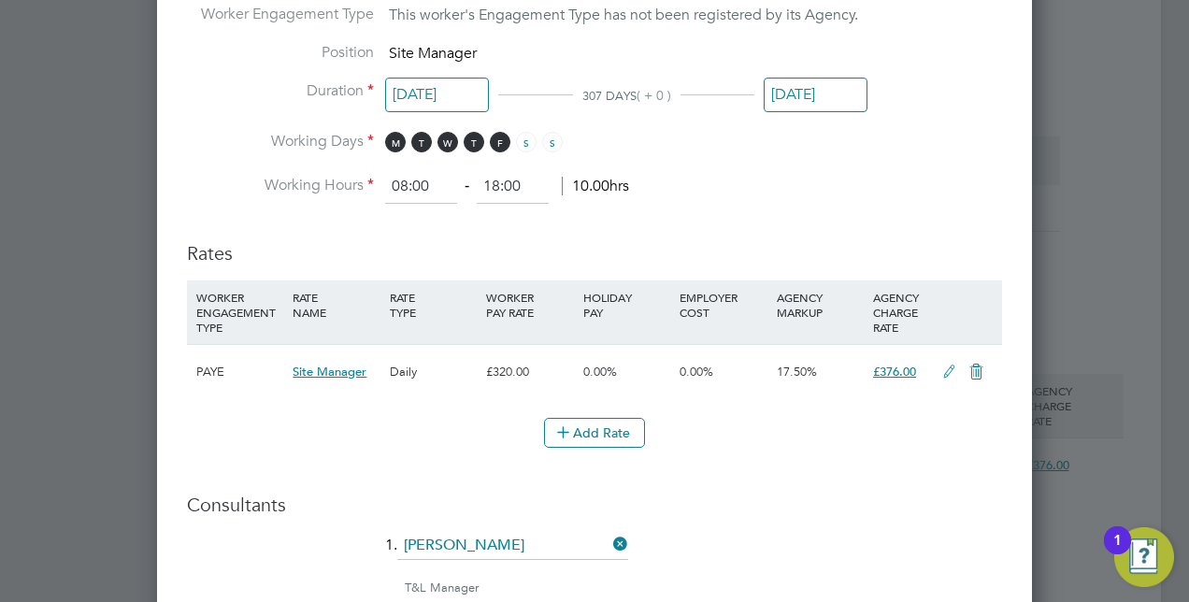
click at [804, 91] on input "[DATE]" at bounding box center [816, 95] width 104 height 35
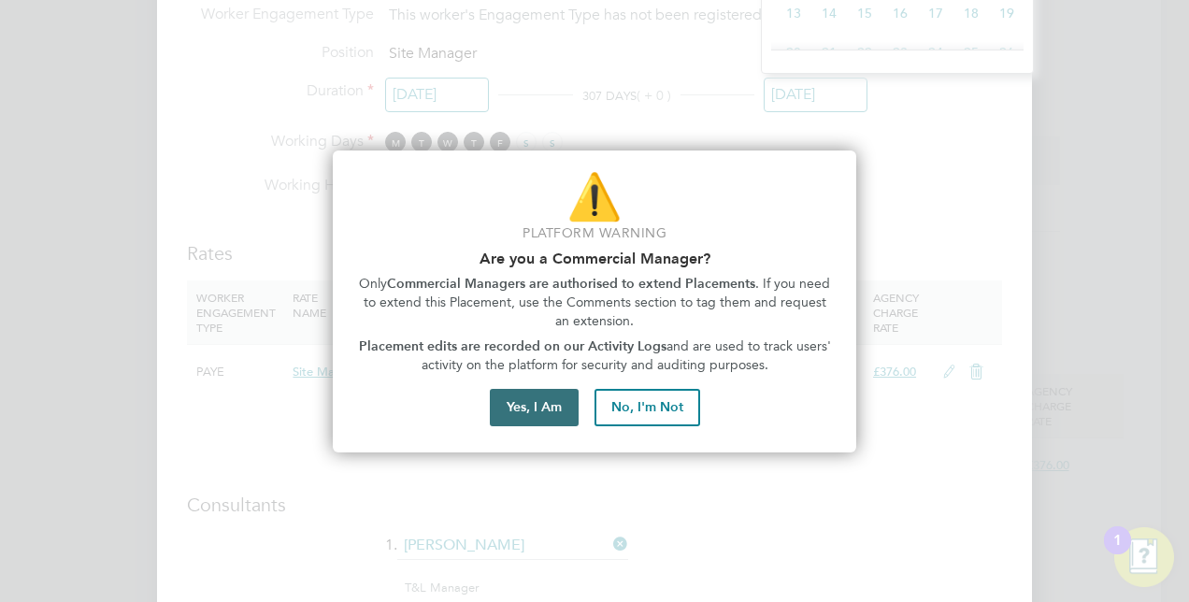
click at [555, 395] on button "Yes, I Am" at bounding box center [534, 407] width 89 height 37
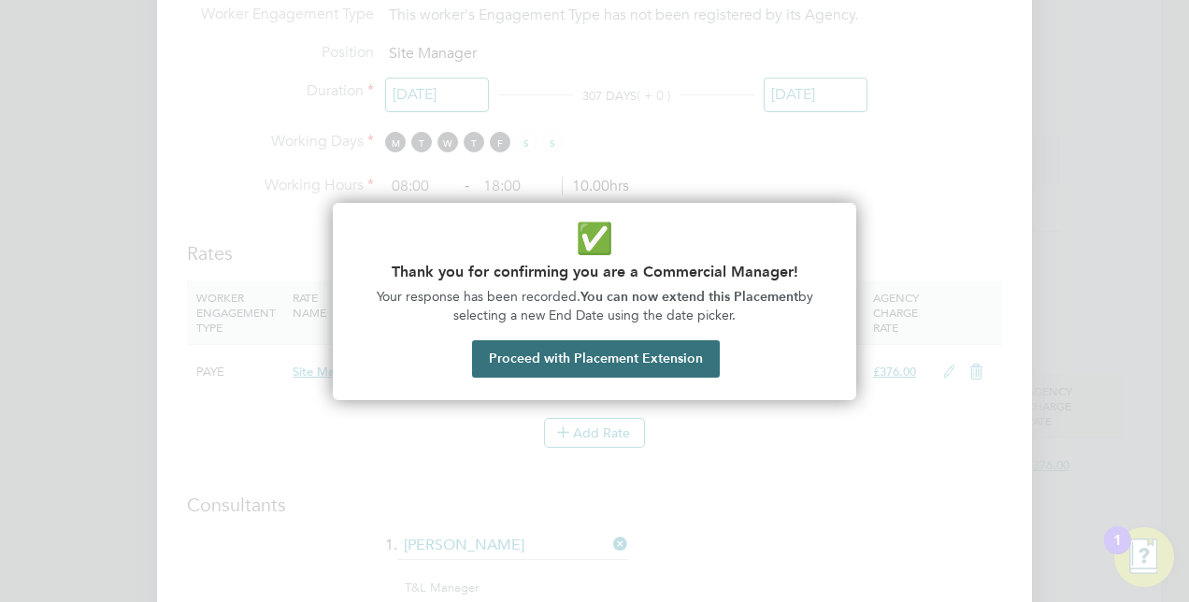
click at [569, 359] on button "Proceed with Placement Extension" at bounding box center [596, 358] width 248 height 37
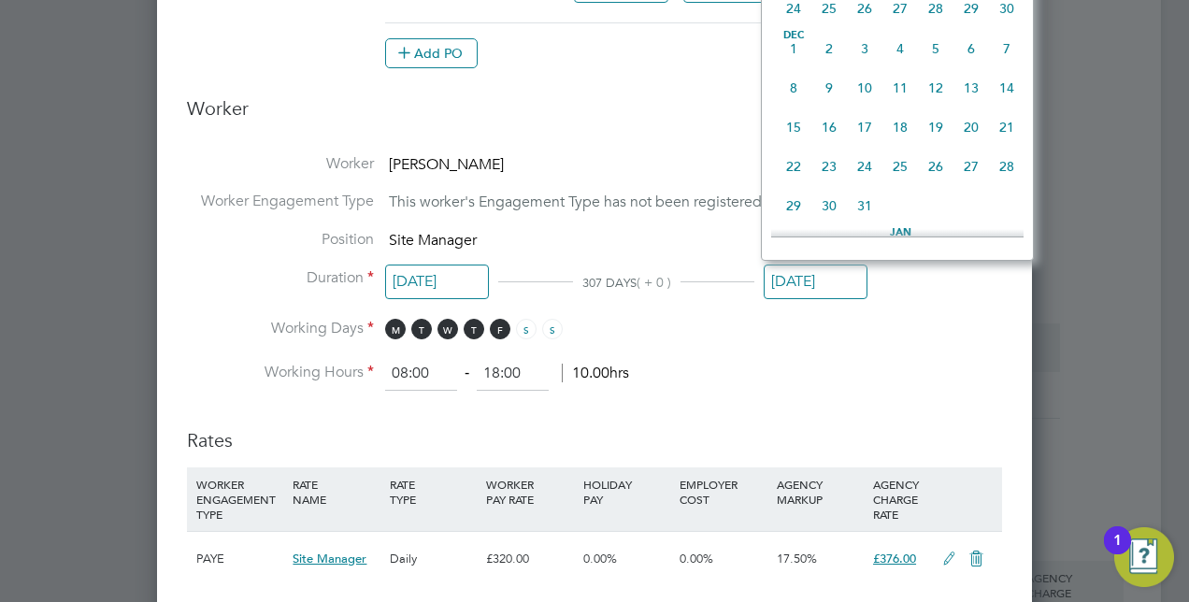
click at [866, 178] on span "24" at bounding box center [865, 167] width 36 height 36
type input "[DATE]"
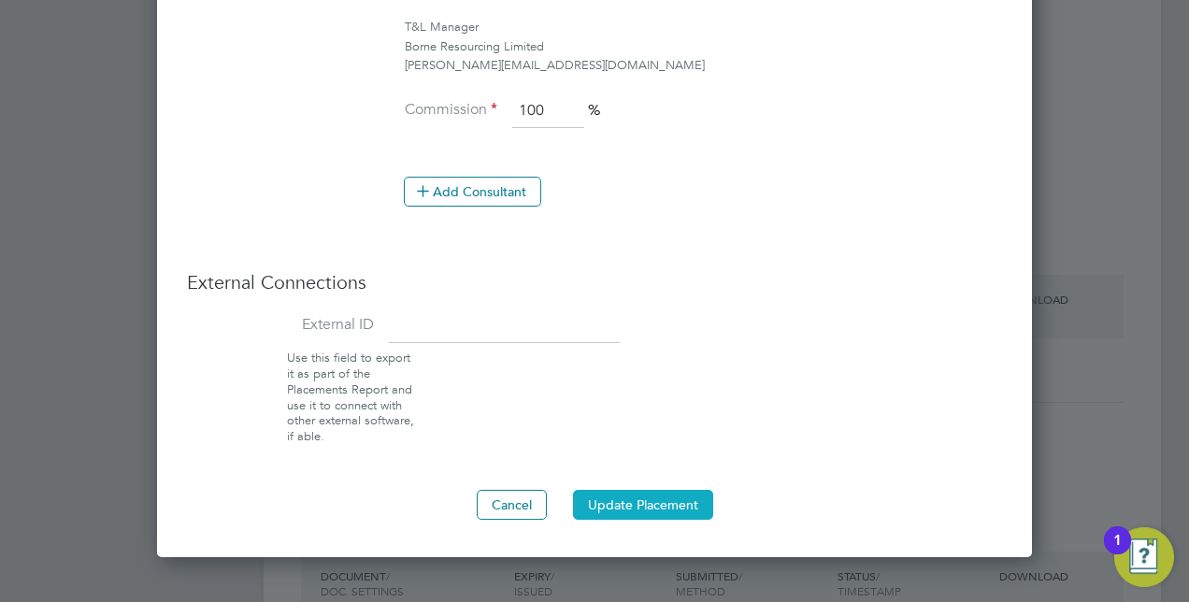
click at [669, 492] on button "Update Placement" at bounding box center [643, 505] width 140 height 30
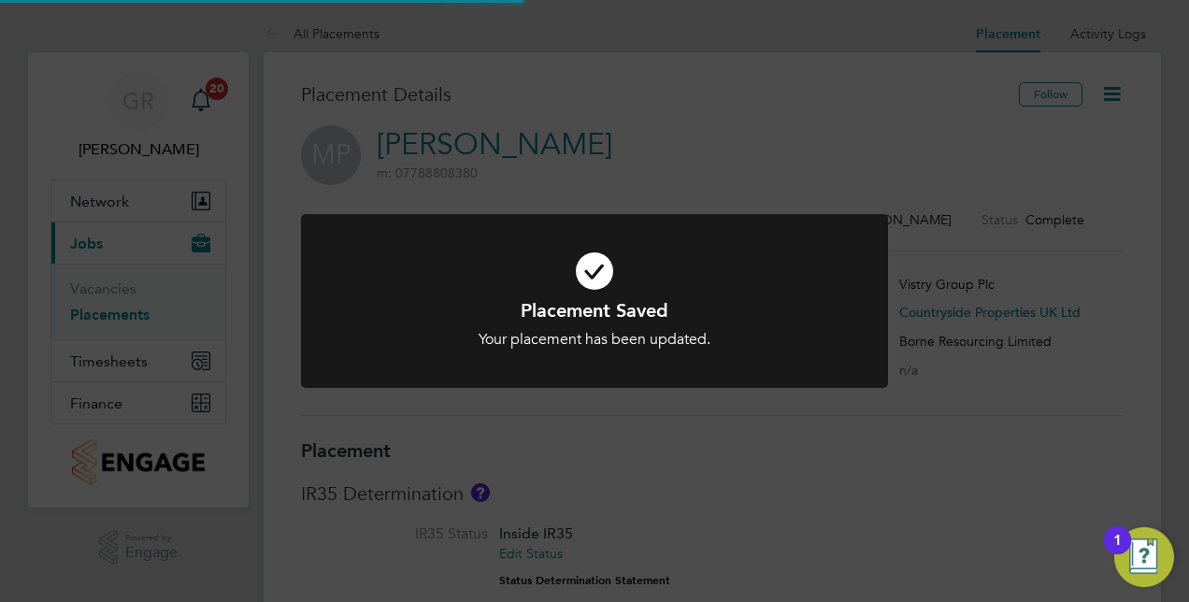
click at [984, 203] on div "Placement Saved Your placement has been updated. Cancel Okay" at bounding box center [594, 301] width 1189 height 602
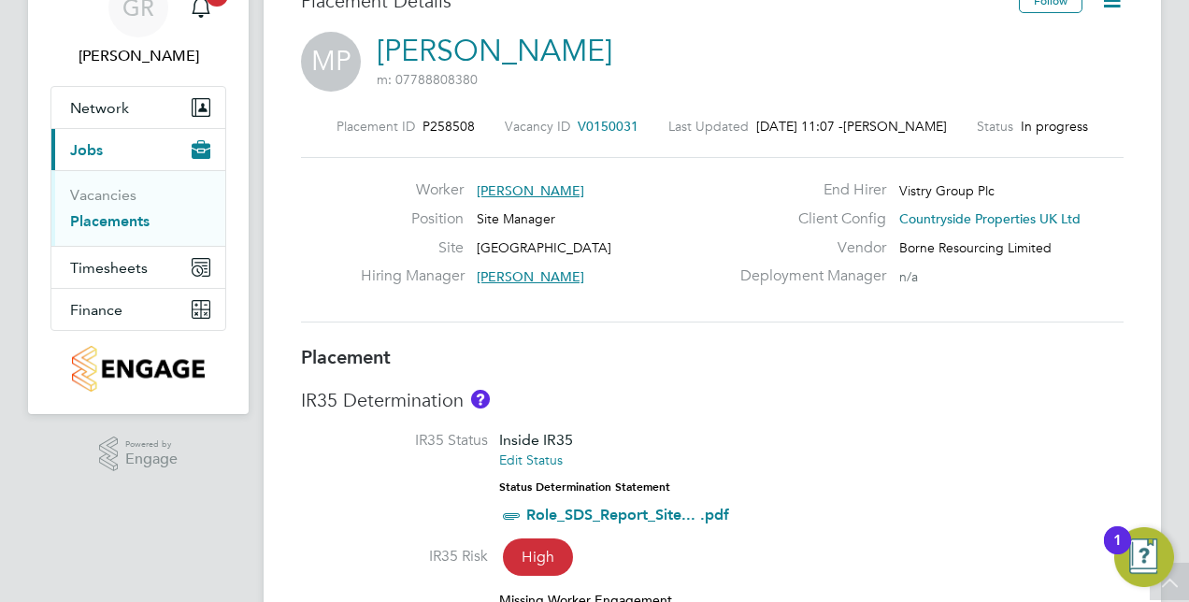
click at [124, 222] on link "Placements" at bounding box center [109, 221] width 79 height 18
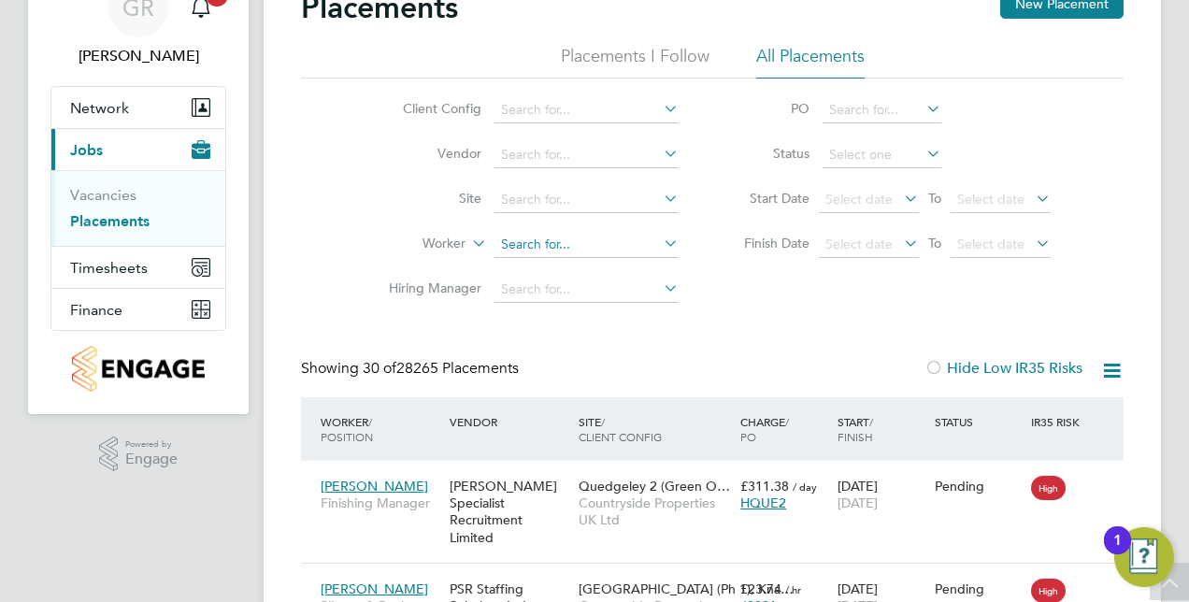
click at [557, 245] on input at bounding box center [586, 245] width 184 height 26
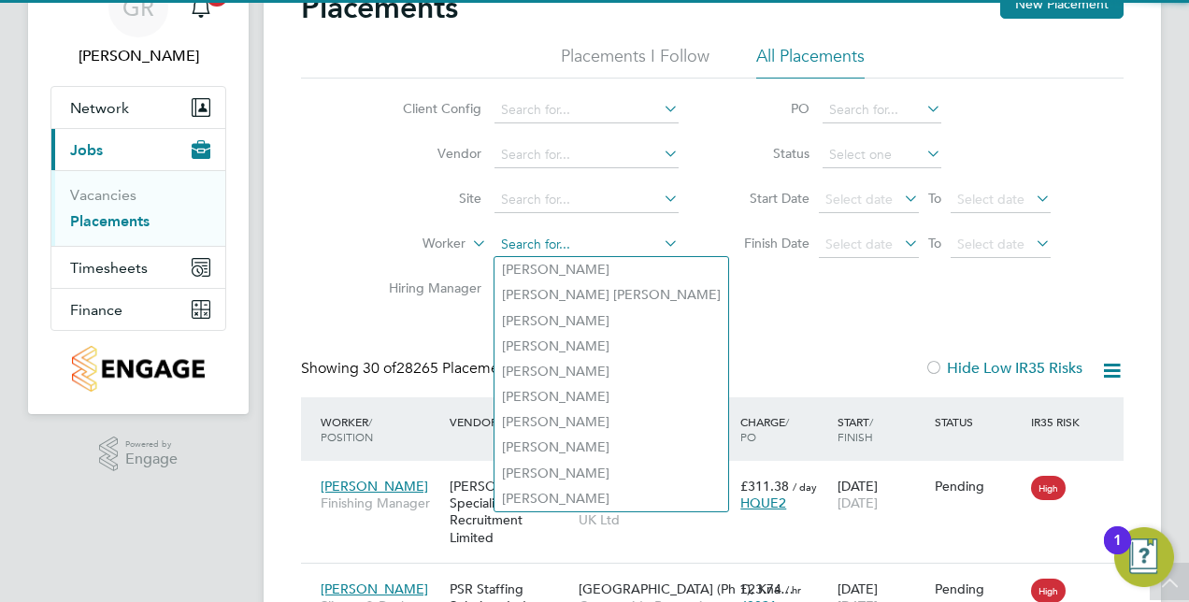
paste input "[PERSON_NAME][GEOGRAPHIC_DATA]"
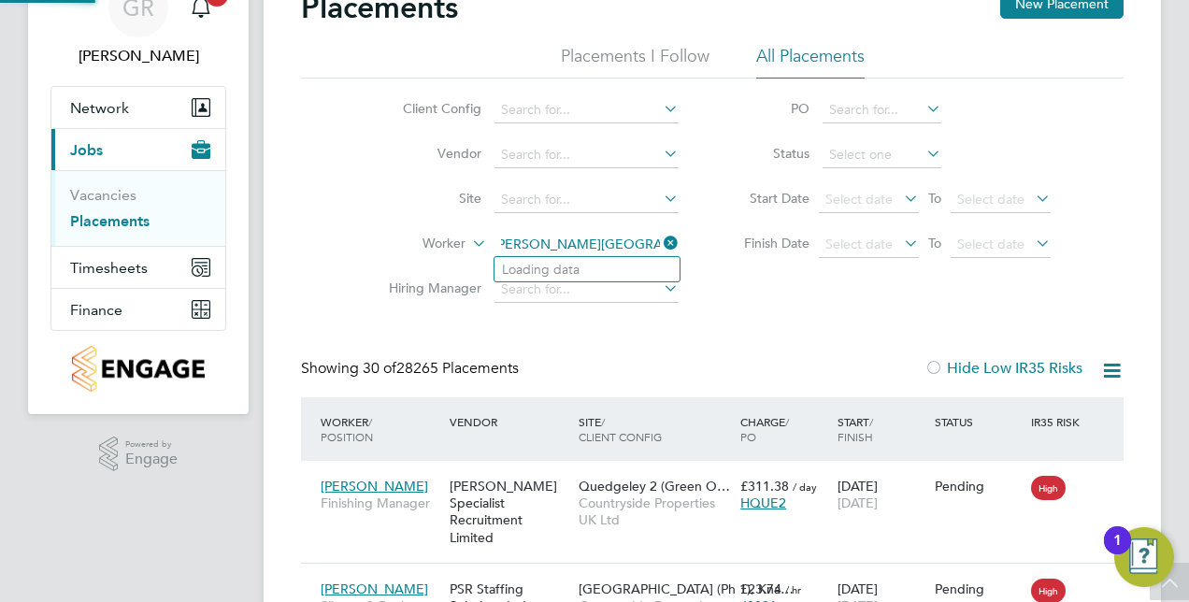
type input "[PERSON_NAME]"
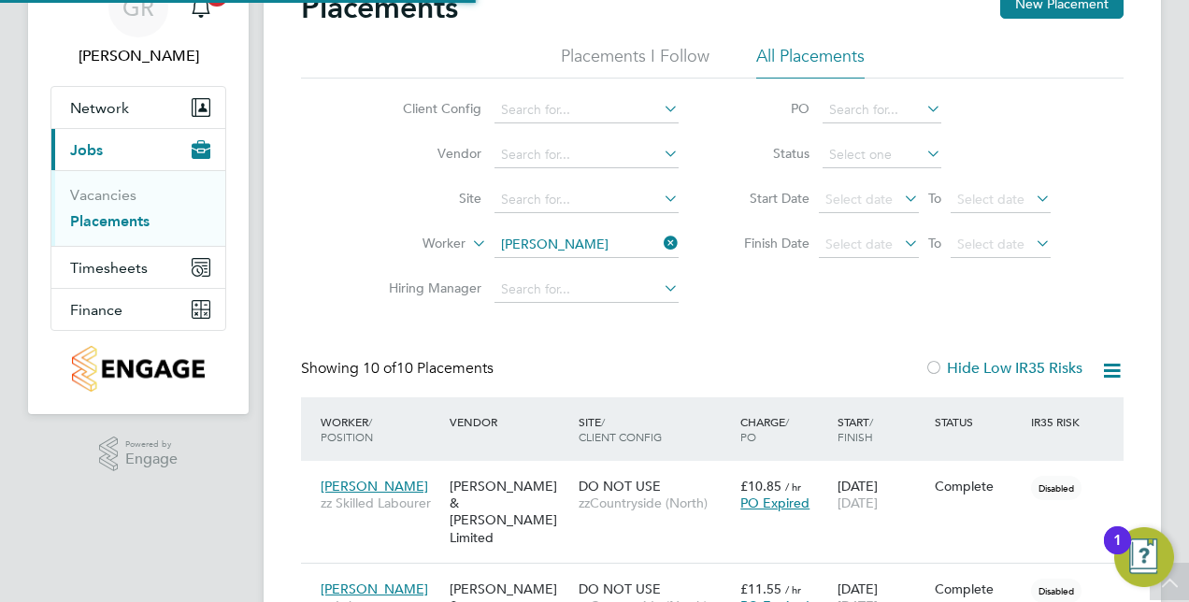
click at [660, 240] on icon at bounding box center [660, 243] width 0 height 26
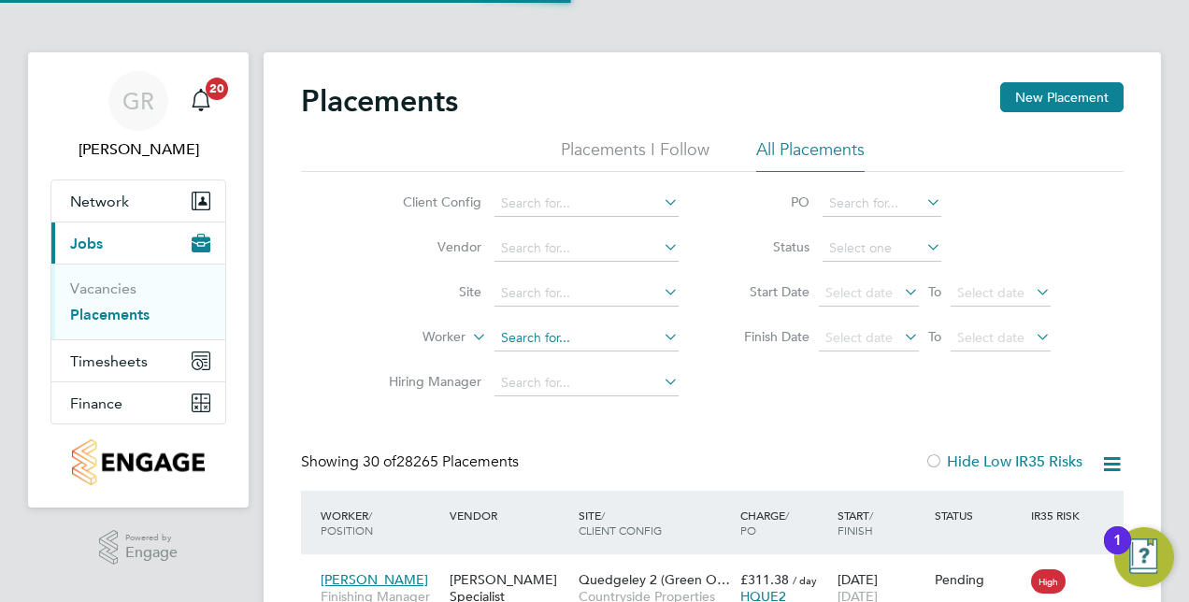
click at [590, 345] on input at bounding box center [586, 338] width 184 height 26
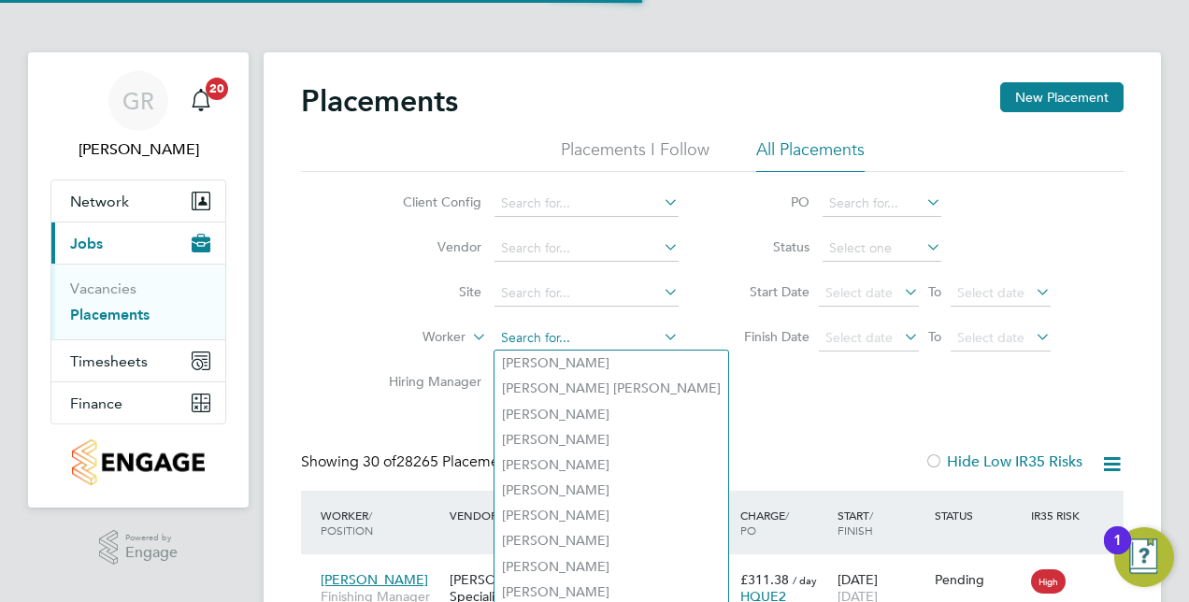
type input "v"
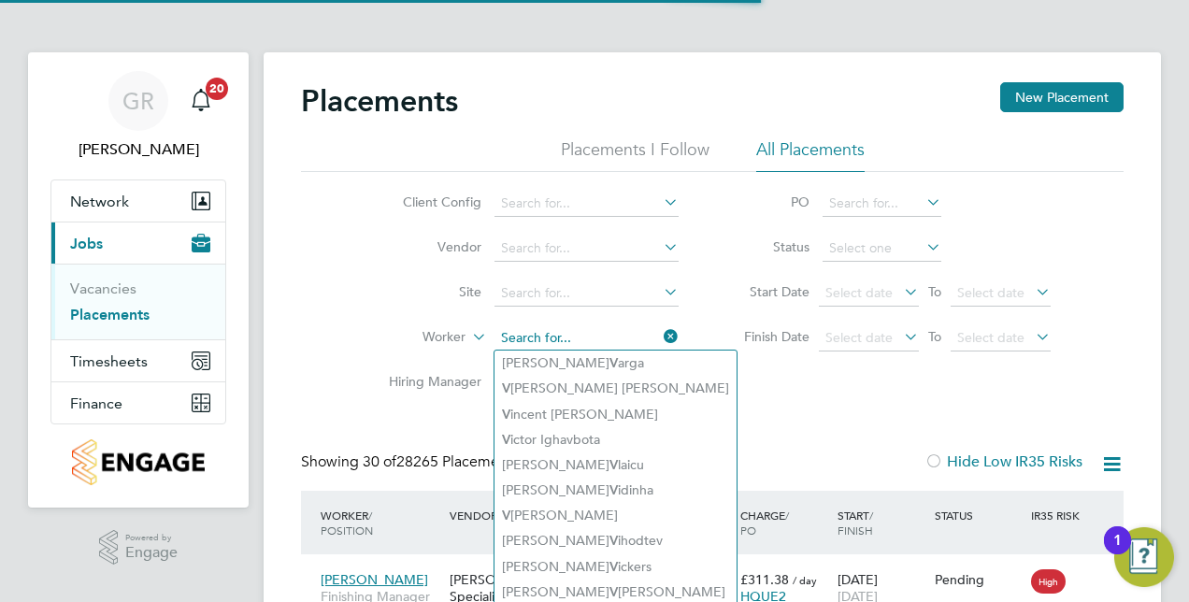
paste input "[PERSON_NAME][GEOGRAPHIC_DATA]"
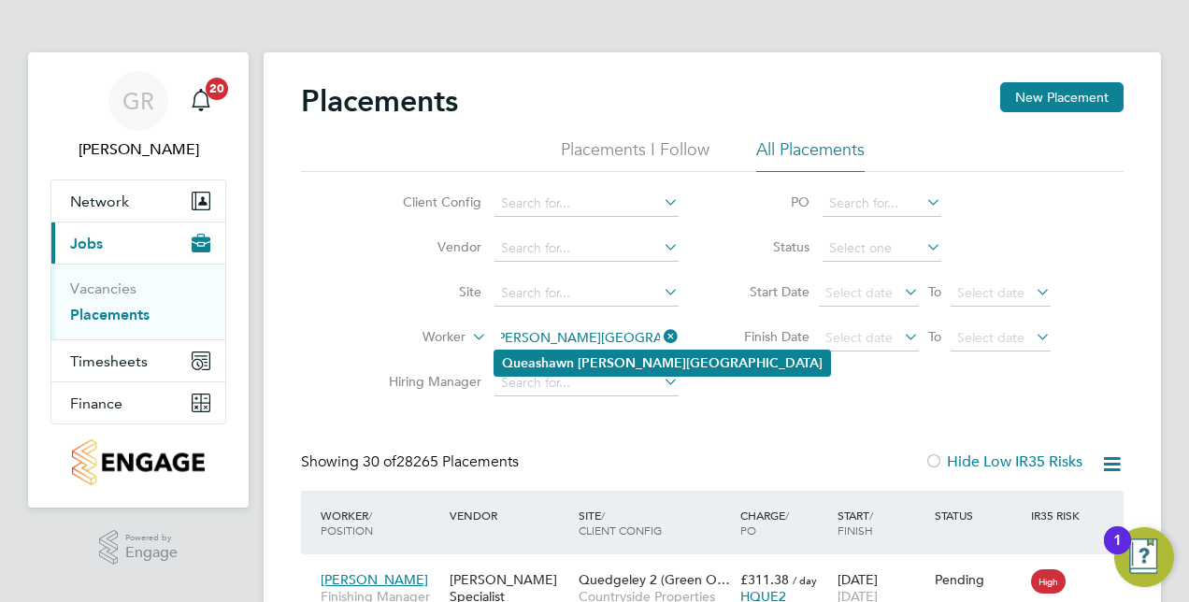
type input "[PERSON_NAME][GEOGRAPHIC_DATA]"
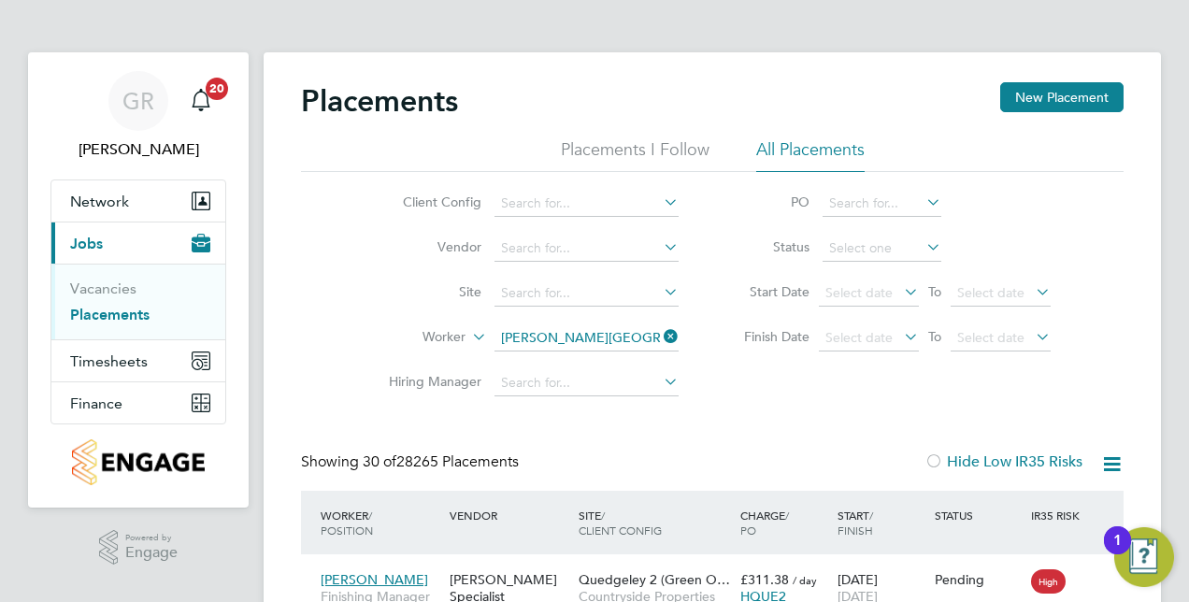
click at [589, 355] on b "Nzekwue-Fullerton" at bounding box center [700, 363] width 245 height 16
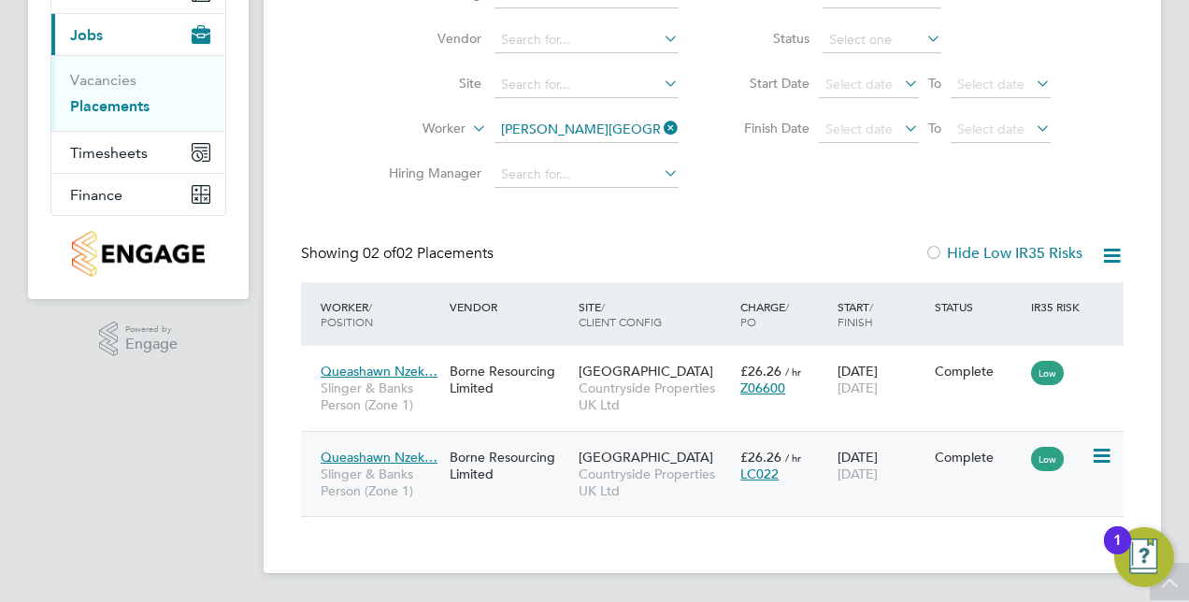
click at [549, 472] on div "Borne Resourcing Limited" at bounding box center [509, 465] width 129 height 52
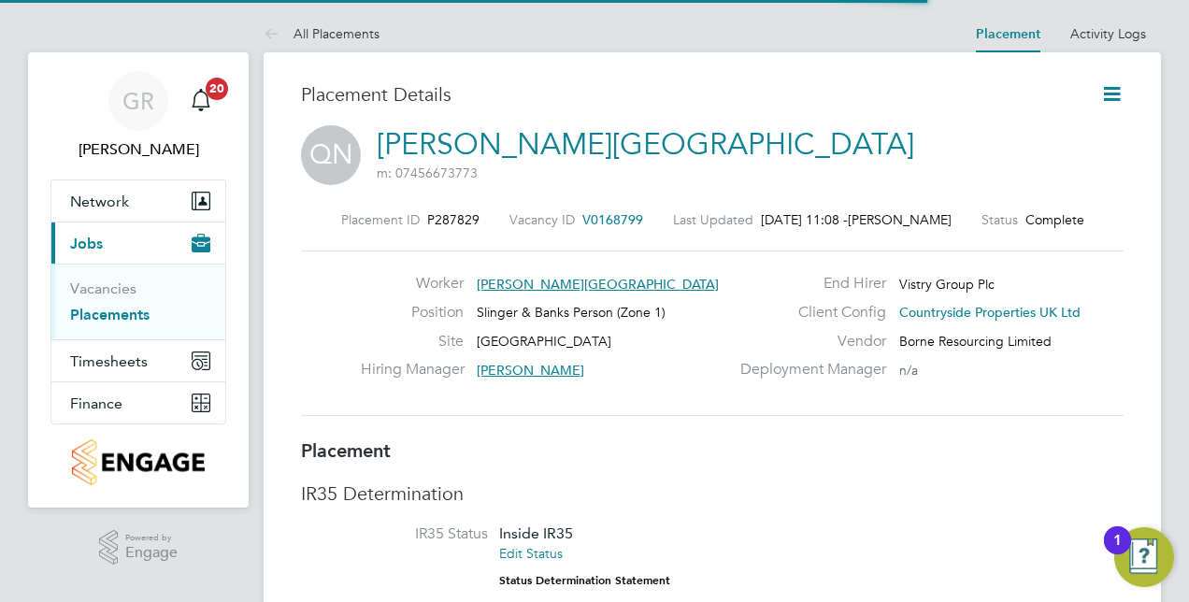
scroll to position [18, 299]
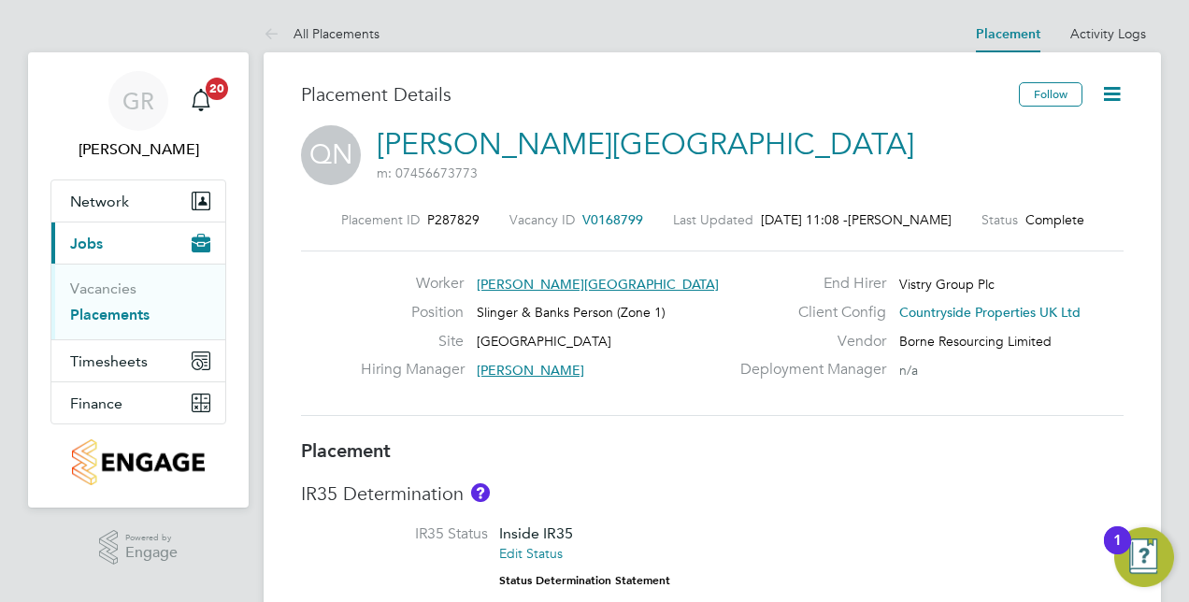
click at [1101, 99] on icon at bounding box center [1111, 93] width 23 height 23
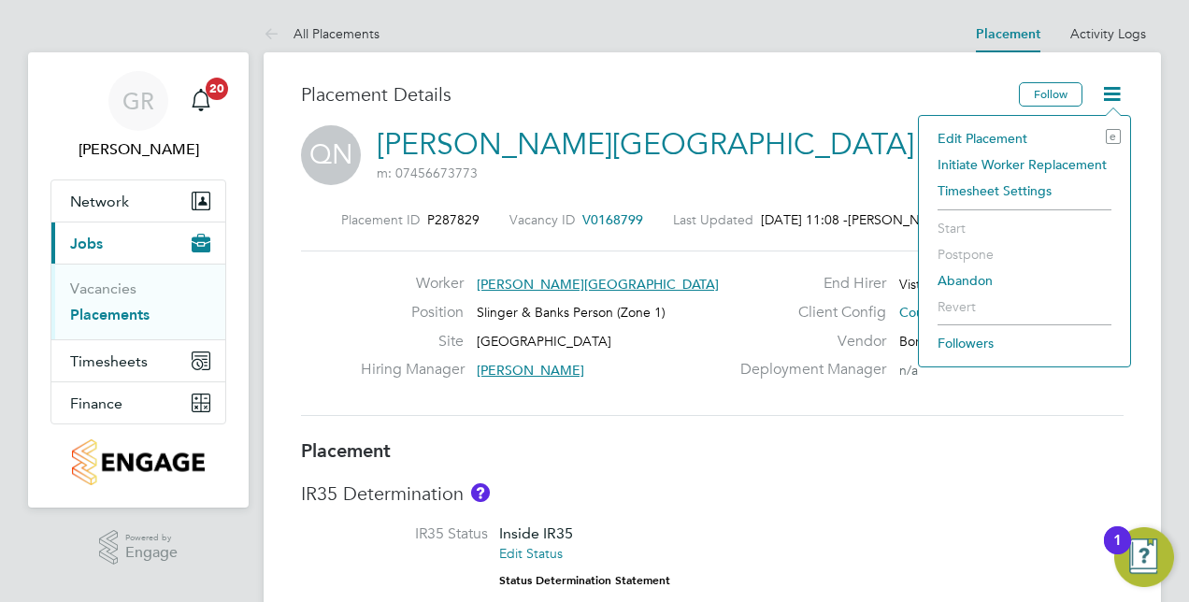
click at [987, 136] on li "Edit Placement e" at bounding box center [1024, 138] width 193 height 26
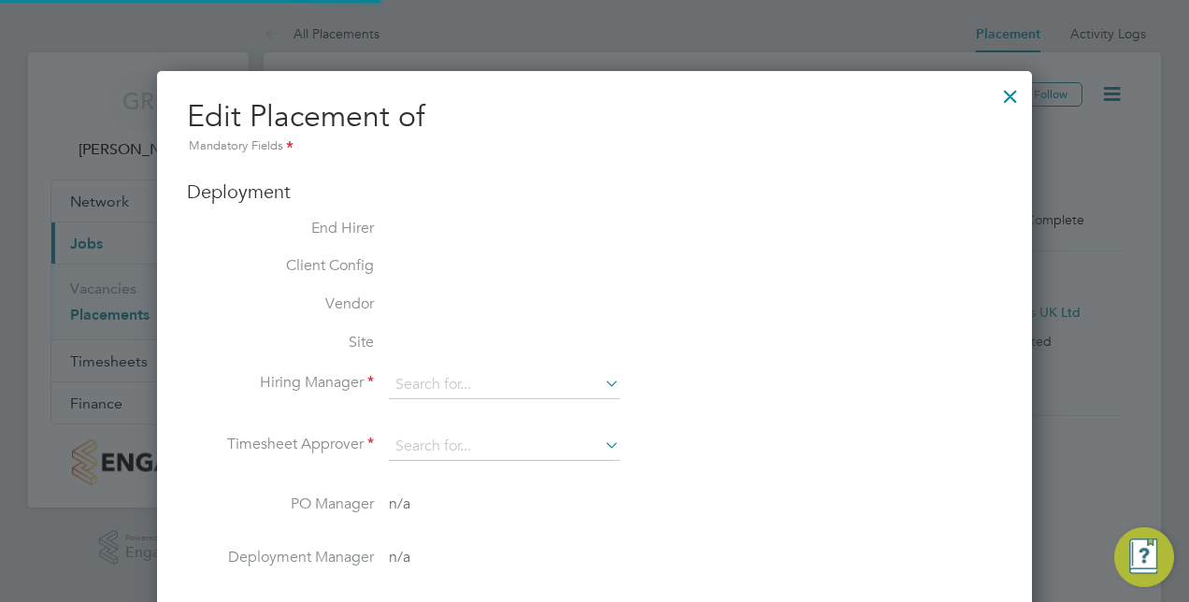
type input "[PERSON_NAME]"
type input "[DATE]"
type input "08:00"
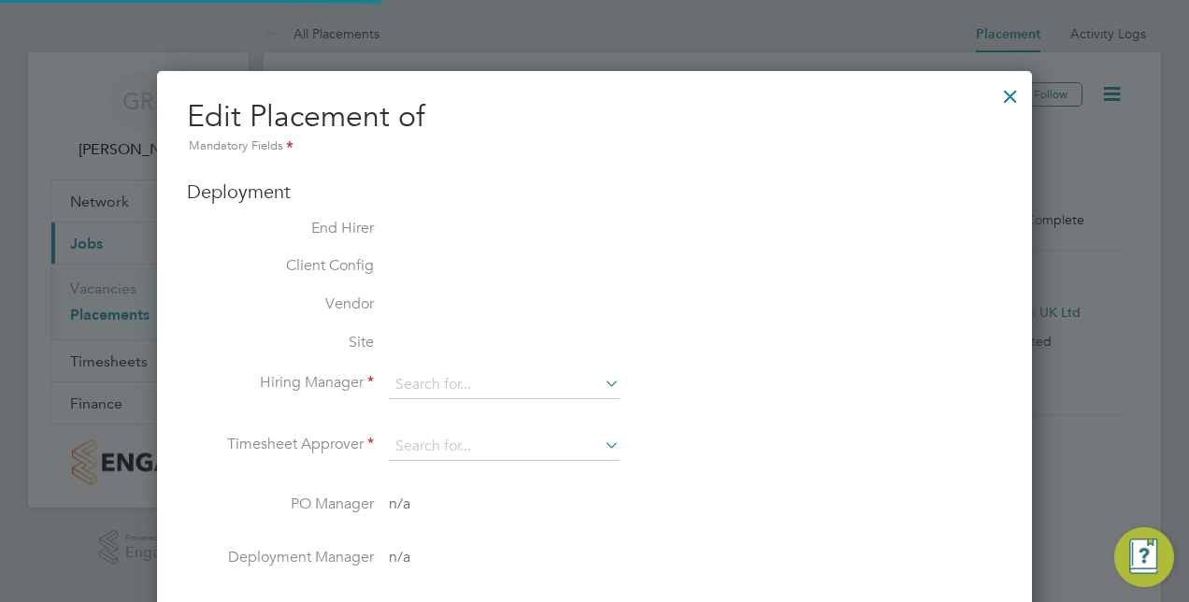
type input "18:00"
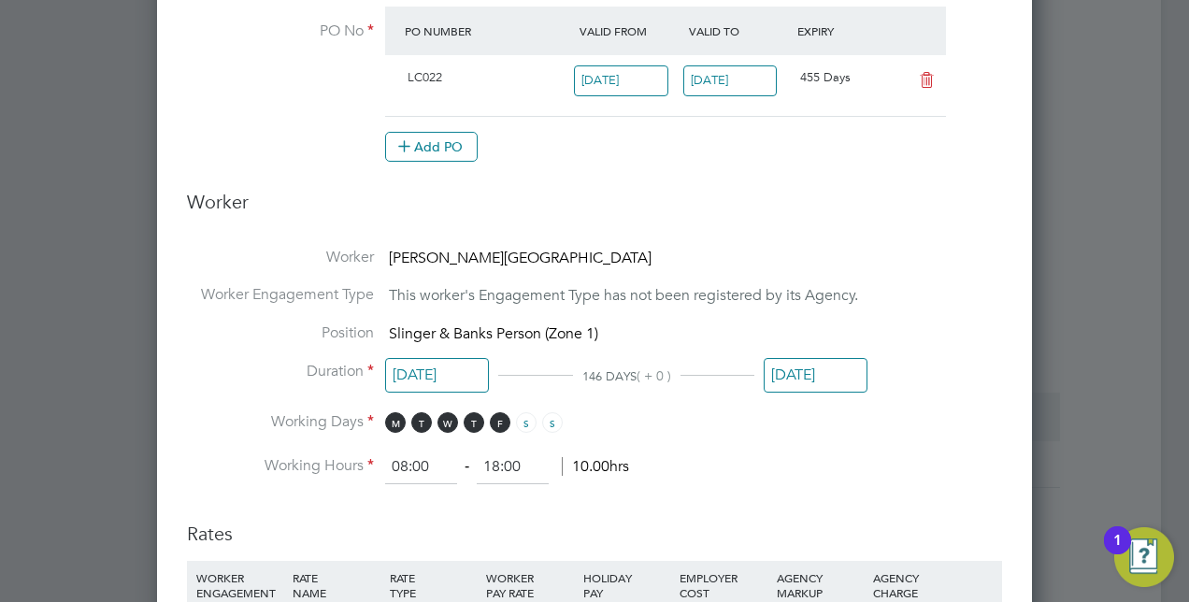
click at [825, 363] on input "[DATE]" at bounding box center [816, 375] width 104 height 35
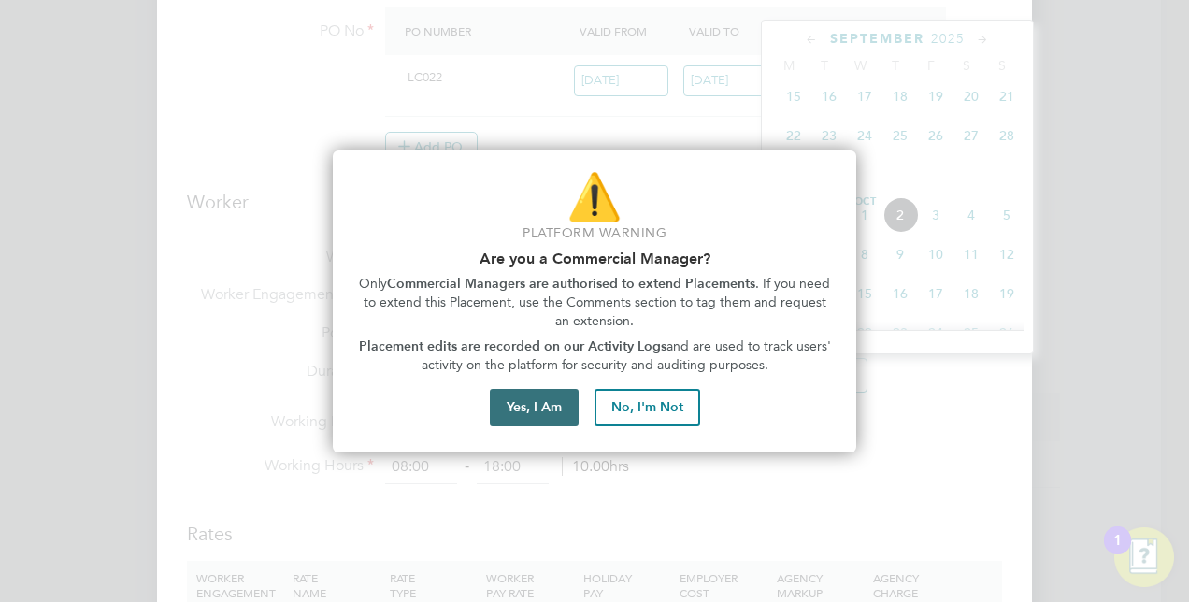
click at [531, 409] on button "Yes, I Am" at bounding box center [534, 407] width 89 height 37
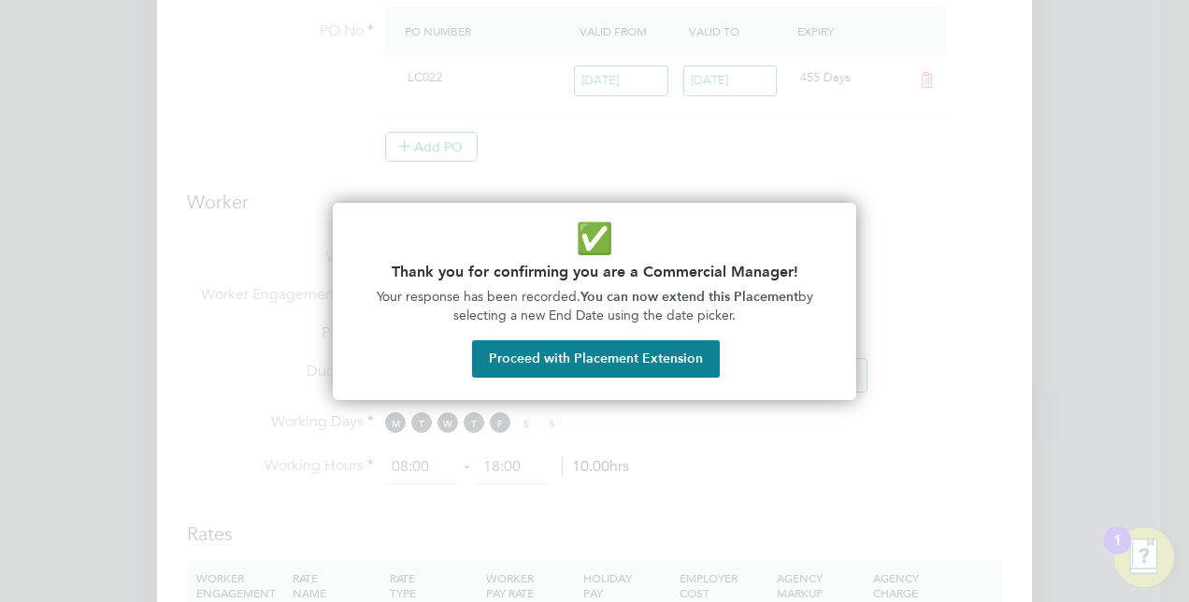
click at [621, 356] on button "Proceed with Placement Extension" at bounding box center [596, 358] width 248 height 37
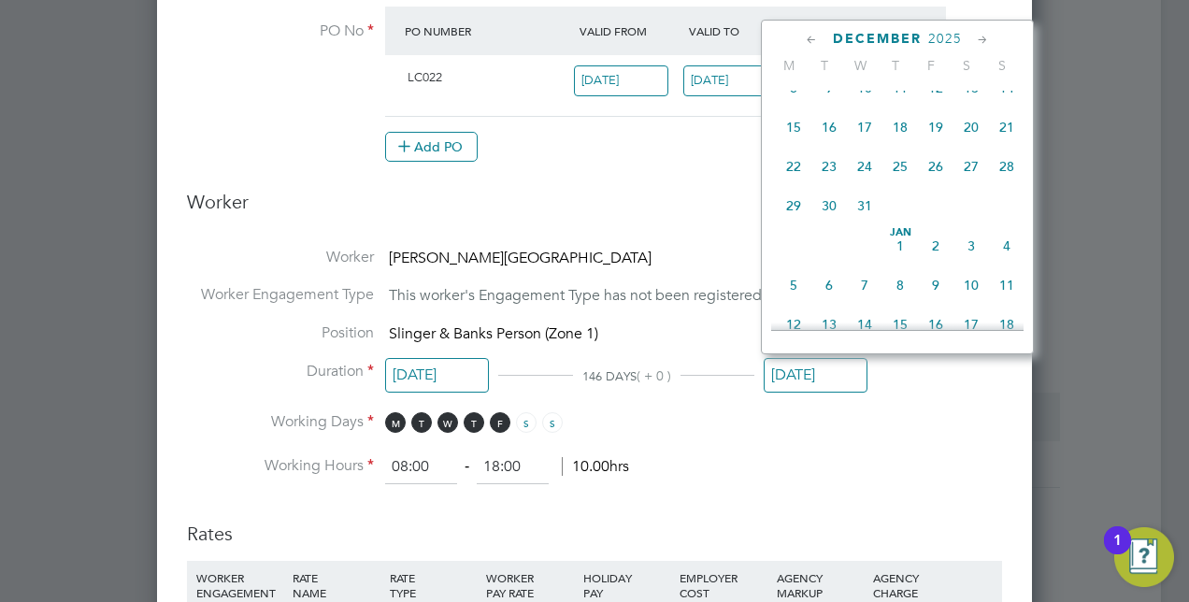
click at [865, 181] on span "24" at bounding box center [865, 167] width 36 height 36
type input "[DATE]"
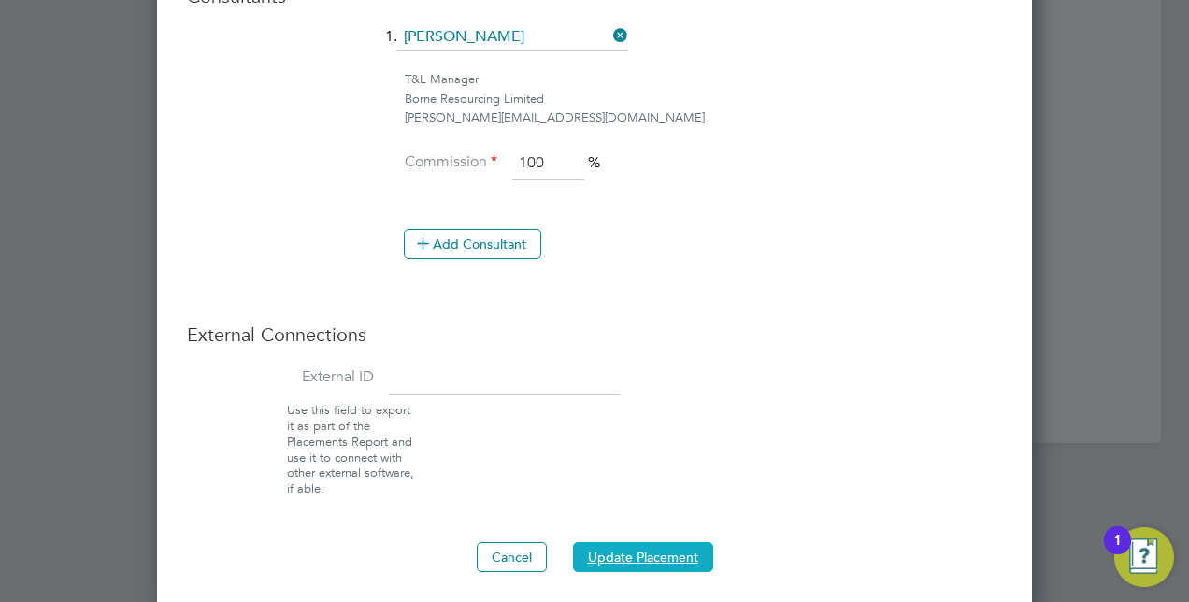
click at [662, 551] on button "Update Placement" at bounding box center [643, 557] width 140 height 30
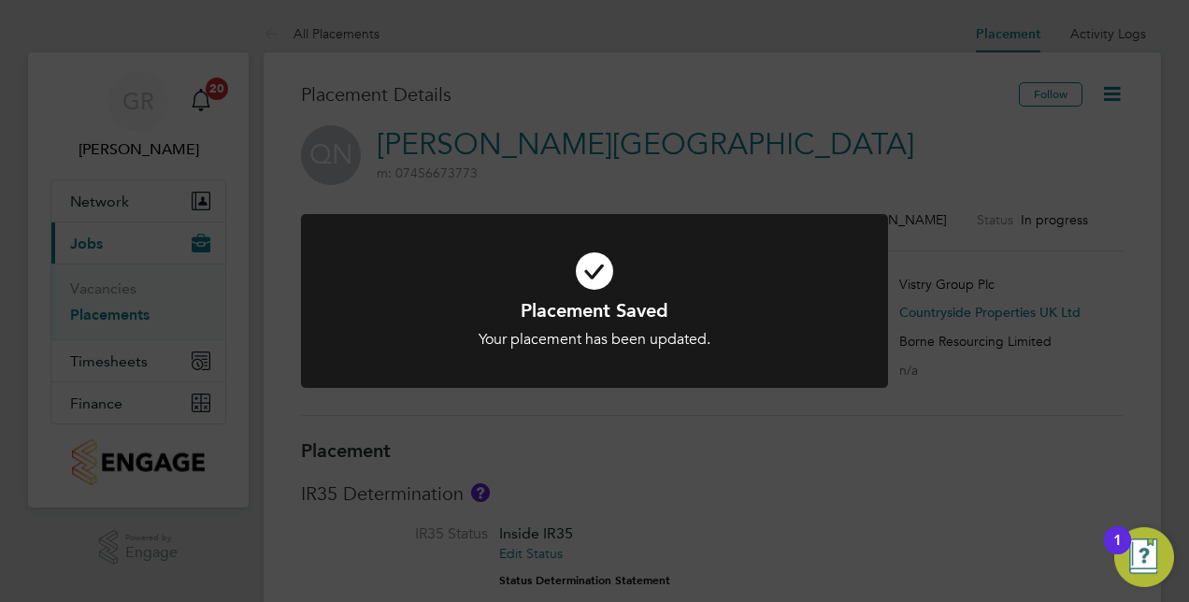
click at [864, 478] on div "Placement Saved Your placement has been updated. Cancel Okay" at bounding box center [594, 301] width 1189 height 602
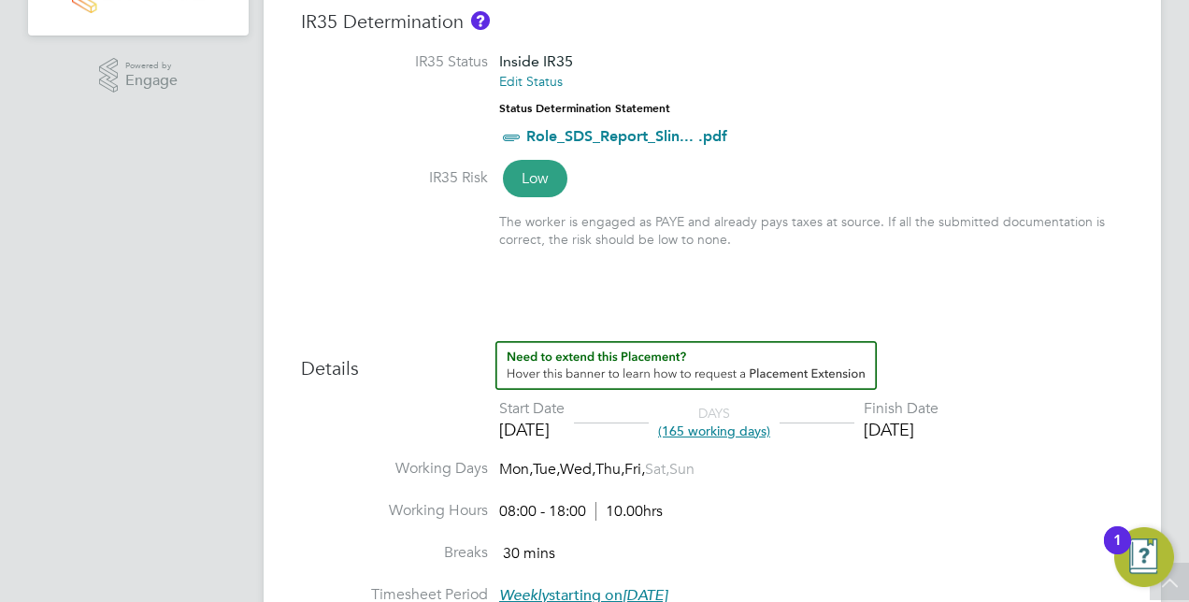
click at [1009, 309] on div "Placement IR35 Determination IR35 Status Inside IR35 Edit Status Status Determi…" at bounding box center [712, 504] width 823 height 1077
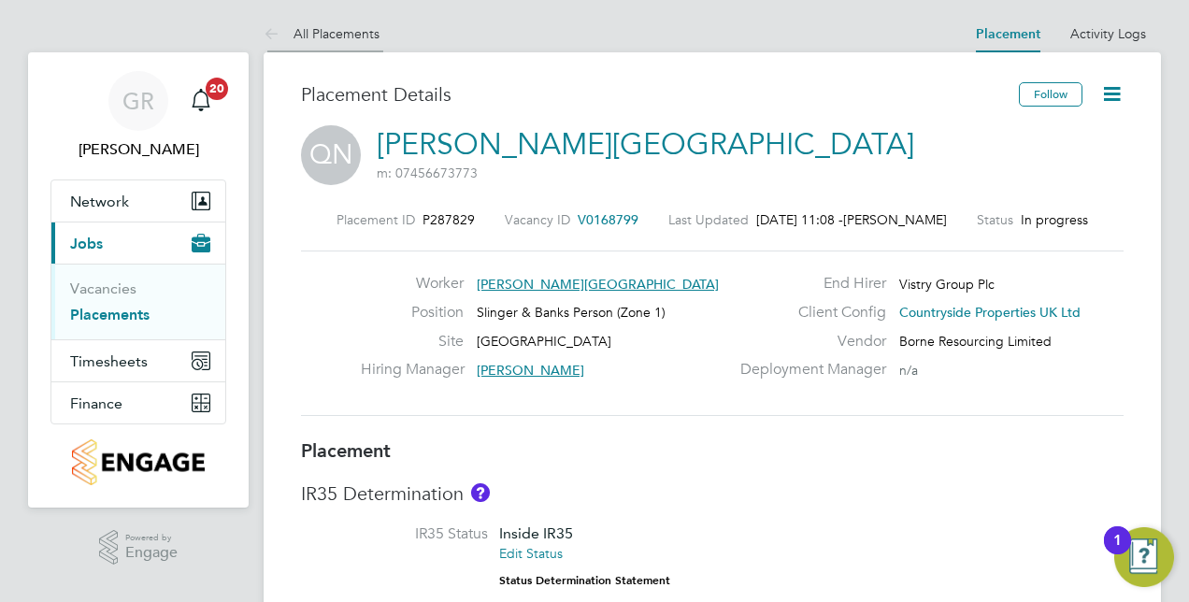
click at [350, 33] on link "All Placements" at bounding box center [322, 33] width 116 height 17
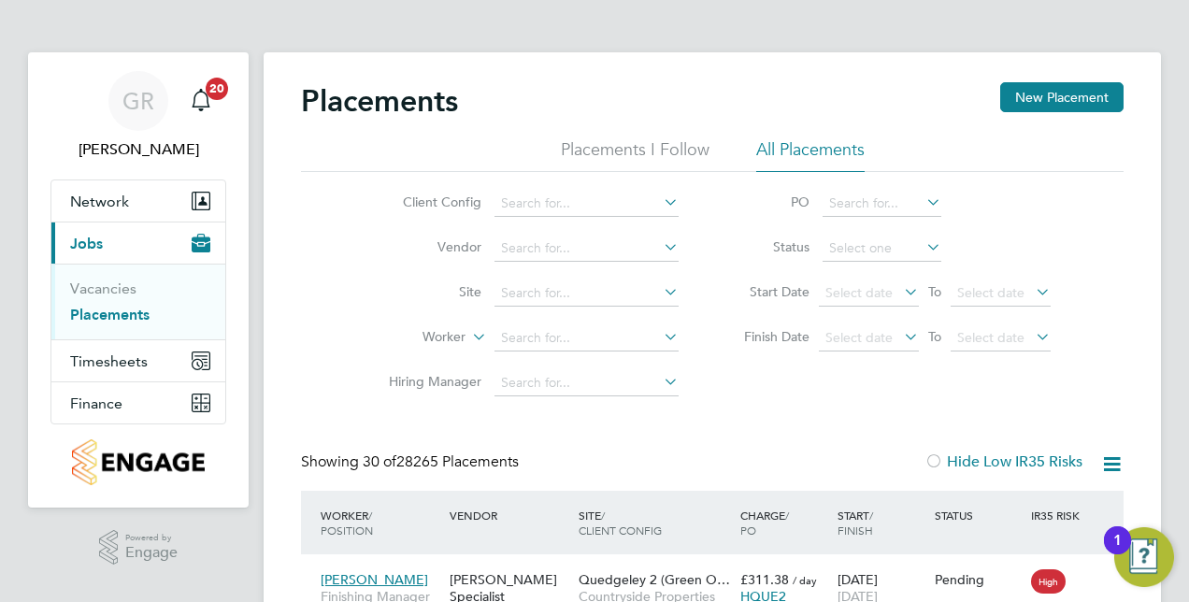
click at [609, 351] on li "Worker" at bounding box center [526, 338] width 351 height 45
click at [617, 335] on input at bounding box center [586, 338] width 184 height 26
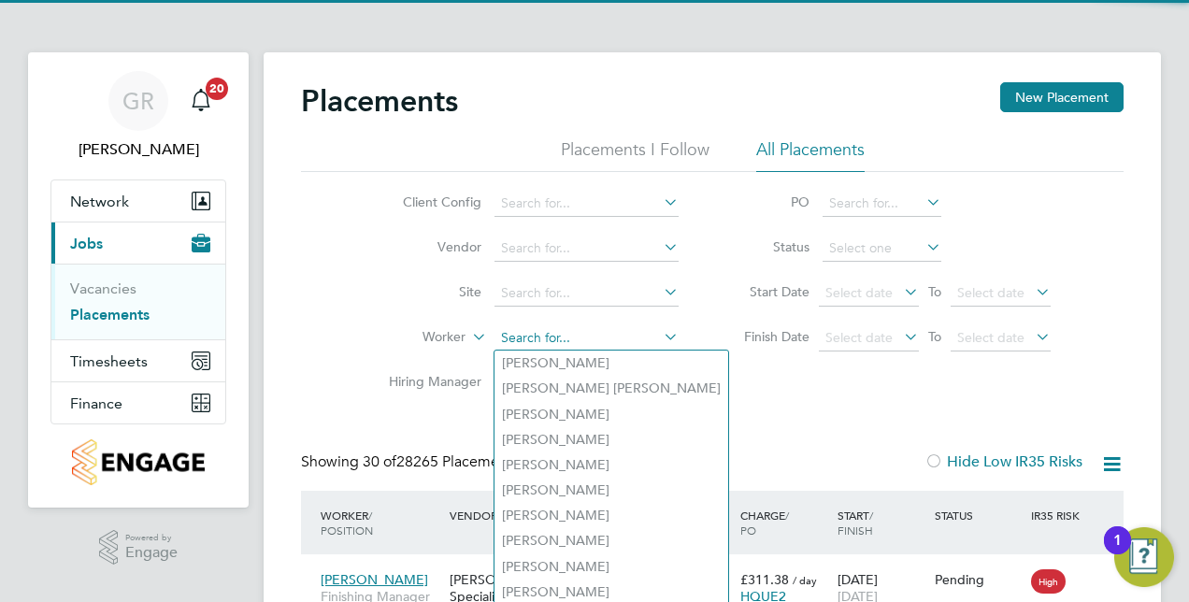
paste input "[PERSON_NAME]"
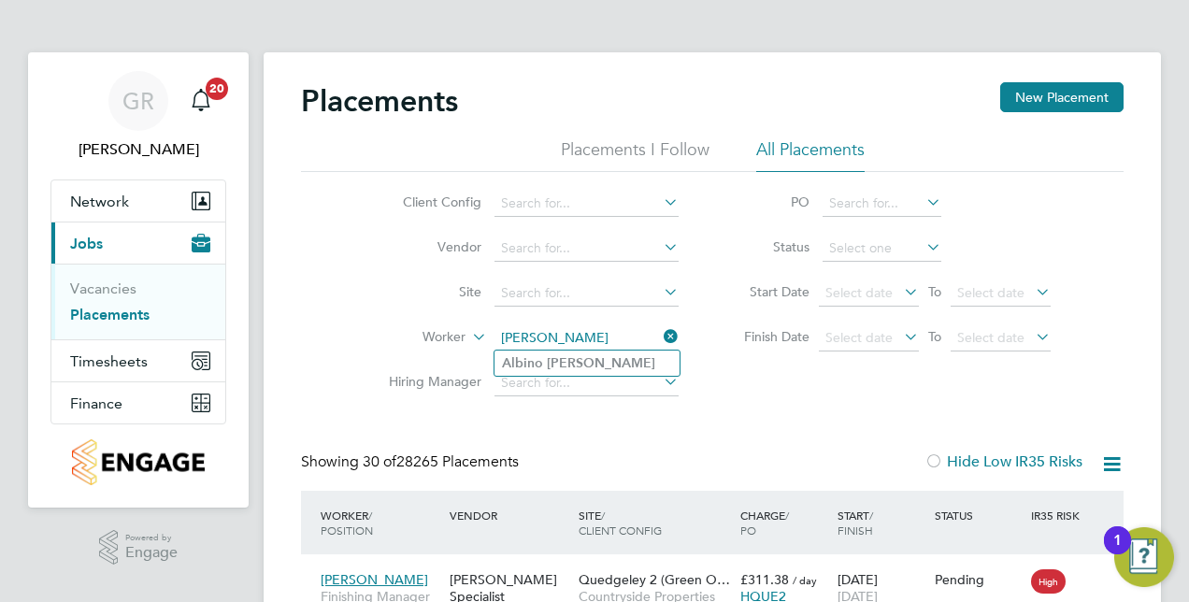
type input "[PERSON_NAME]"
click at [615, 361] on b "Mascarenhas" at bounding box center [601, 363] width 108 height 16
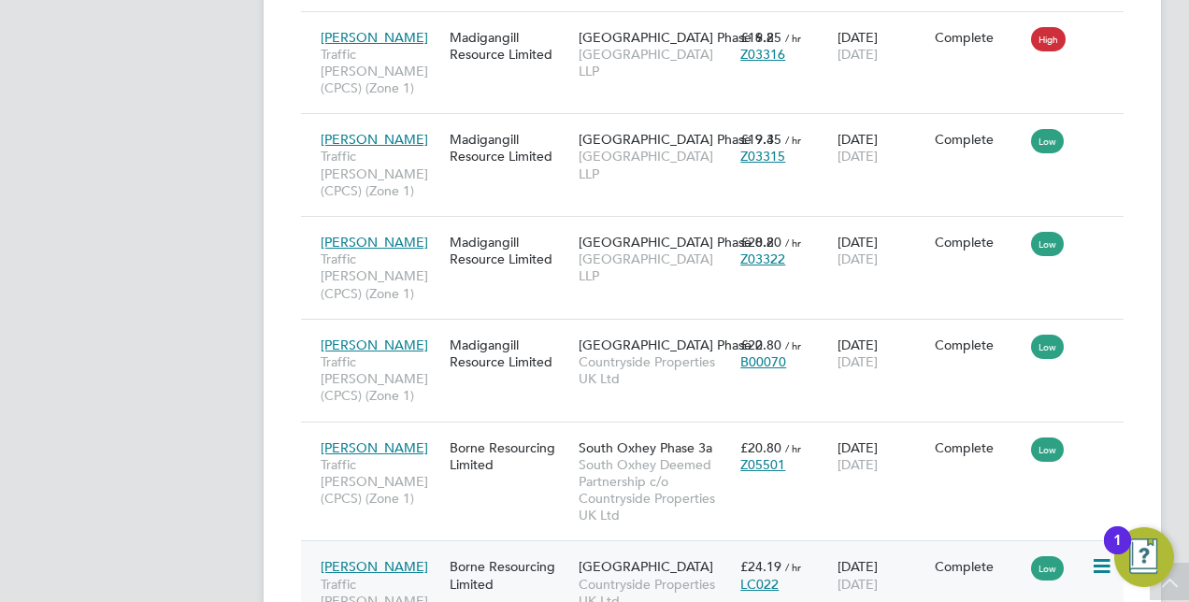
click at [421, 558] on span "[PERSON_NAME]" at bounding box center [374, 566] width 107 height 17
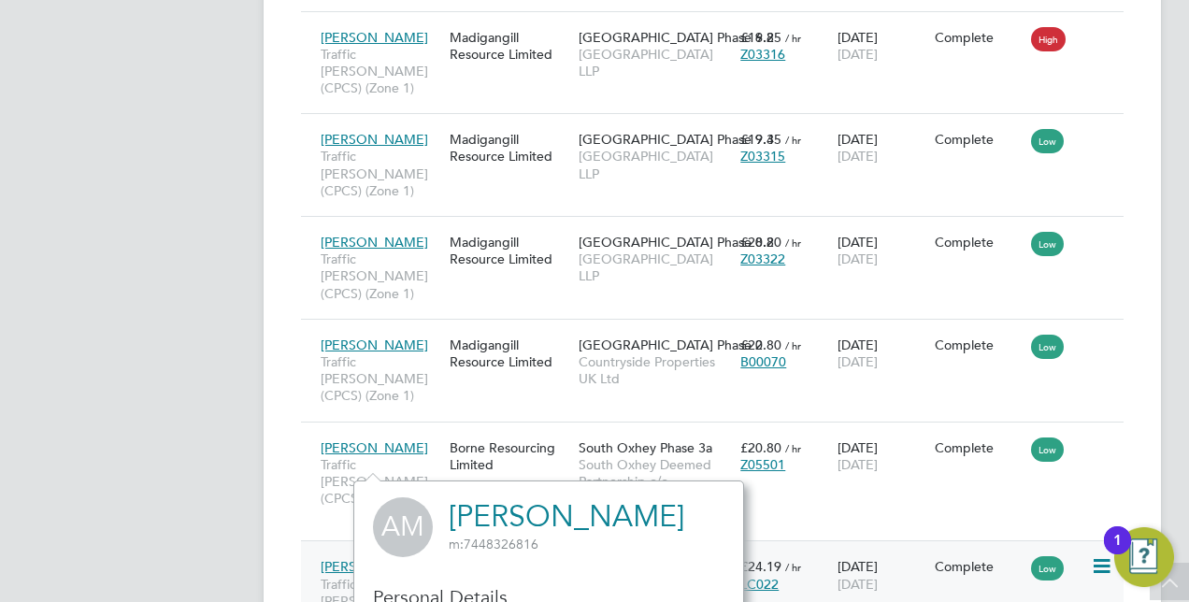
click at [478, 549] on div "Borne Resourcing Limited" at bounding box center [509, 575] width 129 height 52
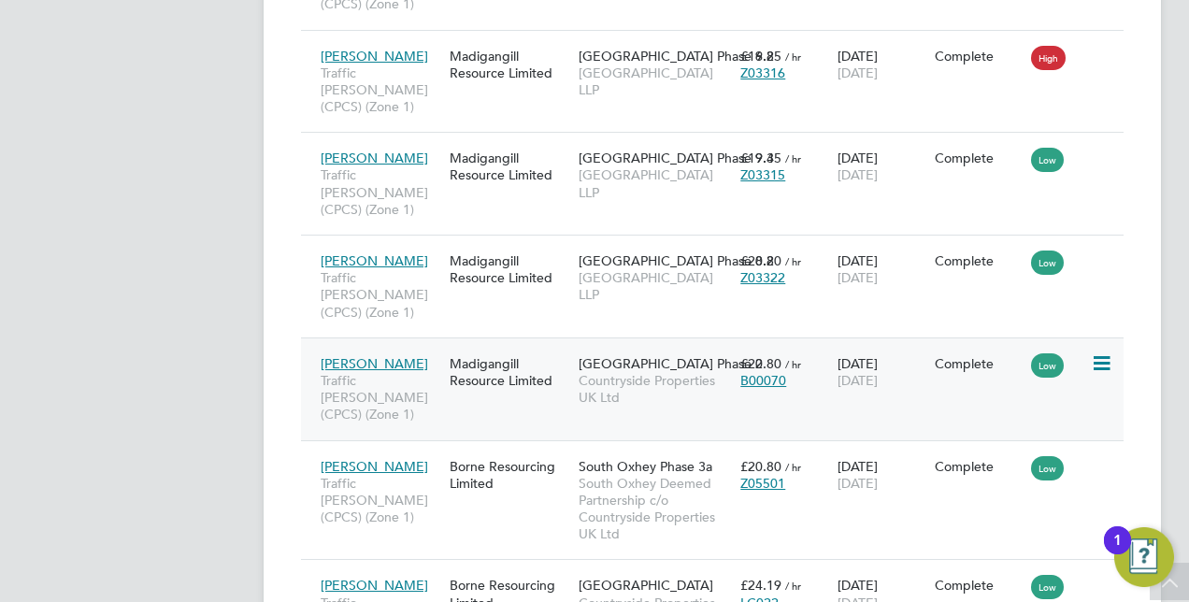
scroll to position [754, 0]
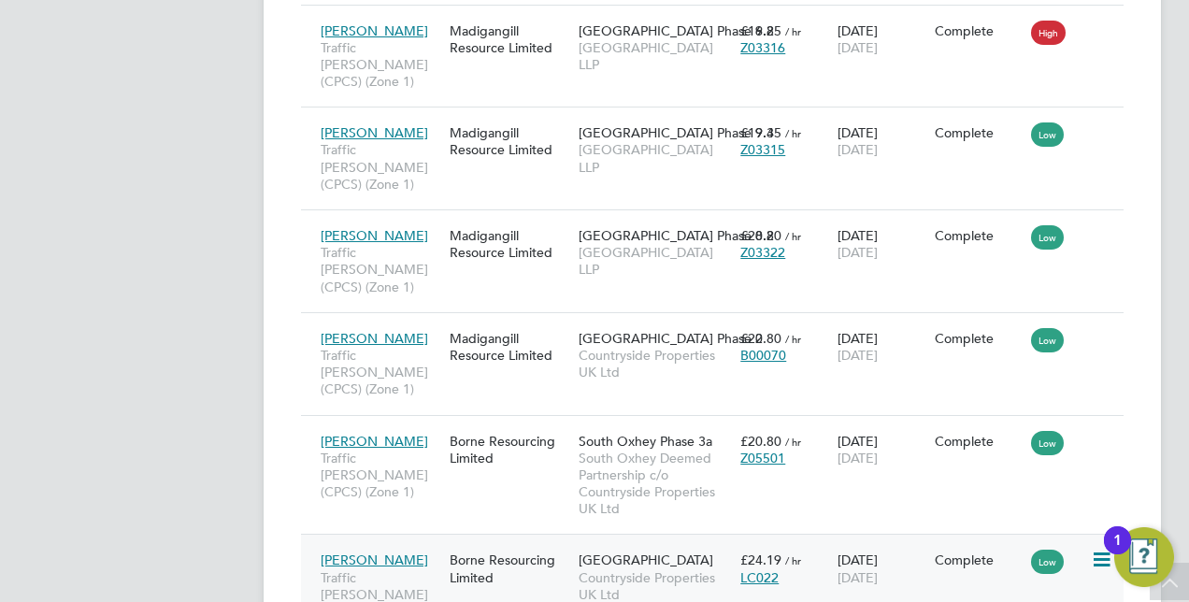
click at [890, 534] on div "Albino Mascarenhas Traffic Marshall (CPCS) (Zone 1) Borne Resourcing Limited No…" at bounding box center [712, 585] width 823 height 103
click at [495, 542] on div "Borne Resourcing Limited" at bounding box center [509, 568] width 129 height 52
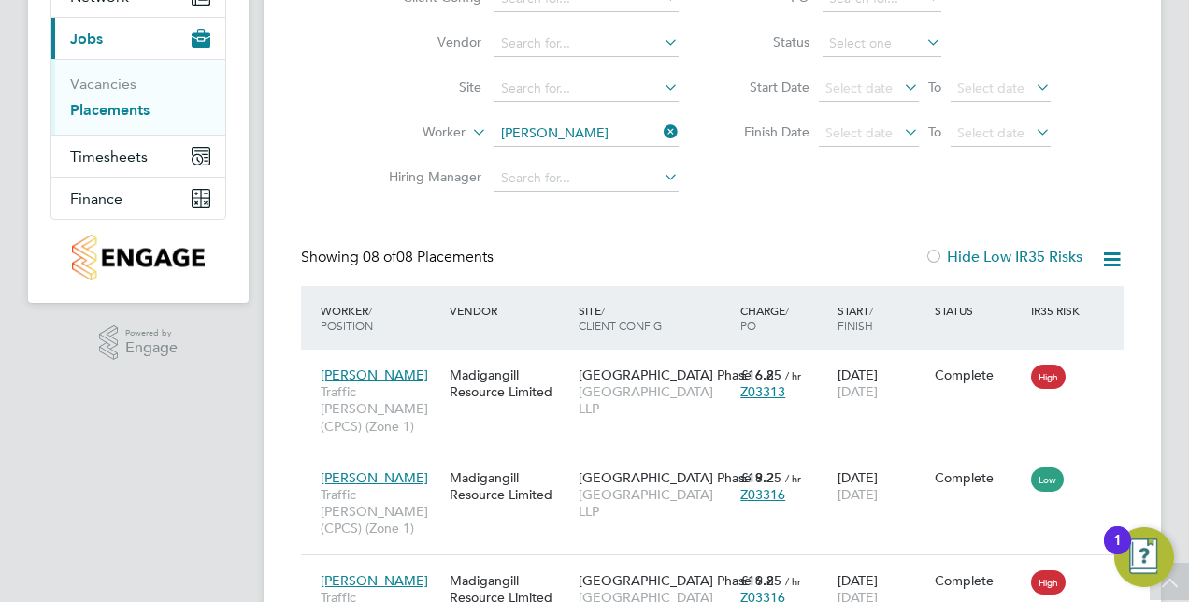
scroll to position [0, 0]
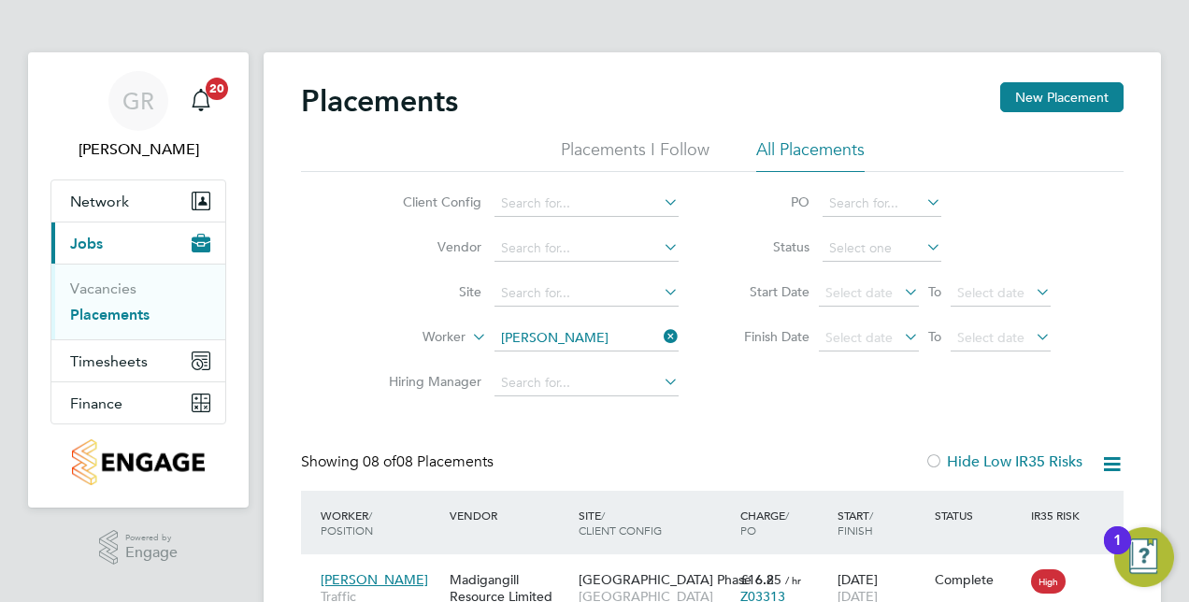
drag, startPoint x: 673, startPoint y: 338, endPoint x: 623, endPoint y: 336, distance: 50.5
click at [660, 338] on icon at bounding box center [660, 336] width 0 height 26
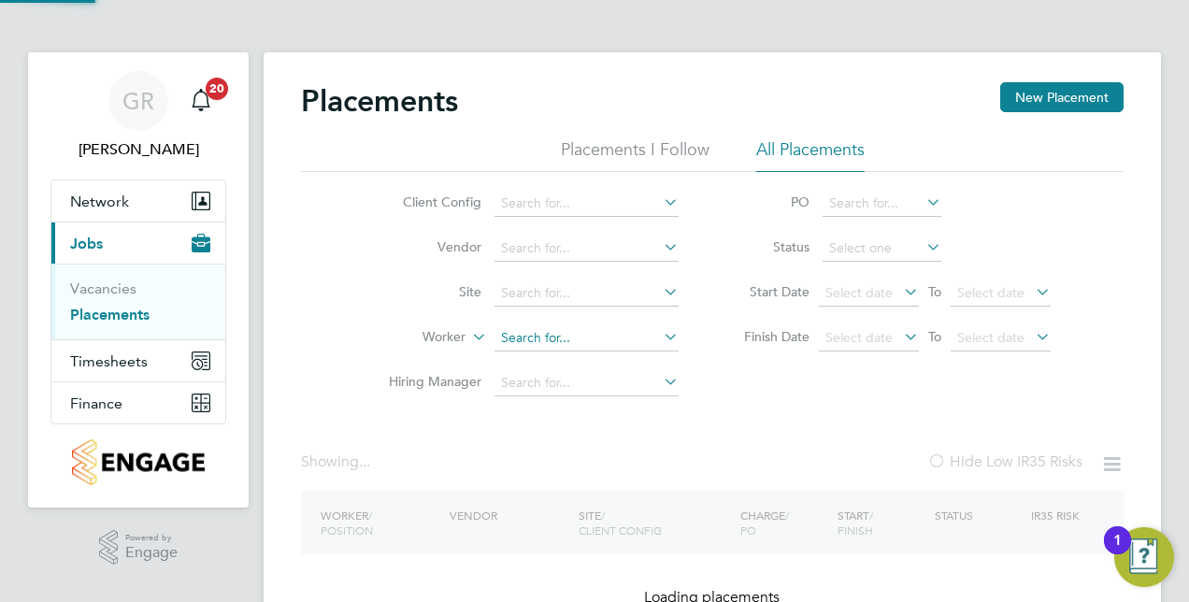
click at [617, 336] on input at bounding box center [586, 338] width 184 height 26
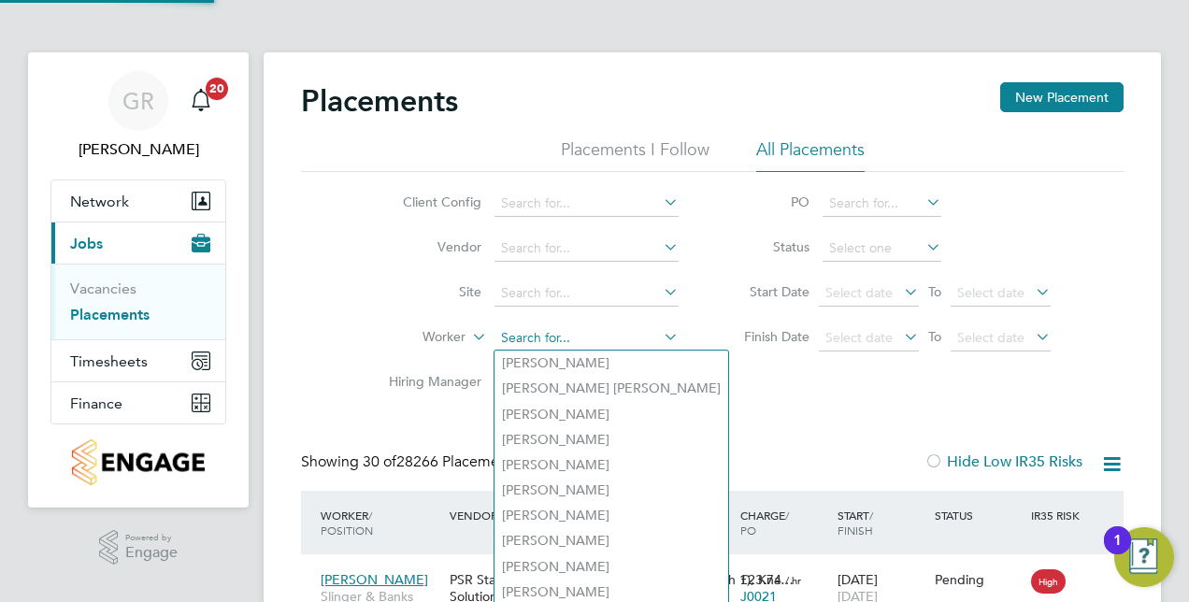
scroll to position [71, 162]
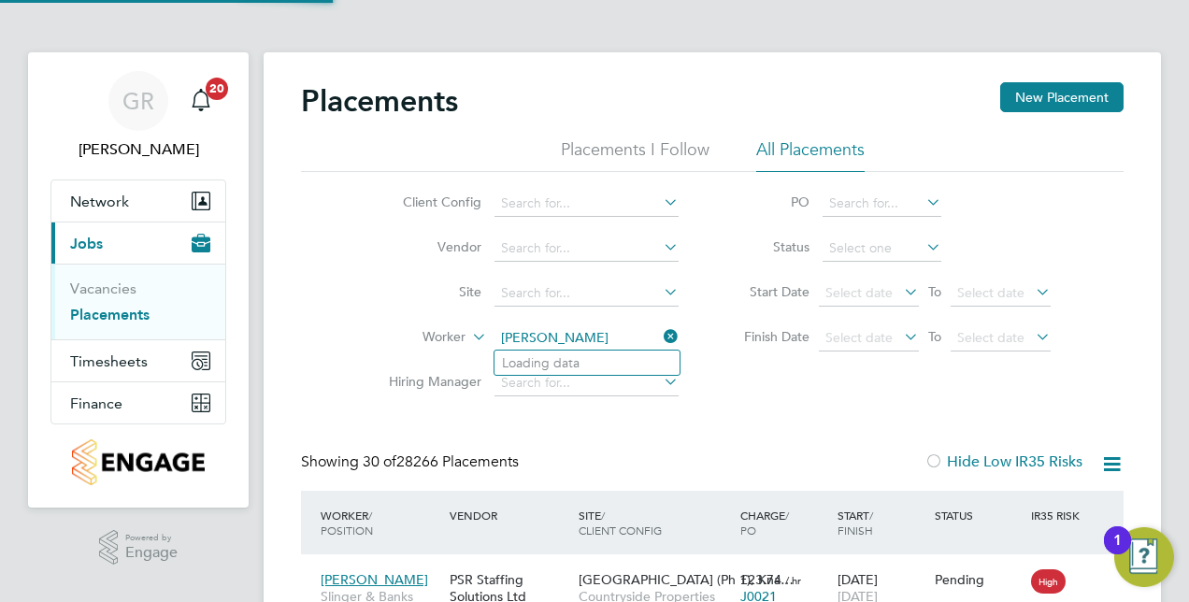
type input "Andrew Parkinson"
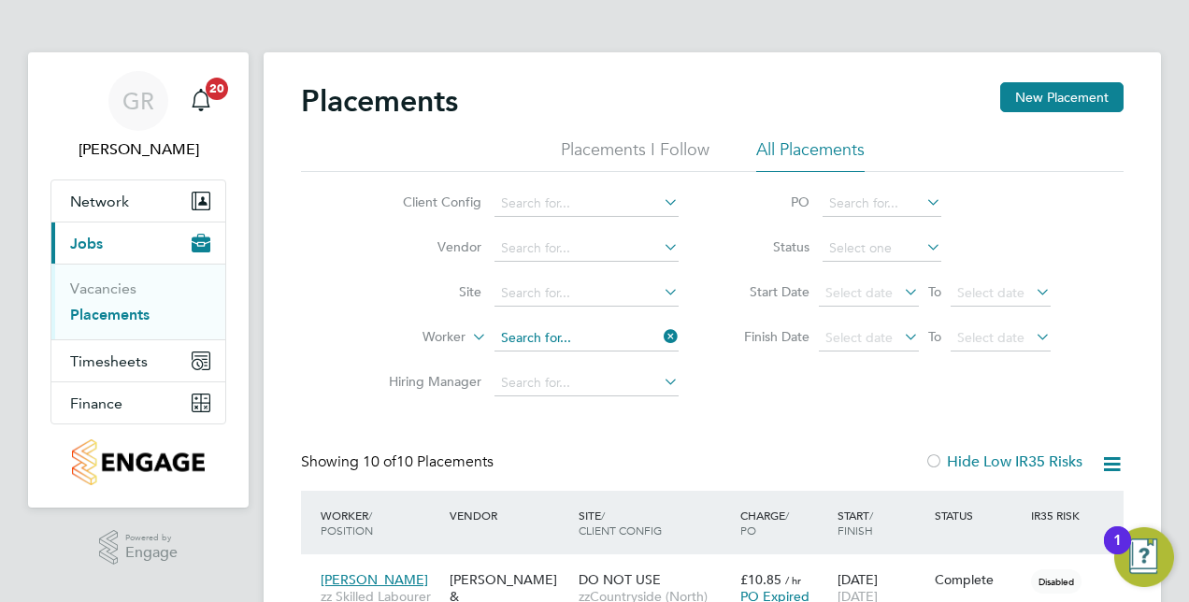
click at [602, 338] on input at bounding box center [586, 338] width 184 height 26
click at [570, 365] on b "Rai" at bounding box center [563, 363] width 20 height 16
type input "Mahesh Rai"
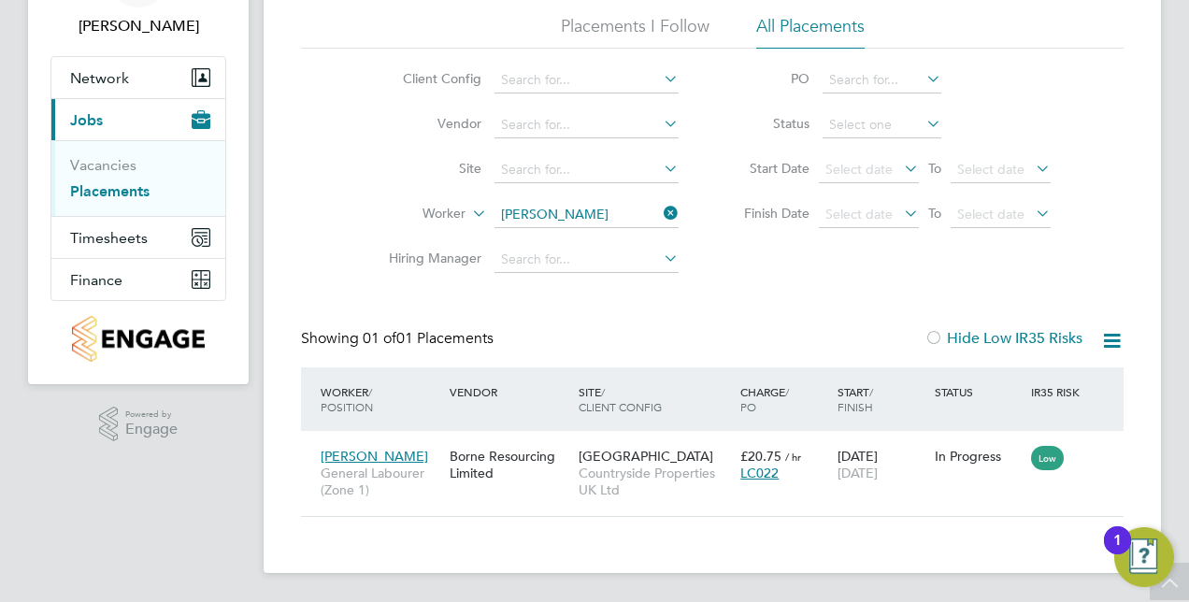
click at [672, 203] on li "Worker Mahesh Rai" at bounding box center [526, 215] width 351 height 45
drag, startPoint x: 671, startPoint y: 204, endPoint x: 661, endPoint y: 208, distance: 11.3
click at [660, 207] on icon at bounding box center [660, 213] width 0 height 26
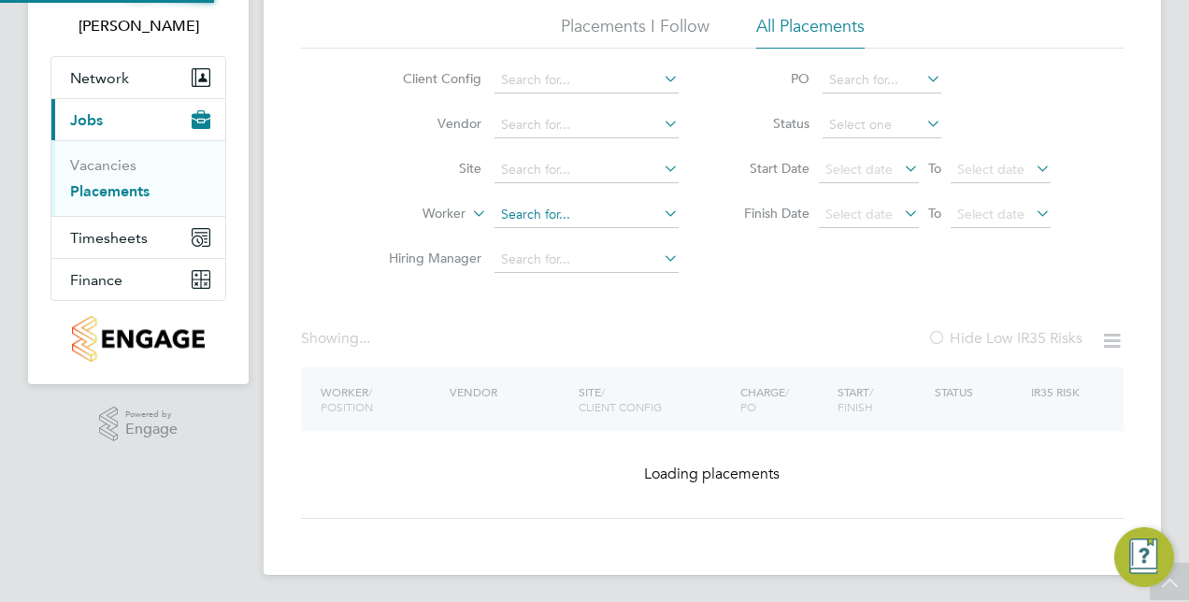
click at [644, 210] on input at bounding box center [586, 215] width 184 height 26
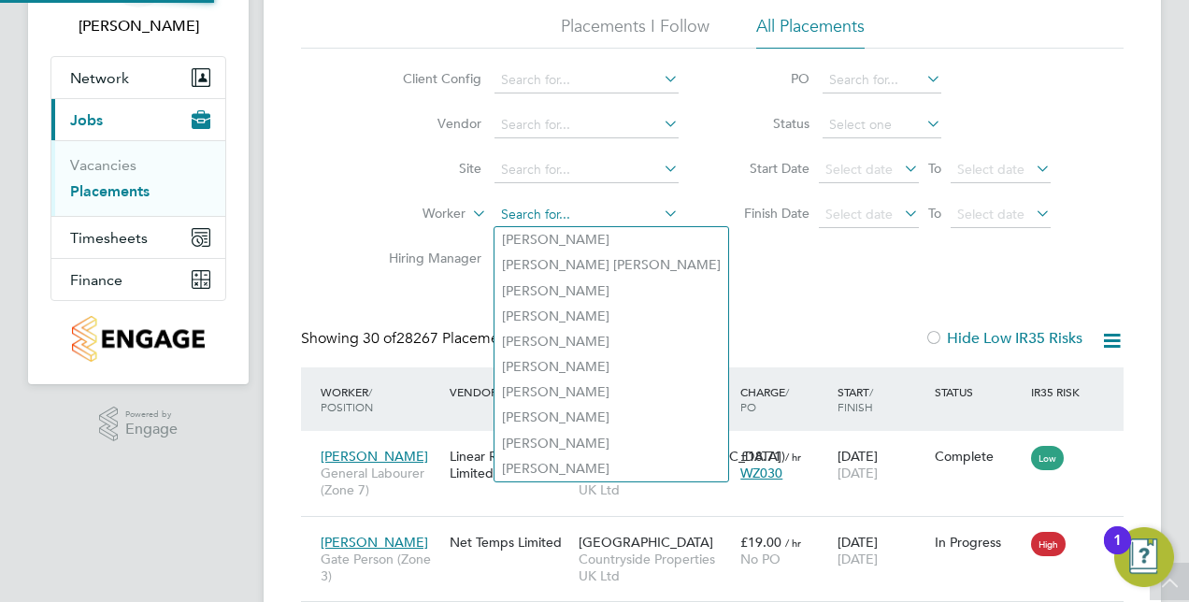
paste input "Musa Hubahimfura"
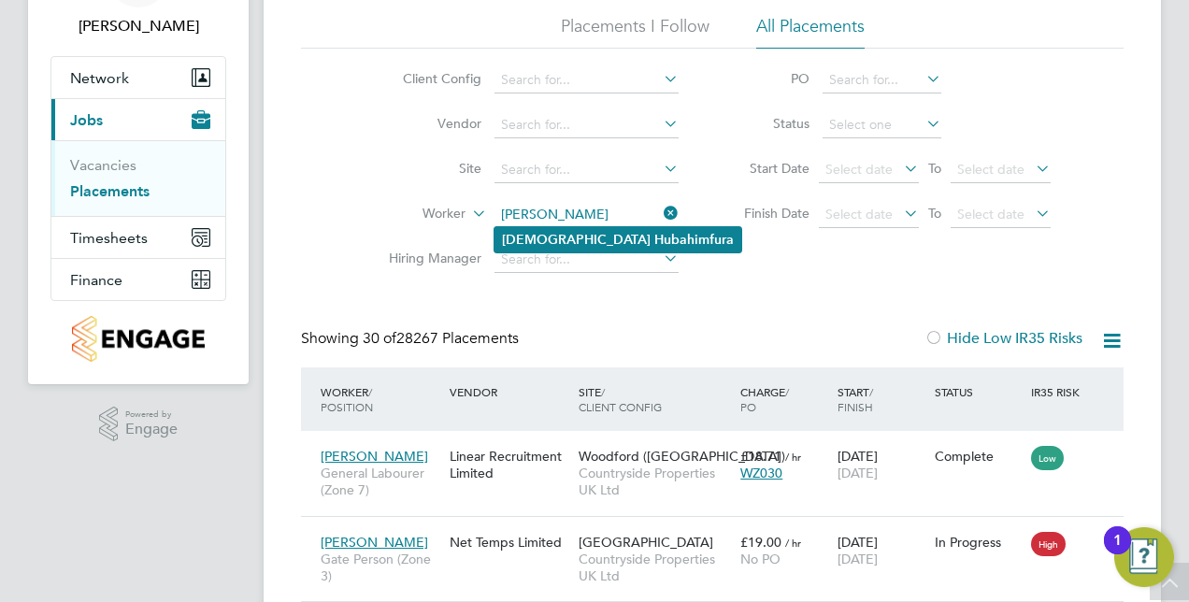
type input "Musa Hubahimfura"
click at [631, 243] on li "Musa Hubahimfura" at bounding box center [617, 239] width 247 height 25
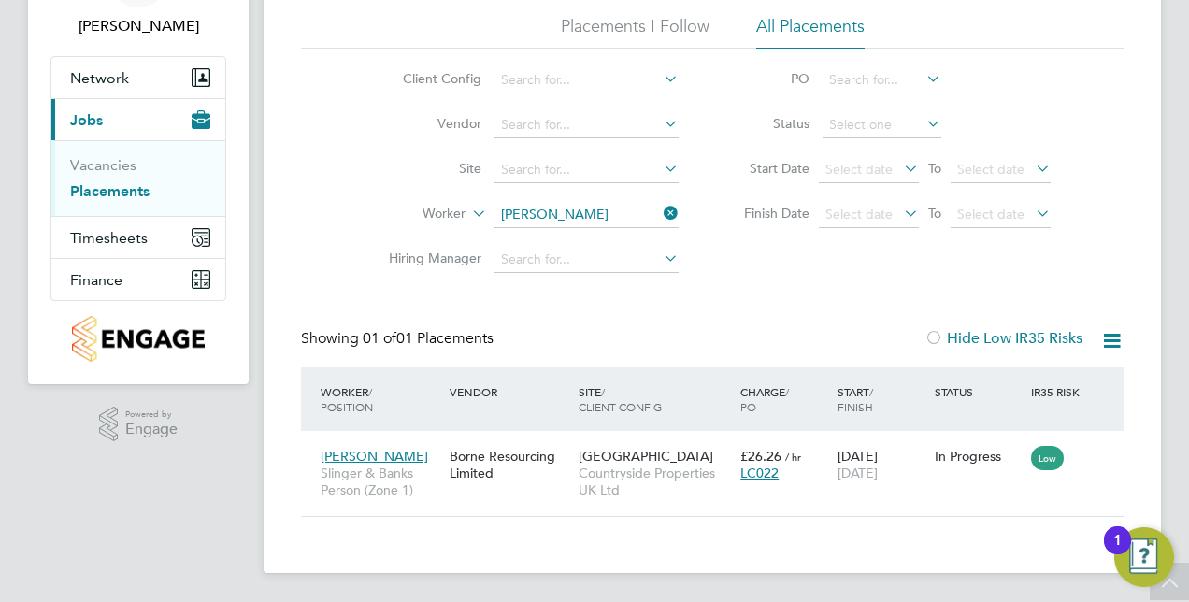
click at [660, 205] on icon at bounding box center [660, 213] width 0 height 26
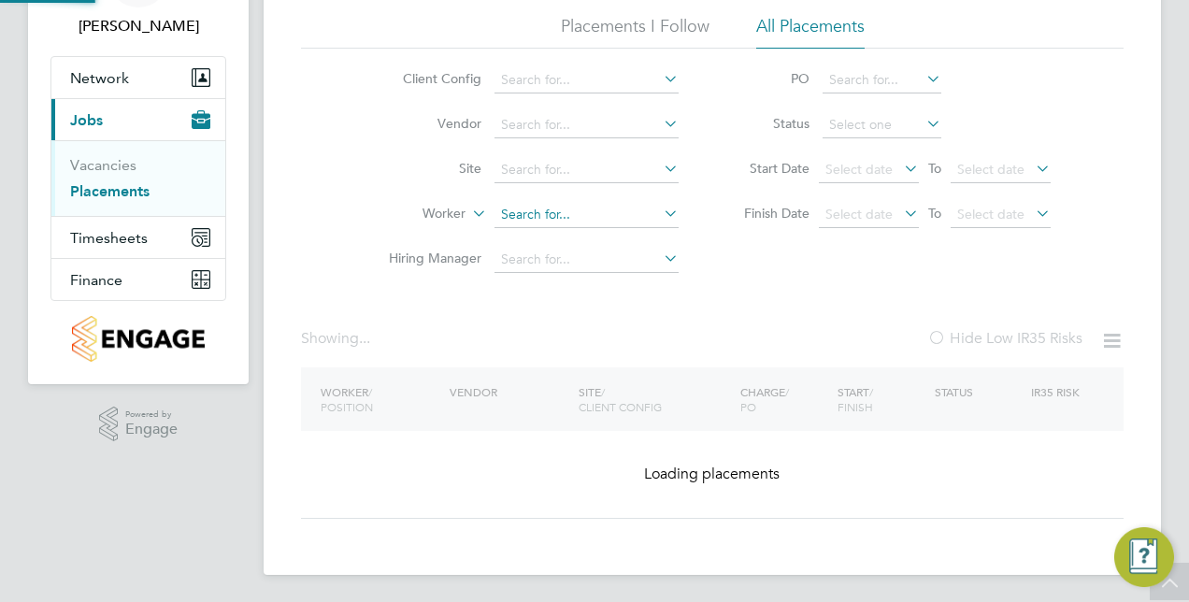
click at [596, 212] on input at bounding box center [586, 215] width 184 height 26
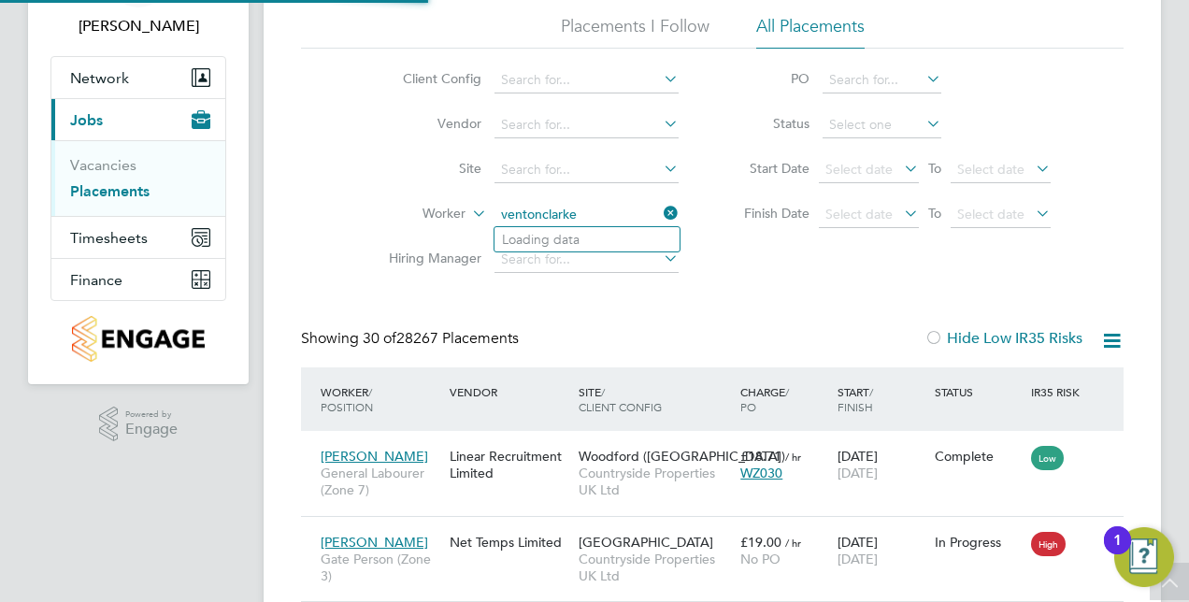
click at [545, 206] on input "ventonclarke" at bounding box center [586, 215] width 184 height 26
click at [540, 206] on input "ventonclarke" at bounding box center [586, 215] width 184 height 26
type input "venton clarke"
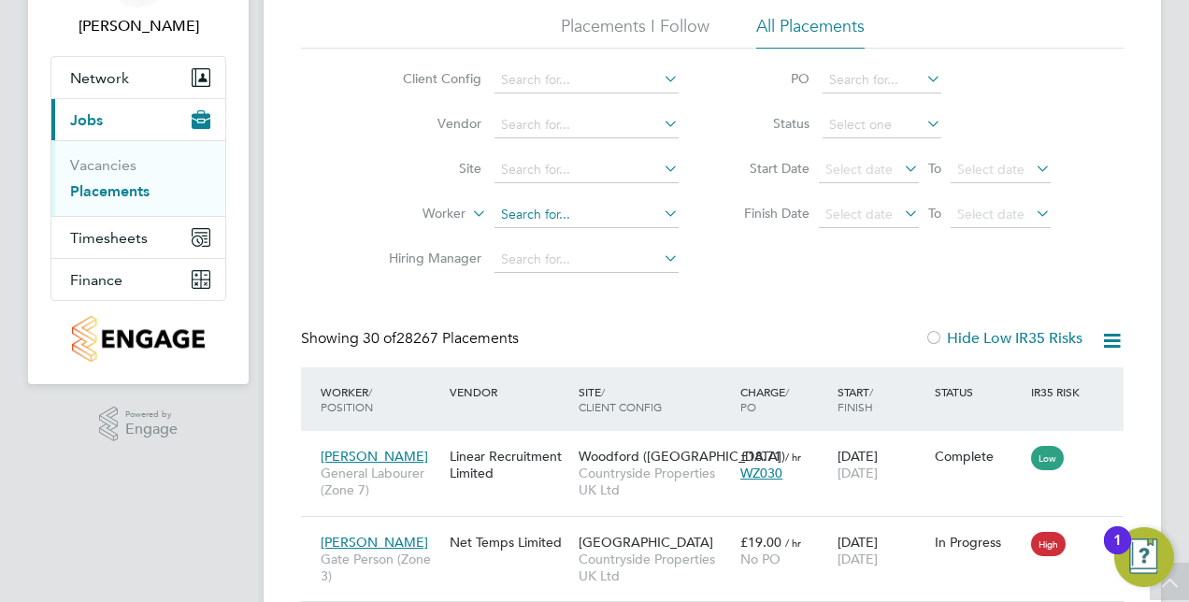
click at [550, 209] on input at bounding box center [586, 215] width 184 height 26
paste input "Musa Hubahimfura"
type input "Musa Hubahimfura"
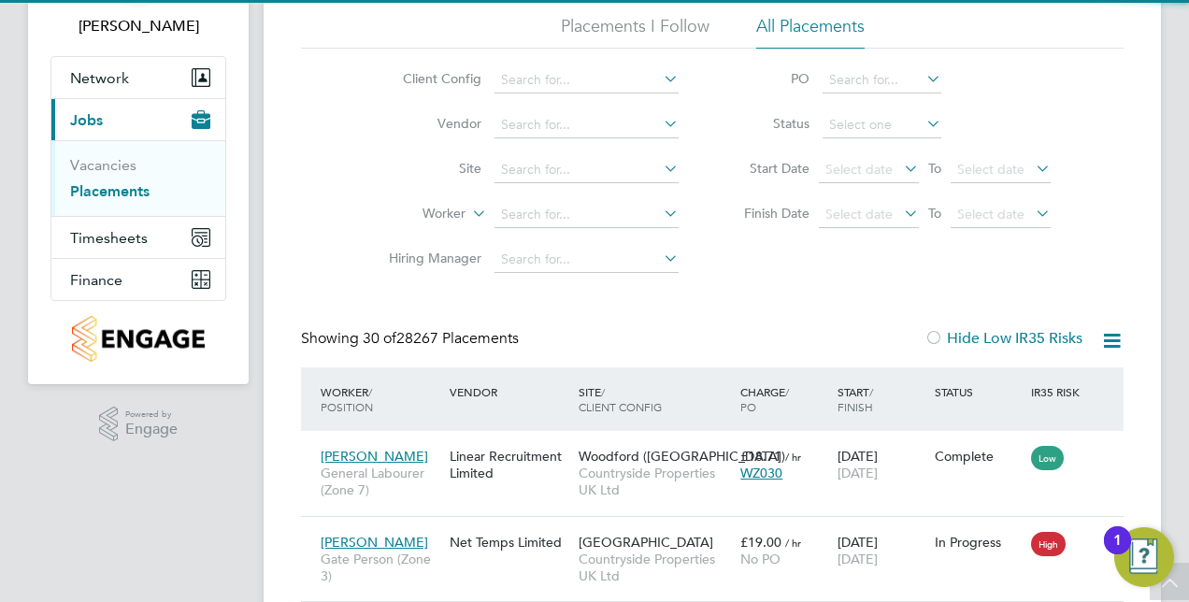
scroll to position [30, 0]
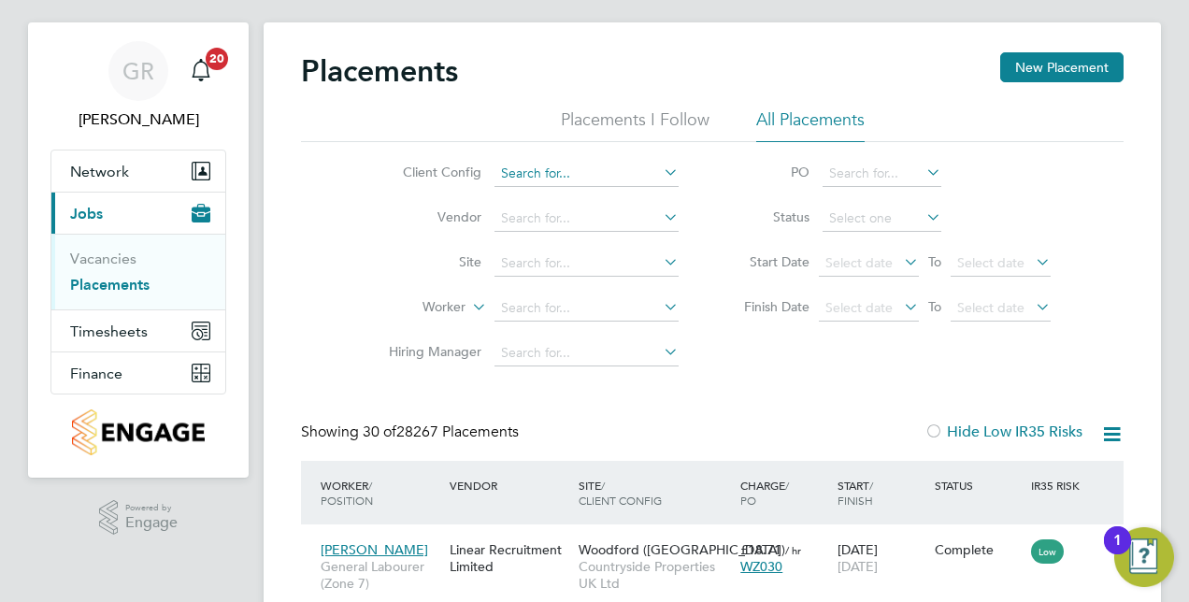
click at [565, 165] on input at bounding box center [586, 174] width 184 height 26
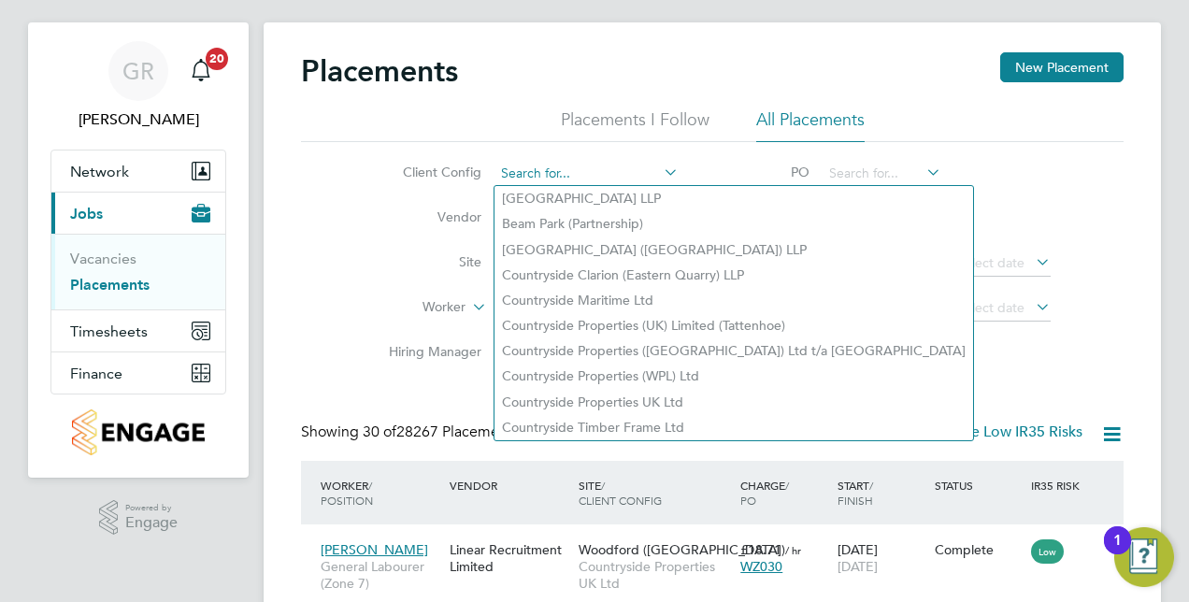
paste input "V181208"
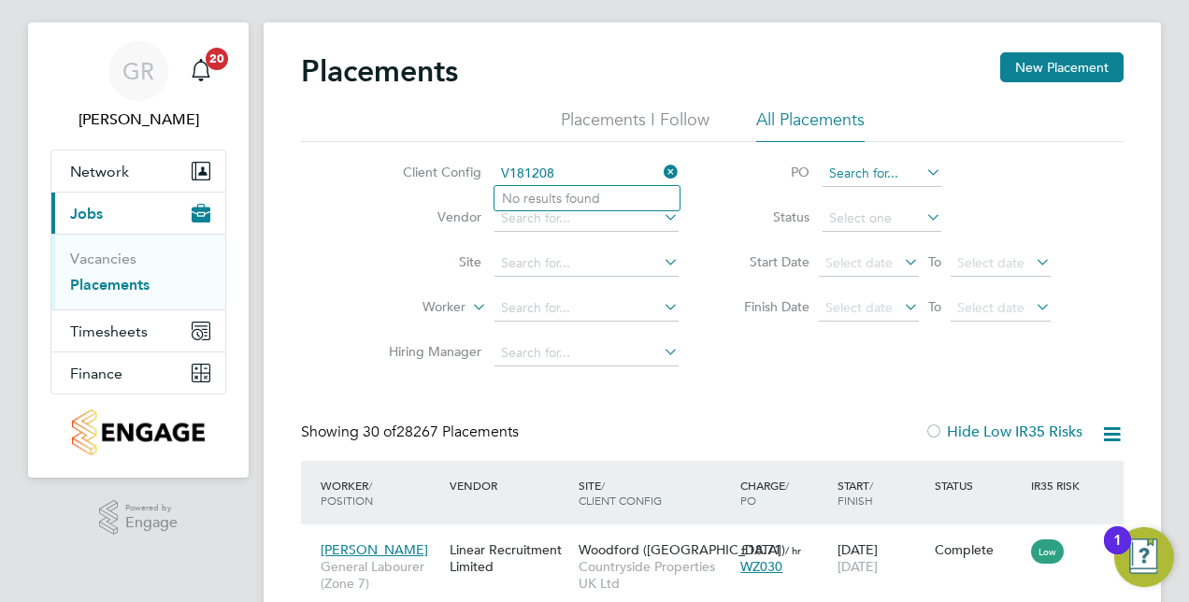
type input "V181208"
click at [863, 183] on input at bounding box center [882, 174] width 119 height 26
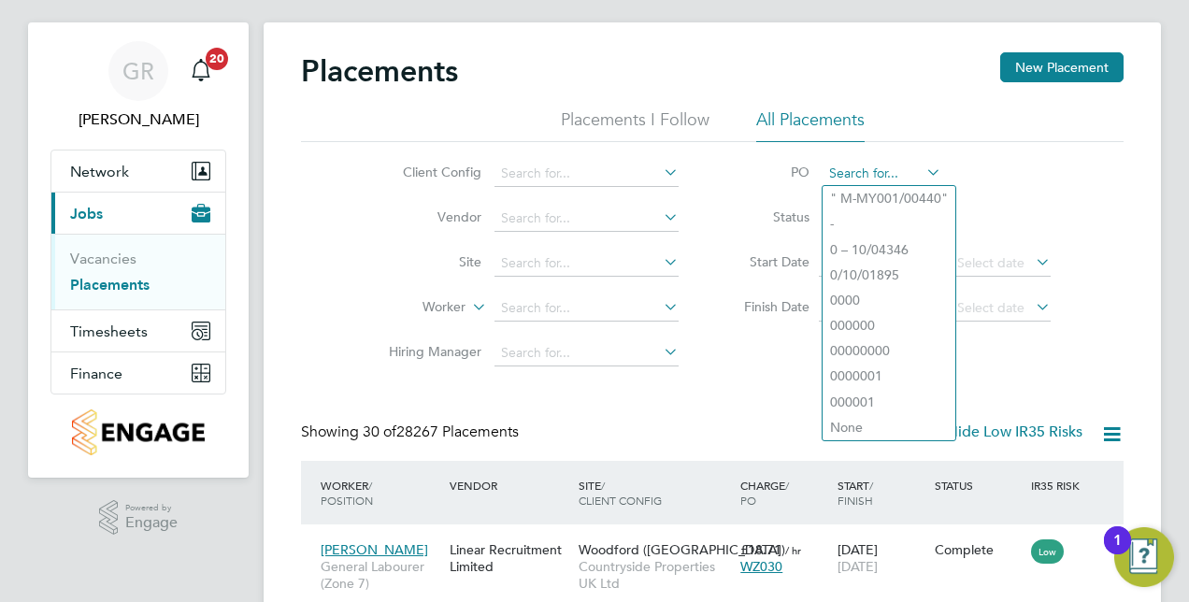
paste input "V181208"
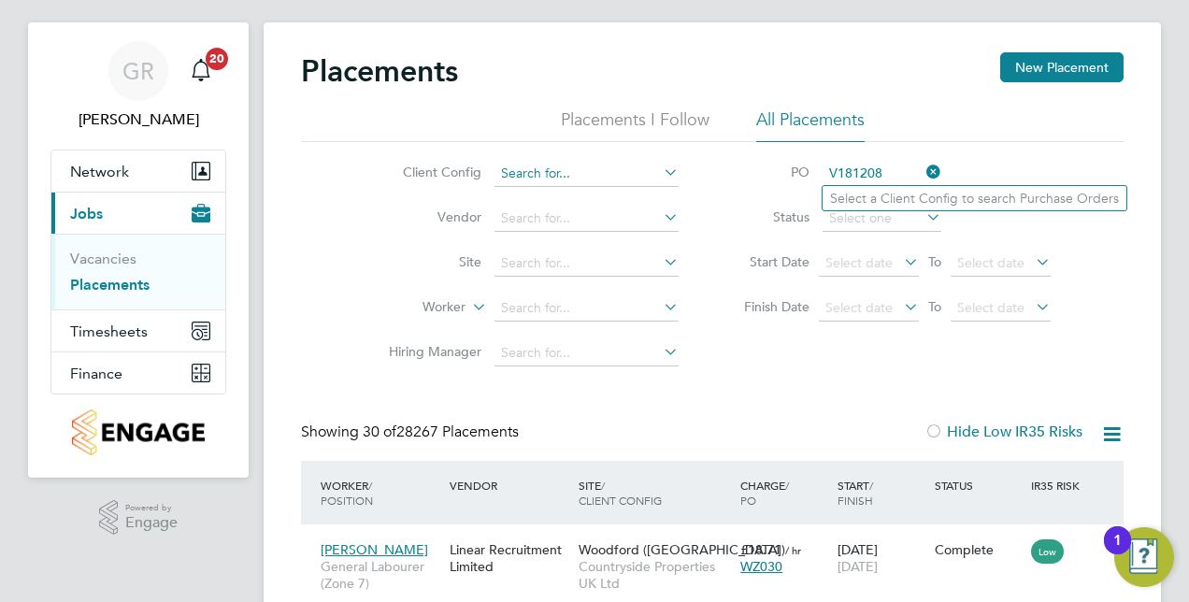
type input "V181208"
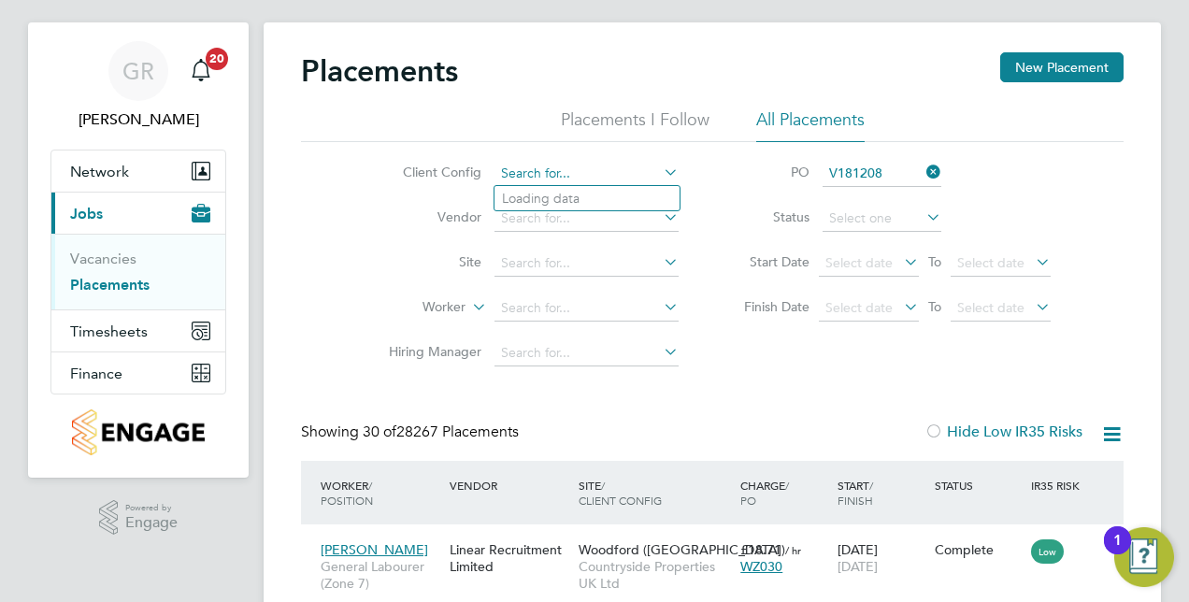
click at [653, 176] on input at bounding box center [586, 174] width 184 height 26
click at [660, 170] on icon at bounding box center [660, 172] width 0 height 26
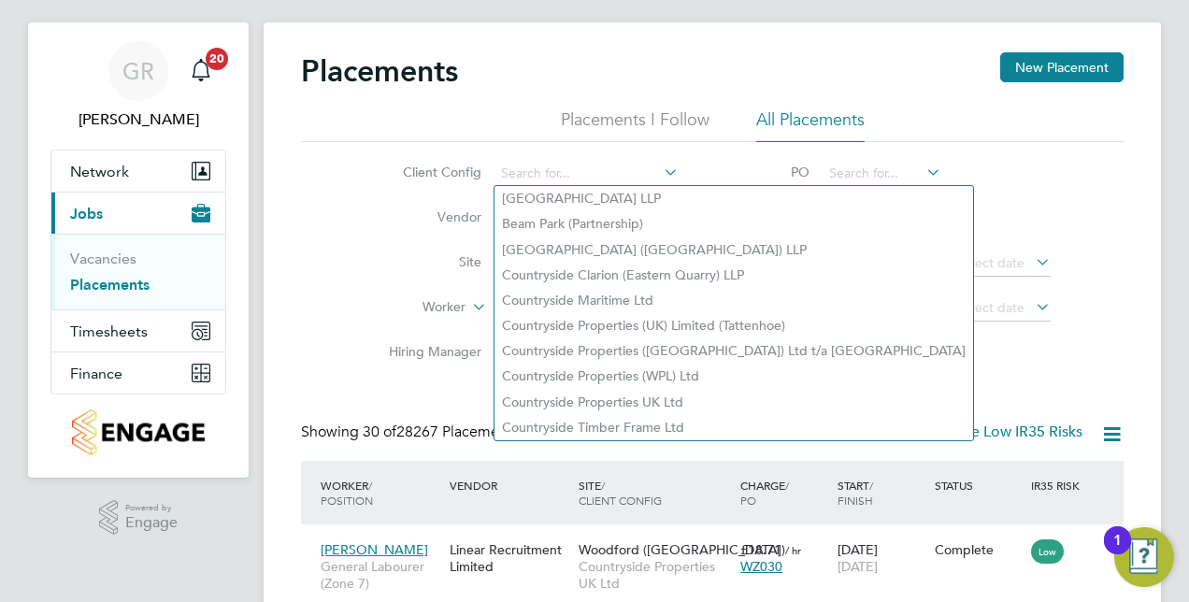
click at [148, 211] on button "Current page: Jobs" at bounding box center [138, 213] width 174 height 41
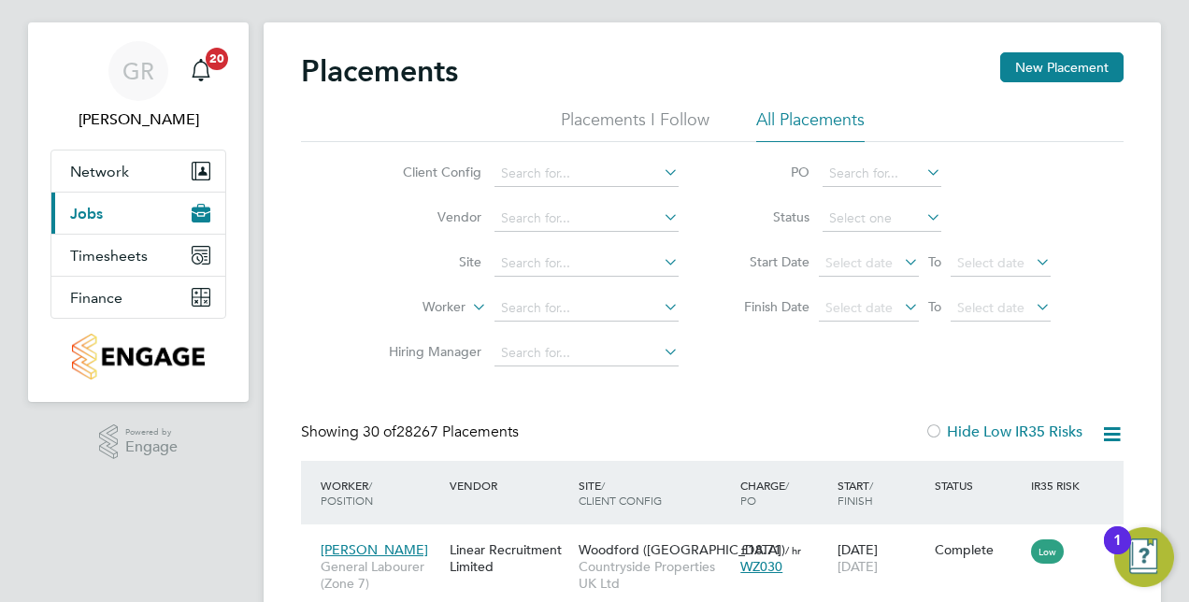
click at [190, 210] on button "Current page: Jobs" at bounding box center [138, 213] width 174 height 41
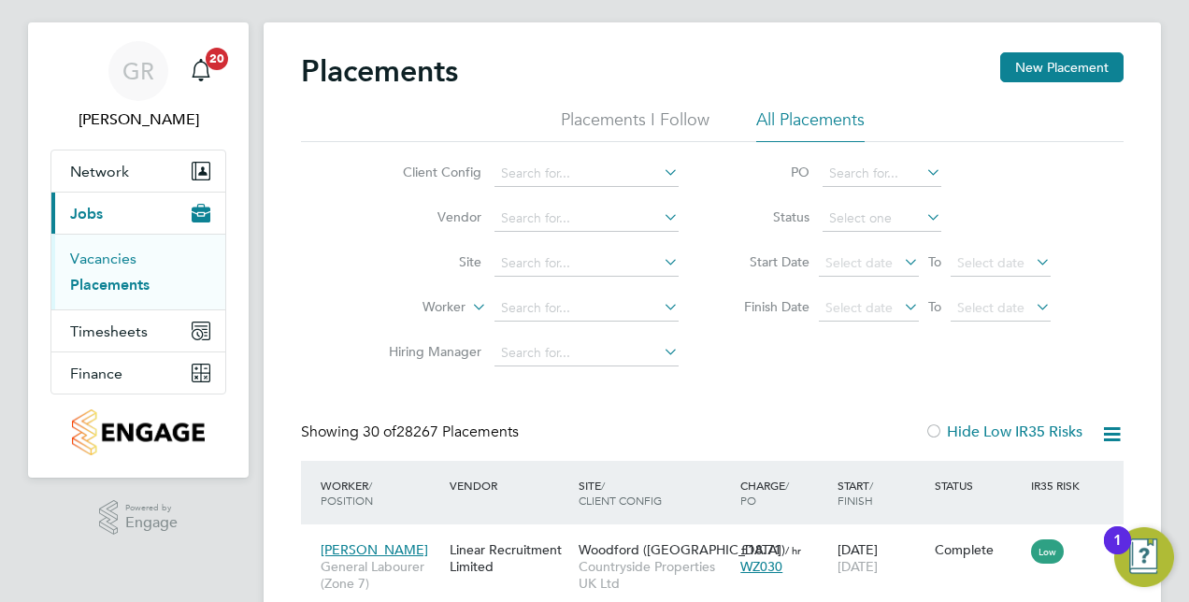
click at [122, 254] on link "Vacancies" at bounding box center [103, 259] width 66 height 18
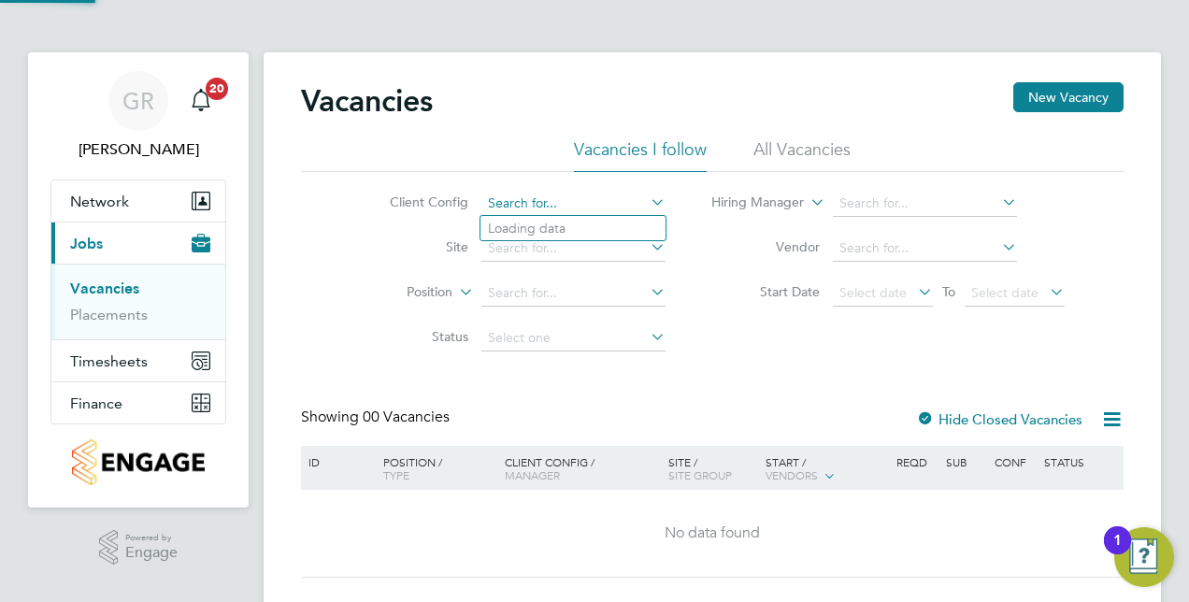
click at [572, 205] on input at bounding box center [573, 204] width 184 height 26
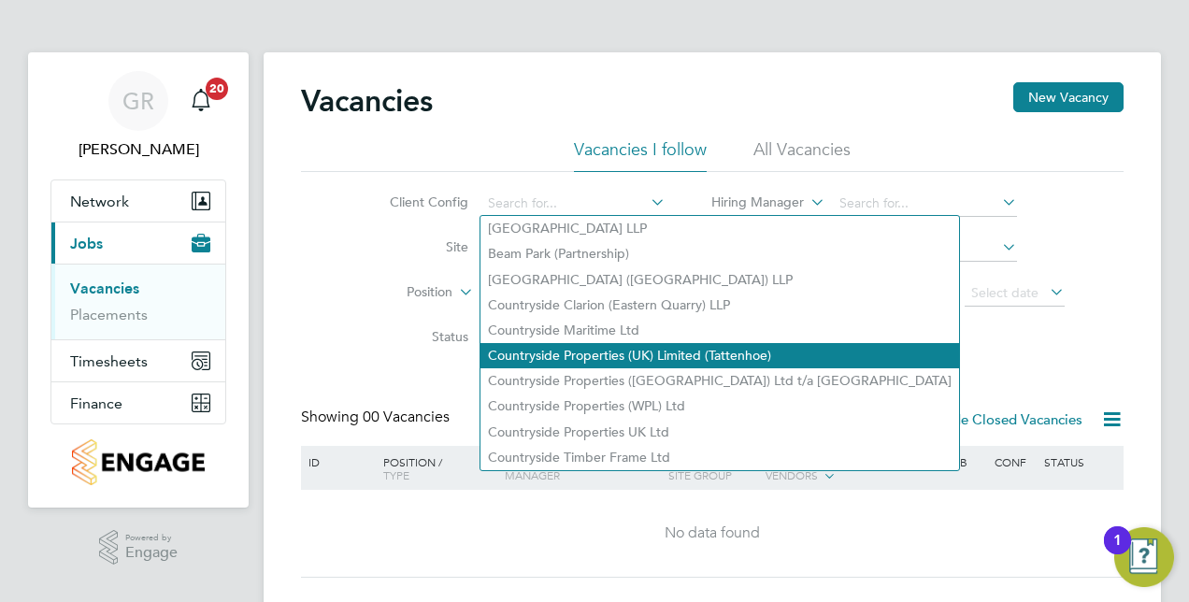
scroll to position [42, 0]
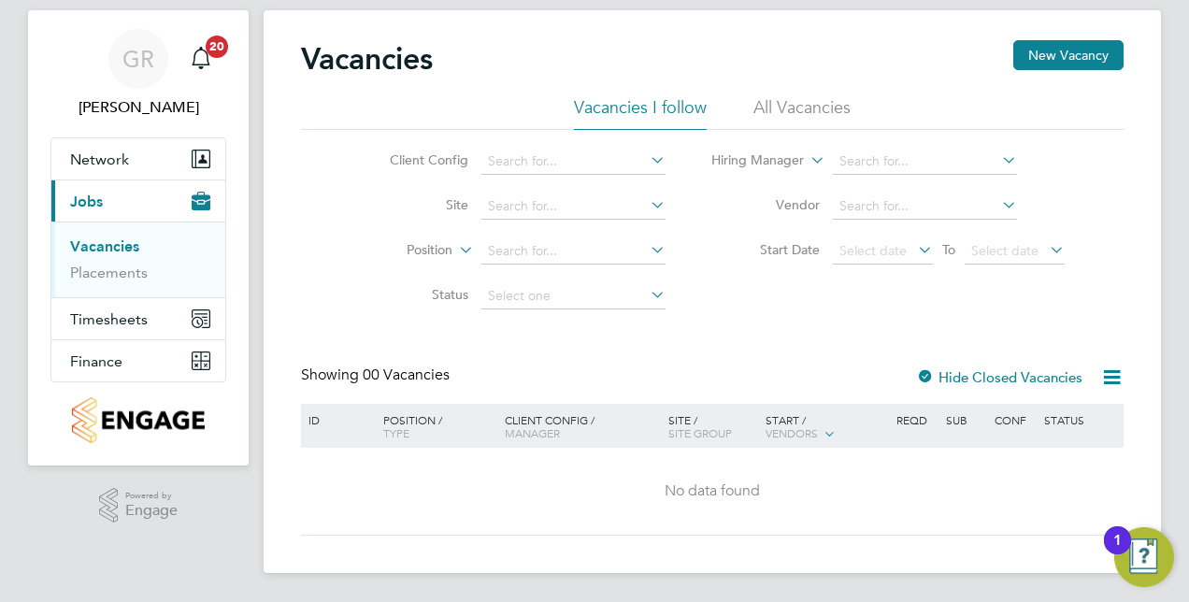
click at [508, 71] on div "Vacancies New Vacancy" at bounding box center [712, 68] width 823 height 56
click at [551, 205] on input at bounding box center [573, 206] width 184 height 26
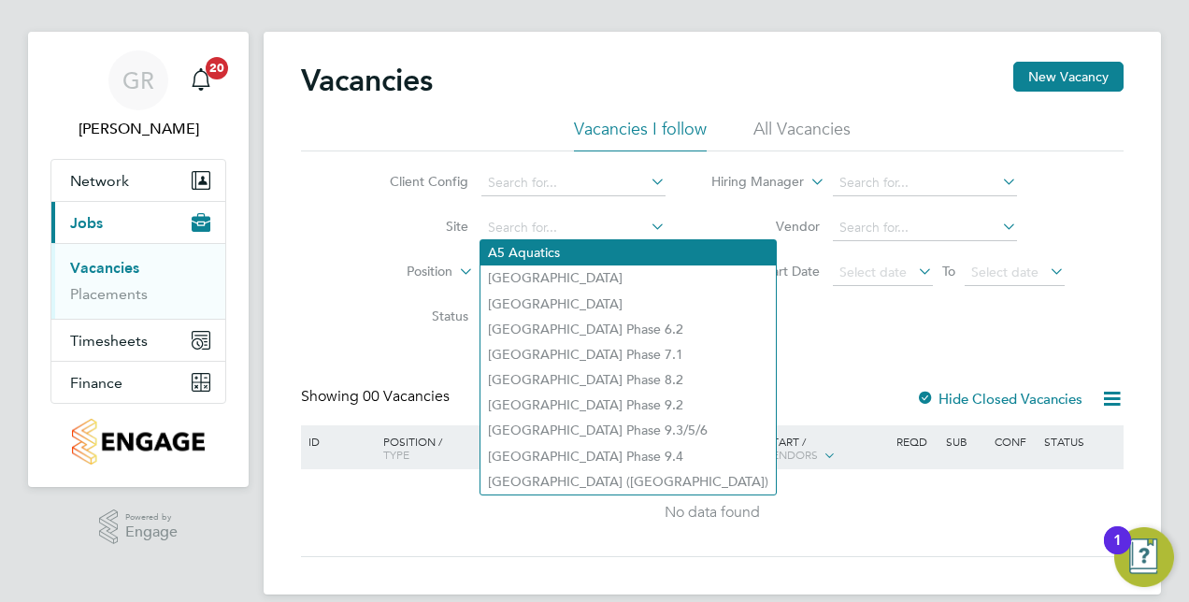
scroll to position [0, 0]
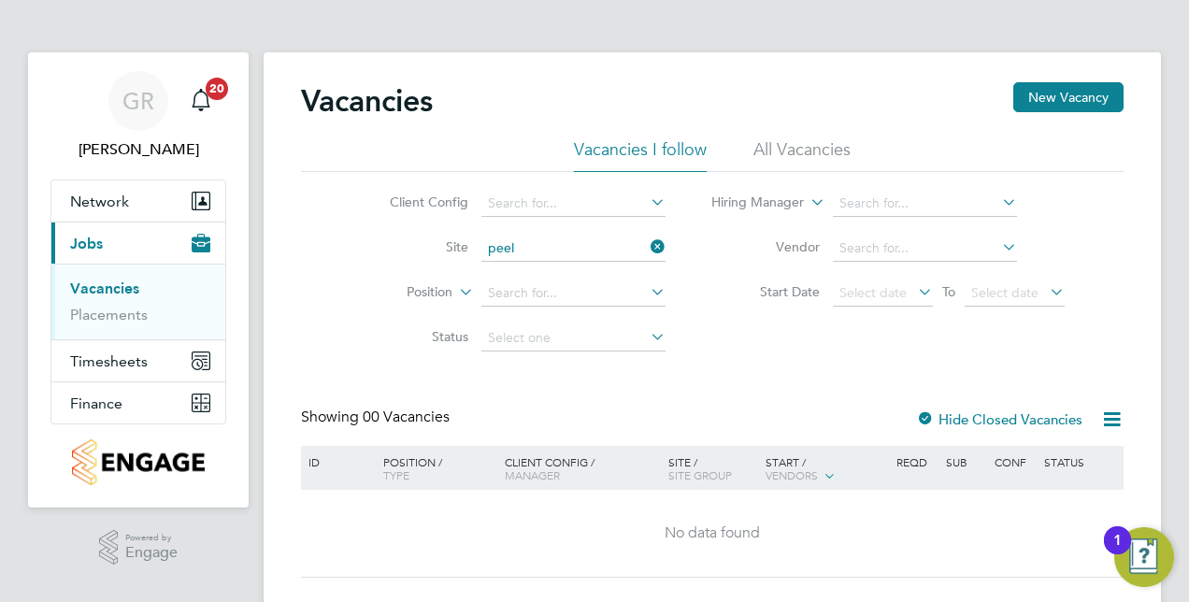
click at [551, 267] on li "Peel Phase 4" at bounding box center [572, 273] width 185 height 25
type input "Peel Phase 4"
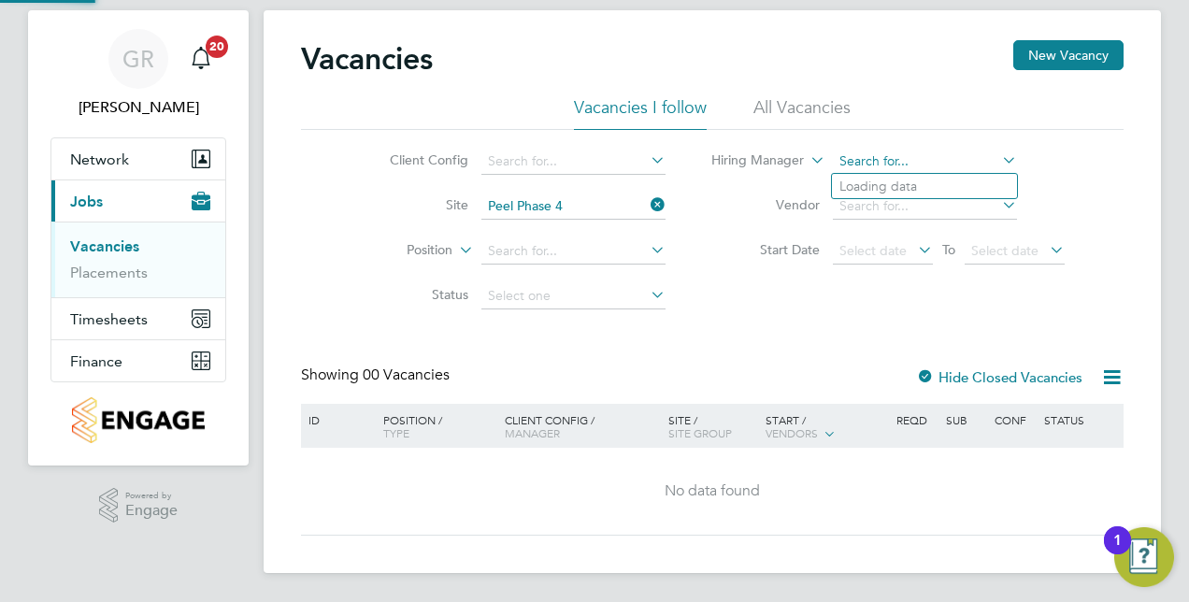
click at [899, 168] on input at bounding box center [925, 162] width 184 height 26
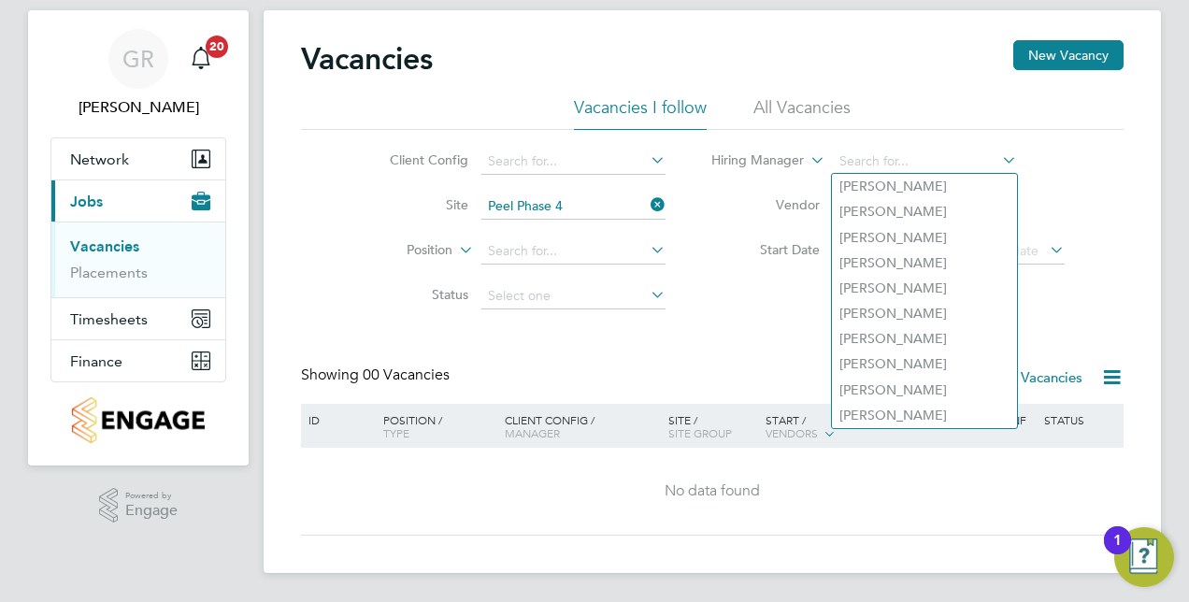
drag, startPoint x: 1047, startPoint y: 145, endPoint x: 1060, endPoint y: 141, distance: 13.6
click at [1049, 144] on li "Hiring Manager" at bounding box center [888, 161] width 399 height 45
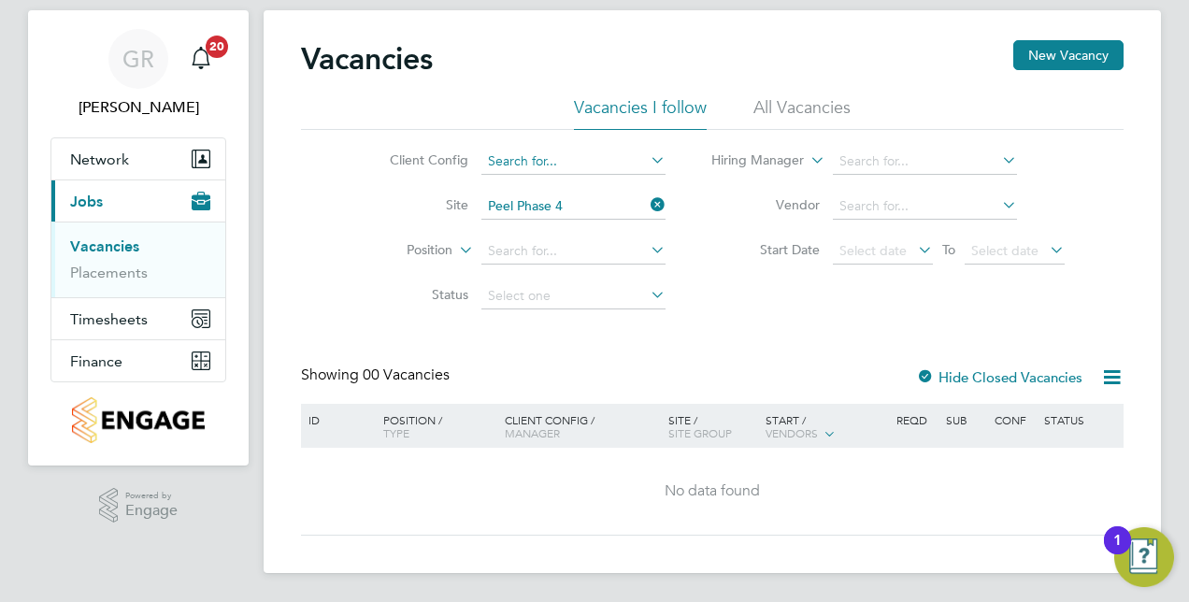
click at [569, 167] on input at bounding box center [573, 162] width 184 height 26
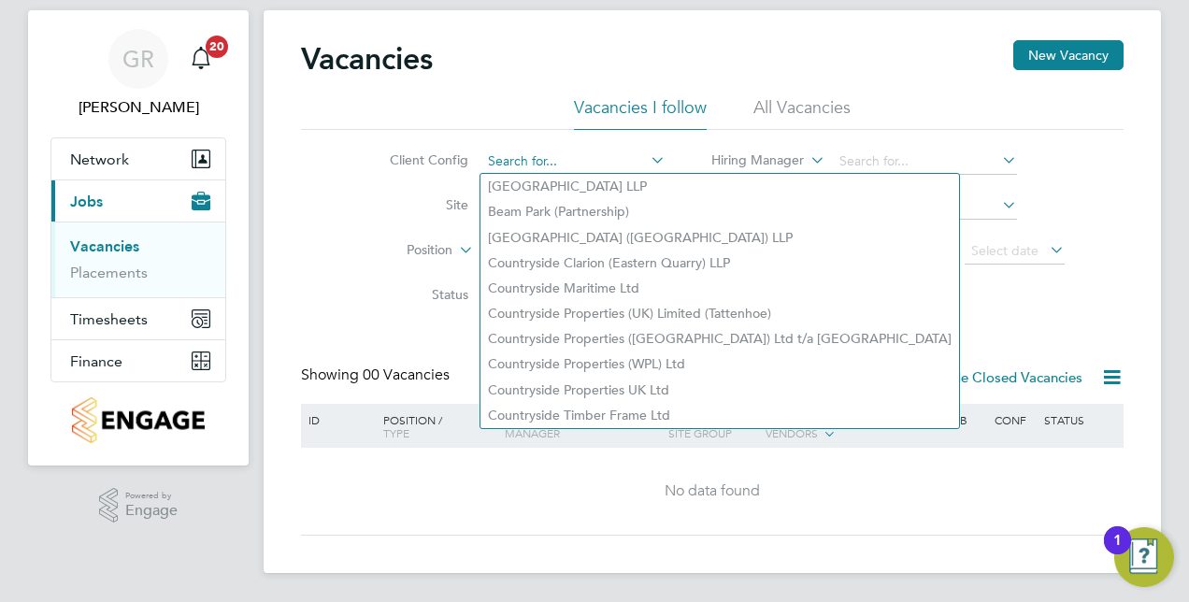
paste input "V181208"
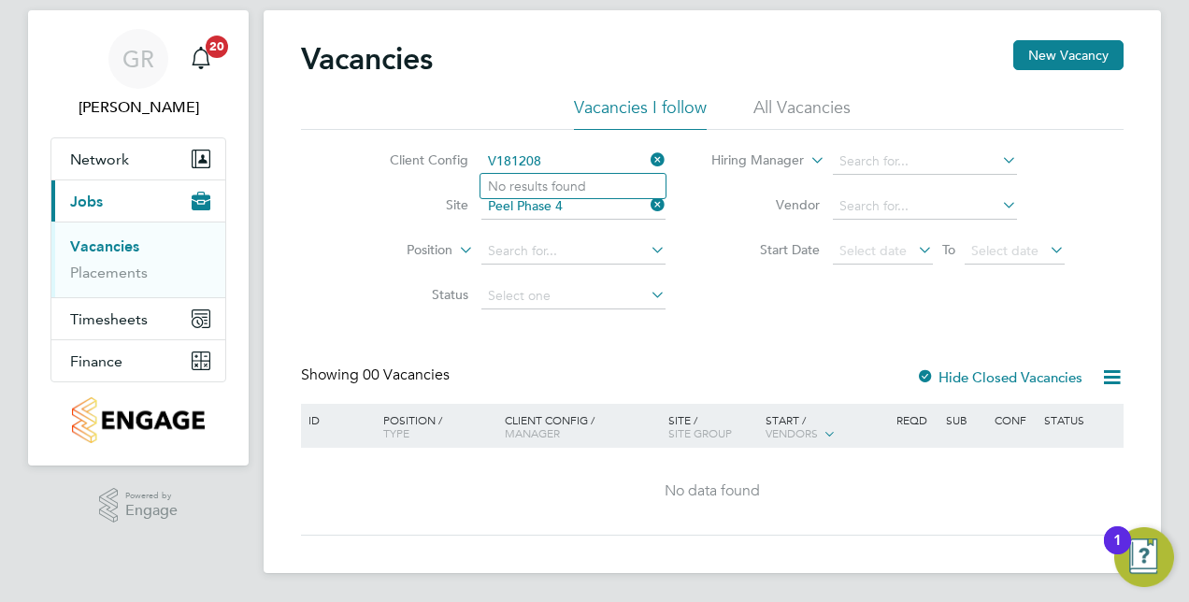
click at [643, 151] on input "V181208" at bounding box center [573, 162] width 184 height 26
type input "V181208"
click at [819, 97] on li "All Vacancies" at bounding box center [801, 113] width 97 height 34
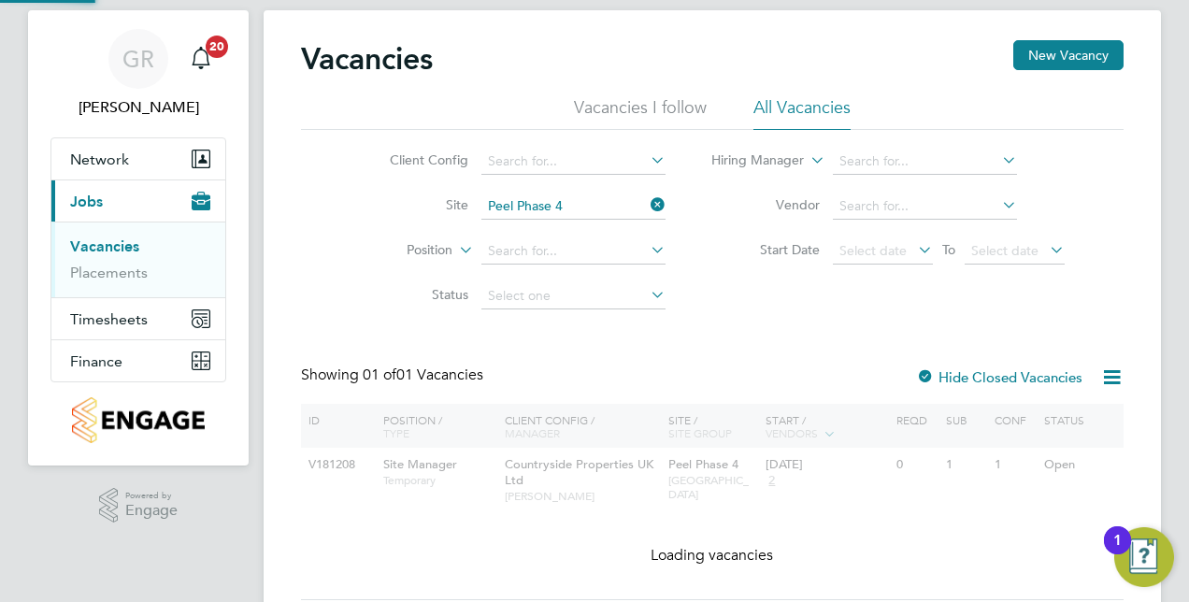
scroll to position [21, 0]
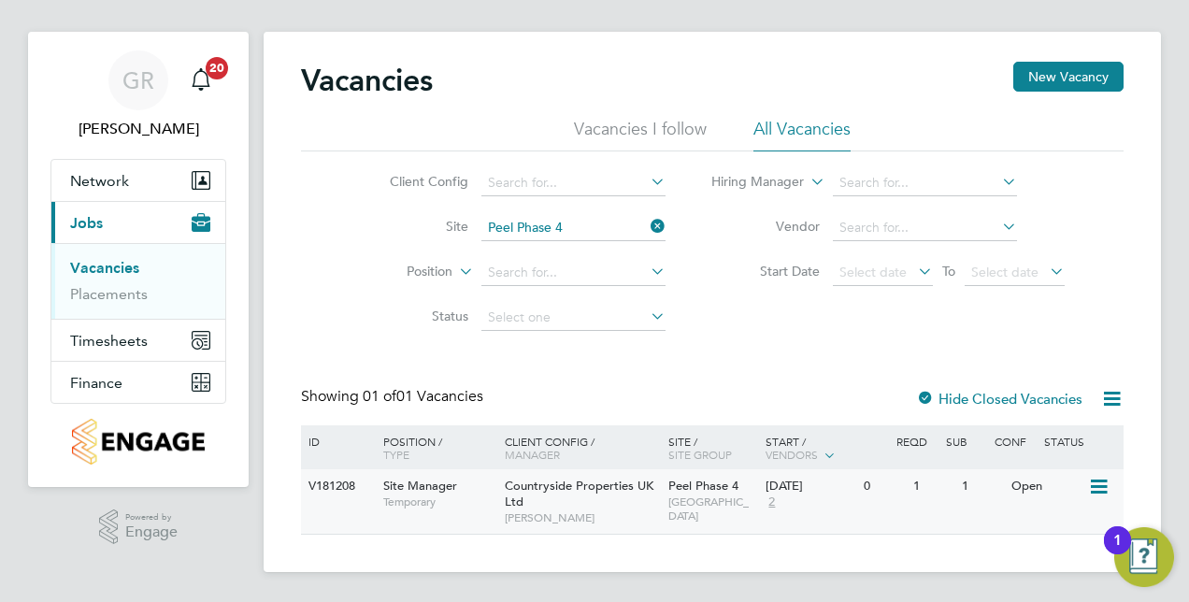
click at [830, 499] on div "22 Sep 2025 2" at bounding box center [810, 494] width 98 height 50
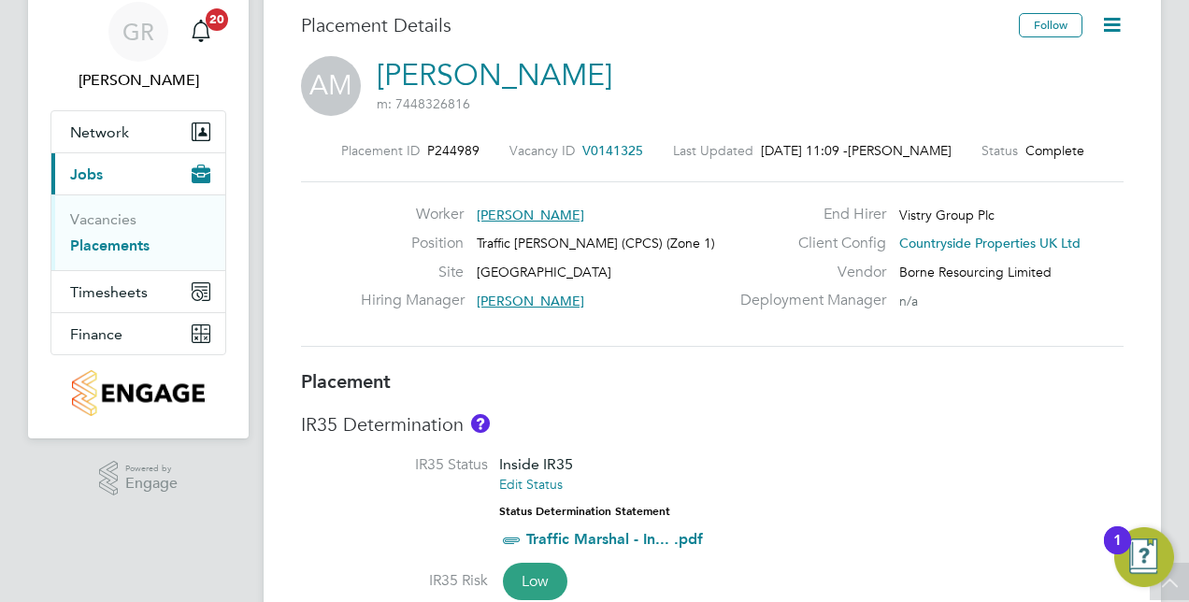
scroll to position [24, 0]
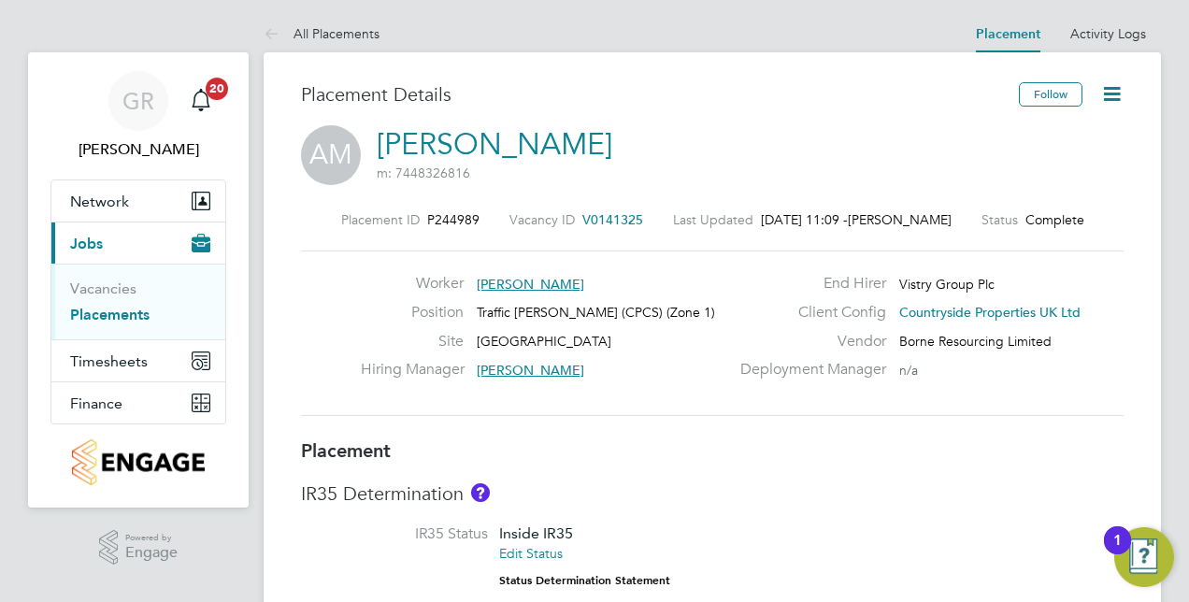
click at [1112, 88] on icon at bounding box center [1111, 93] width 23 height 23
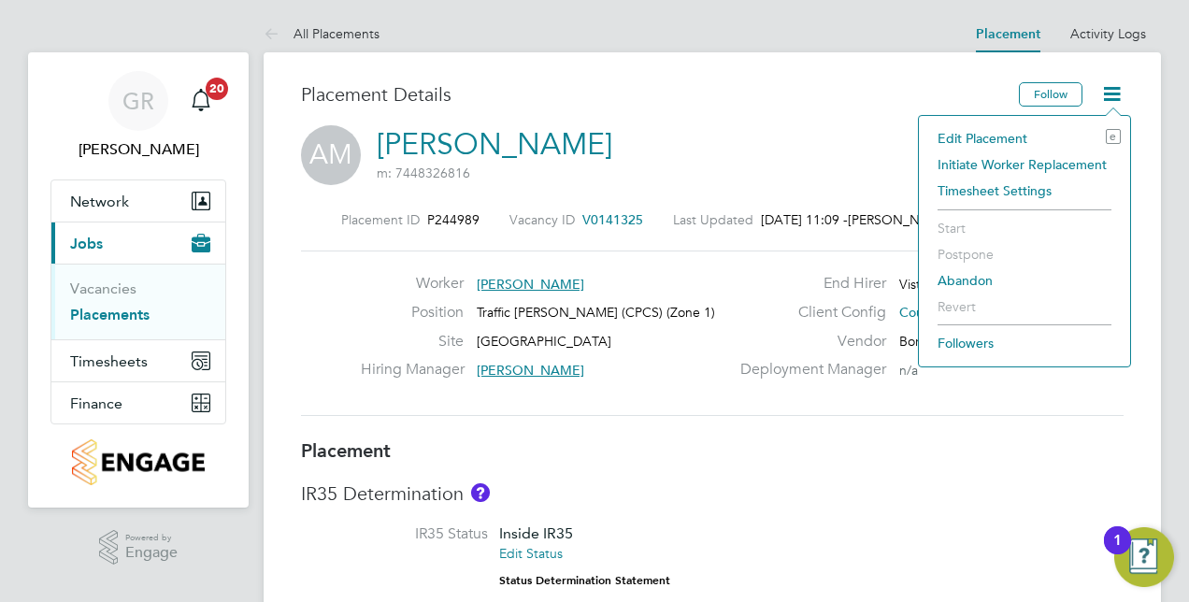
click at [983, 134] on li "Edit Placement e" at bounding box center [1024, 138] width 193 height 26
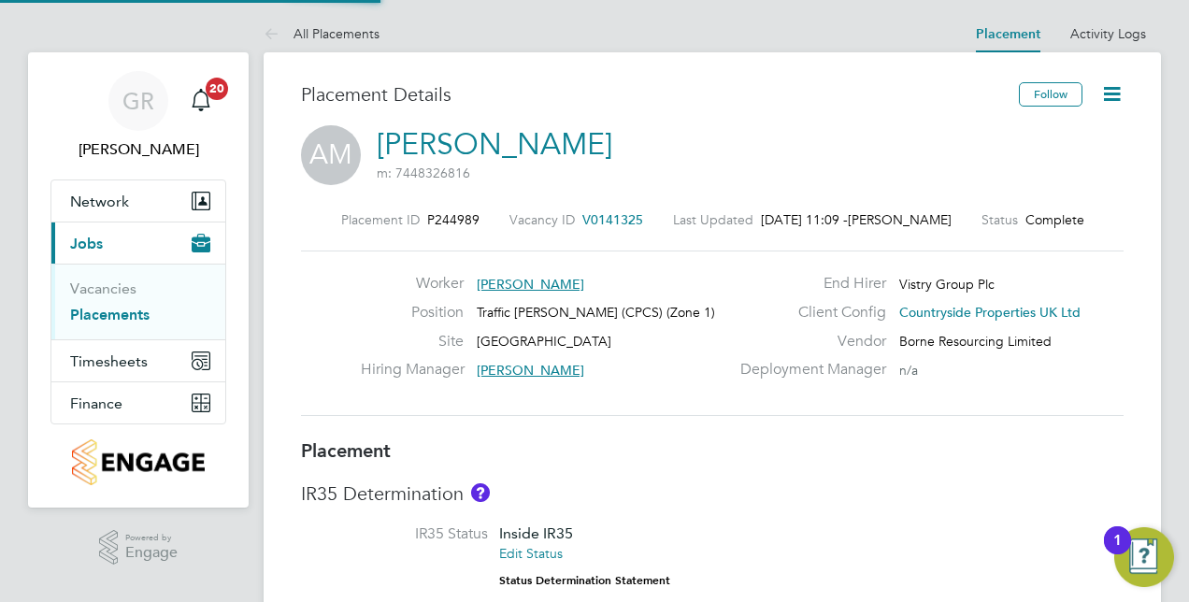
type input "[PERSON_NAME]"
type input "[DATE]"
type input "08:00"
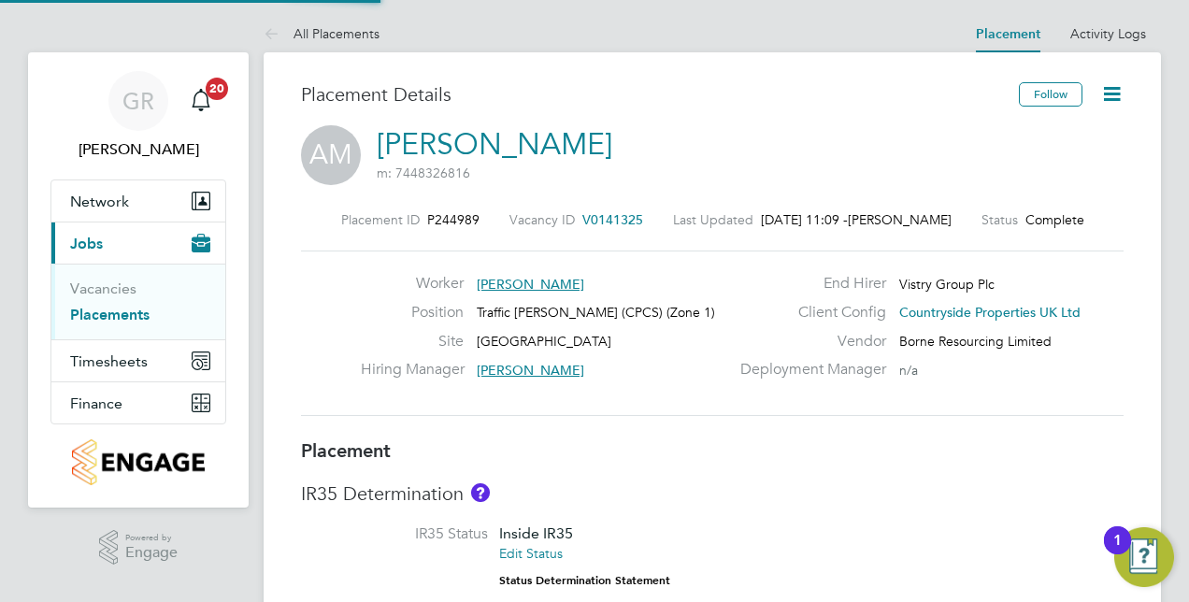
type input "18:00"
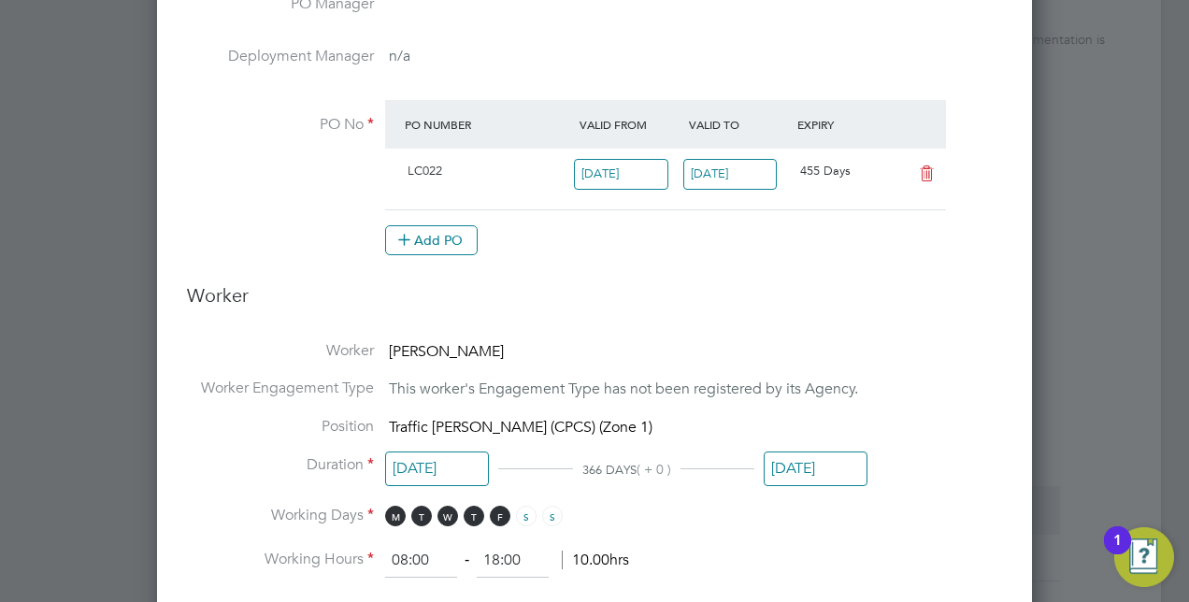
click at [787, 458] on input "[DATE]" at bounding box center [816, 468] width 104 height 35
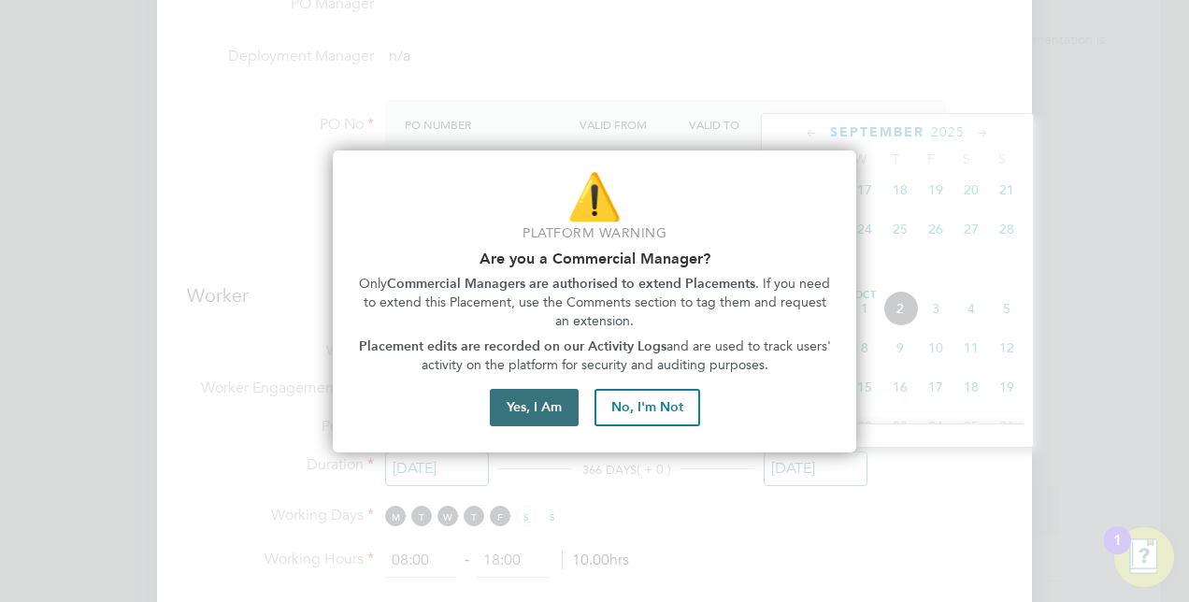
click at [519, 404] on button "Yes, I Am" at bounding box center [534, 407] width 89 height 37
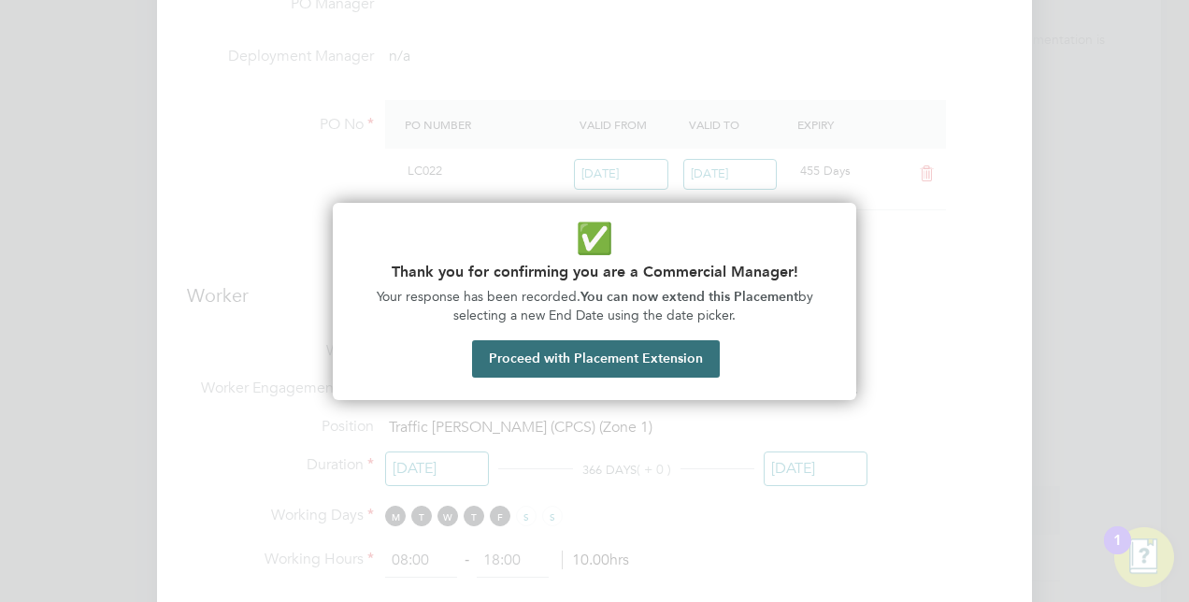
click at [582, 364] on button "Proceed with Placement Extension" at bounding box center [596, 358] width 248 height 37
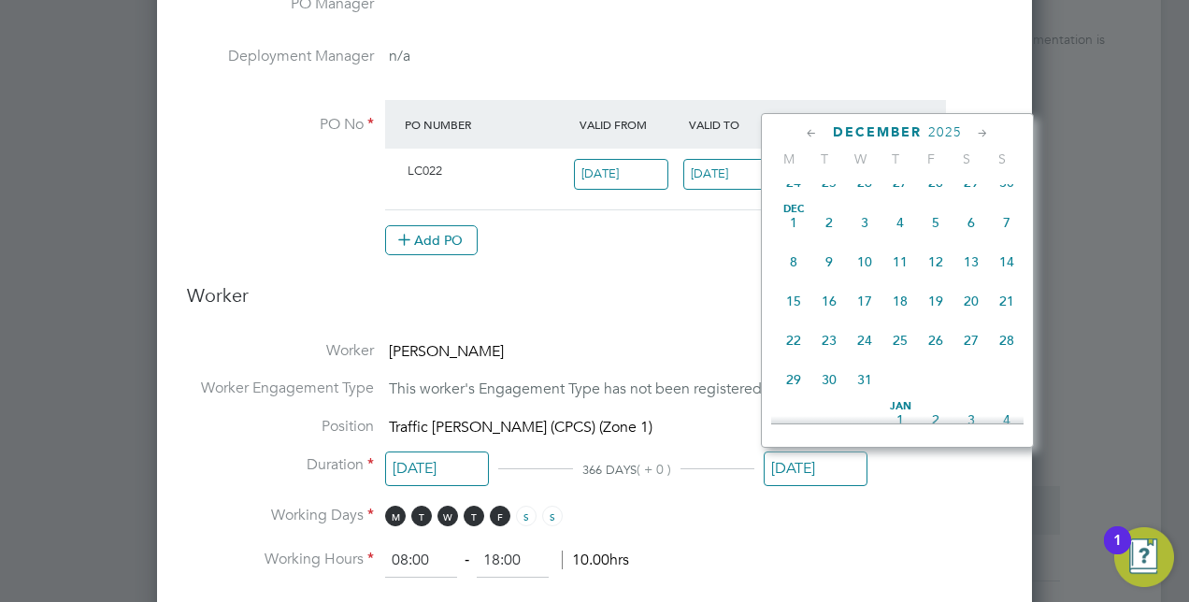
click at [862, 353] on span "24" at bounding box center [865, 340] width 36 height 36
type input "[DATE]"
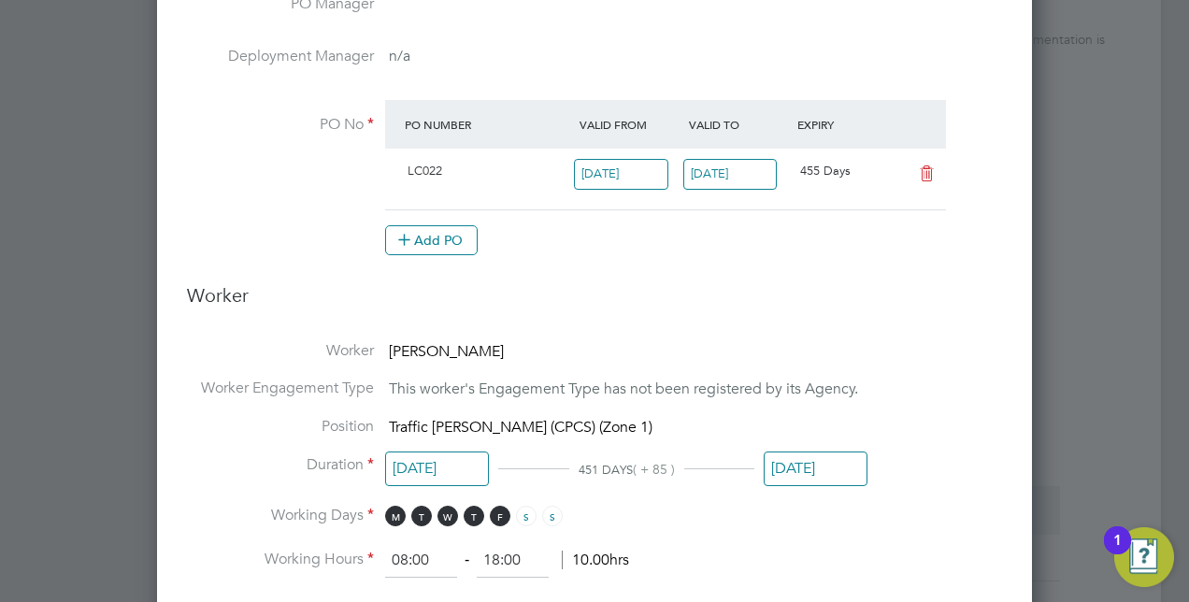
click at [952, 465] on li "Duration 30 Sep 2024 451 DAYS ( + 85 ) 24 Dec 2025" at bounding box center [594, 480] width 815 height 50
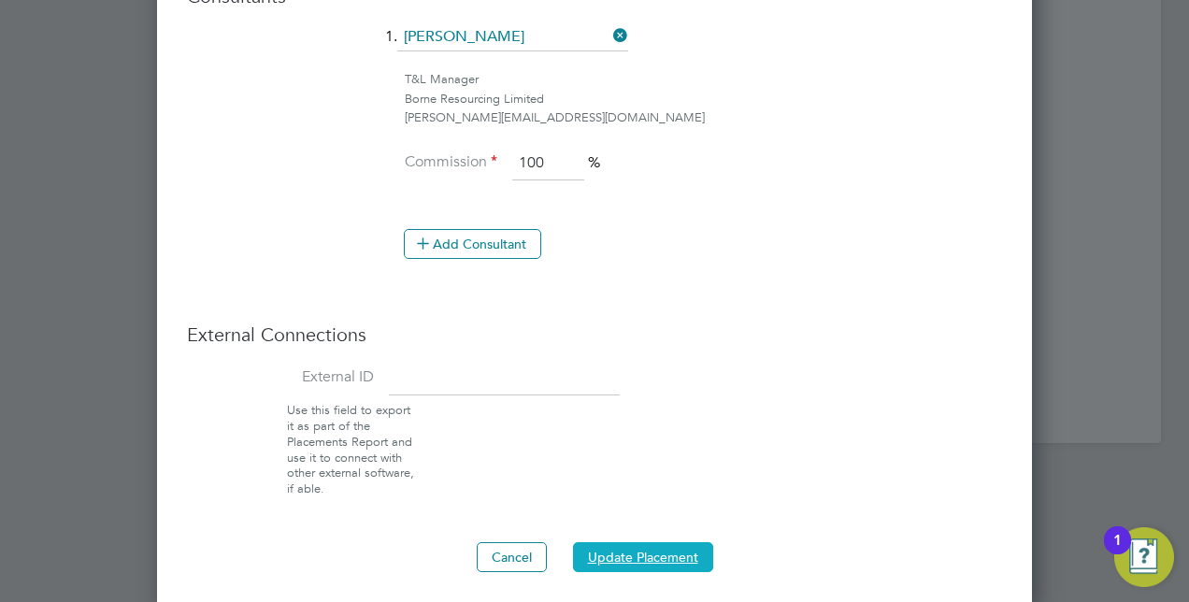
click at [634, 544] on button "Update Placement" at bounding box center [643, 557] width 140 height 30
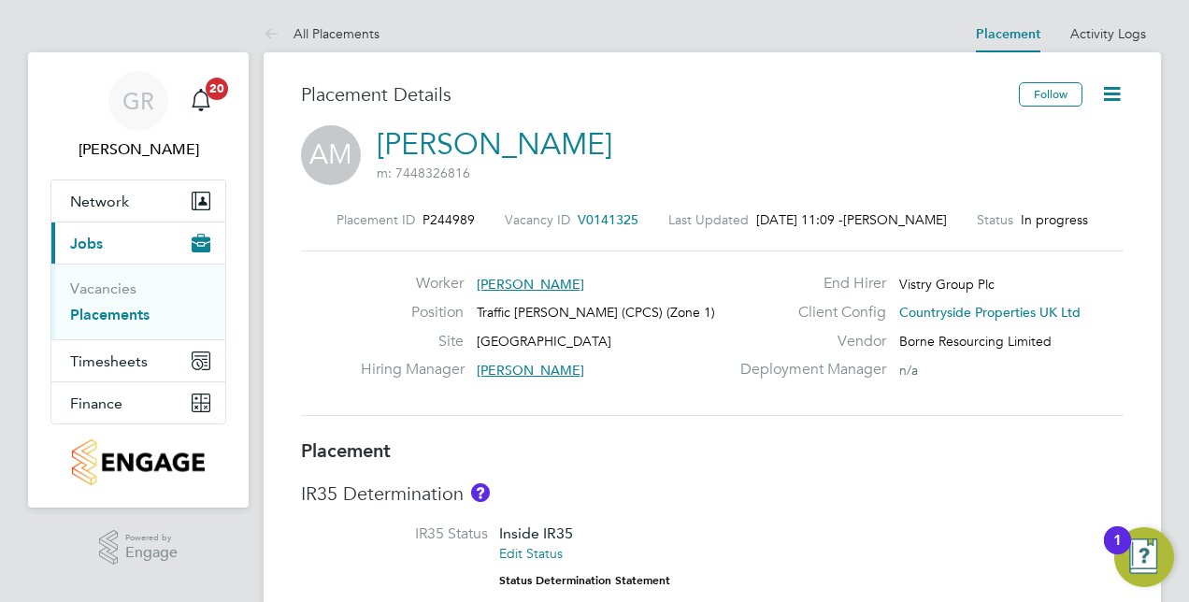
click at [1113, 85] on icon at bounding box center [1111, 93] width 23 height 23
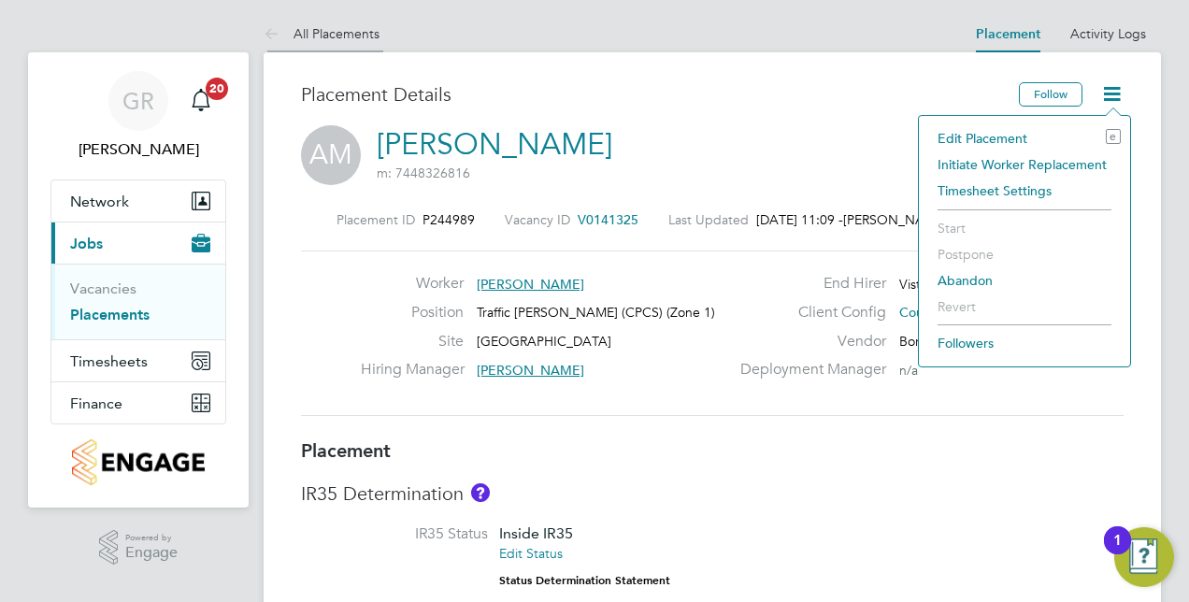
click at [329, 28] on link "All Placements" at bounding box center [322, 33] width 116 height 17
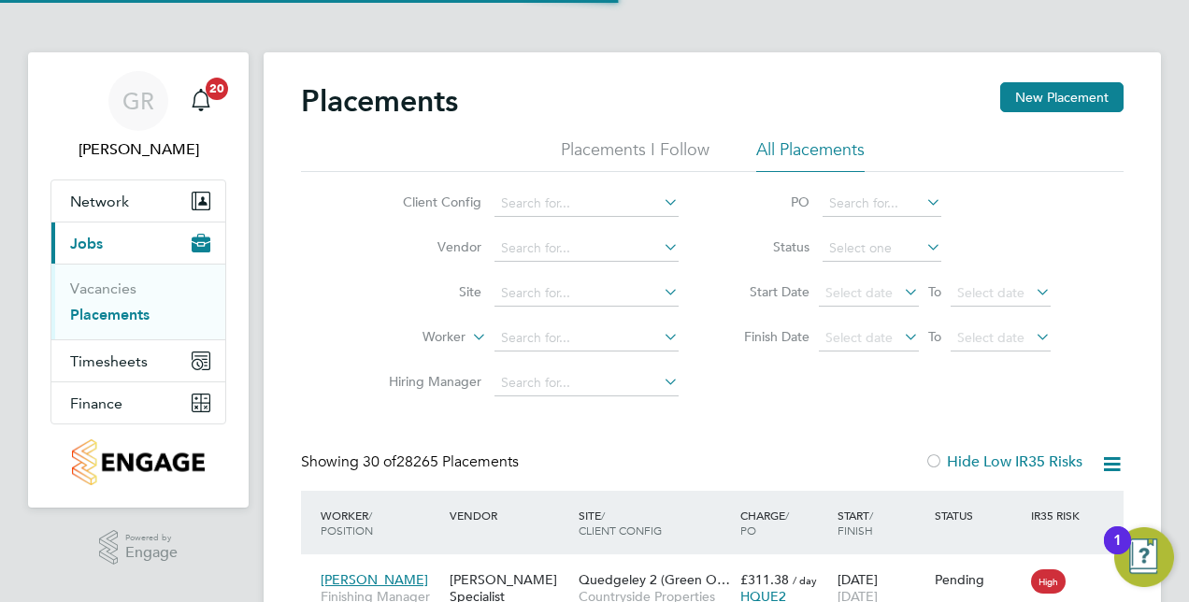
scroll to position [71, 162]
click at [546, 327] on input at bounding box center [586, 338] width 184 height 26
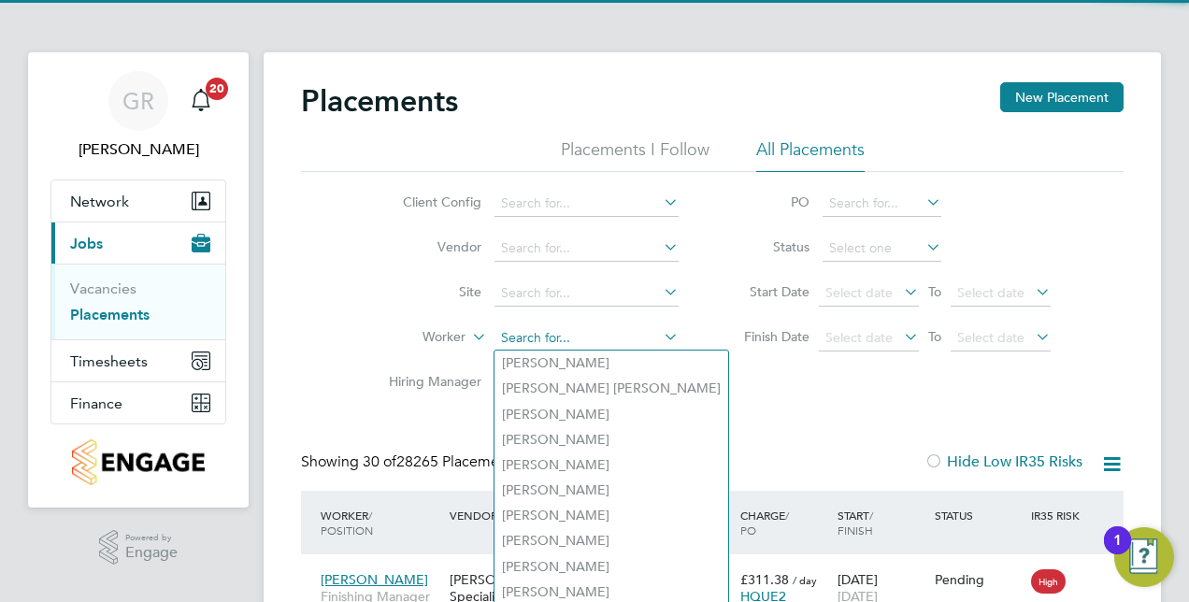
paste input "Tatiana Pogreban"
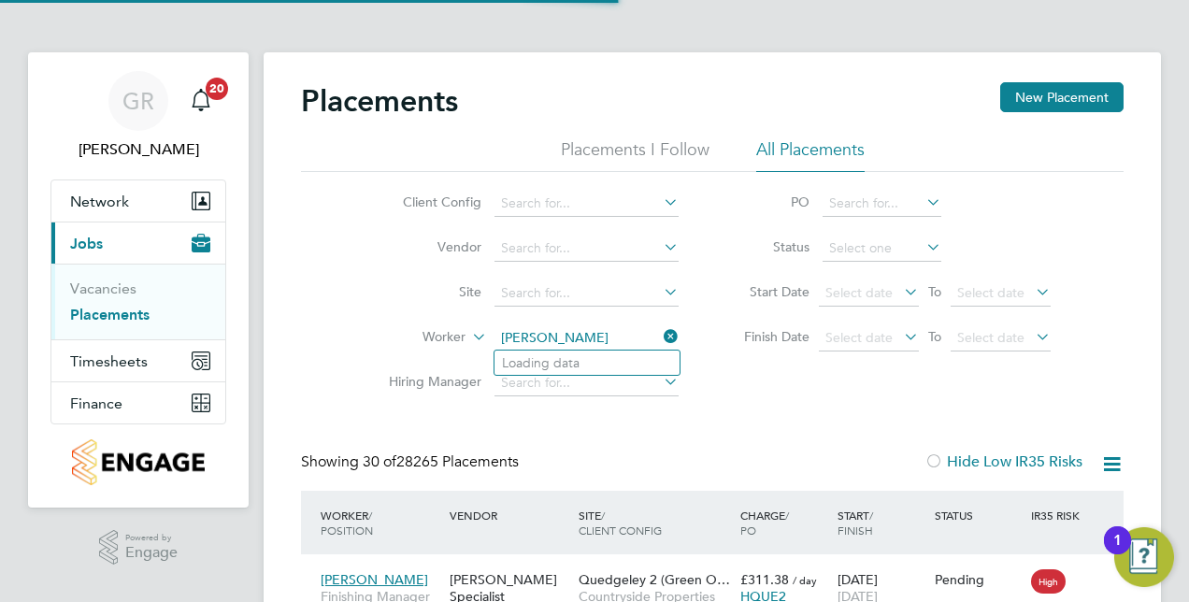
type input "Andrew Parkinson"
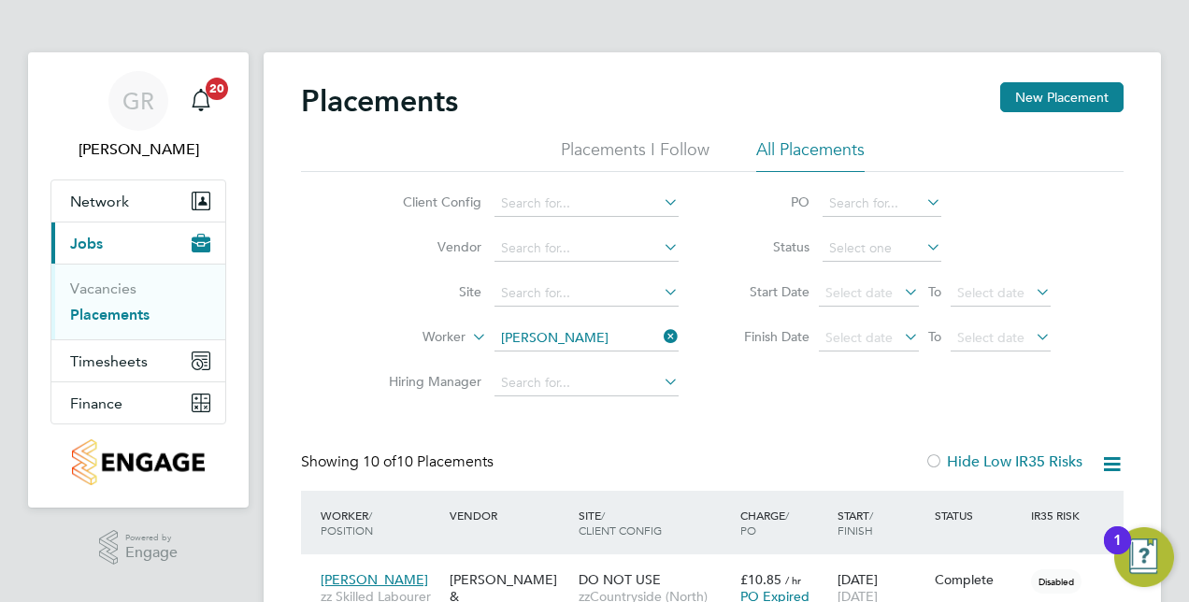
click at [660, 328] on icon at bounding box center [660, 336] width 0 height 26
click at [626, 337] on input at bounding box center [586, 338] width 184 height 26
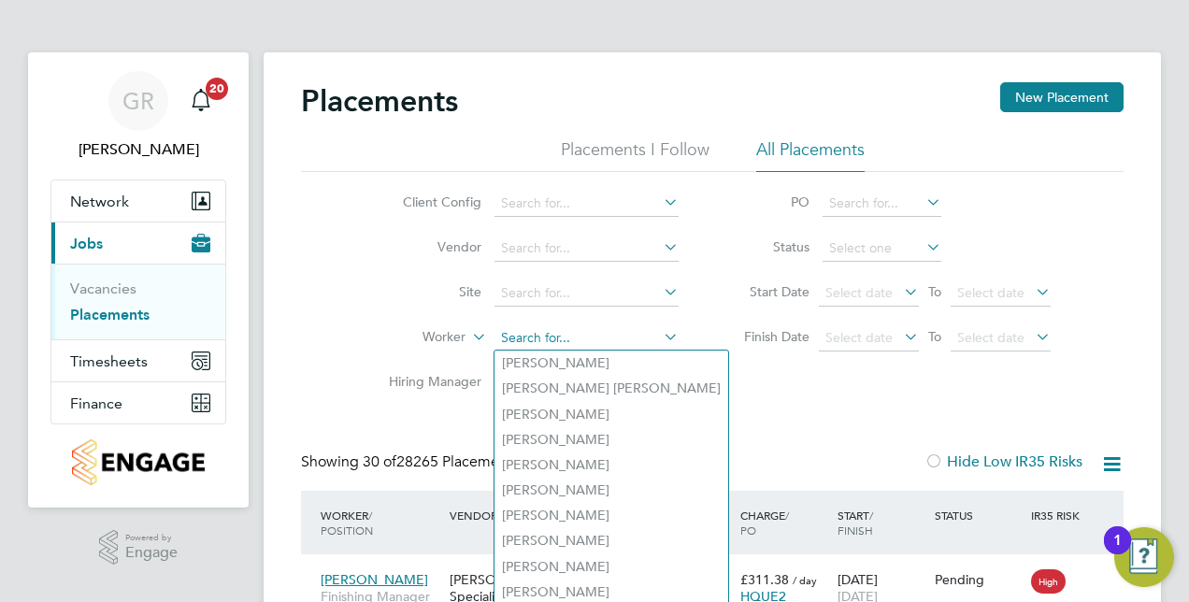
paste input "Tatiana Pogreban"
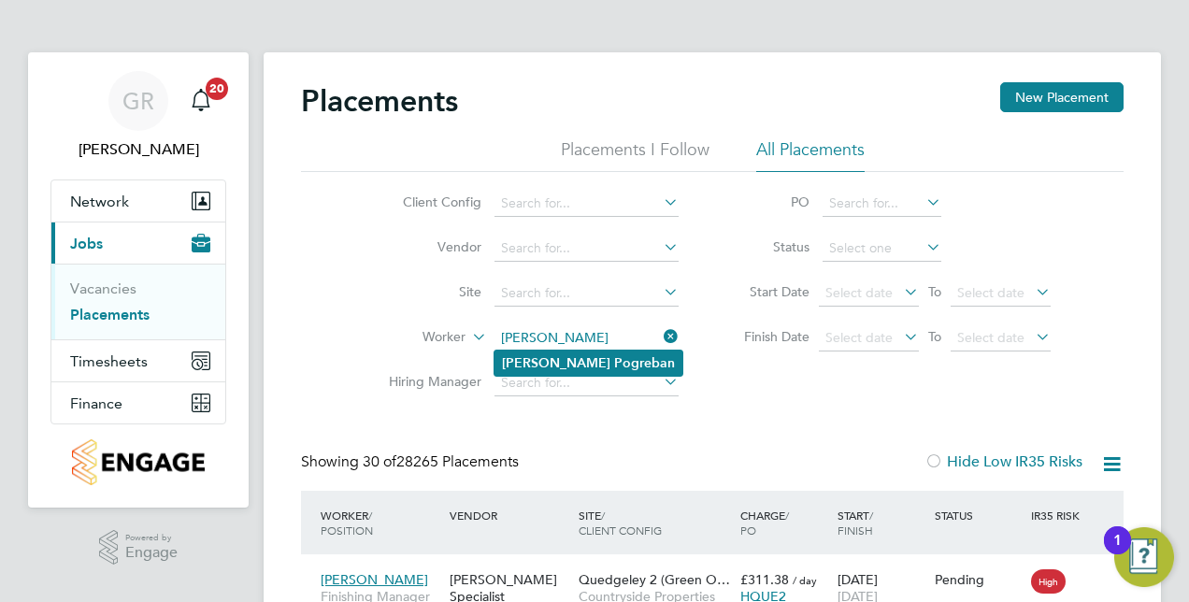
type input "Tatiana Pogreban"
click at [611, 366] on li "Tatiana Pogreban" at bounding box center [588, 363] width 188 height 25
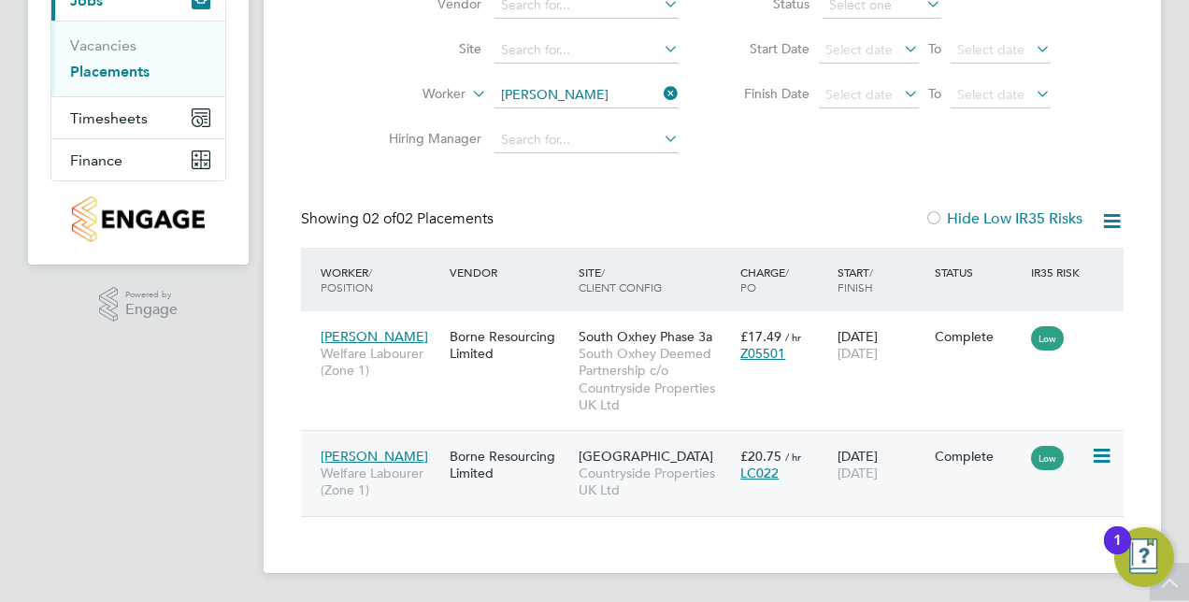
click at [553, 483] on div "Borne Resourcing Limited" at bounding box center [509, 464] width 129 height 52
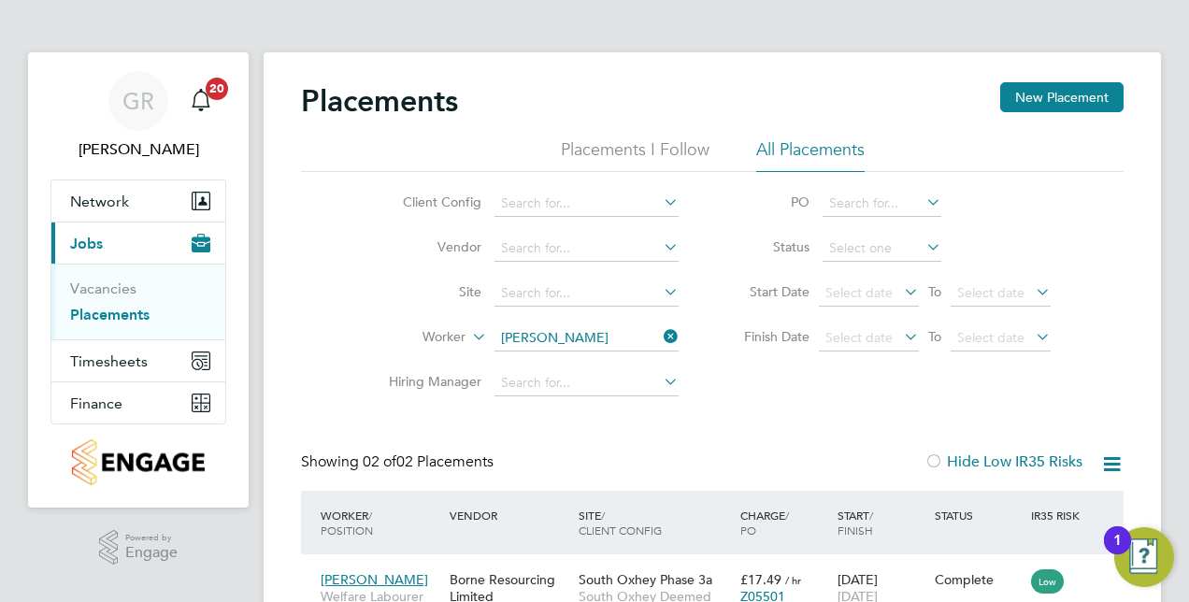
click at [660, 340] on icon at bounding box center [660, 336] width 0 height 26
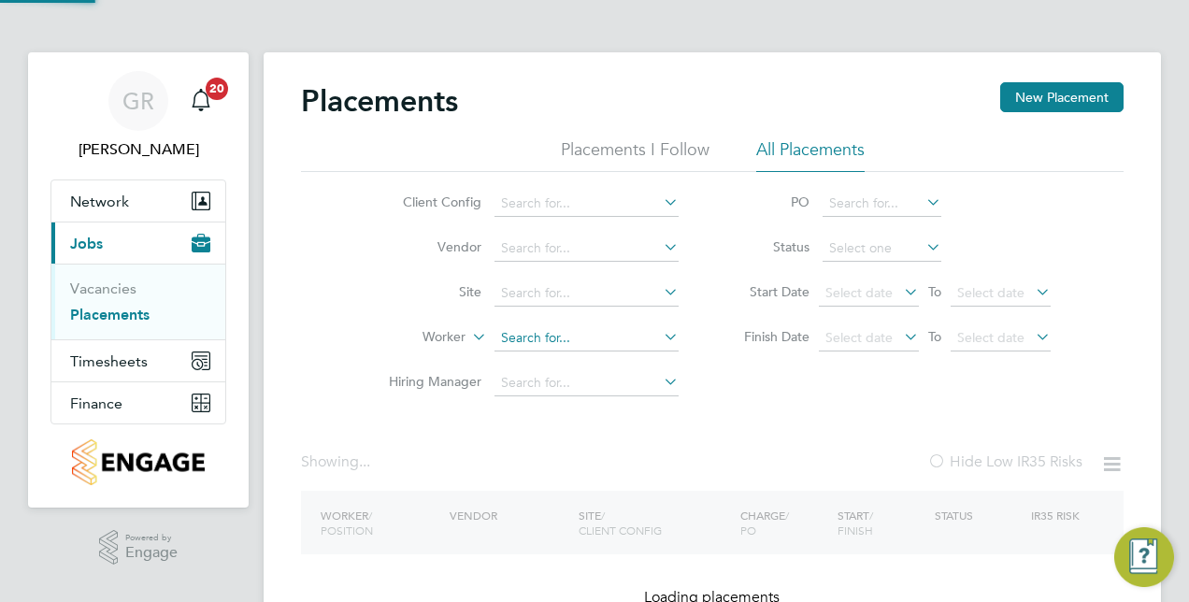
click at [608, 339] on input at bounding box center [586, 338] width 184 height 26
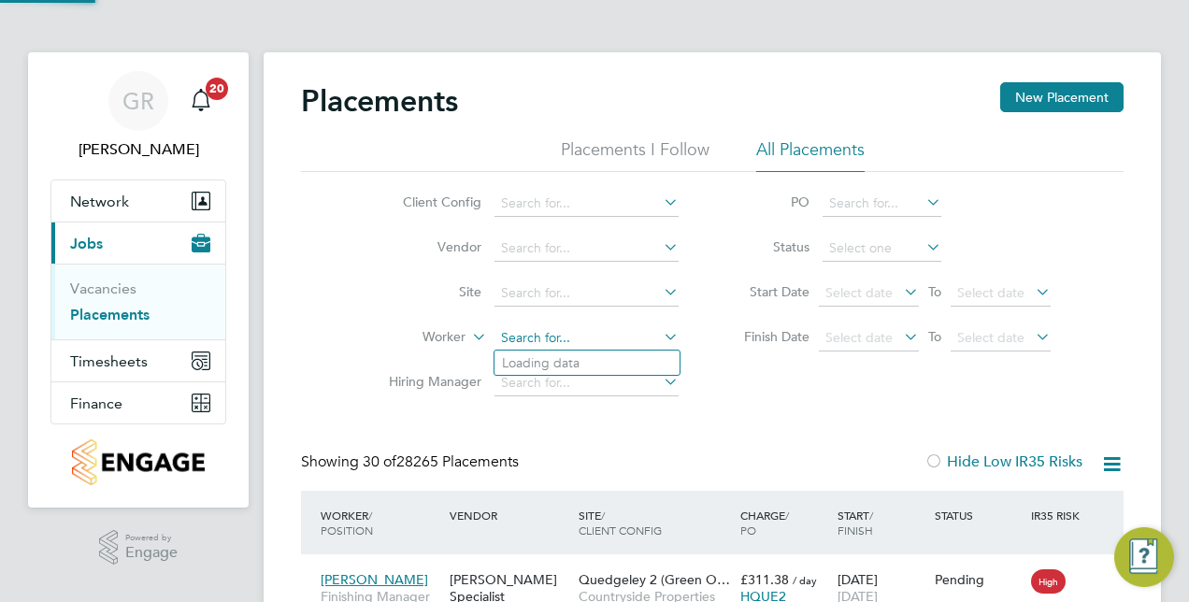
scroll to position [71, 162]
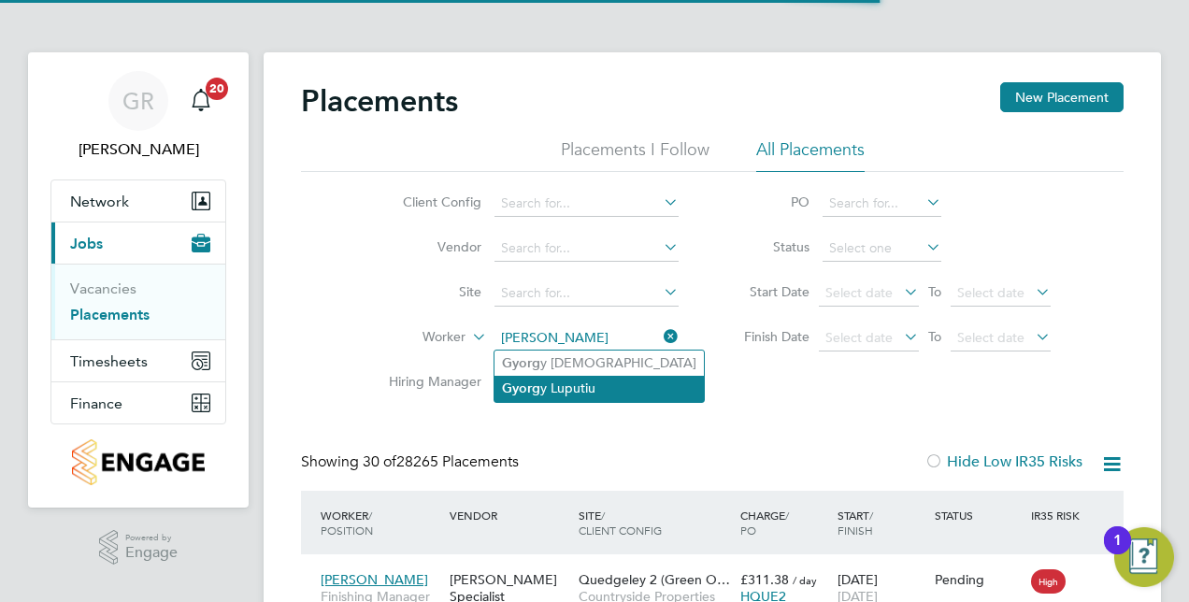
click at [635, 383] on li "Gyorg y Luputiu" at bounding box center [598, 388] width 209 height 25
type input "Gyorgy Luputiu"
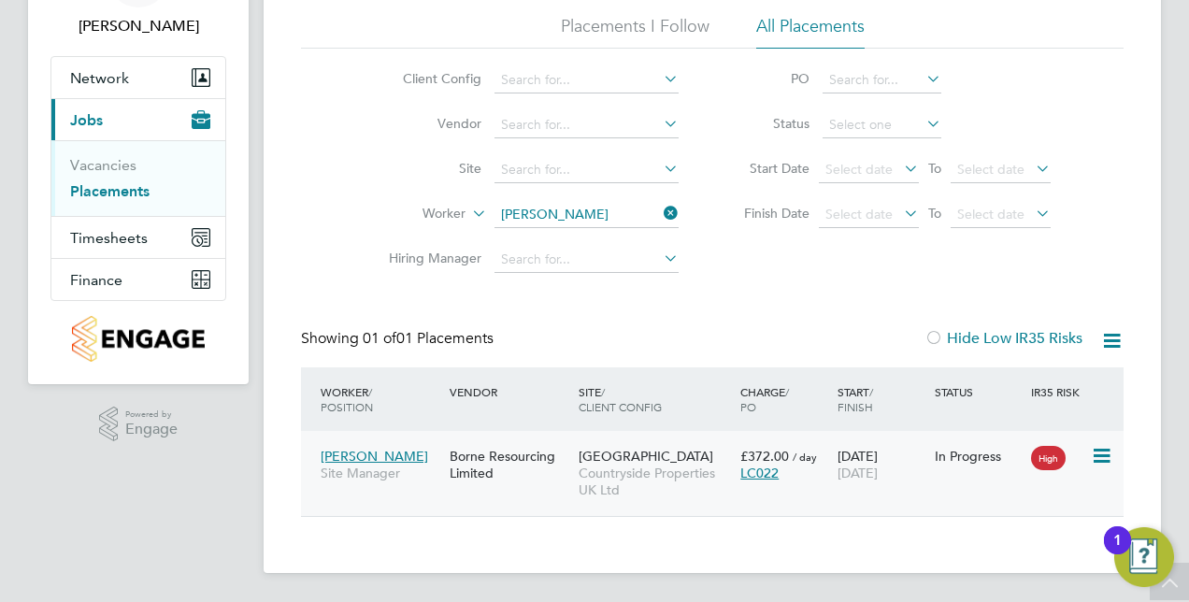
click at [559, 457] on div "Borne Resourcing Limited" at bounding box center [509, 464] width 129 height 52
click at [660, 207] on icon at bounding box center [660, 213] width 0 height 26
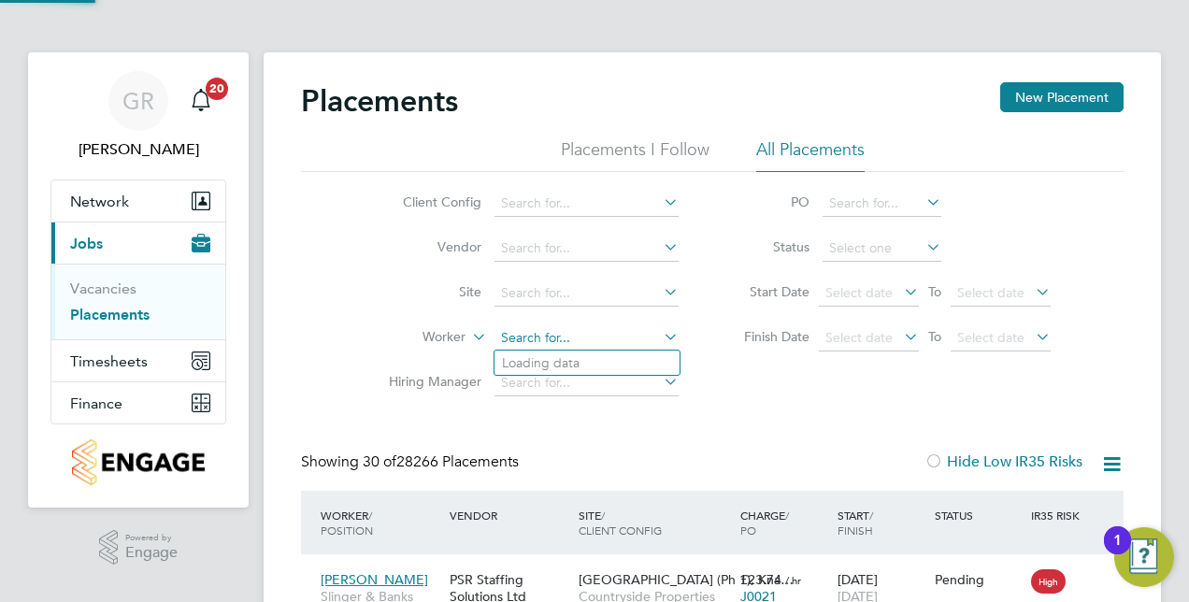
click at [557, 342] on input at bounding box center [586, 338] width 184 height 26
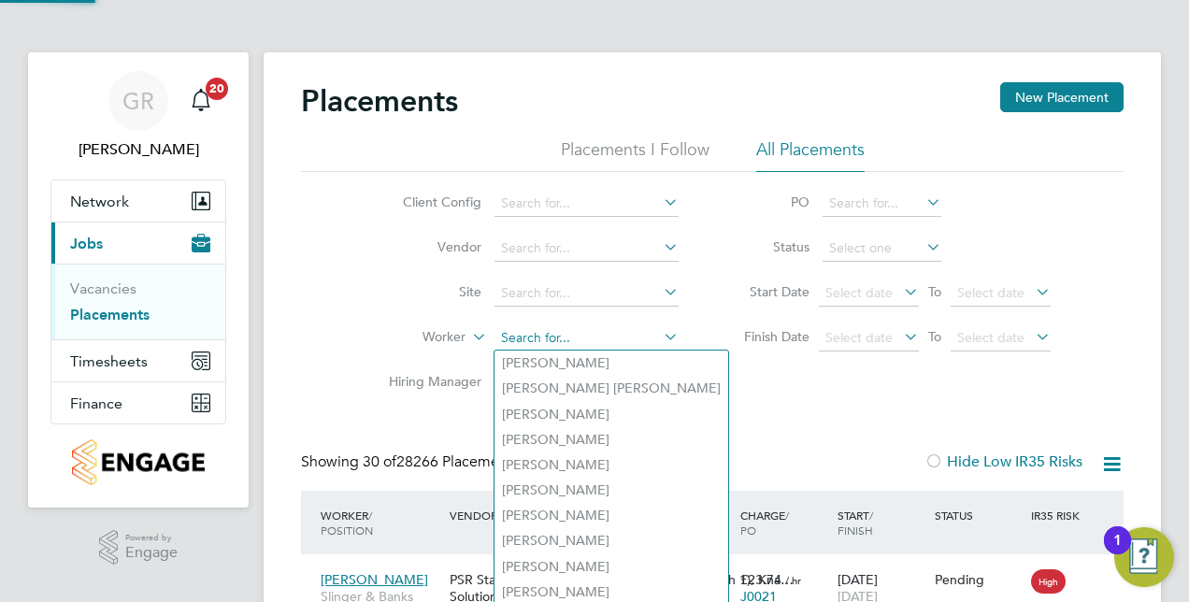
paste input "Micah Malachi Malcolm"
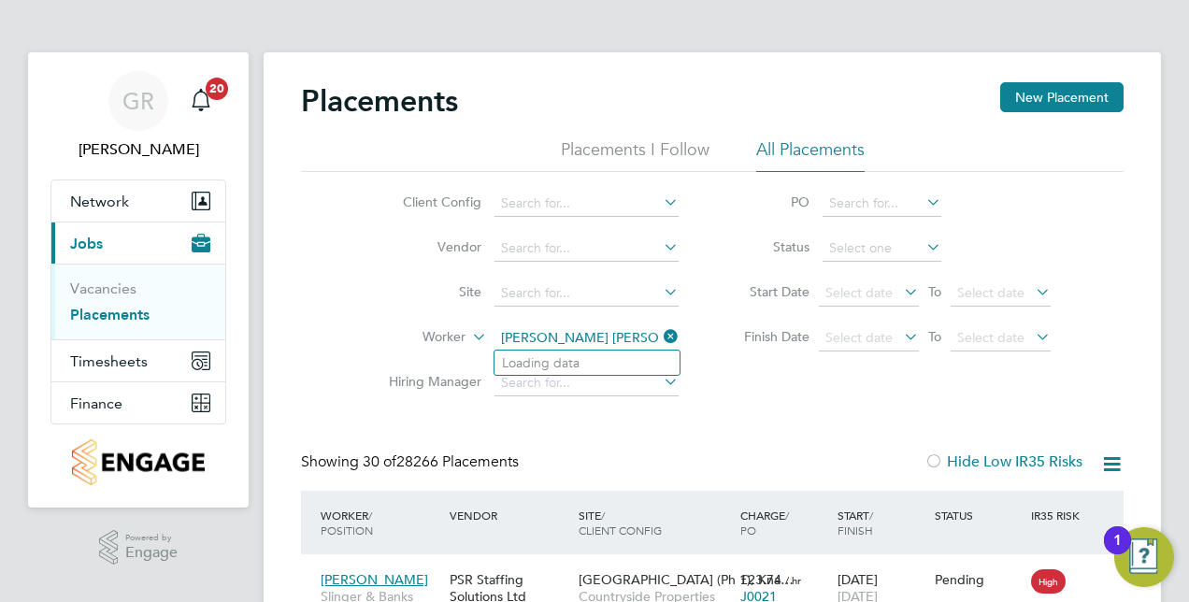
type input "Andrew Parkinson"
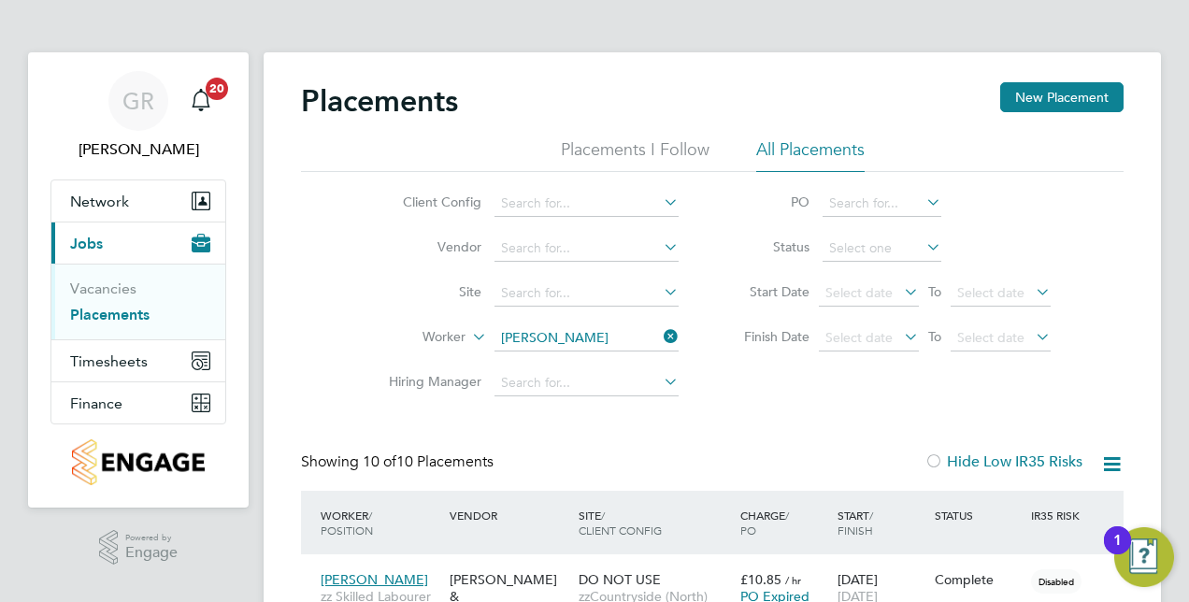
scroll to position [53, 130]
click at [660, 335] on icon at bounding box center [660, 336] width 0 height 26
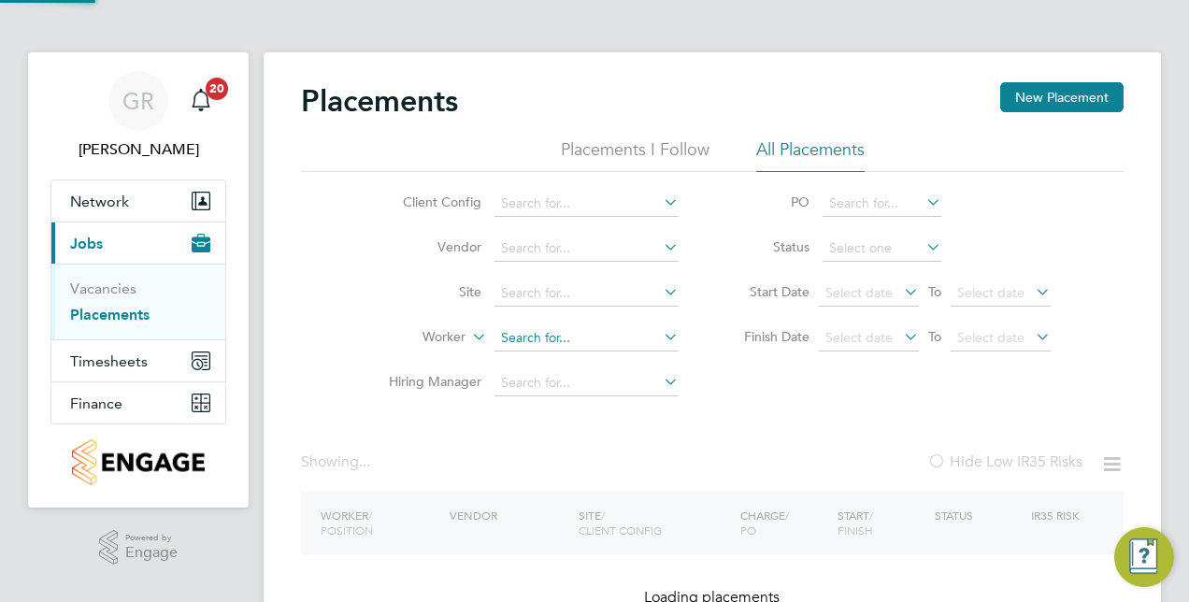
click at [596, 331] on input at bounding box center [586, 338] width 184 height 26
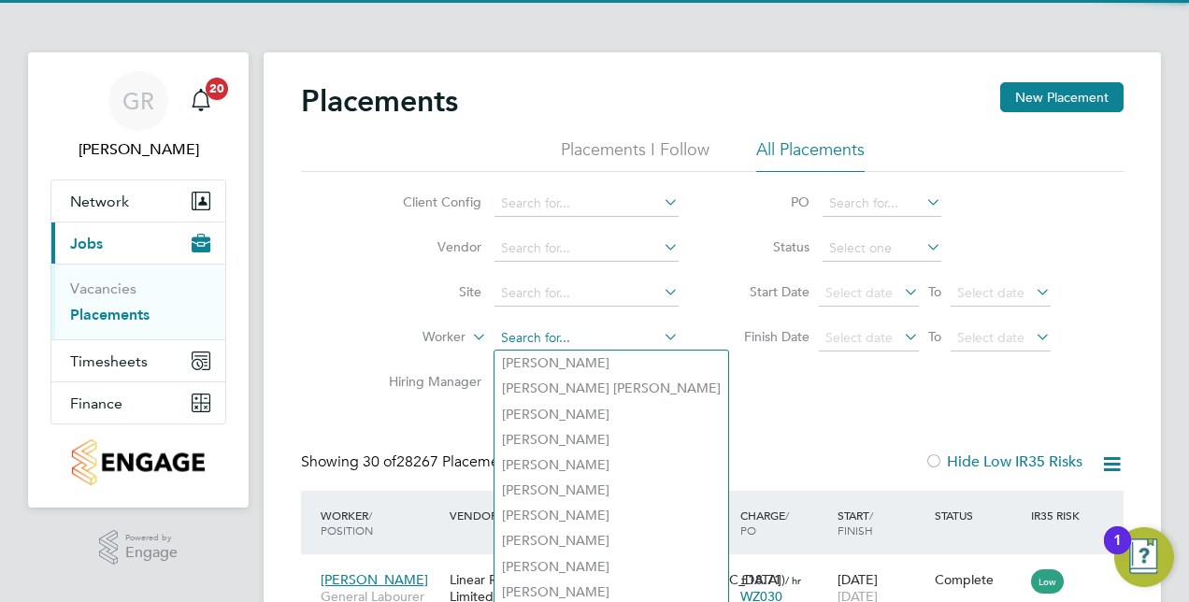
paste input "Micah Malachi Malcolm"
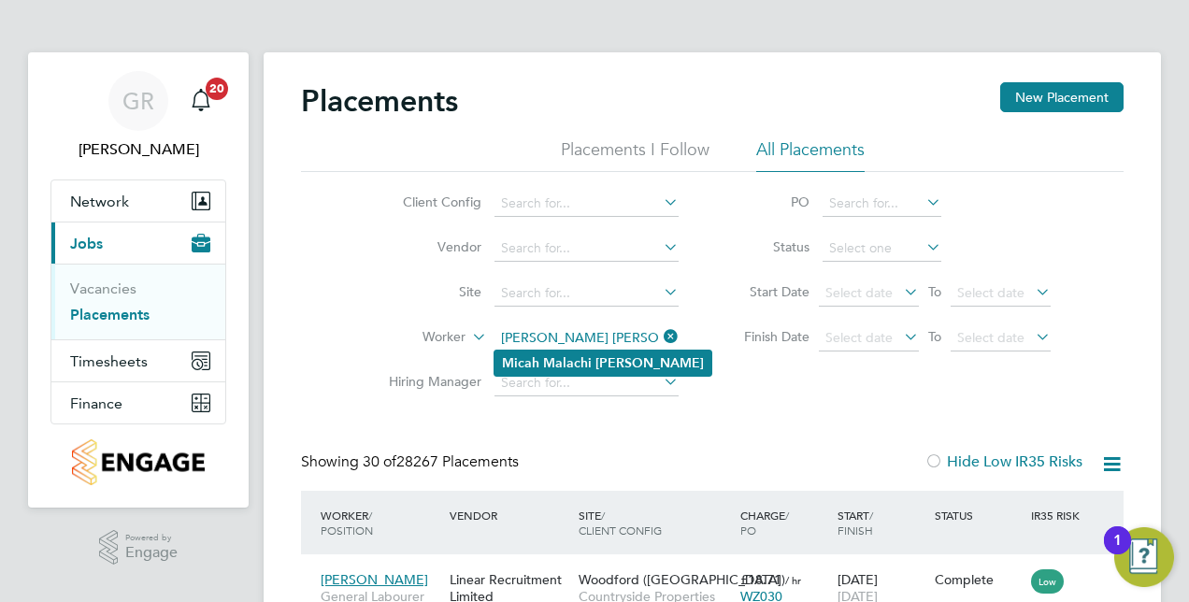
type input "Micah Malachi Malcolm"
click at [602, 355] on b "Malcolm" at bounding box center [649, 363] width 108 height 16
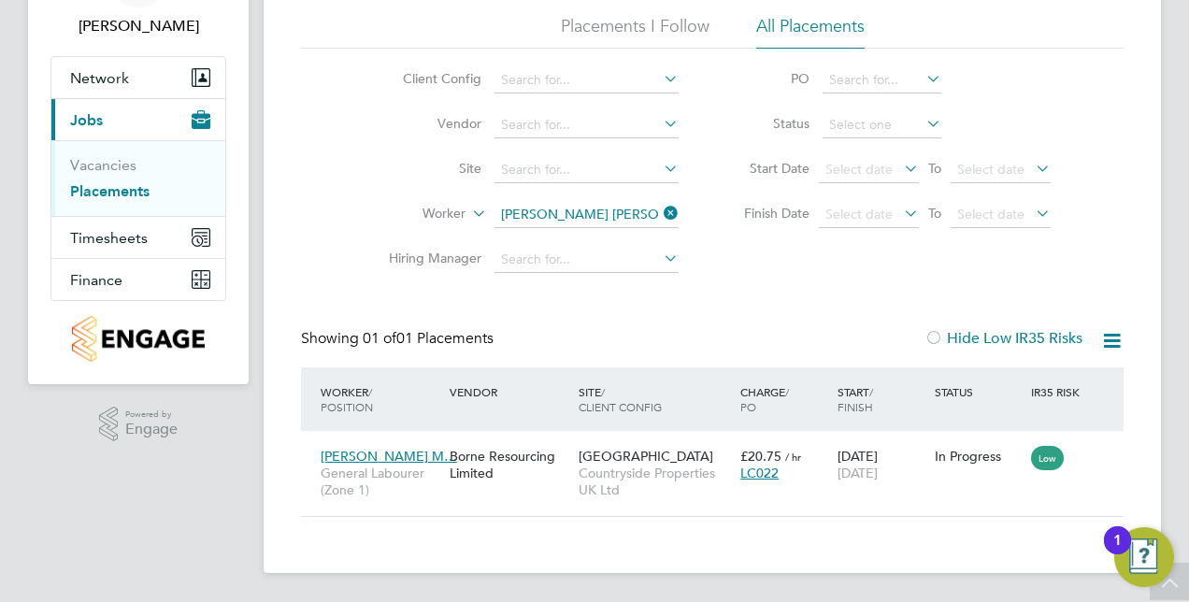
click at [554, 214] on input "Micah Malachi Malcolm" at bounding box center [586, 215] width 184 height 26
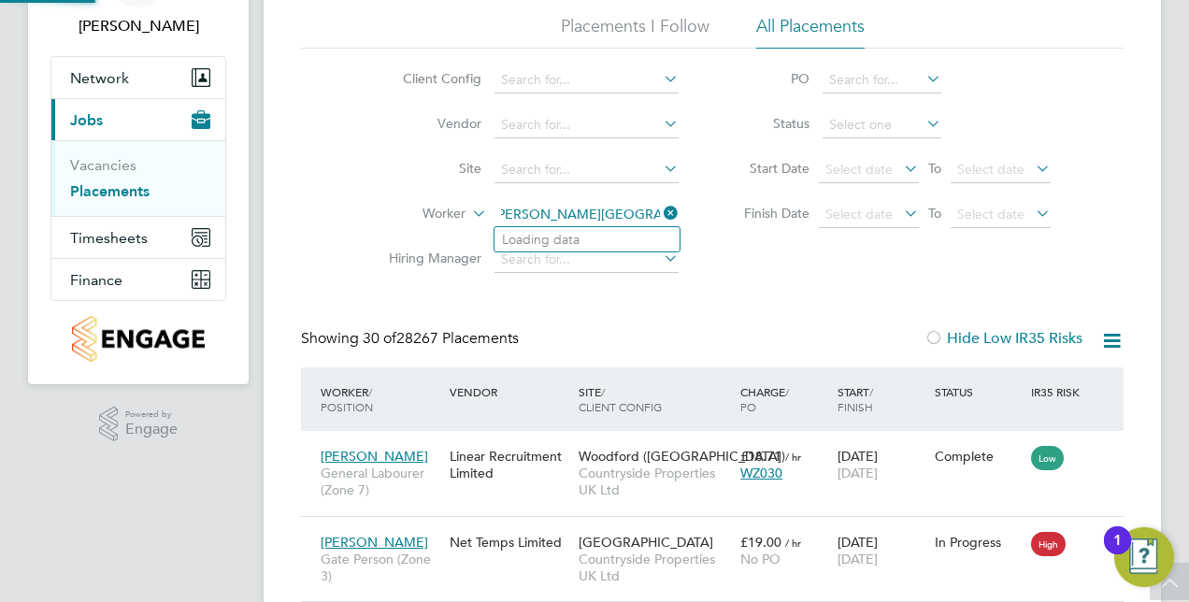
type input "Andrew Parkinson"
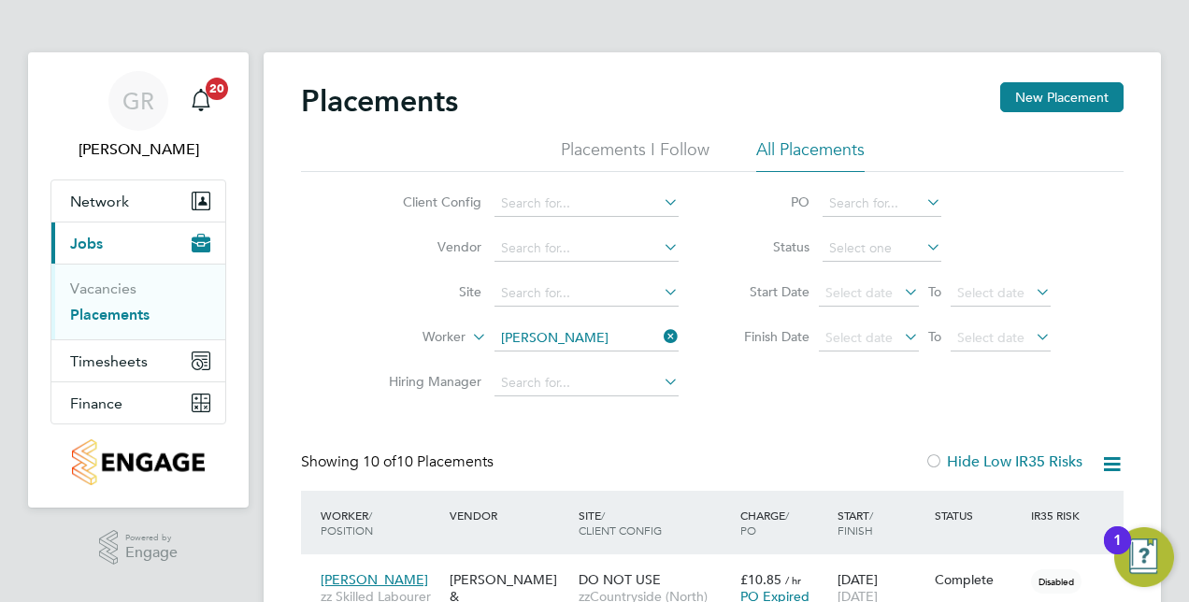
click at [660, 338] on icon at bounding box center [660, 336] width 0 height 26
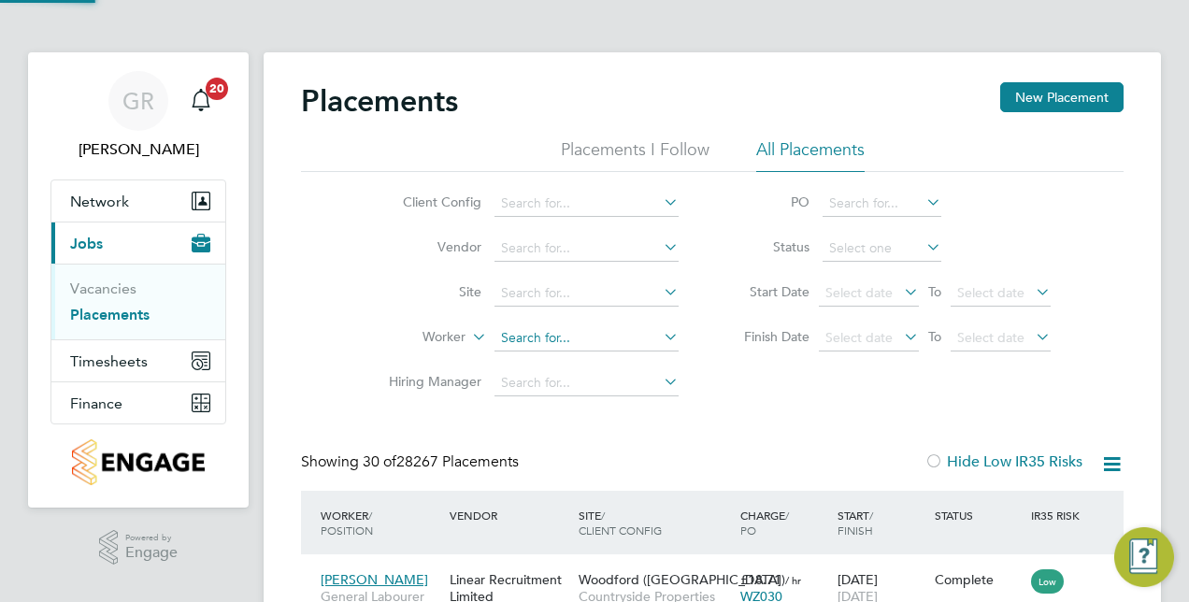
click at [588, 336] on input at bounding box center [586, 338] width 184 height 26
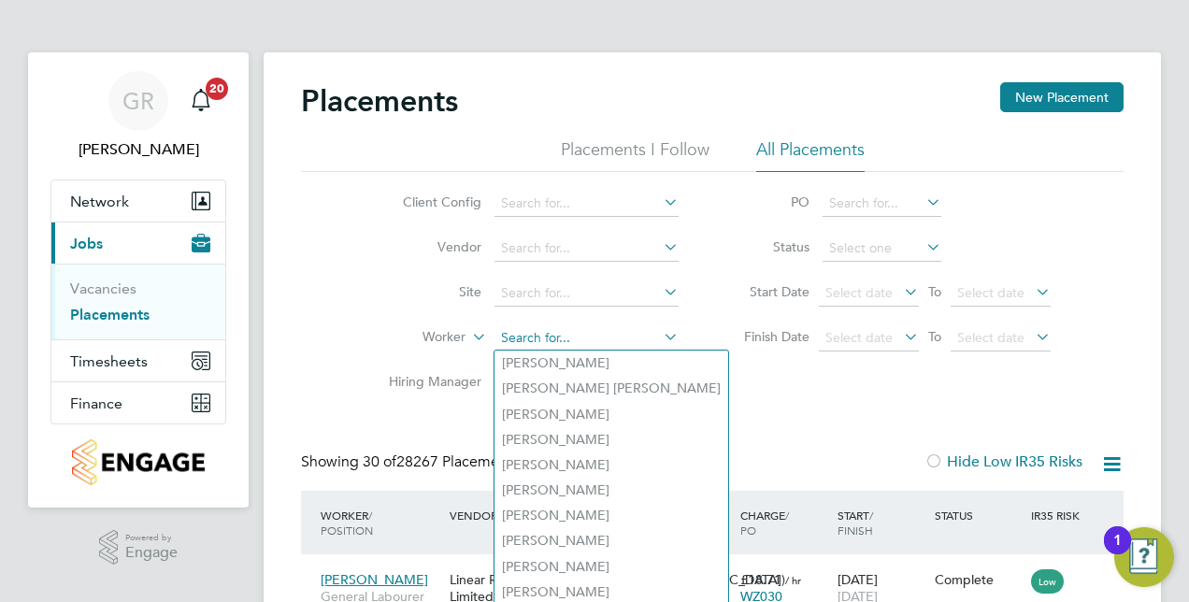
paste input "Queashawn Nzekwue-Fullerton"
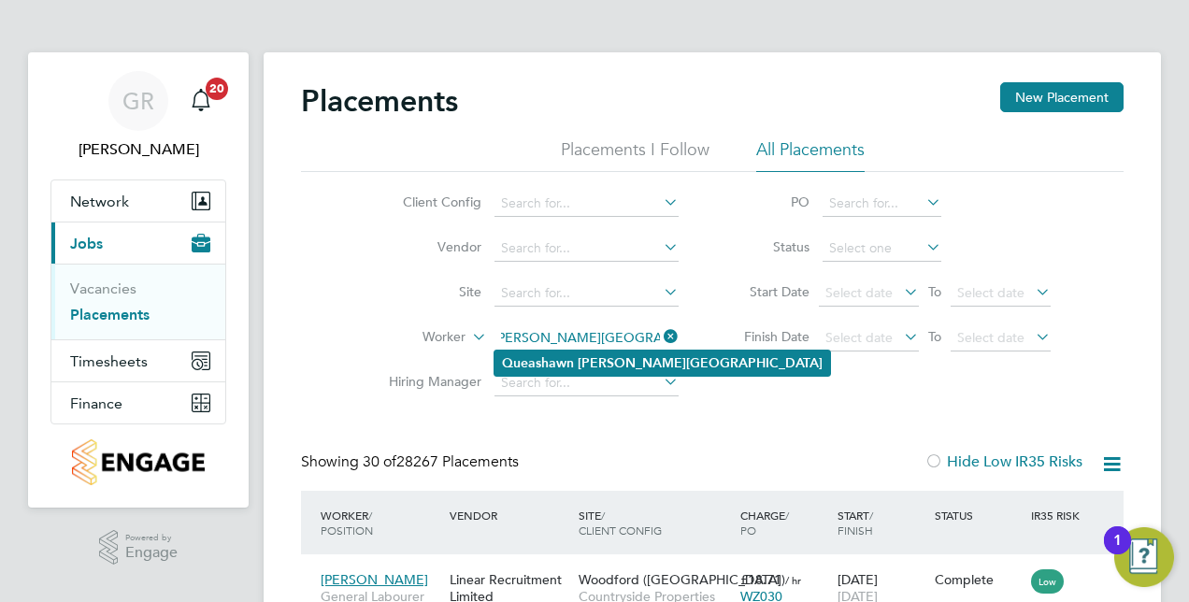
type input "Queashawn Nzekwue-Fullerton"
click at [623, 355] on b "Nzekwue-Fullerton" at bounding box center [700, 363] width 245 height 16
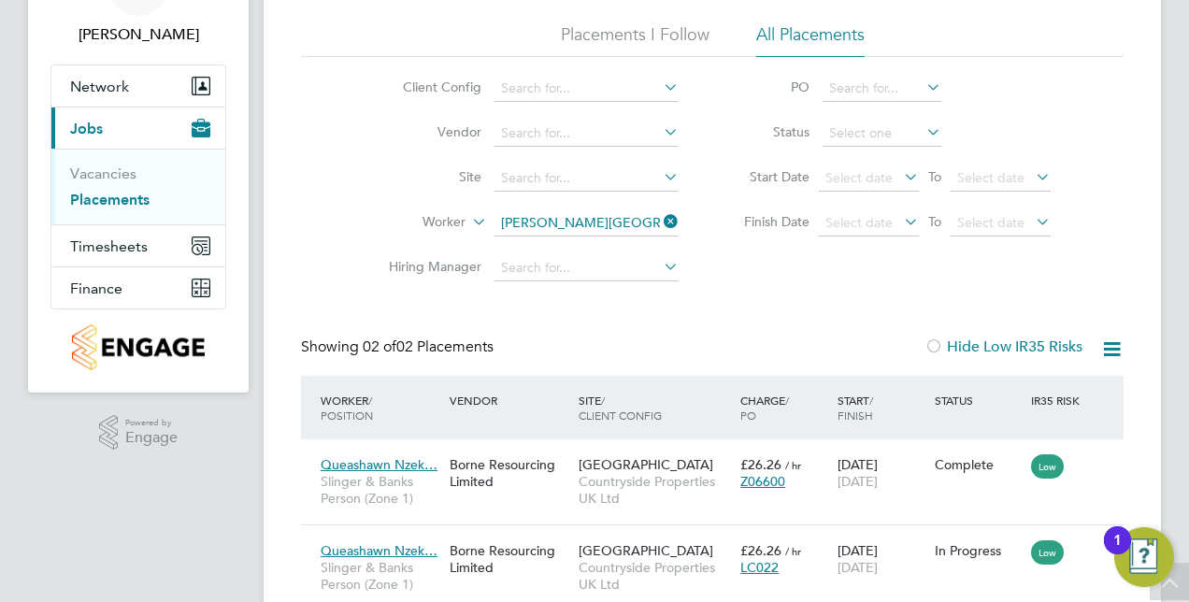
click at [660, 217] on icon at bounding box center [660, 221] width 0 height 26
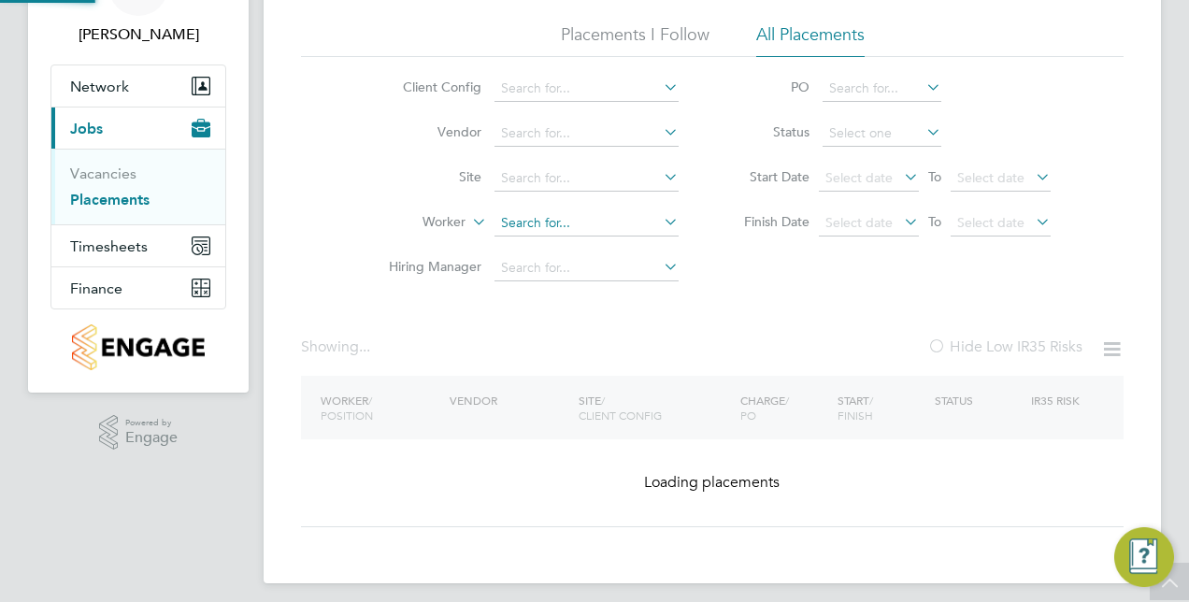
click at [578, 226] on input at bounding box center [586, 223] width 184 height 26
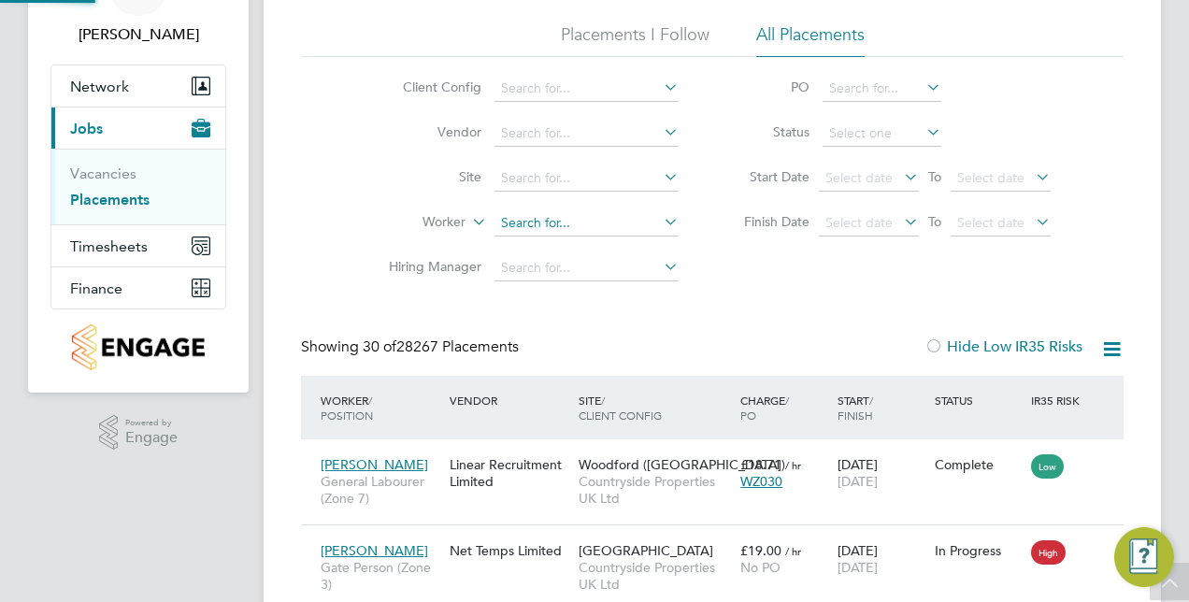
paste input "Albino Mascarenhas"
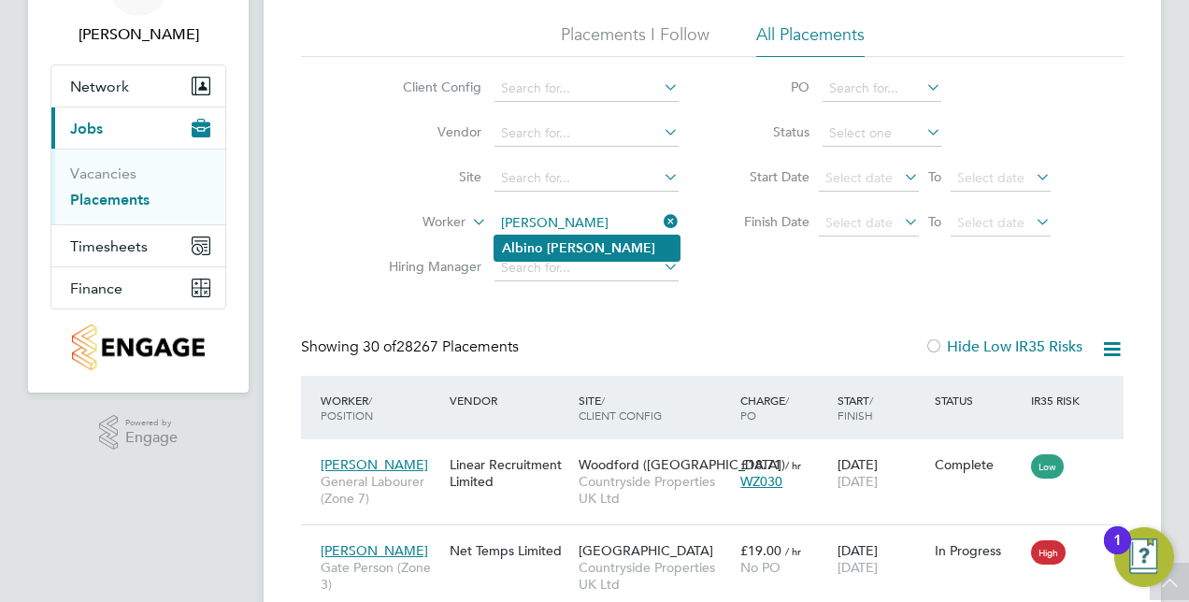
type input "Albino Mascarenhas"
click at [580, 240] on b "Mascarenhas" at bounding box center [601, 248] width 108 height 16
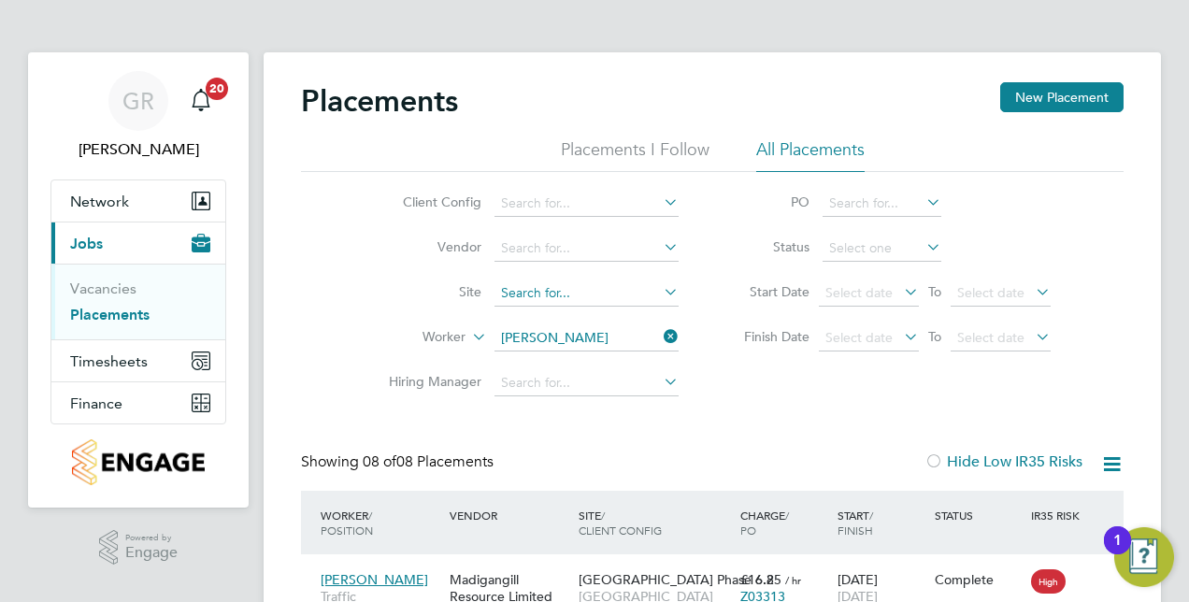
click at [602, 288] on input at bounding box center [586, 293] width 184 height 26
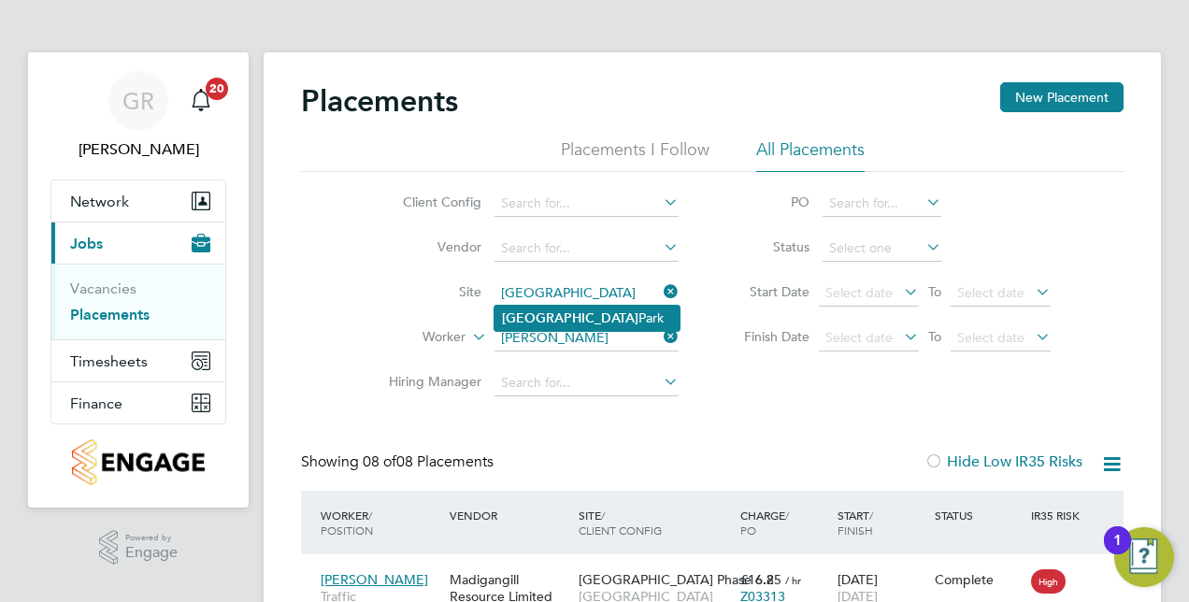
click at [615, 306] on li "Northwick Park" at bounding box center [586, 318] width 185 height 25
type input "Northwick Park"
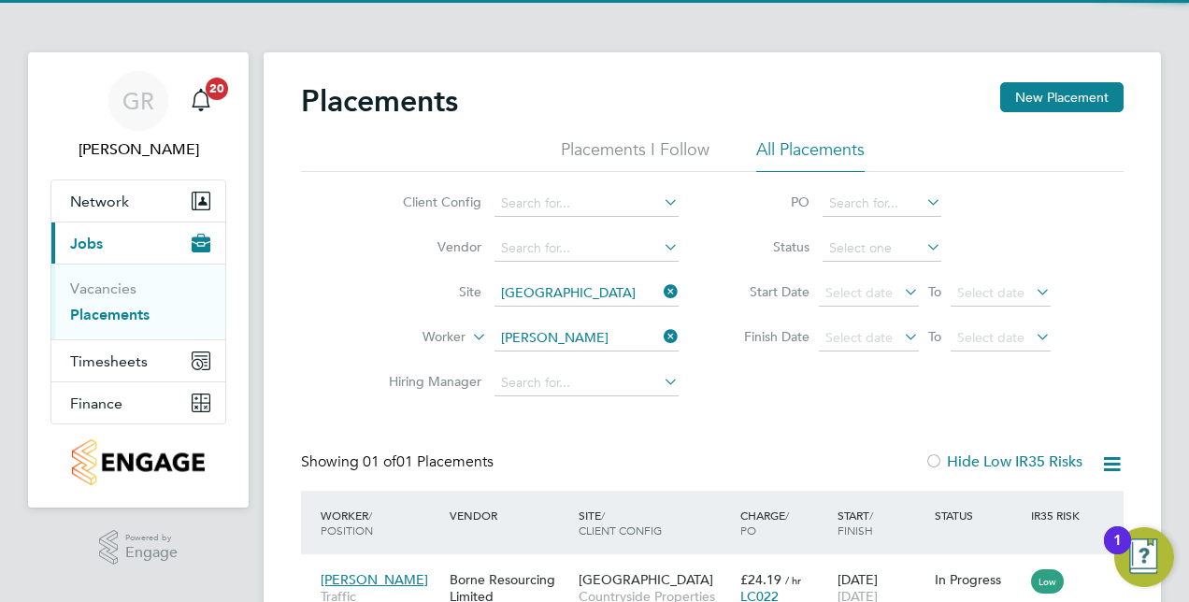
click at [660, 338] on icon at bounding box center [660, 336] width 0 height 26
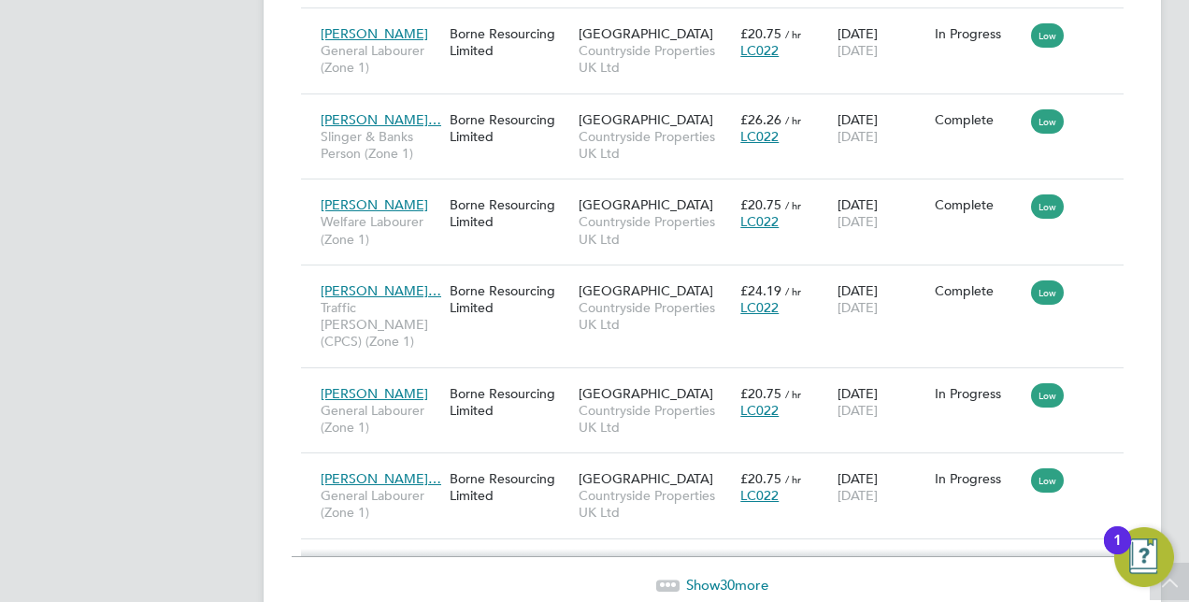
click at [739, 576] on span "Show 30 more" at bounding box center [727, 585] width 82 height 18
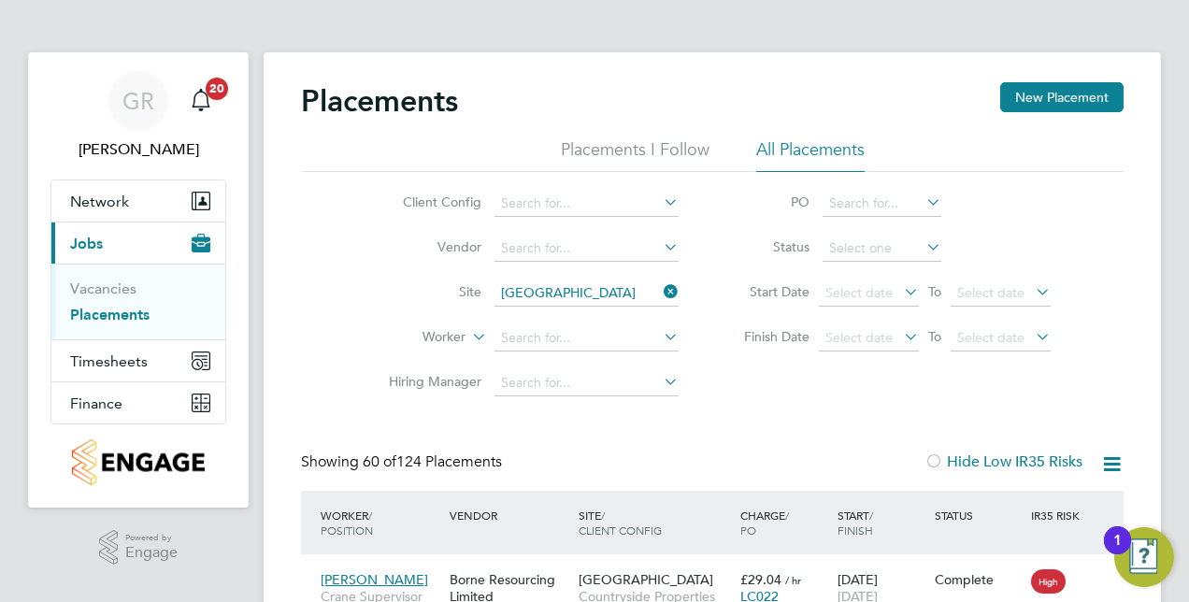
drag, startPoint x: 666, startPoint y: 285, endPoint x: 632, endPoint y: 297, distance: 35.8
click at [660, 284] on icon at bounding box center [660, 292] width 0 height 26
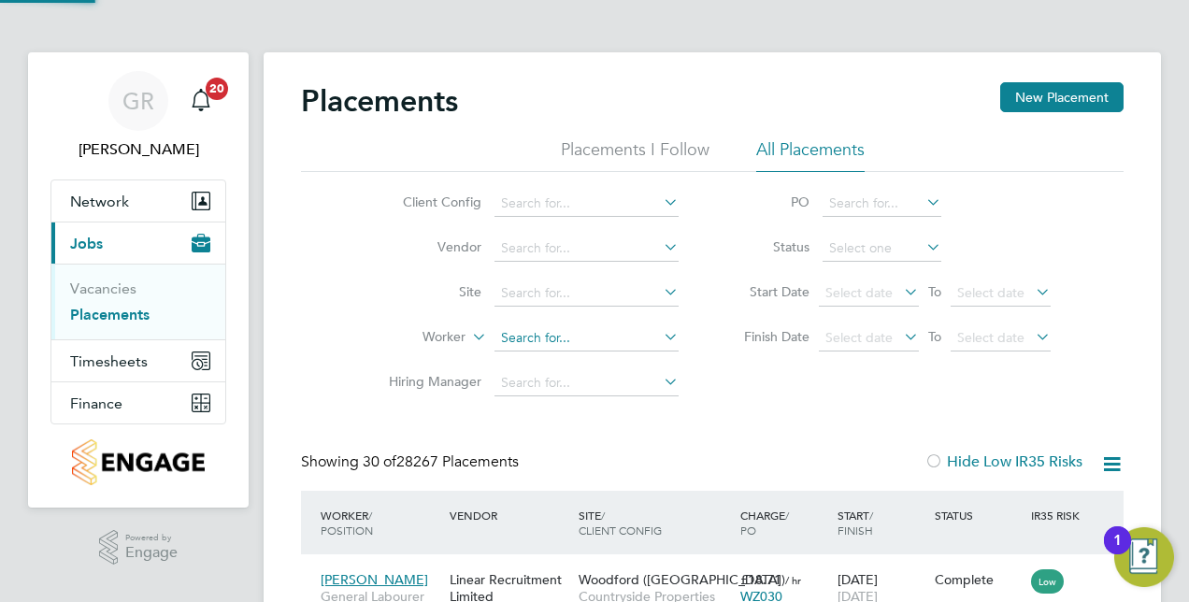
scroll to position [71, 130]
click at [548, 340] on input at bounding box center [586, 338] width 184 height 26
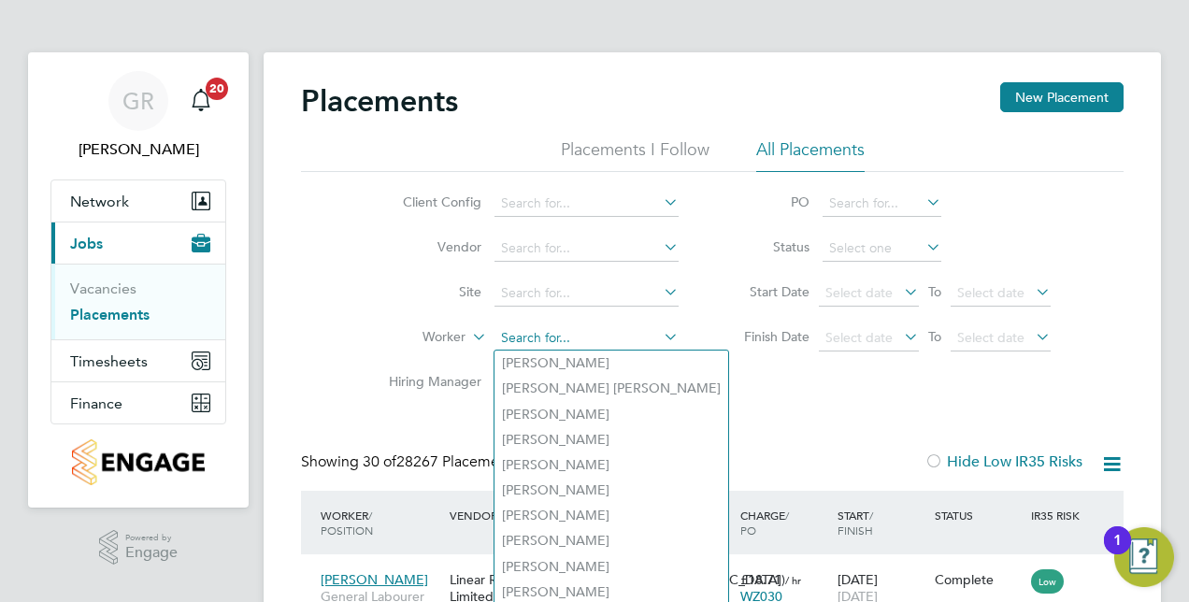
type input "d"
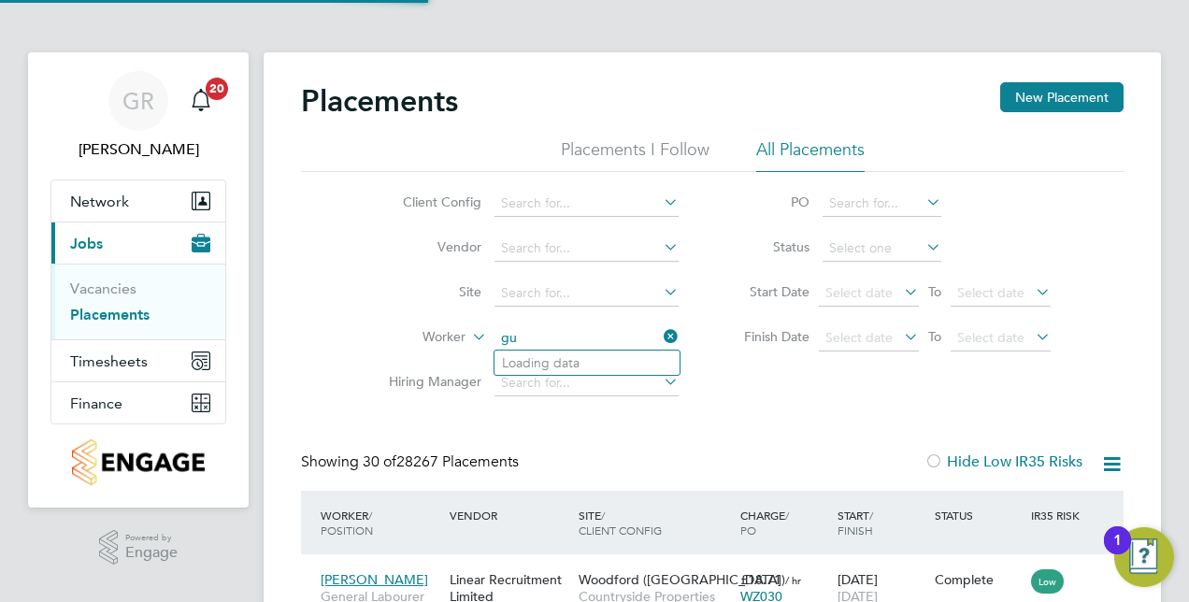
type input "g"
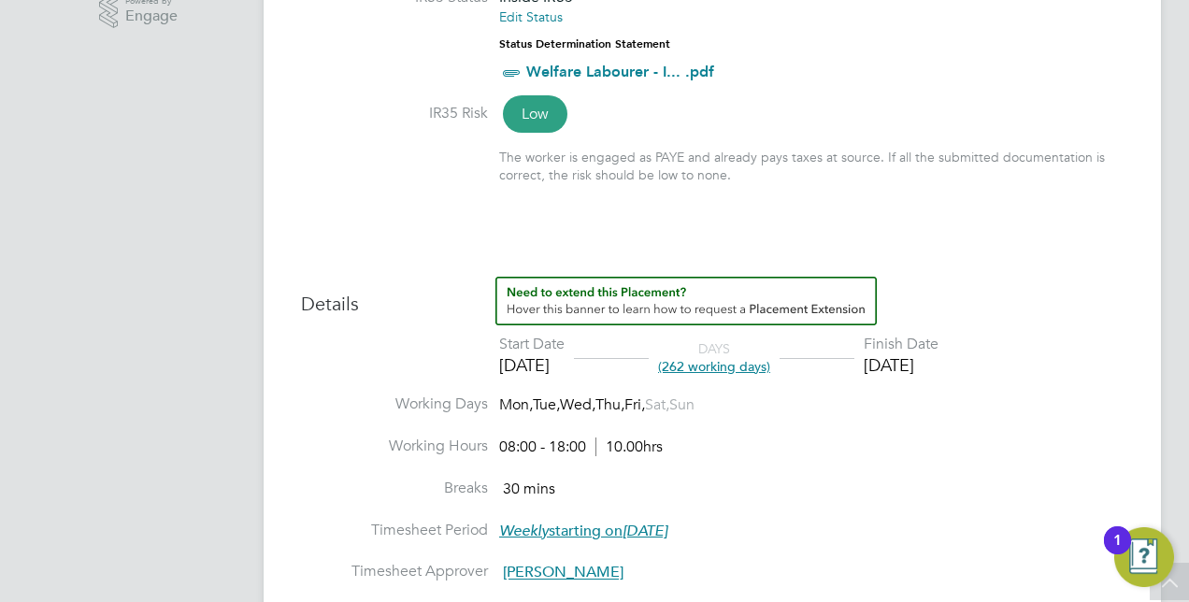
click at [938, 353] on div "Finish Date" at bounding box center [901, 345] width 75 height 20
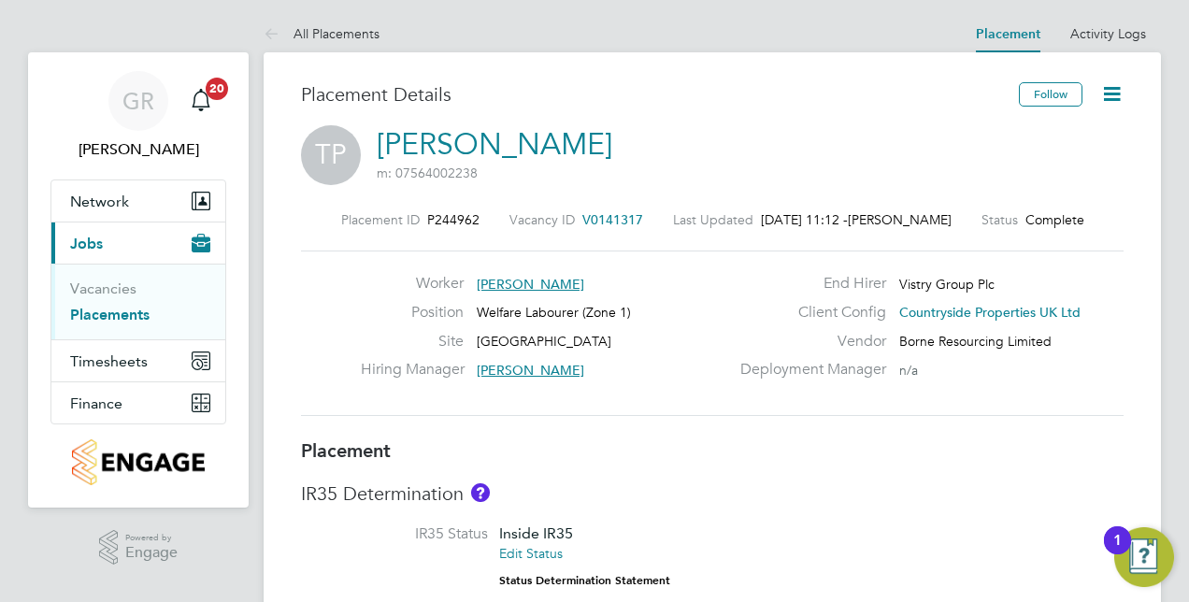
click at [1116, 92] on icon at bounding box center [1111, 93] width 23 height 23
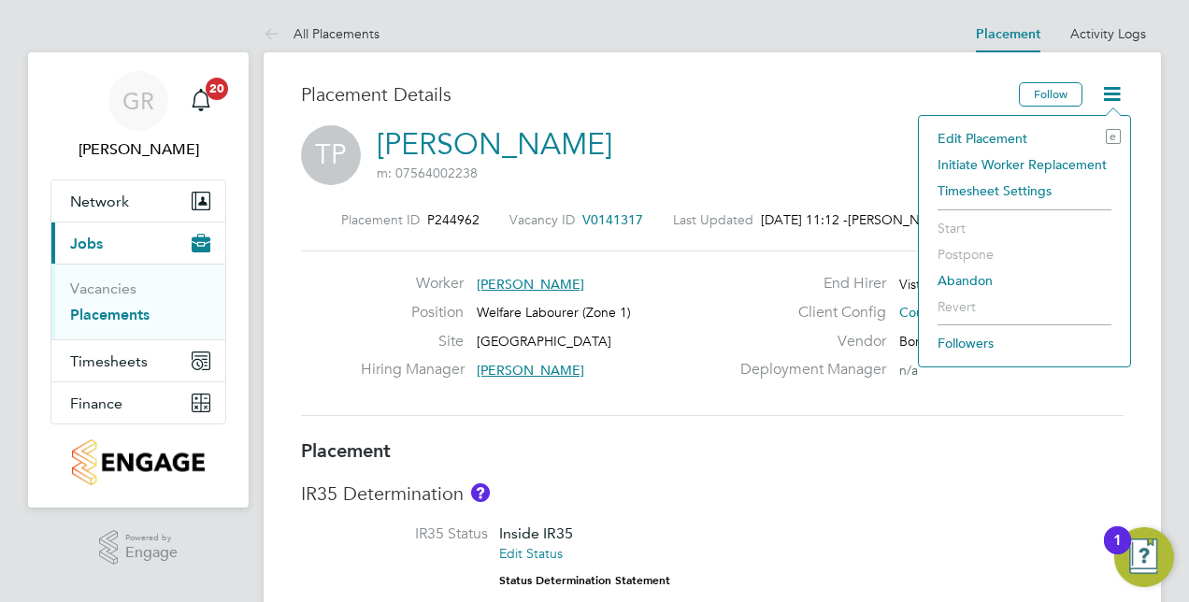
click at [1002, 138] on li "Edit Placement e" at bounding box center [1024, 138] width 193 height 26
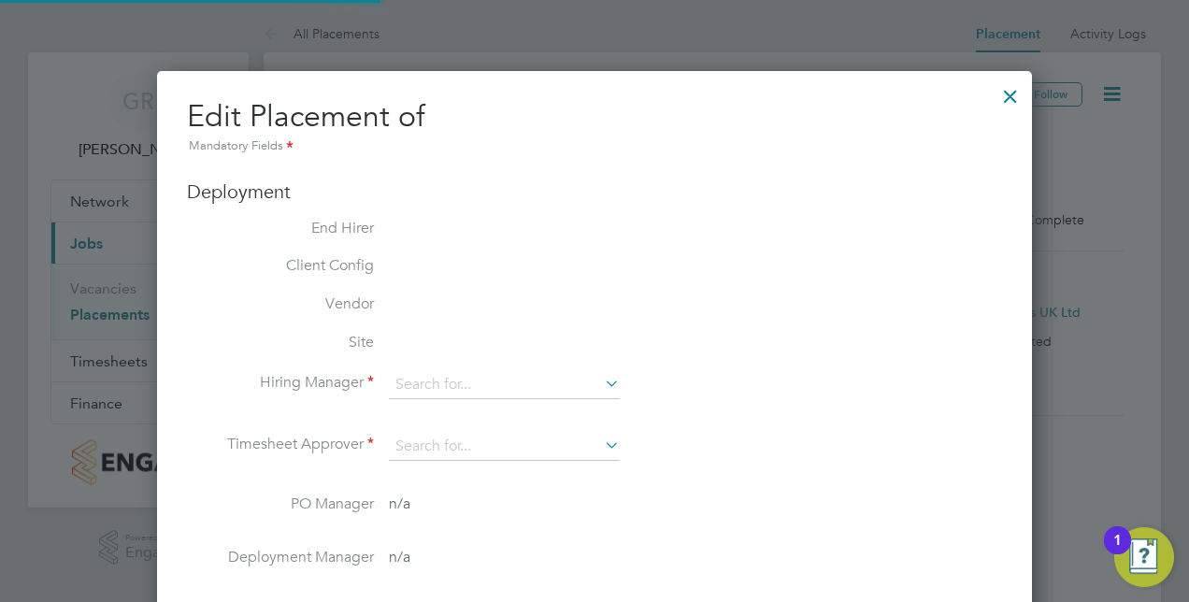
type input "Liam D'unienville"
type input "30 Sep 2024"
type input "30 Sep 2025"
type input "08:00"
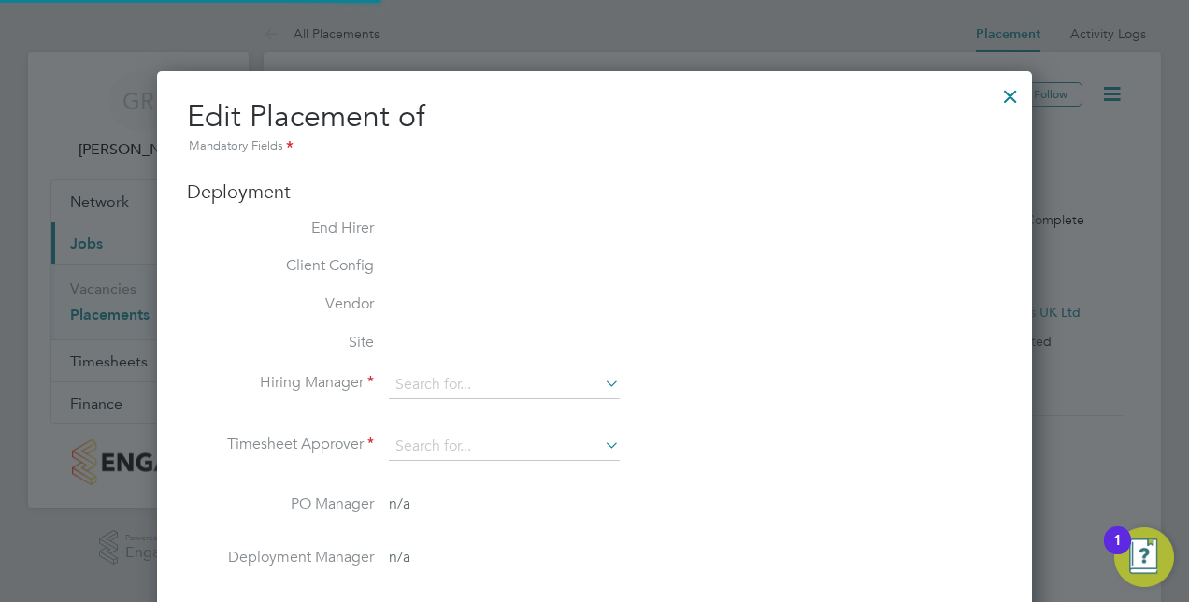
type input "18:00"
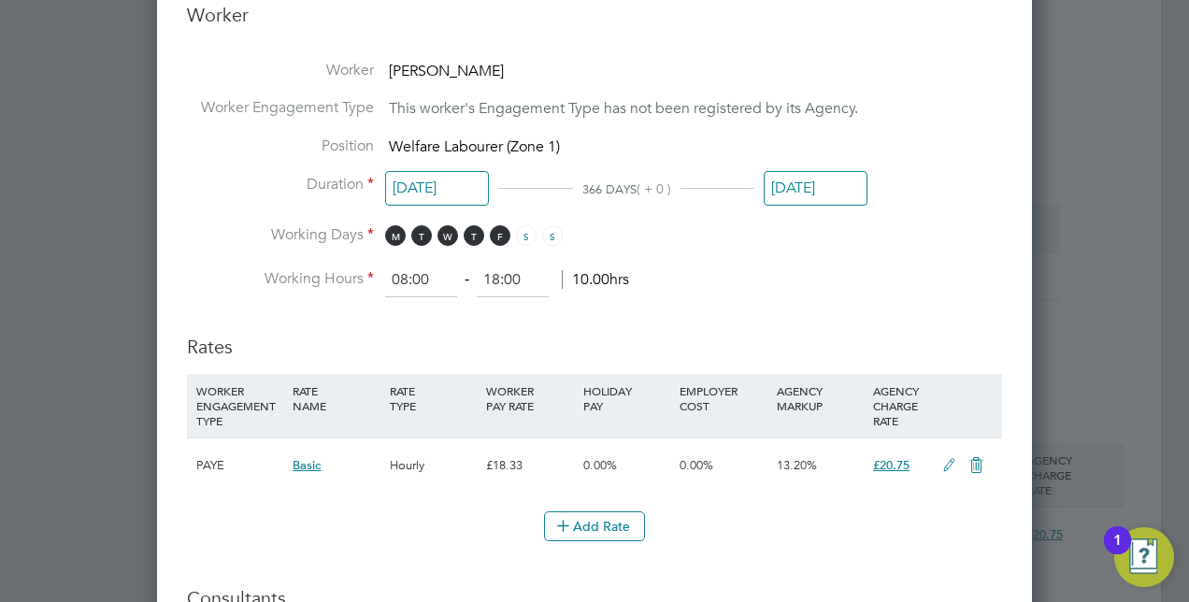
click at [802, 176] on input "30 Sep 2025" at bounding box center [816, 188] width 104 height 35
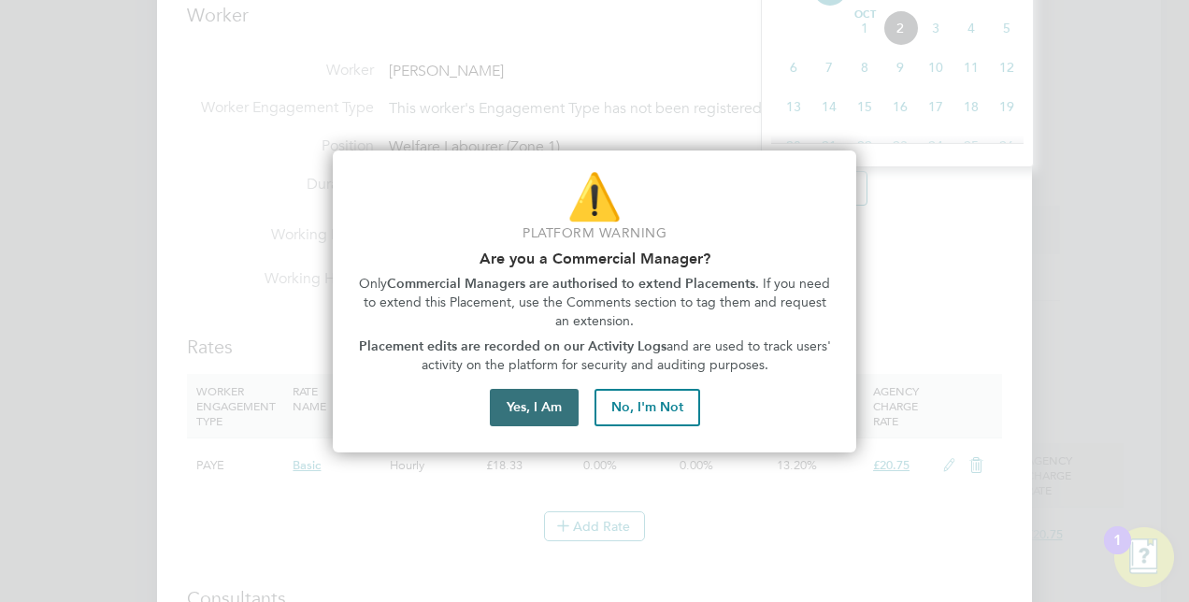
click at [522, 409] on button "Yes, I Am" at bounding box center [534, 407] width 89 height 37
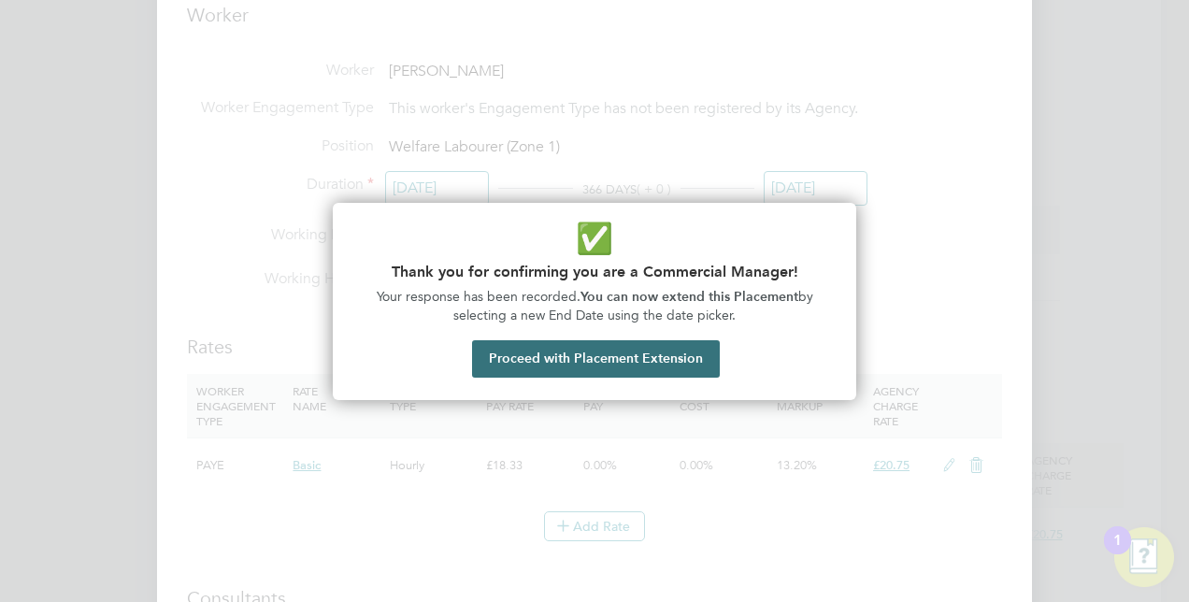
click at [620, 366] on button "Proceed with Placement Extension" at bounding box center [596, 358] width 248 height 37
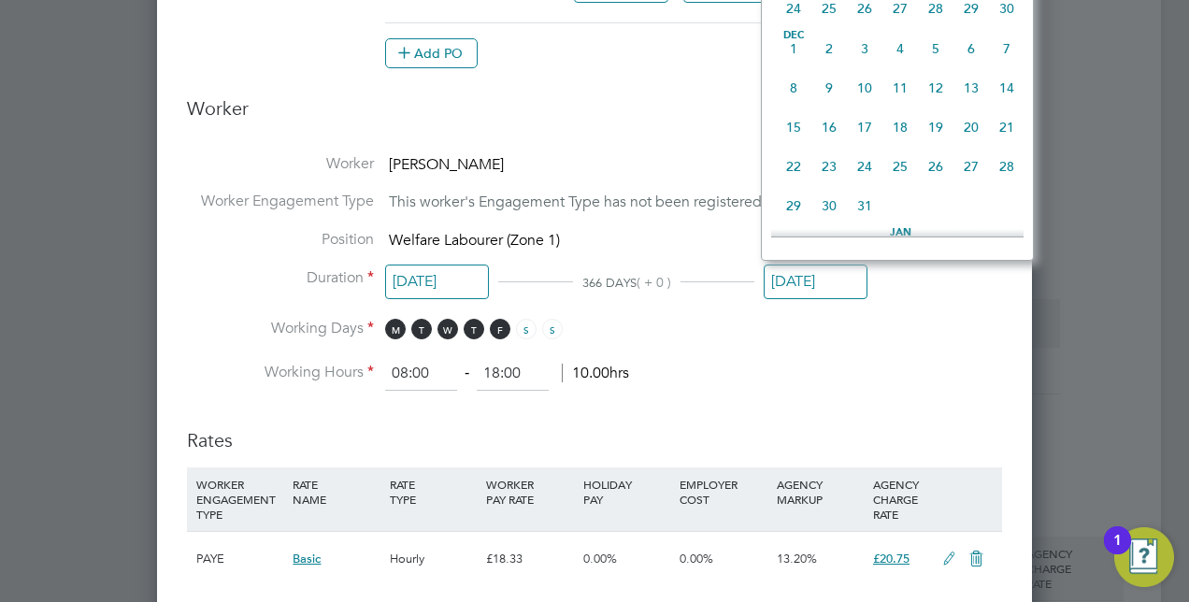
click at [862, 184] on span "24" at bounding box center [865, 167] width 36 height 36
type input "24 Dec 2025"
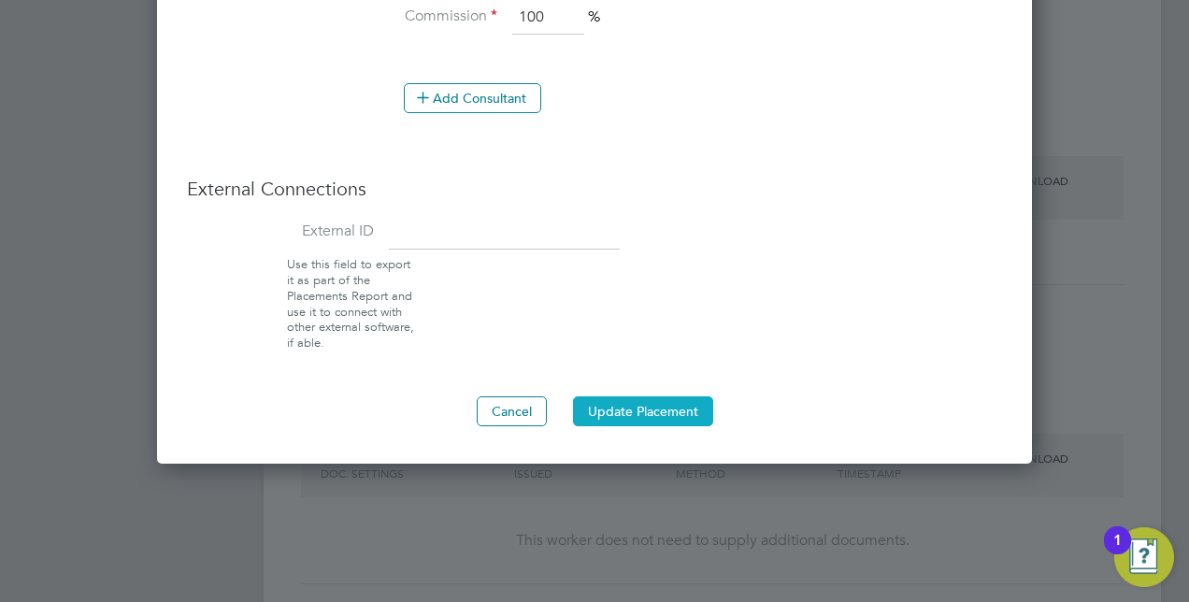
click at [666, 407] on button "Update Placement" at bounding box center [643, 411] width 140 height 30
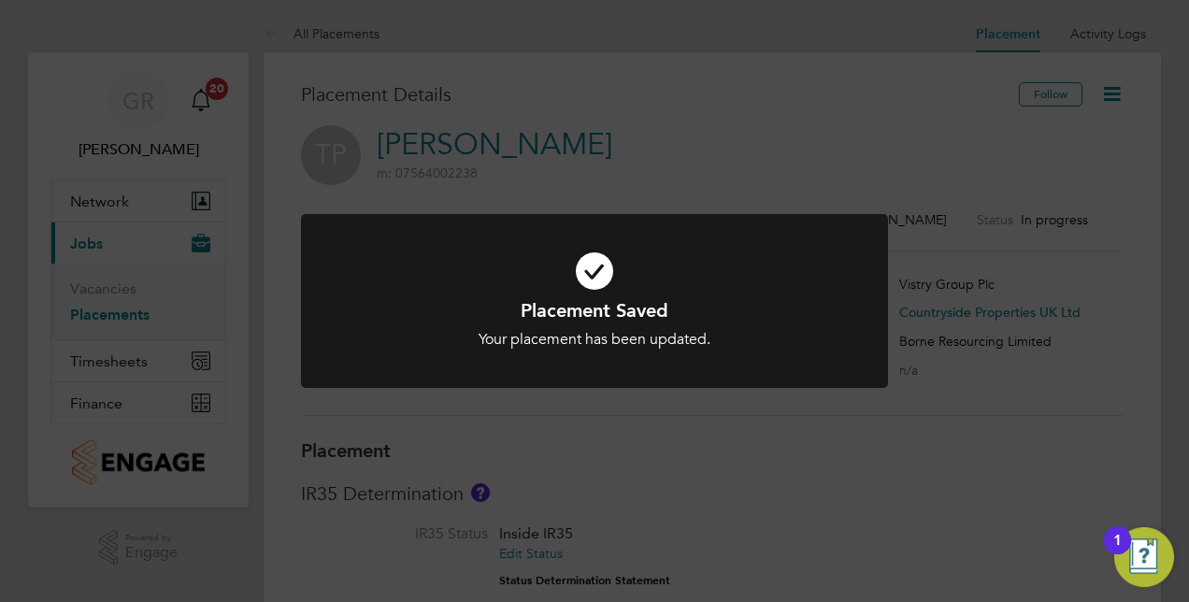
click at [686, 570] on div "Placement Saved Your placement has been updated. Cancel Okay" at bounding box center [594, 301] width 1189 height 602
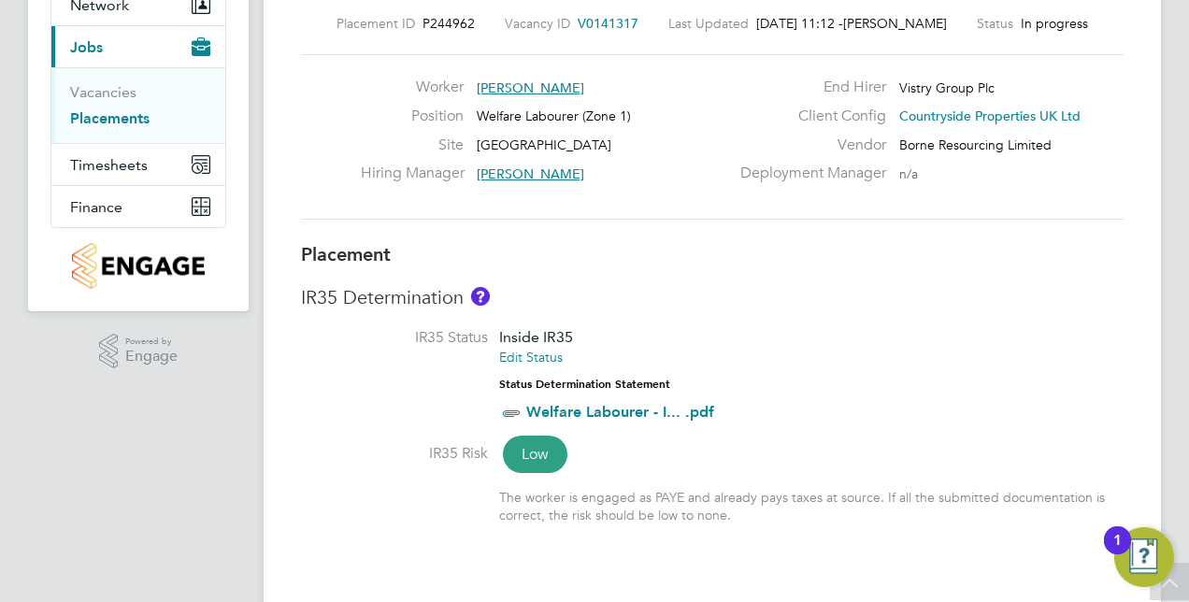
scroll to position [93, 0]
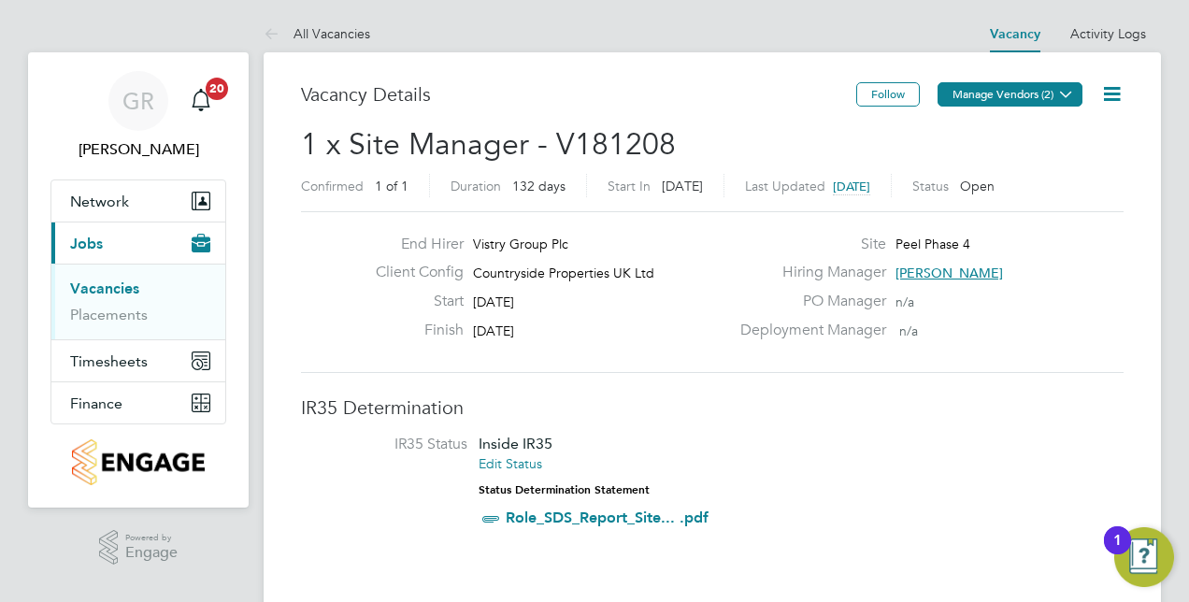
click at [1071, 94] on icon at bounding box center [1066, 94] width 14 height 14
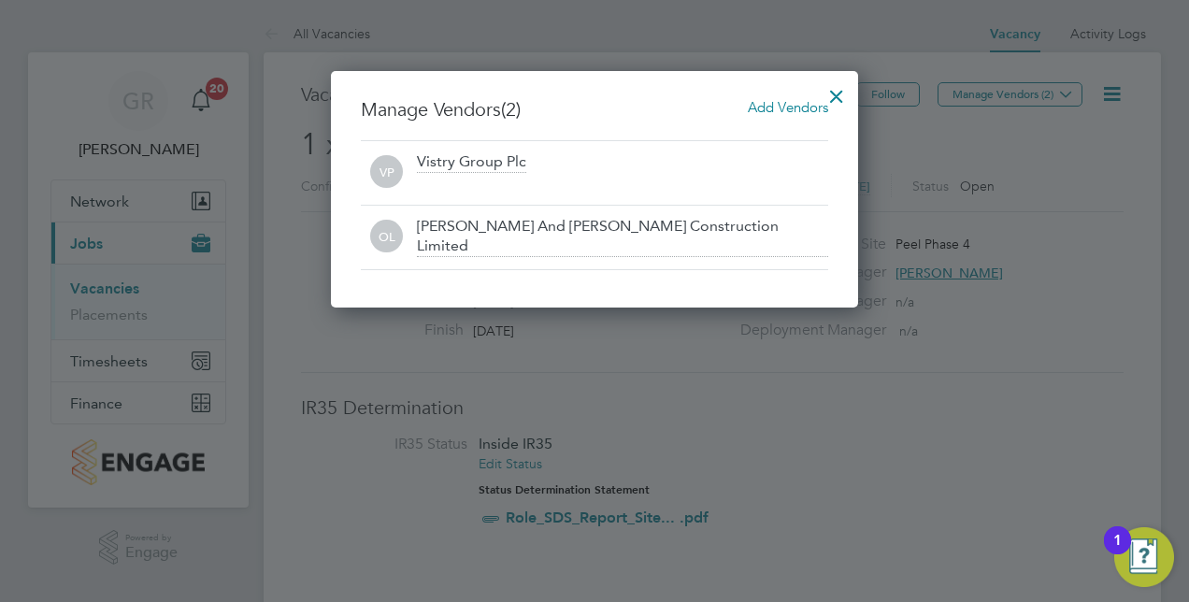
click at [830, 99] on div at bounding box center [837, 92] width 34 height 34
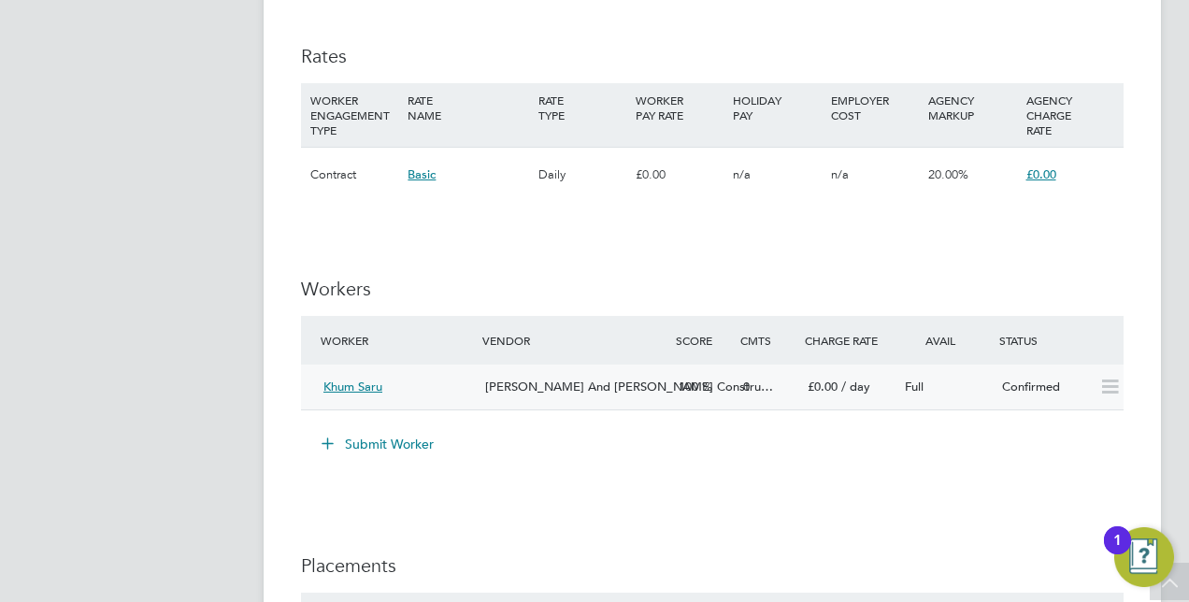
scroll to position [1589, 0]
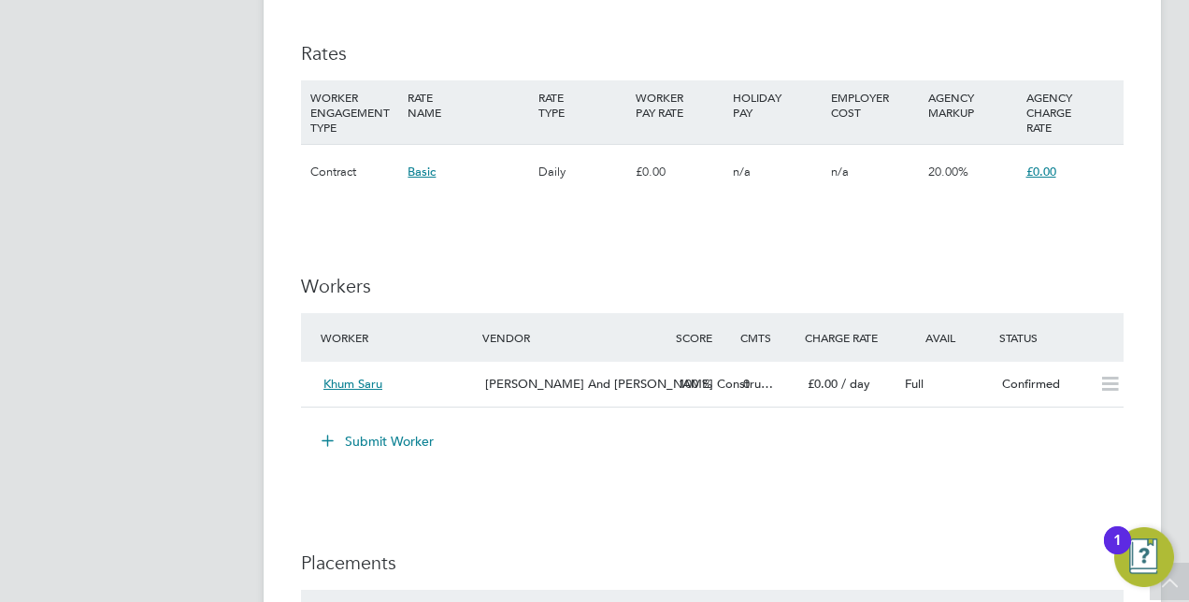
click at [402, 439] on button "Submit Worker" at bounding box center [378, 441] width 140 height 30
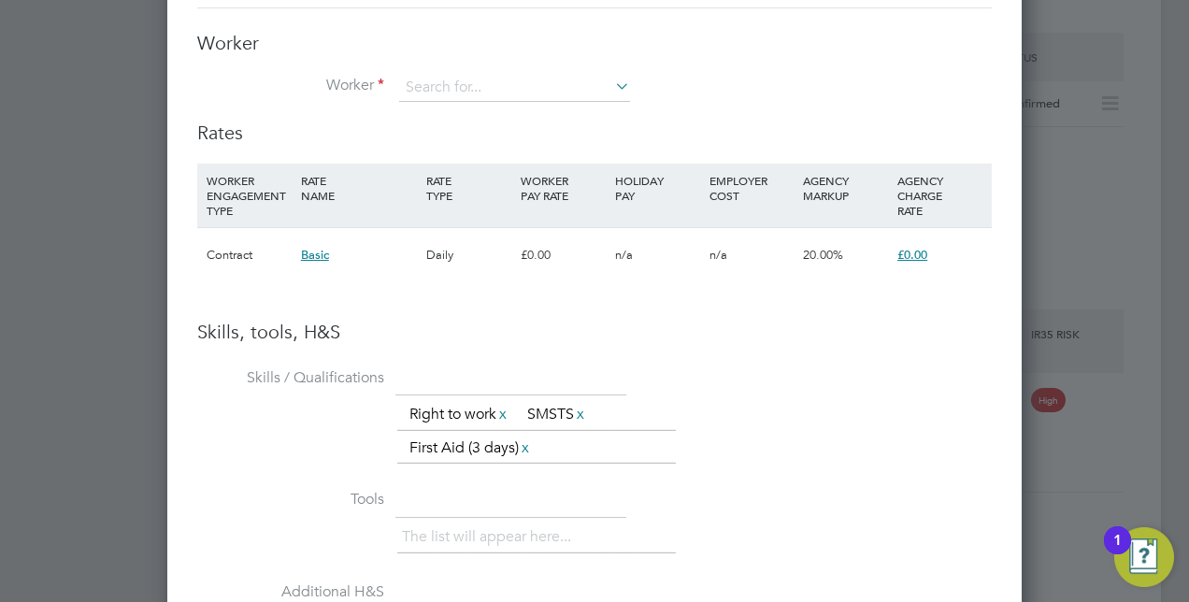
scroll to position [1776, 0]
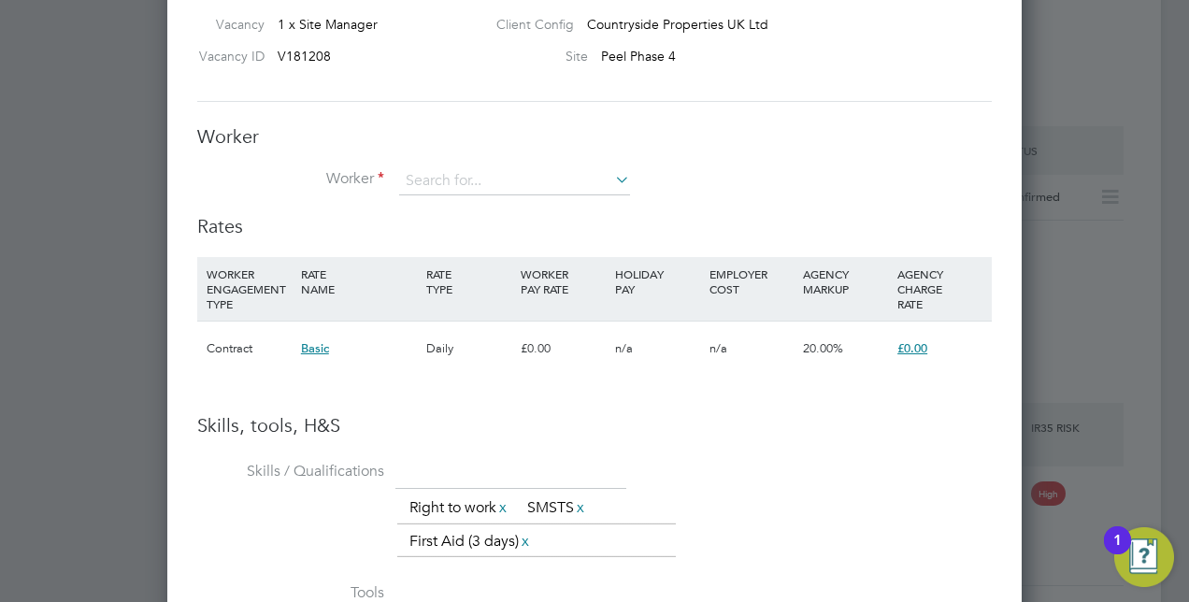
drag, startPoint x: 612, startPoint y: 161, endPoint x: 615, endPoint y: 176, distance: 15.2
click at [613, 166] on div "Worker Worker Worker Engagement Type" at bounding box center [594, 169] width 794 height 90
click at [611, 176] on icon at bounding box center [611, 179] width 0 height 26
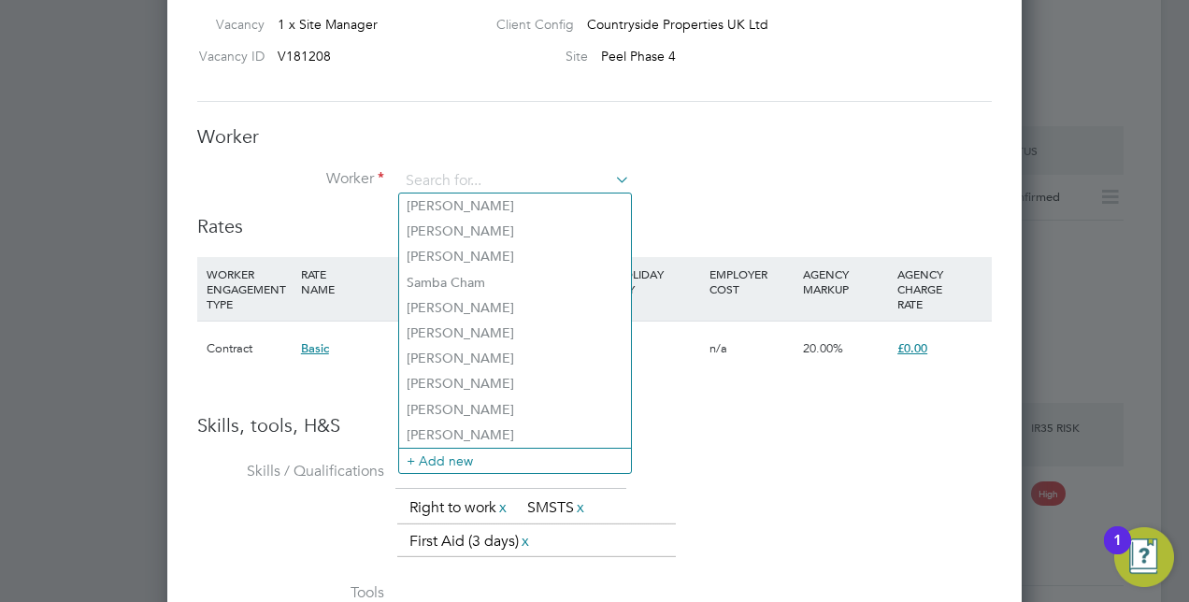
click at [743, 161] on div "Worker Worker Worker Engagement Type" at bounding box center [594, 169] width 794 height 90
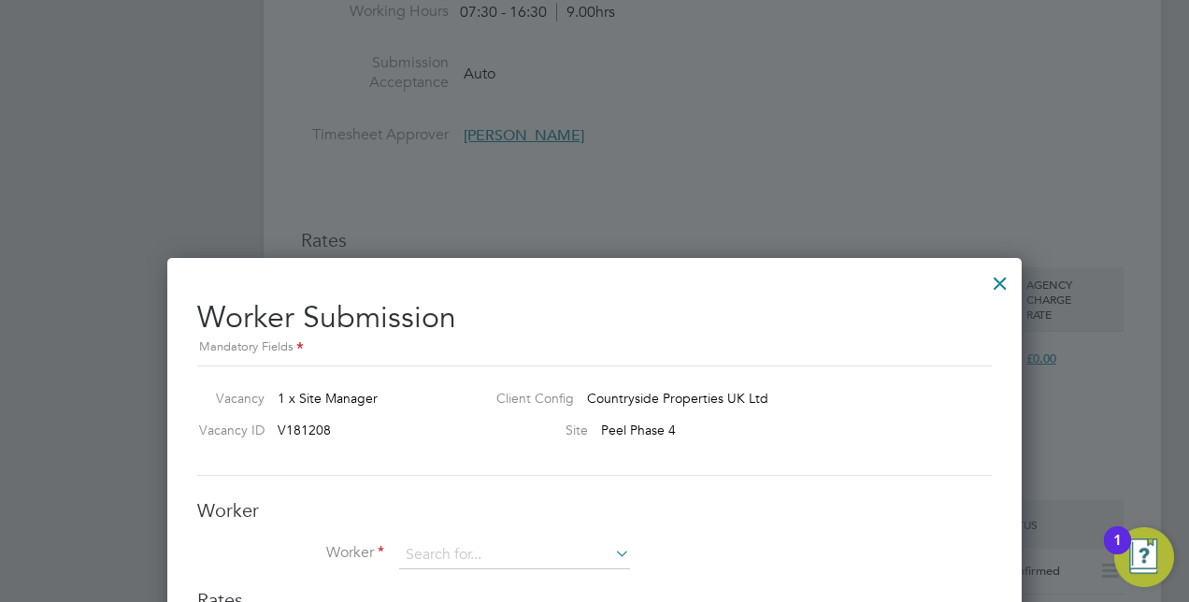
click at [984, 278] on div at bounding box center [1000, 279] width 34 height 34
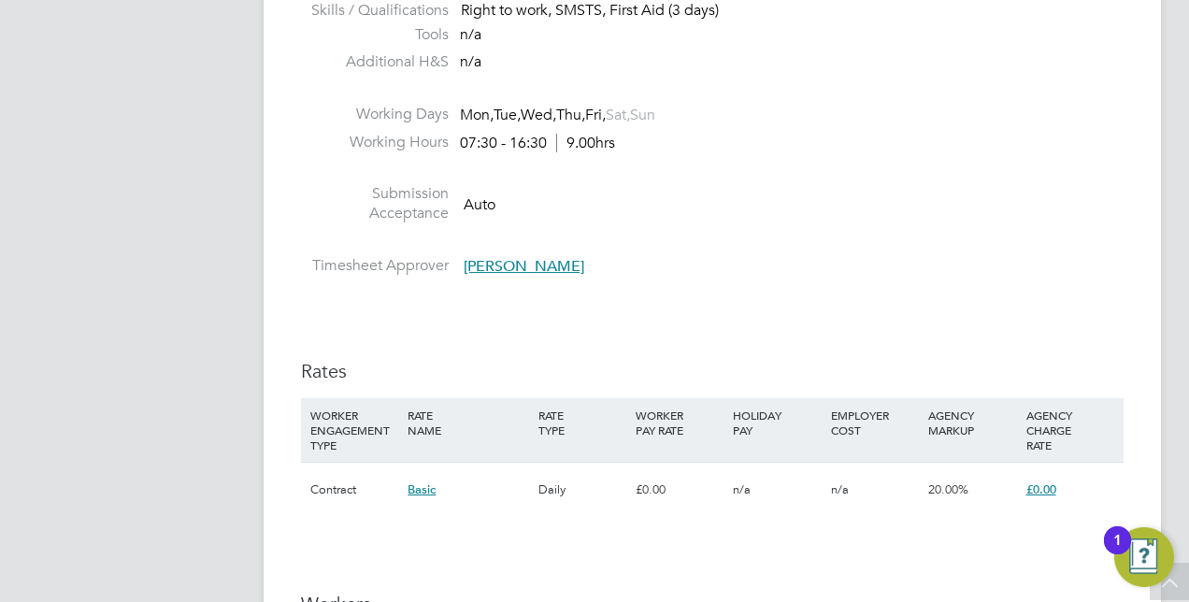
scroll to position [1496, 0]
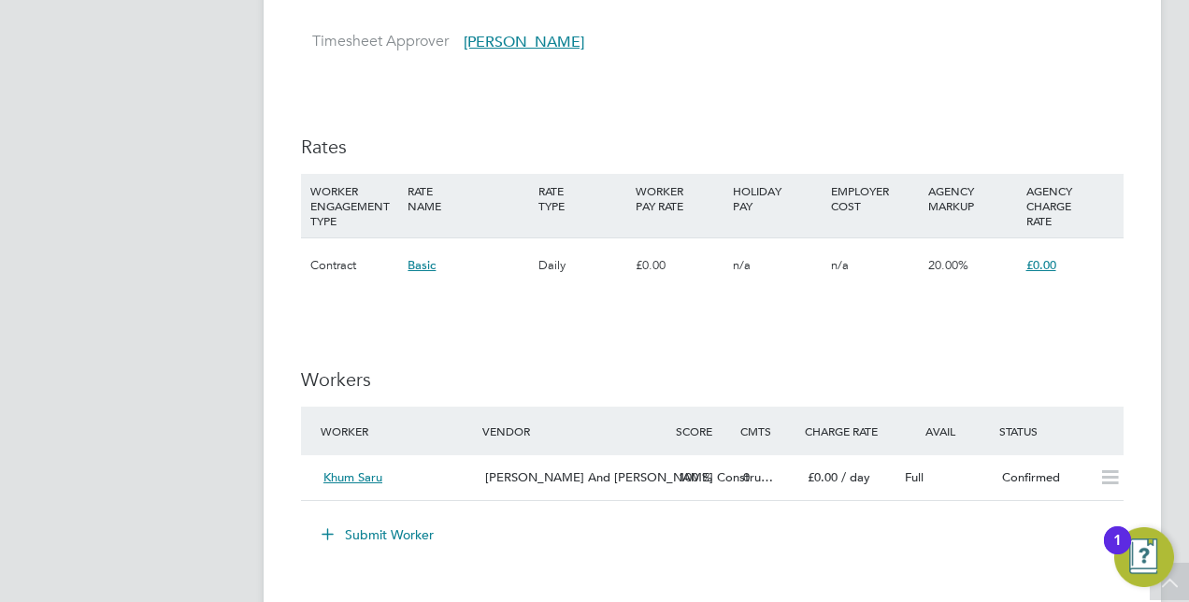
click at [487, 265] on div "Basic" at bounding box center [468, 265] width 130 height 54
click at [424, 268] on span "Basic" at bounding box center [422, 265] width 28 height 16
click at [475, 256] on div "Basic" at bounding box center [468, 265] width 130 height 54
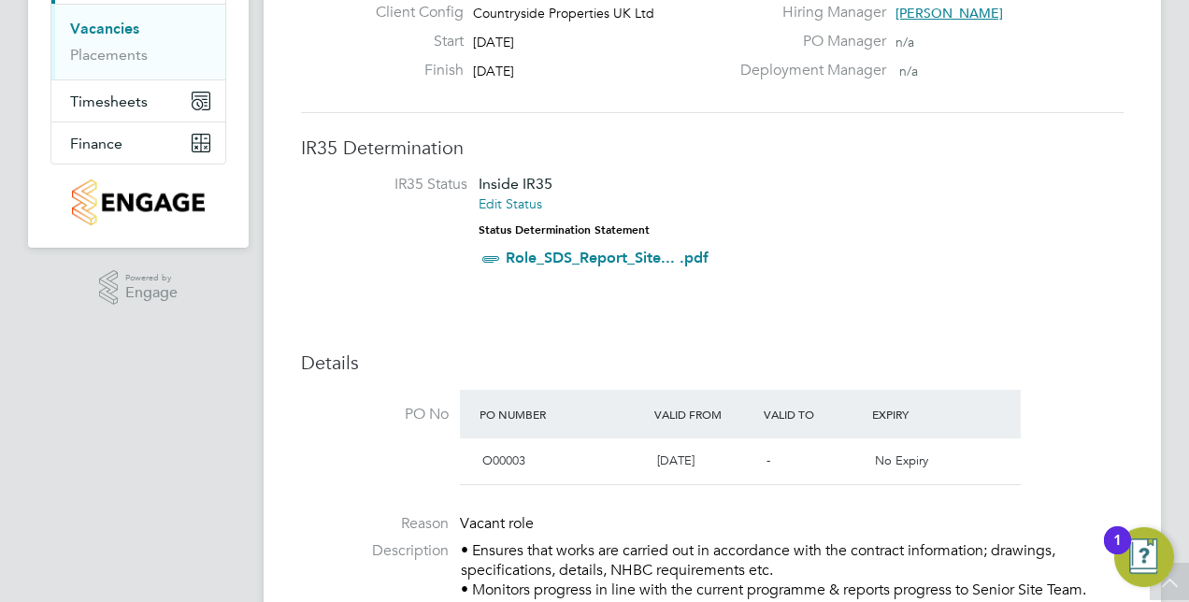
scroll to position [0, 0]
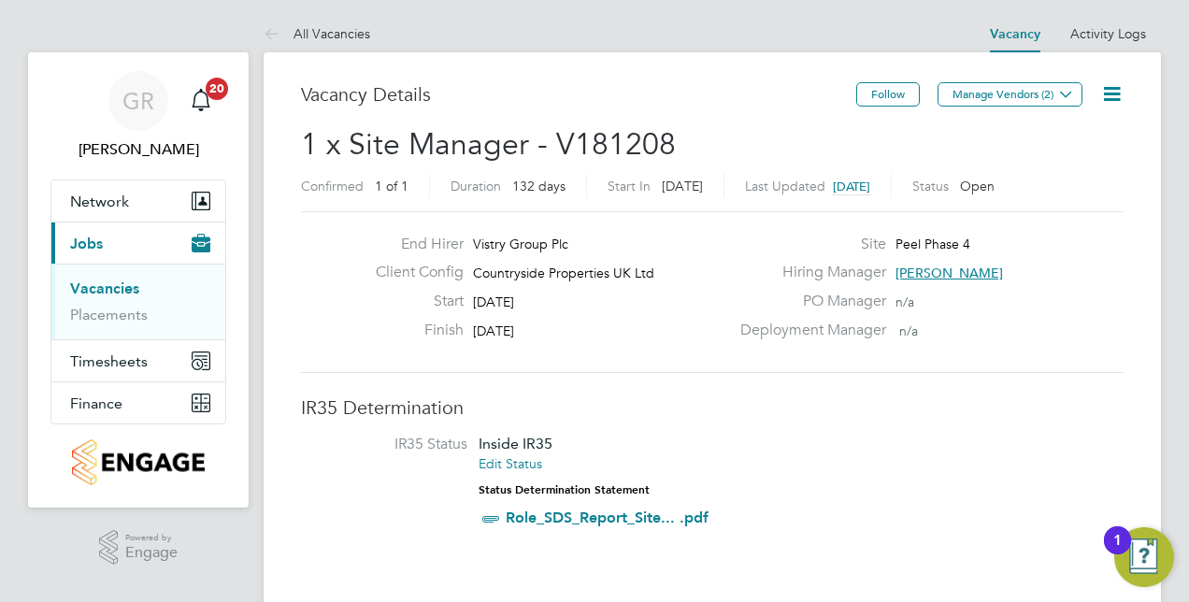
click at [1103, 97] on icon at bounding box center [1111, 93] width 23 height 23
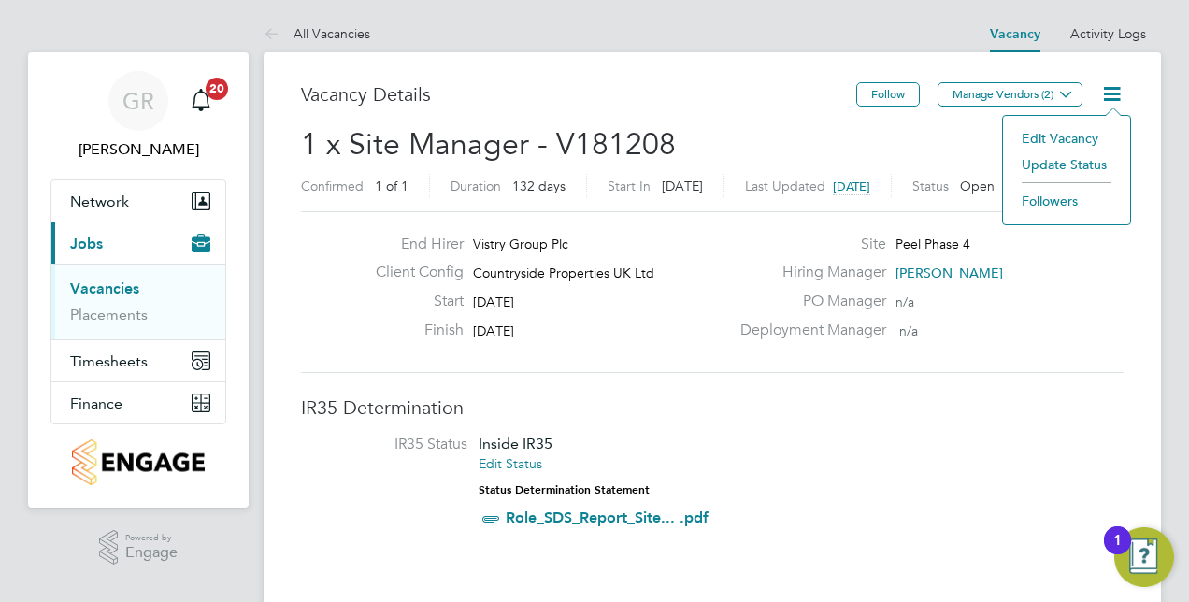
click at [1075, 136] on li "Edit Vacancy" at bounding box center [1066, 138] width 108 height 26
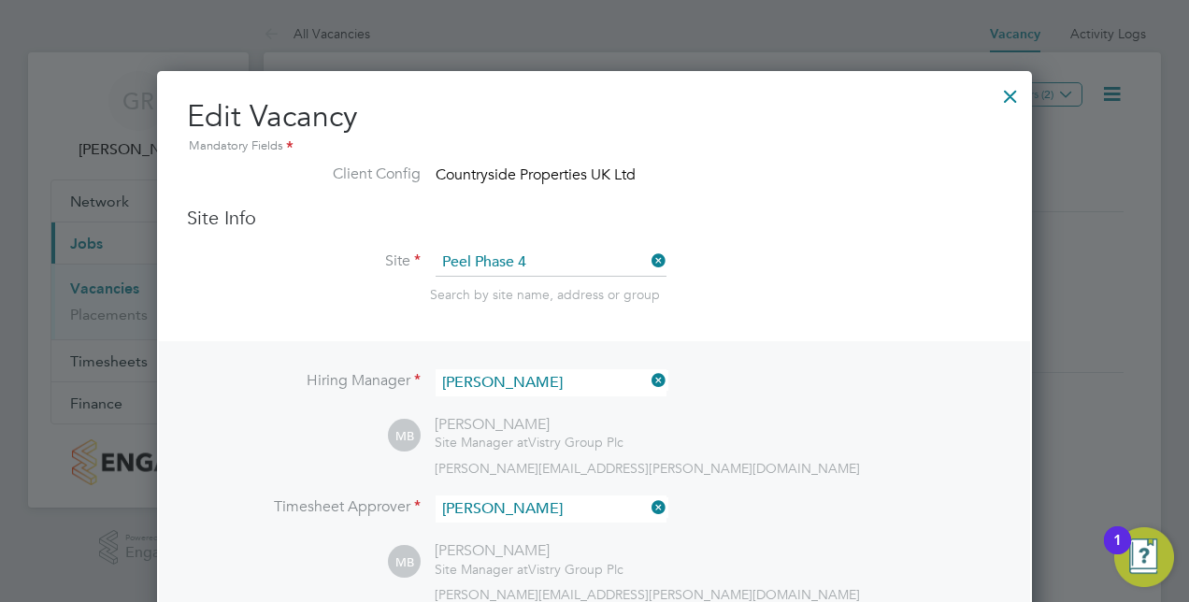
click at [1116, 284] on div at bounding box center [594, 301] width 1189 height 602
click at [1013, 93] on div at bounding box center [1011, 92] width 34 height 34
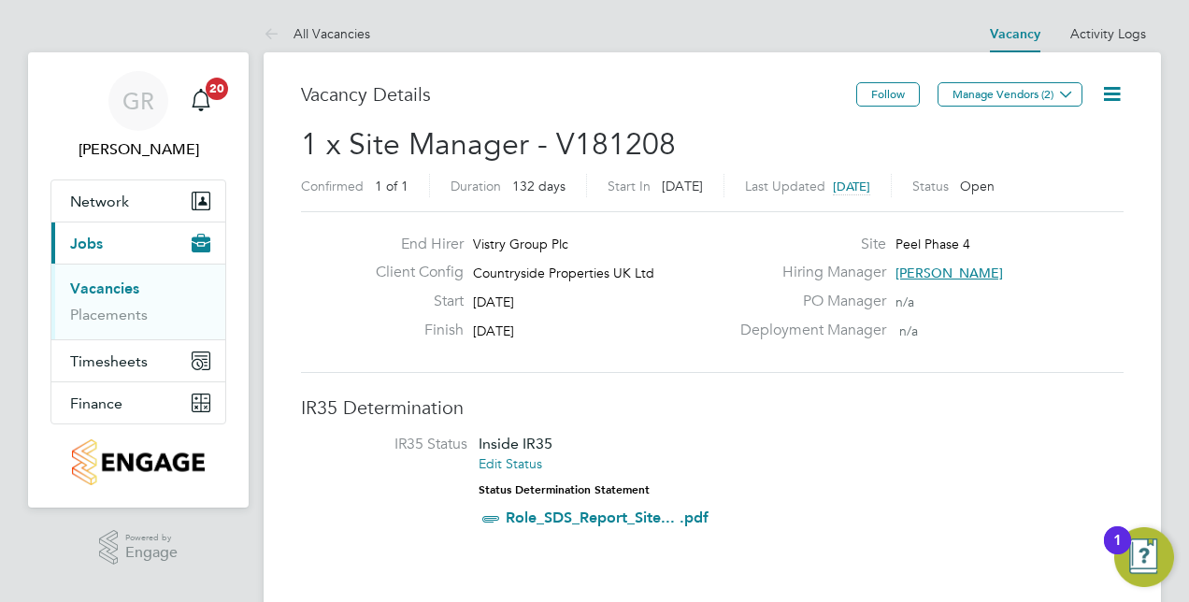
click at [668, 144] on span "1 x Site Manager - V181208" at bounding box center [488, 144] width 375 height 36
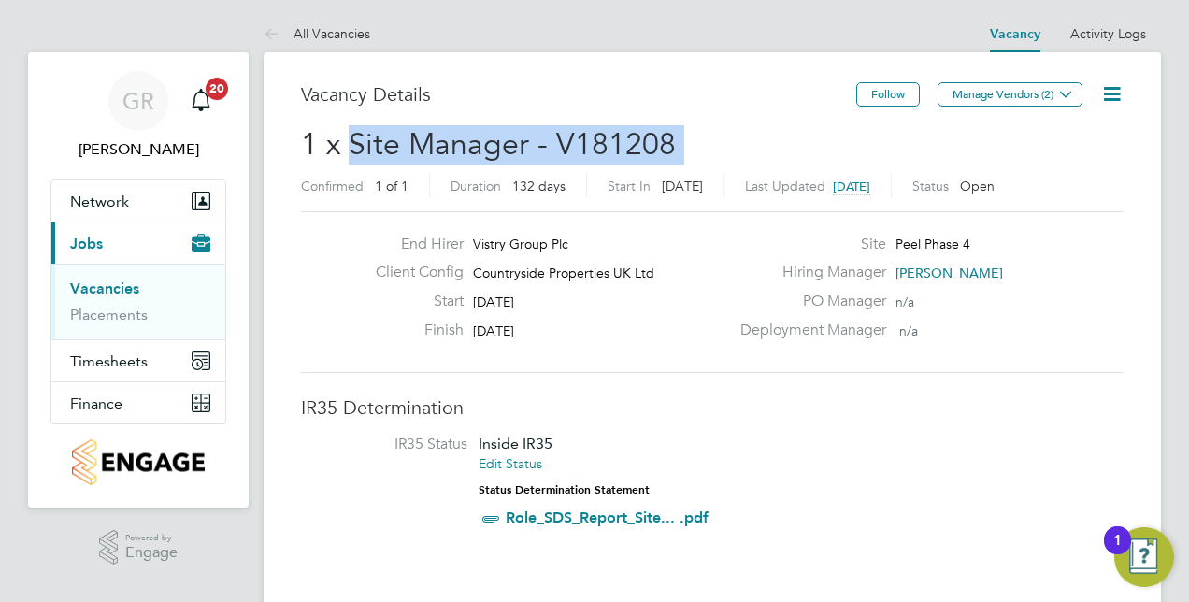
drag, startPoint x: 668, startPoint y: 144, endPoint x: 380, endPoint y: 136, distance: 288.0
click at [380, 136] on span "1 x Site Manager - V181208" at bounding box center [488, 144] width 375 height 36
click at [1082, 135] on h2 "1 x Site Manager - V181208 Confirmed 1 of 1 Duration 132 days Start [DATE][DATE…" at bounding box center [712, 164] width 823 height 79
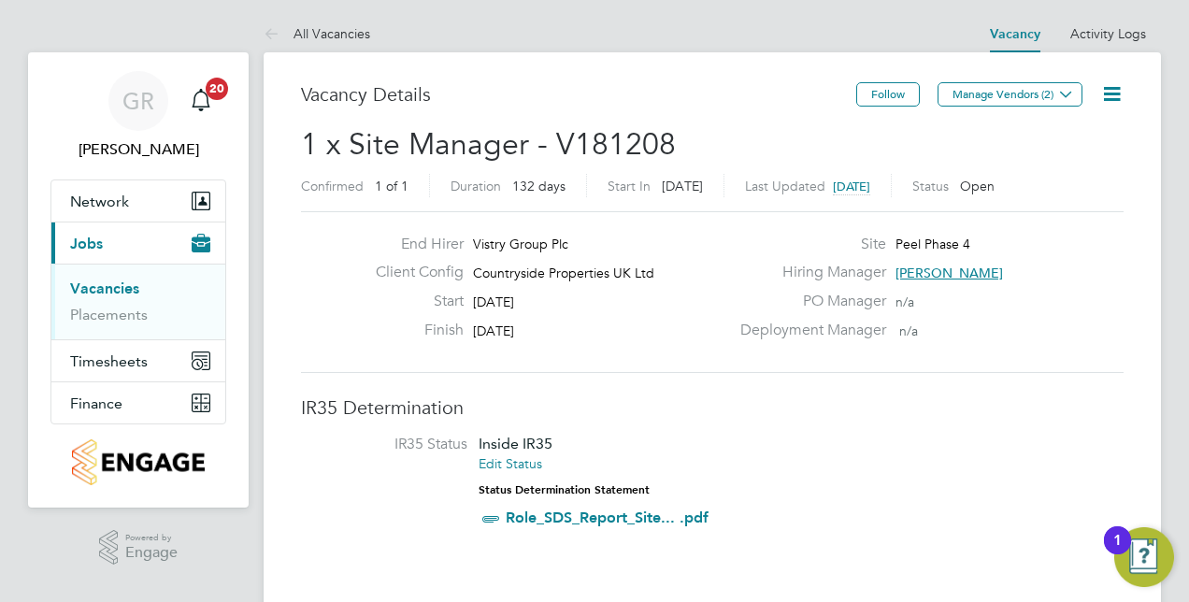
click at [436, 121] on div "Vacancy Details" at bounding box center [578, 103] width 555 height 43
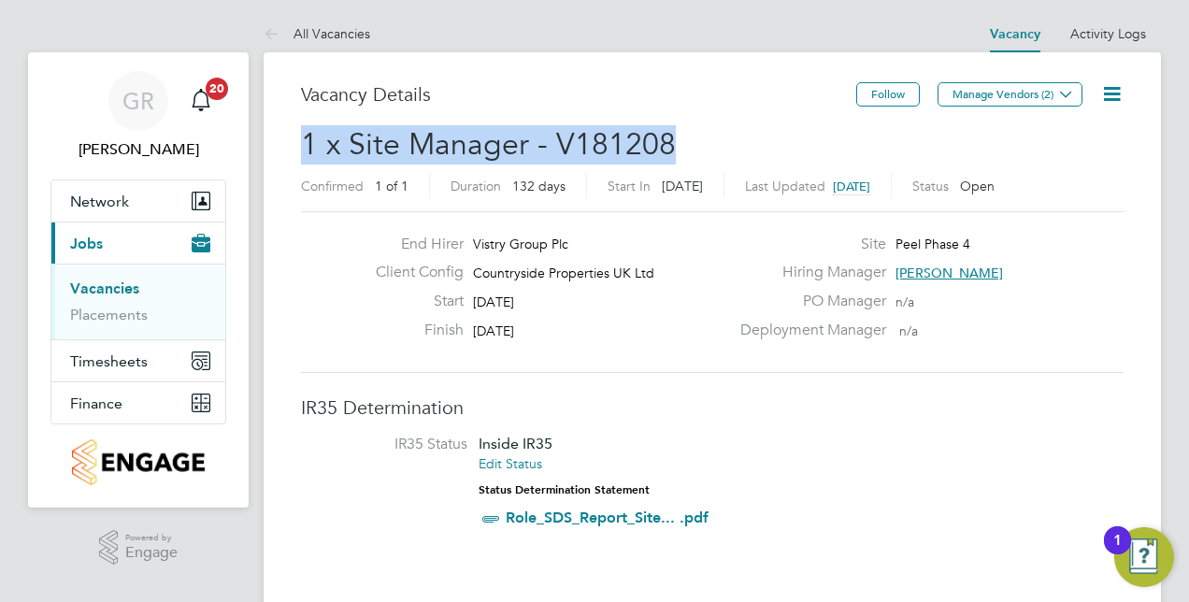
drag, startPoint x: 307, startPoint y: 144, endPoint x: 754, endPoint y: 135, distance: 447.8
click at [754, 135] on h2 "1 x Site Manager - V181208 Confirmed 1 of 1 Duration 132 days Start [DATE][DATE…" at bounding box center [712, 164] width 823 height 79
copy span "1 x Site Manager - V181208"
click at [1105, 88] on icon at bounding box center [1111, 93] width 23 height 23
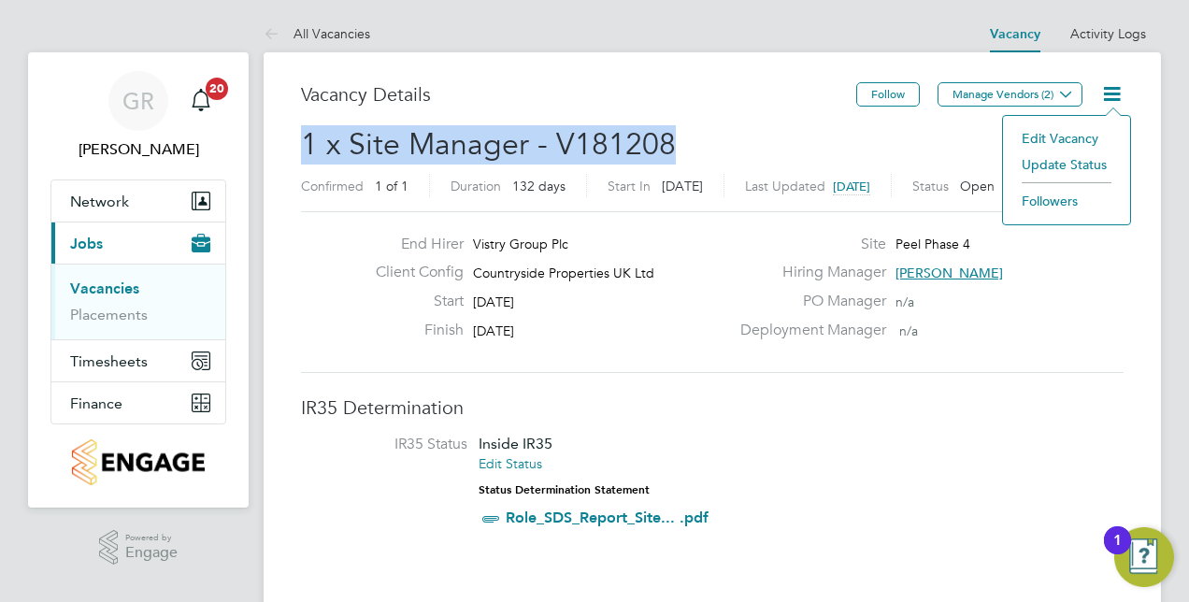
click at [1099, 159] on li "Update Status" at bounding box center [1066, 164] width 108 height 26
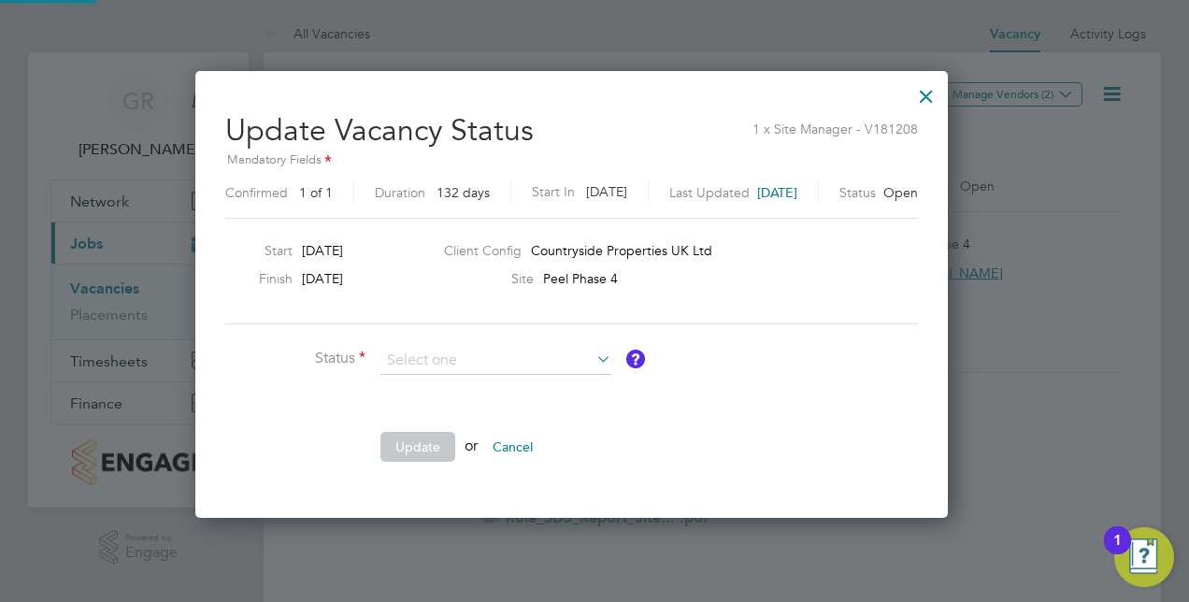
scroll to position [444, 798]
click at [943, 86] on div at bounding box center [926, 92] width 34 height 34
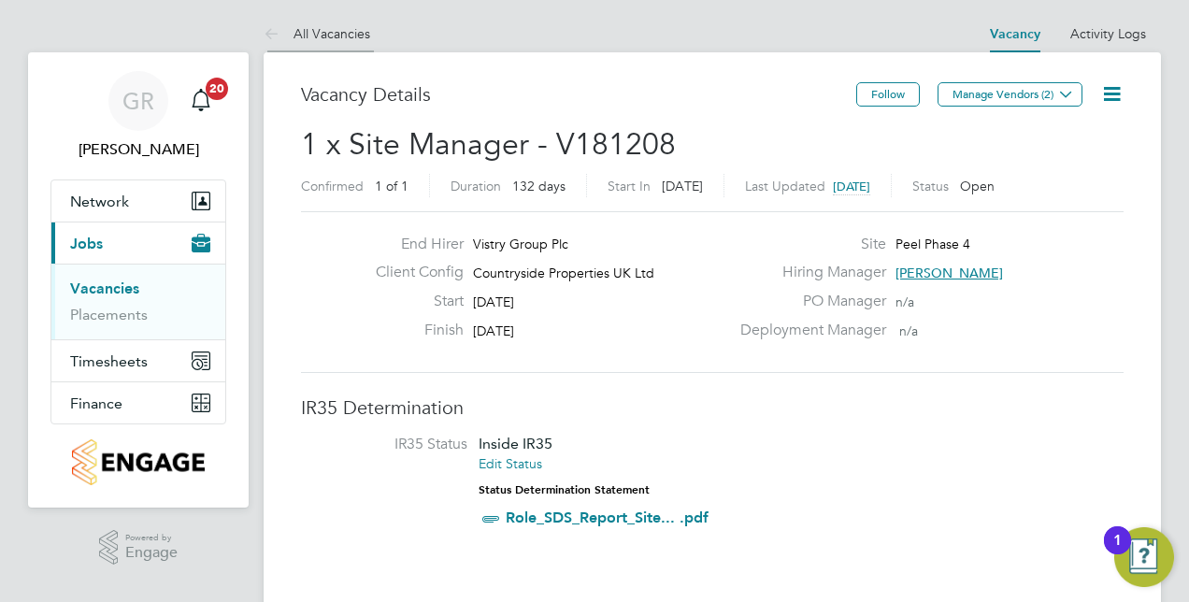
click at [307, 36] on link "All Vacancies" at bounding box center [317, 33] width 107 height 17
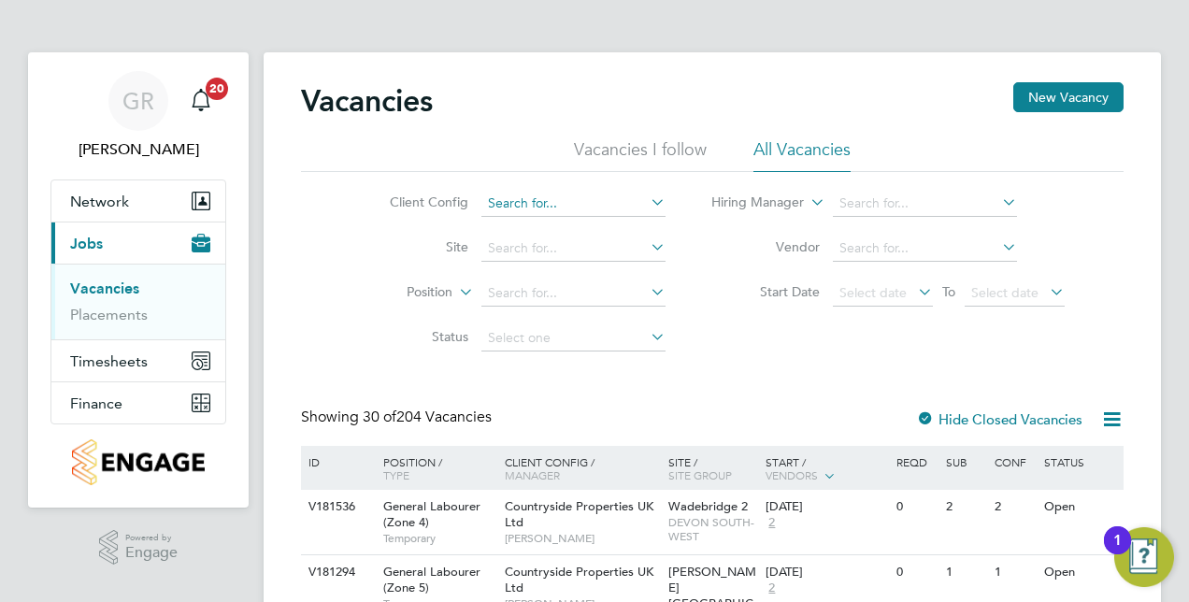
click at [566, 202] on input at bounding box center [573, 204] width 184 height 26
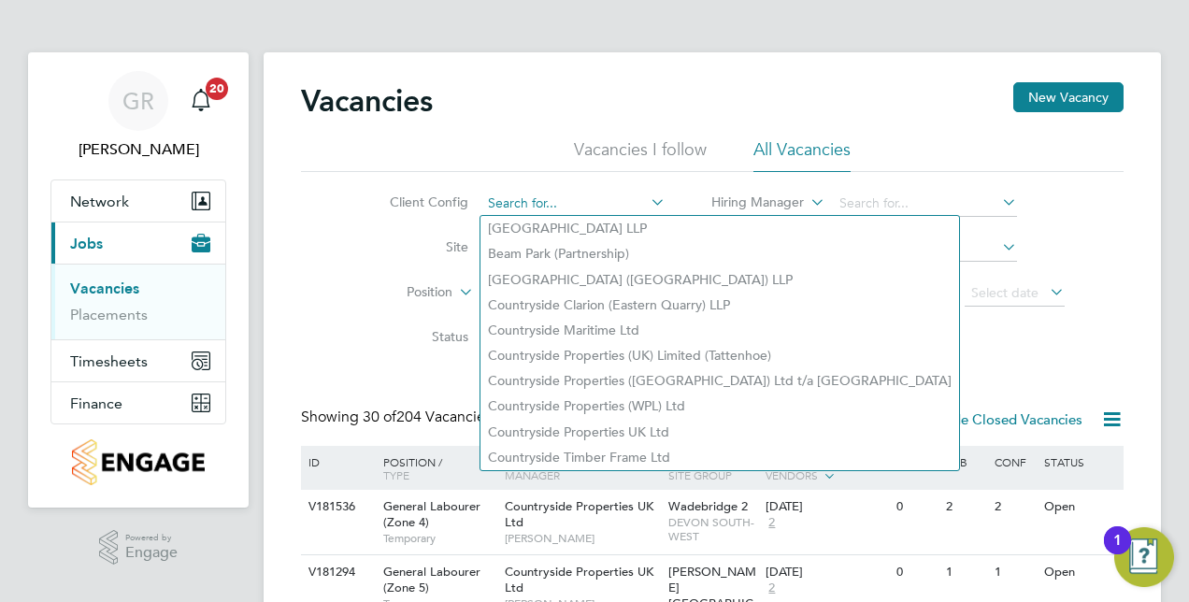
paste input "1 x Site Manager - V181208"
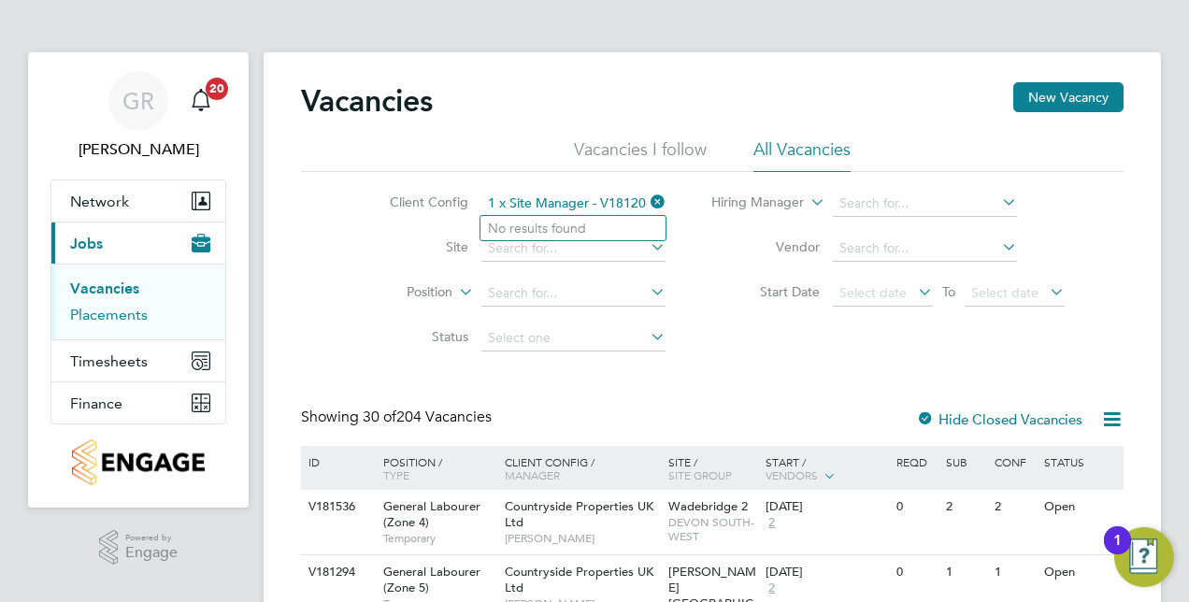
type input "1 x Site Manager - V181208"
click at [136, 307] on link "Placements" at bounding box center [109, 315] width 78 height 18
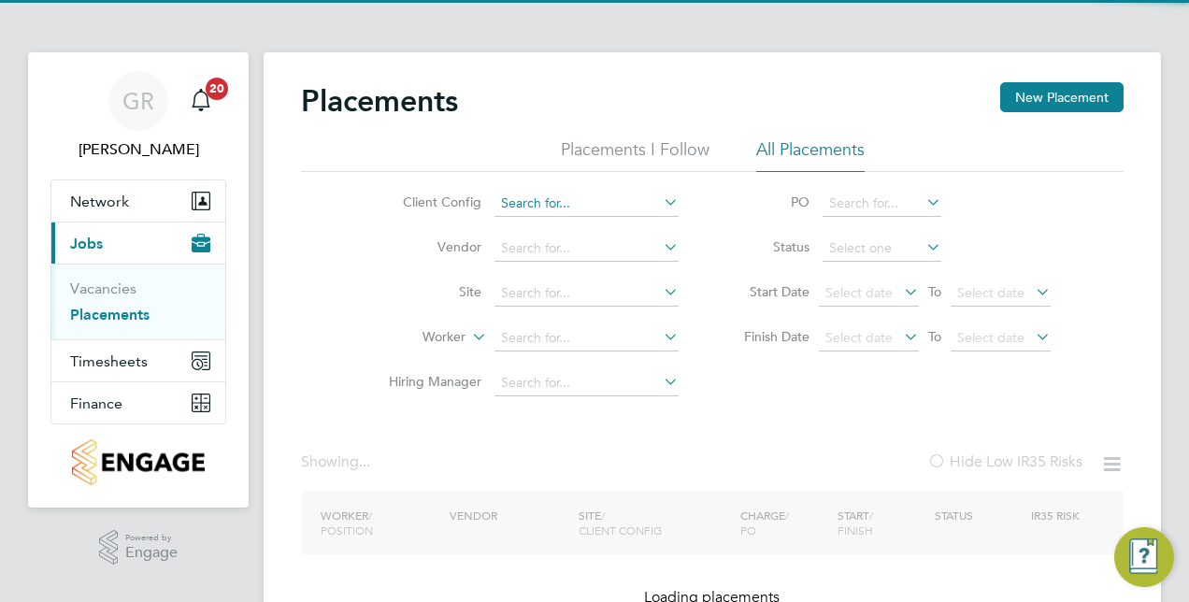
click at [559, 198] on input at bounding box center [586, 204] width 184 height 26
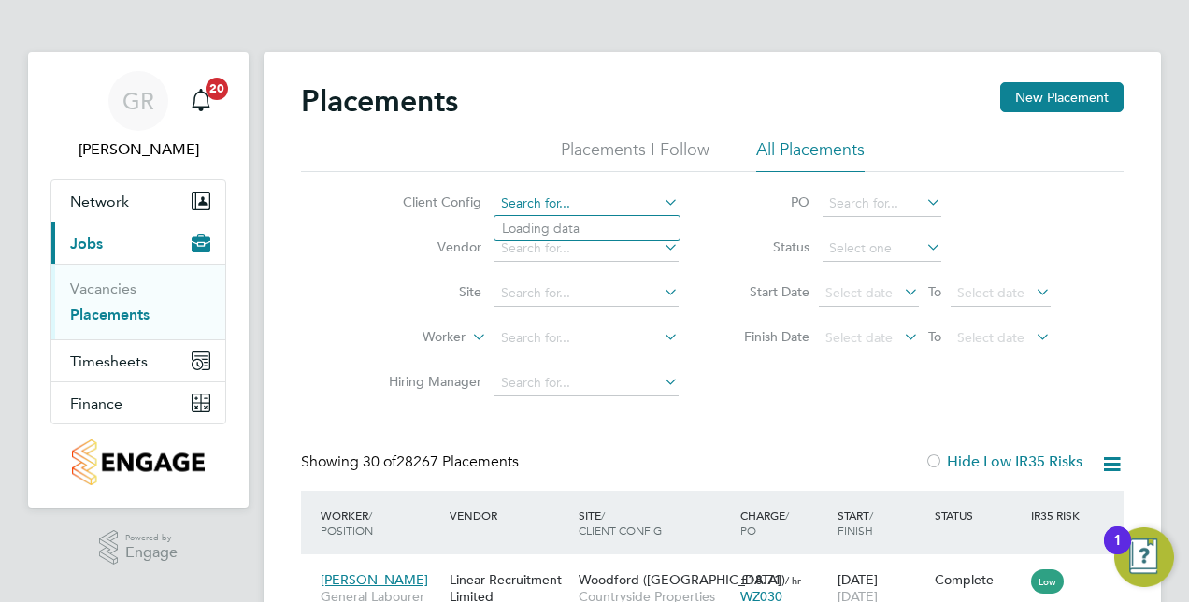
scroll to position [9, 9]
click at [497, 137] on div "Placements New Placement" at bounding box center [712, 110] width 823 height 56
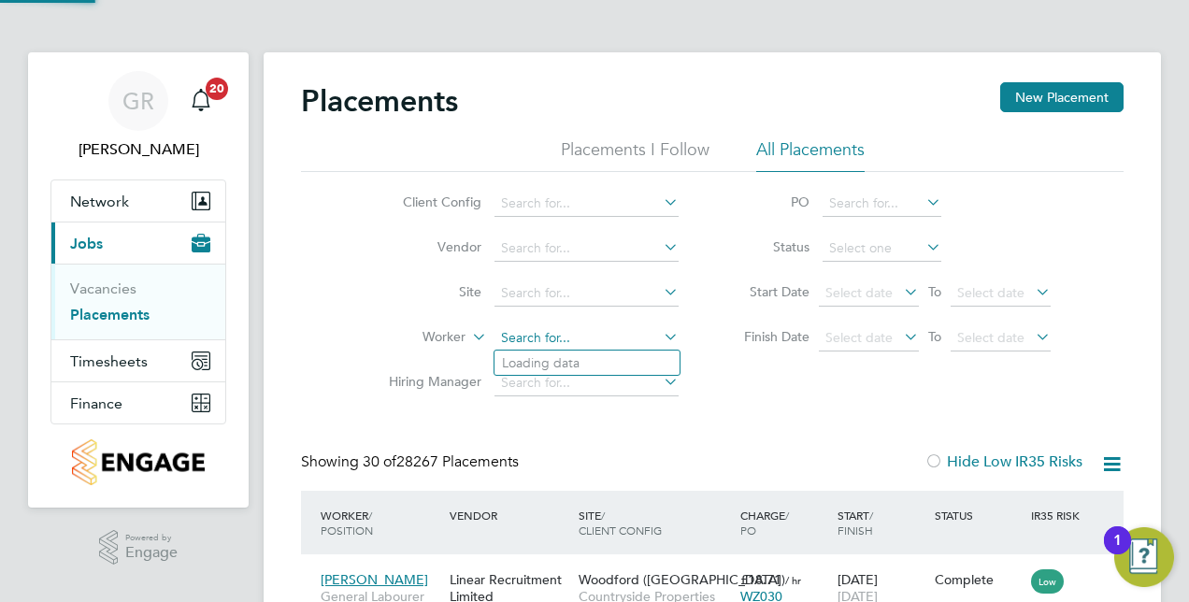
click at [538, 329] on input at bounding box center [586, 338] width 184 height 26
paste input "1 x Site Manager - V181208"
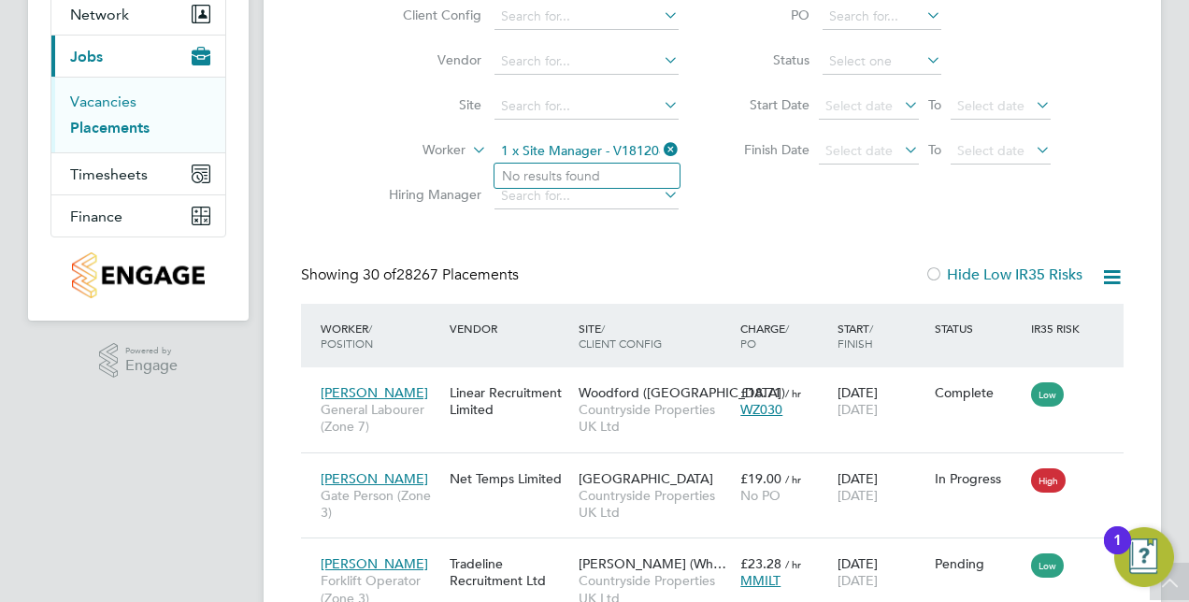
type input "1 x Site Manager - V181208"
click at [103, 106] on link "Vacancies" at bounding box center [103, 102] width 66 height 18
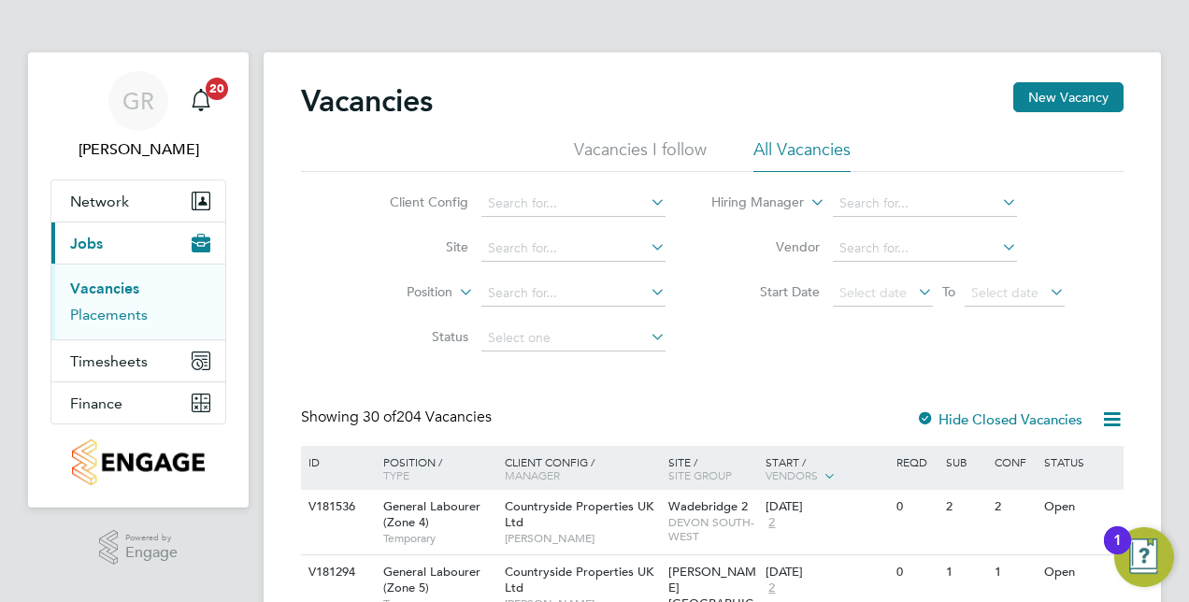
click at [127, 310] on link "Placements" at bounding box center [109, 315] width 78 height 18
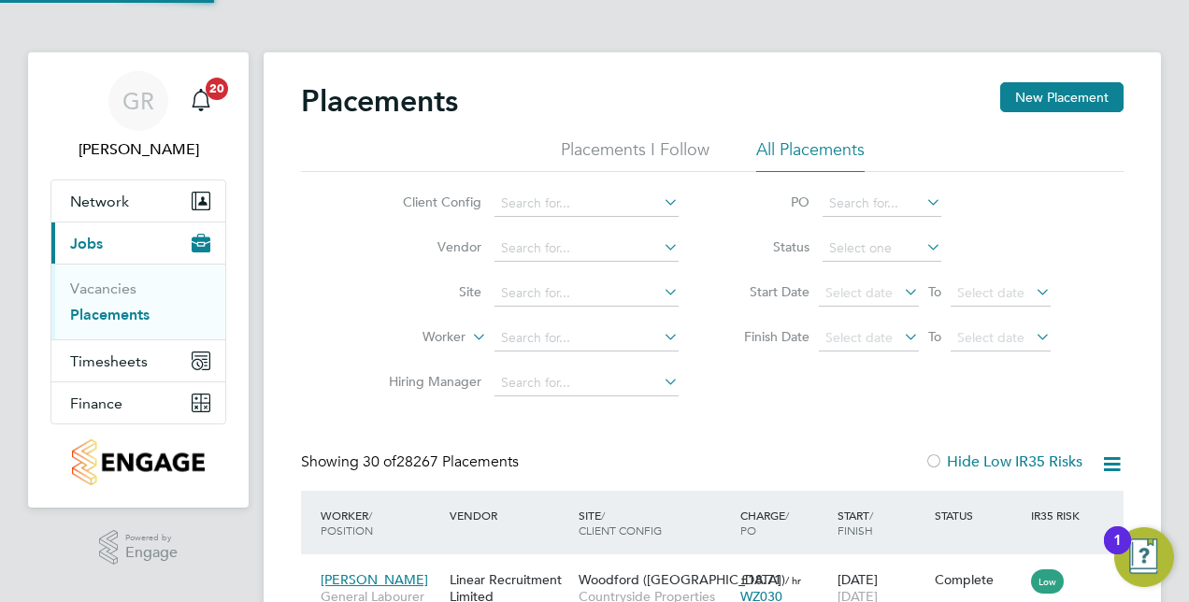
scroll to position [71, 162]
click at [92, 289] on link "Vacancies" at bounding box center [103, 288] width 66 height 18
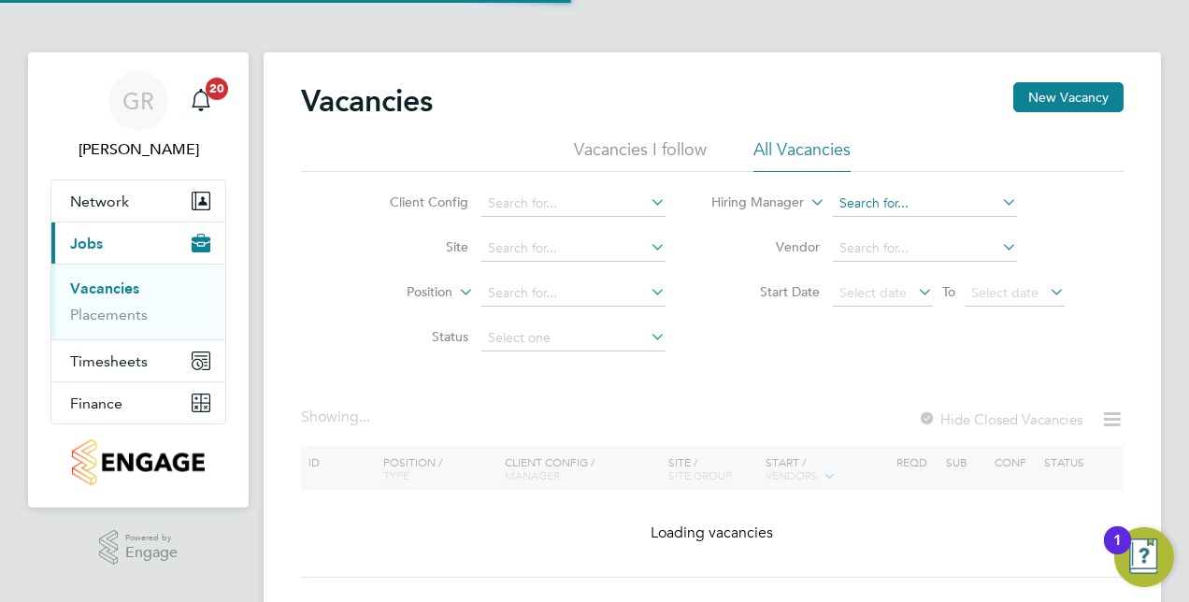
click at [935, 202] on input at bounding box center [925, 204] width 184 height 26
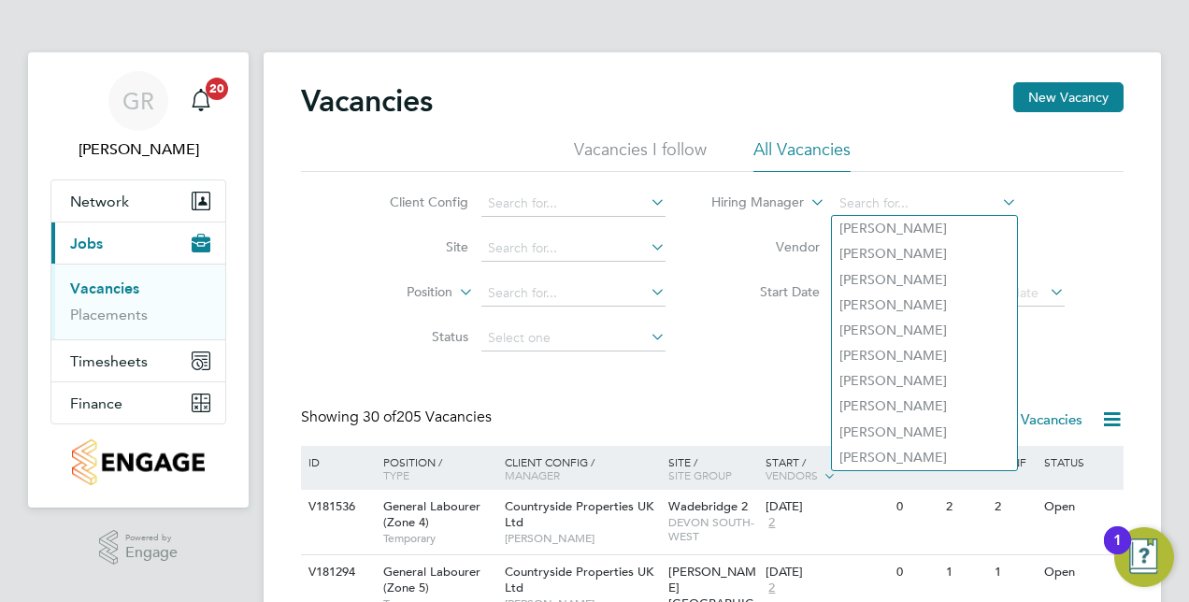
click at [930, 147] on ul "Vacancies I follow All Vacancies" at bounding box center [712, 155] width 823 height 34
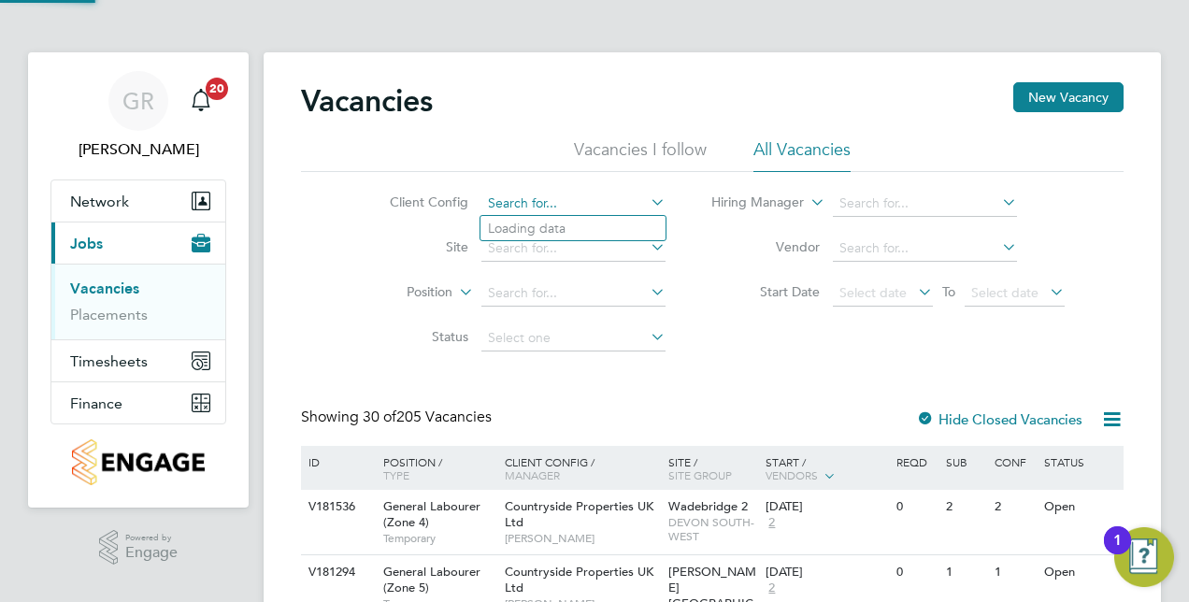
click at [536, 208] on input at bounding box center [573, 204] width 184 height 26
click at [550, 307] on li "Position" at bounding box center [512, 293] width 351 height 45
click at [551, 297] on input at bounding box center [573, 293] width 184 height 26
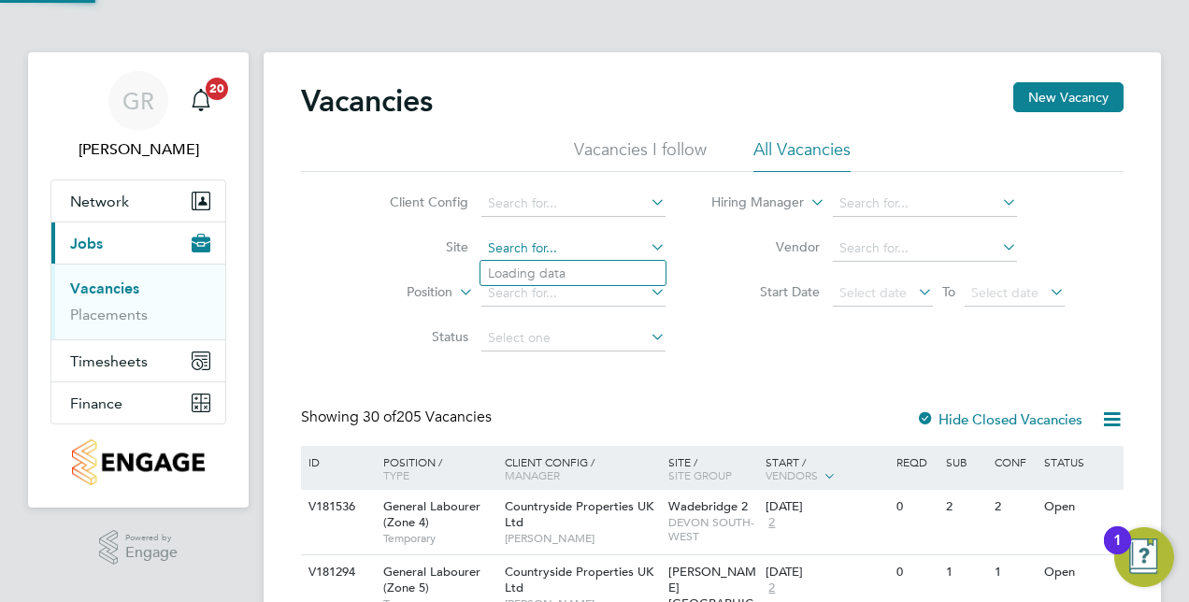
click at [577, 245] on input at bounding box center [573, 249] width 184 height 26
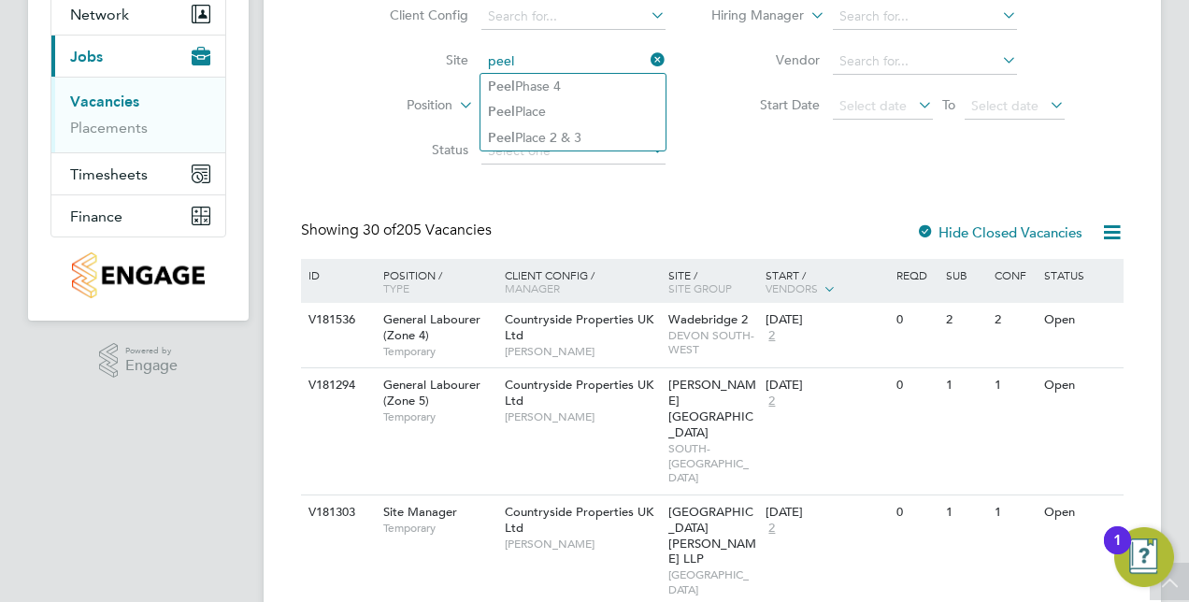
click at [576, 72] on input "peel" at bounding box center [573, 62] width 184 height 26
click at [580, 83] on li "Peel Phase 4" at bounding box center [572, 86] width 185 height 25
type input "Peel Phase 4"
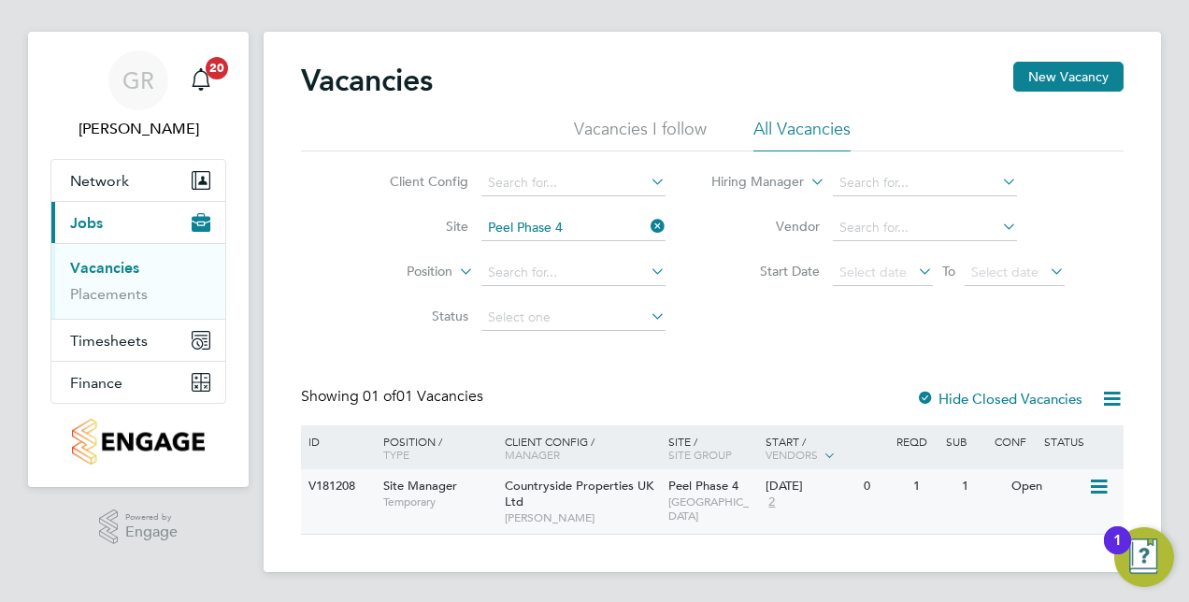
click at [533, 480] on span "Countryside Properties UK Ltd" at bounding box center [579, 494] width 149 height 32
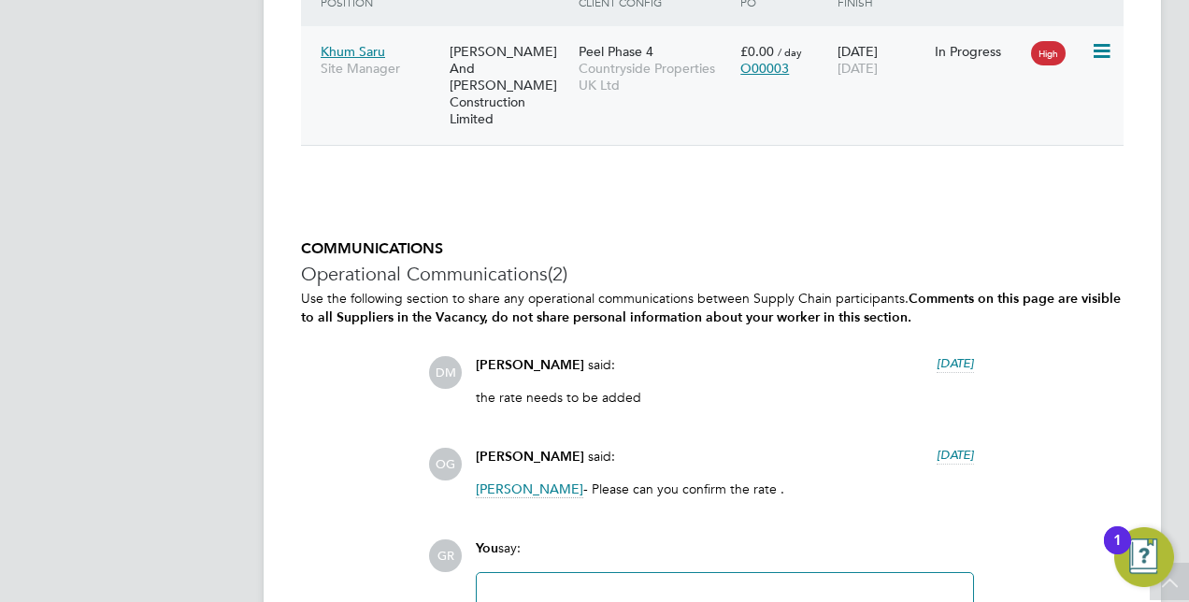
scroll to position [2337, 0]
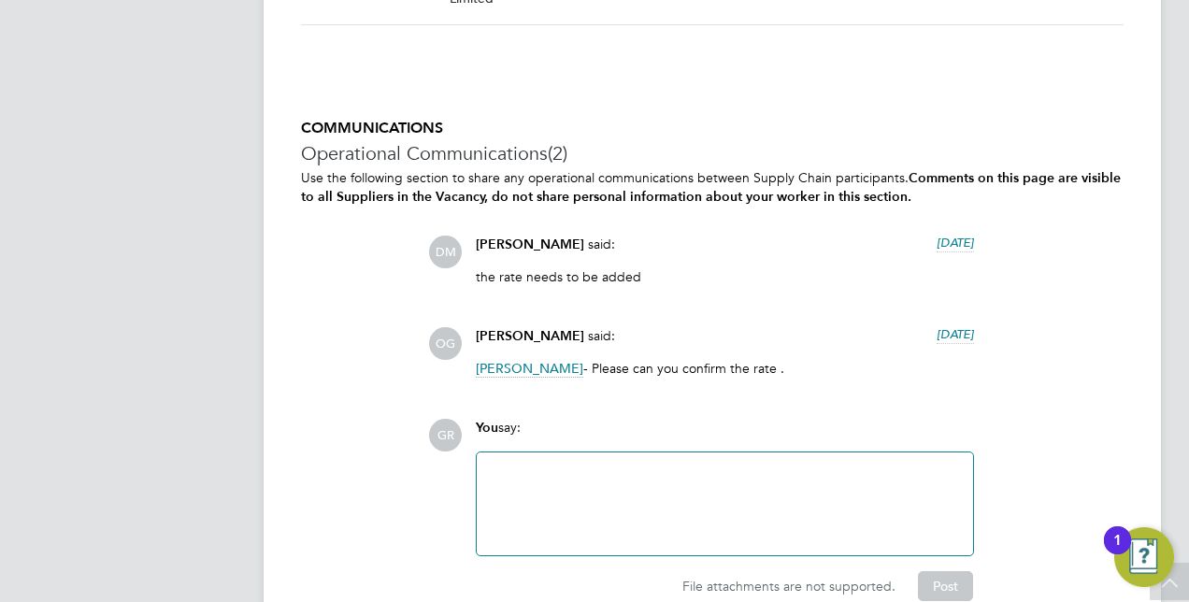
click at [549, 430] on div "You say:" at bounding box center [725, 435] width 498 height 33
click at [551, 464] on div at bounding box center [725, 504] width 474 height 80
click at [1144, 564] on img "Open Resource Center, 1 new notification" at bounding box center [1144, 557] width 60 height 60
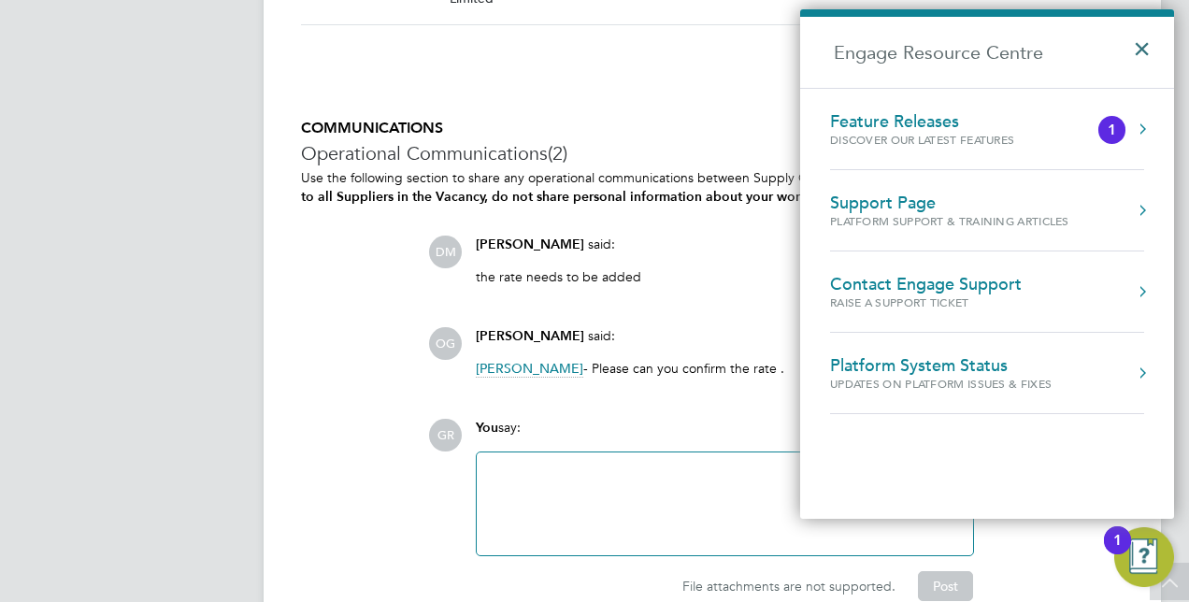
click at [1146, 43] on button "×" at bounding box center [1146, 42] width 27 height 41
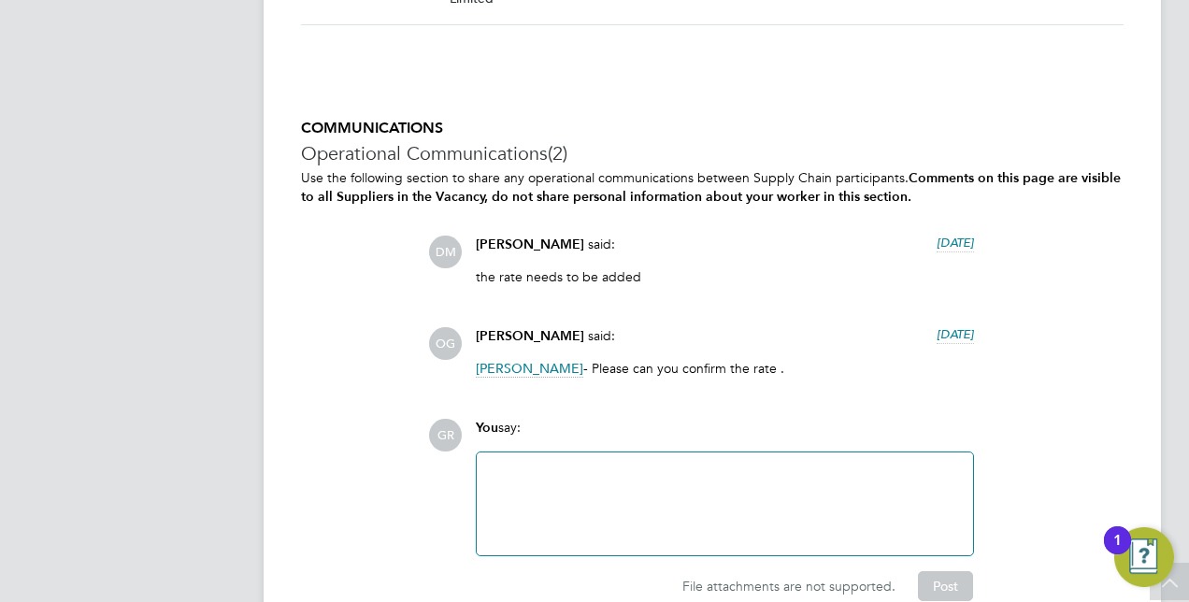
click at [537, 360] on span "[PERSON_NAME]" at bounding box center [529, 369] width 107 height 18
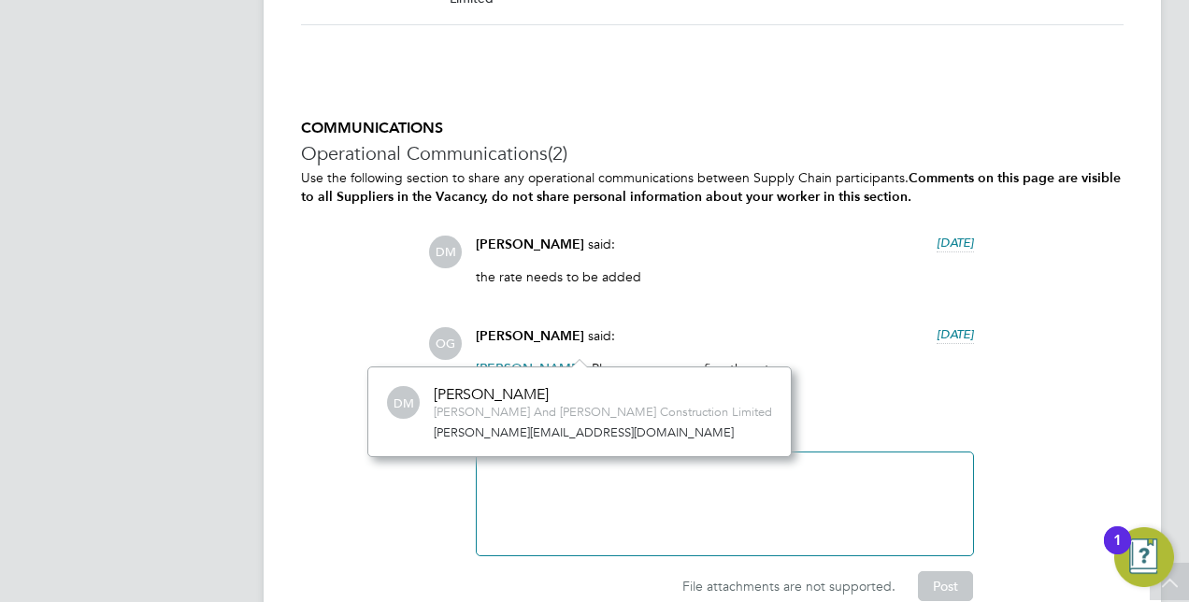
click at [834, 119] on h5 "COMMUNICATIONS" at bounding box center [712, 129] width 823 height 20
